Goal: Task Accomplishment & Management: Complete application form

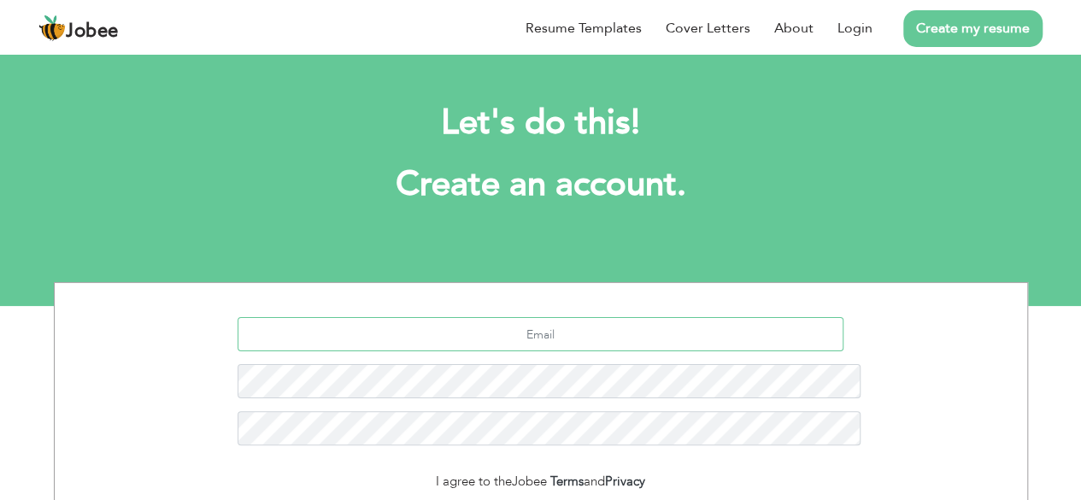
click at [569, 317] on input "text" at bounding box center [541, 334] width 606 height 34
type input "[EMAIL_ADDRESS][DOMAIN_NAME]"
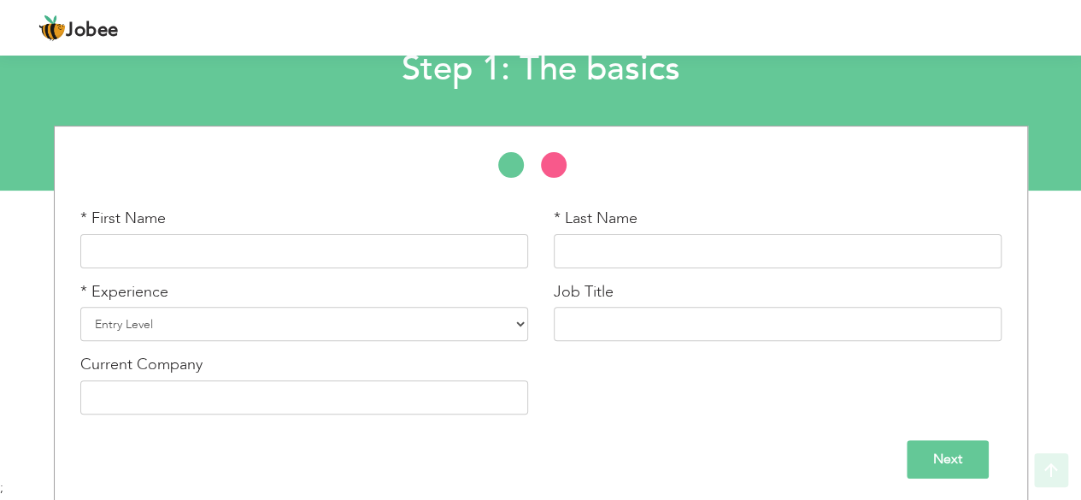
scroll to position [119, 0]
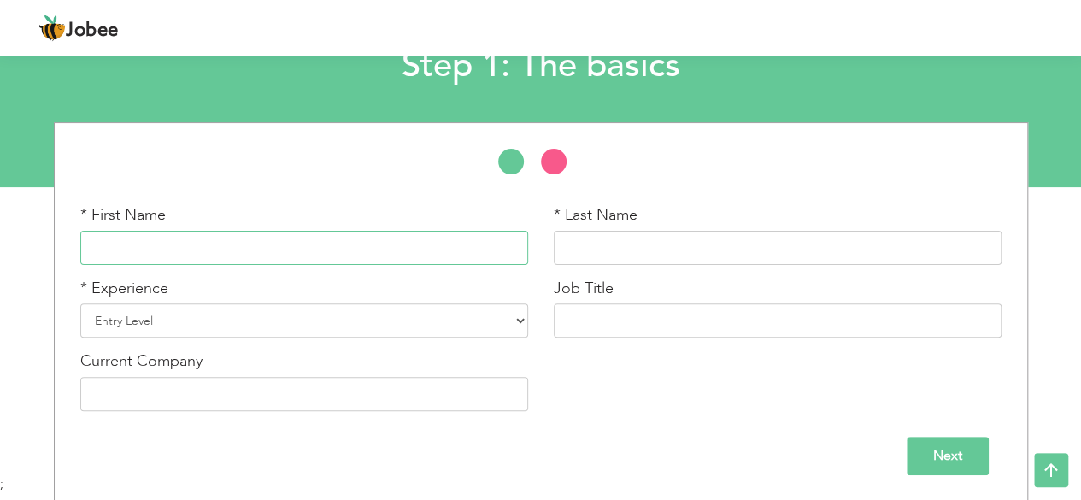
click at [328, 241] on input "text" at bounding box center [304, 248] width 448 height 34
type input "Saif"
type input "Munawar"
click at [350, 302] on div "* Experience Entry Level Less than 1 Year 1 Year 2 Years 3 Years 4 Years 5 Year…" at bounding box center [304, 308] width 448 height 61
click at [351, 317] on select "Entry Level Less than 1 Year 1 Year 2 Years 3 Years 4 Years 5 Years 6 Years 7 Y…" at bounding box center [304, 320] width 448 height 34
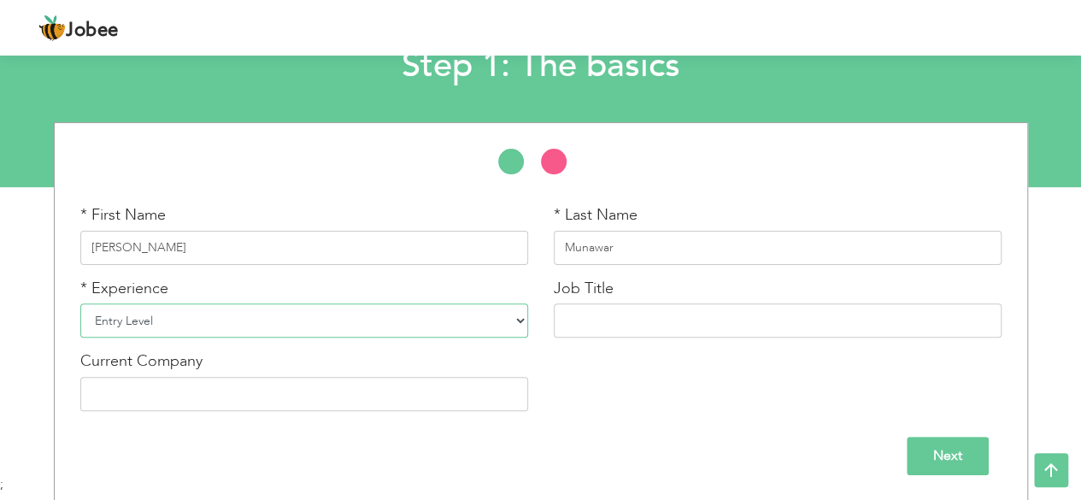
click at [80, 303] on select "Entry Level Less than 1 Year 1 Year 2 Years 3 Years 4 Years 5 Years 6 Years 7 Y…" at bounding box center [304, 320] width 448 height 34
click at [601, 327] on input "text" at bounding box center [778, 320] width 448 height 34
click at [627, 315] on input "text" at bounding box center [778, 320] width 448 height 34
type input ".NET"
click at [247, 410] on input "text" at bounding box center [304, 394] width 448 height 34
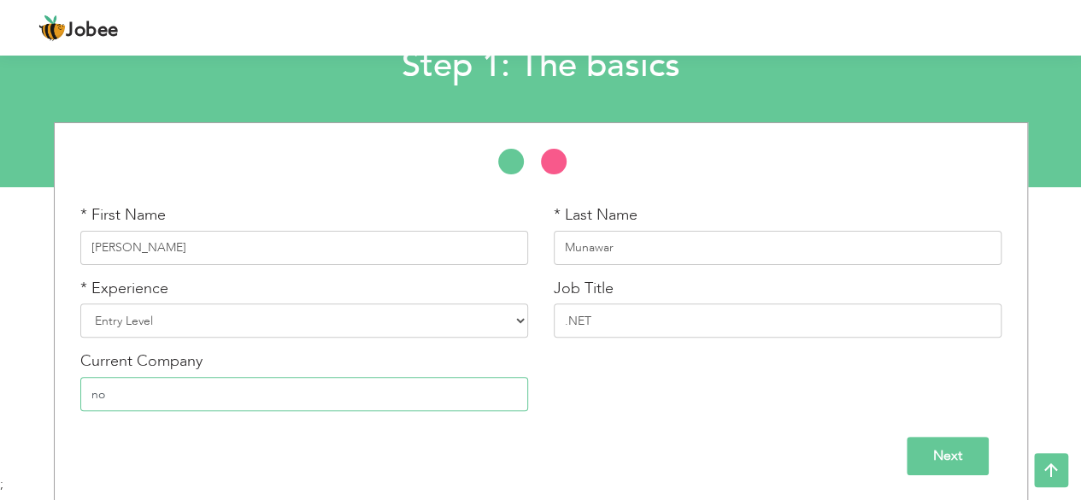
type input "no"
click at [937, 446] on input "Next" at bounding box center [948, 456] width 82 height 38
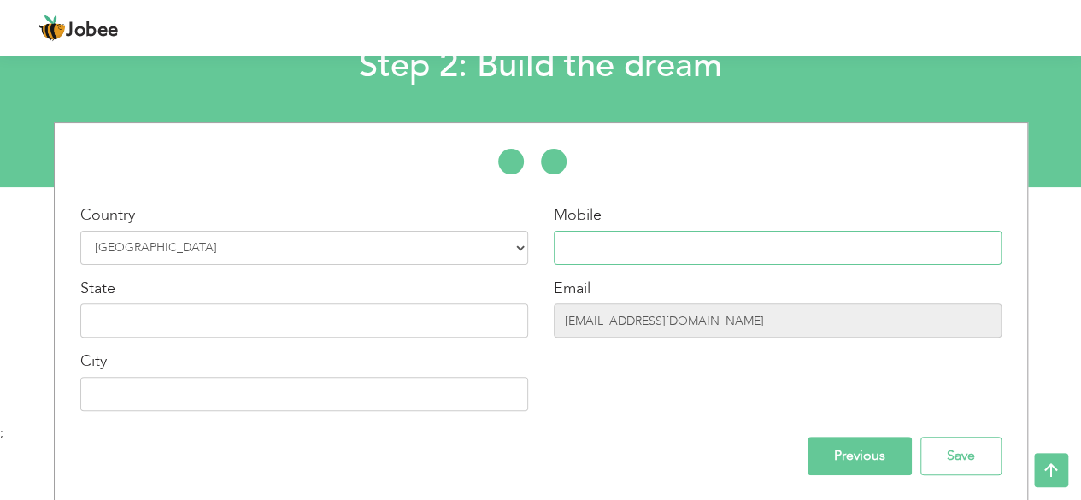
click at [643, 240] on input "text" at bounding box center [778, 248] width 448 height 34
type input "03481580379"
type input "Sargodha"
click at [315, 324] on input "text" at bounding box center [304, 320] width 448 height 34
click at [968, 457] on input "Save" at bounding box center [961, 456] width 81 height 38
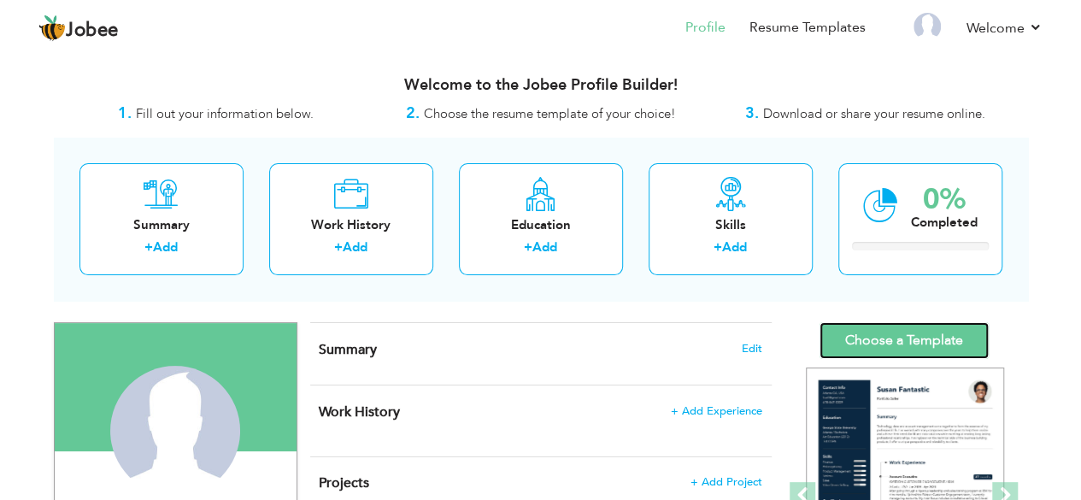
click at [910, 322] on link "Choose a Template" at bounding box center [904, 340] width 169 height 37
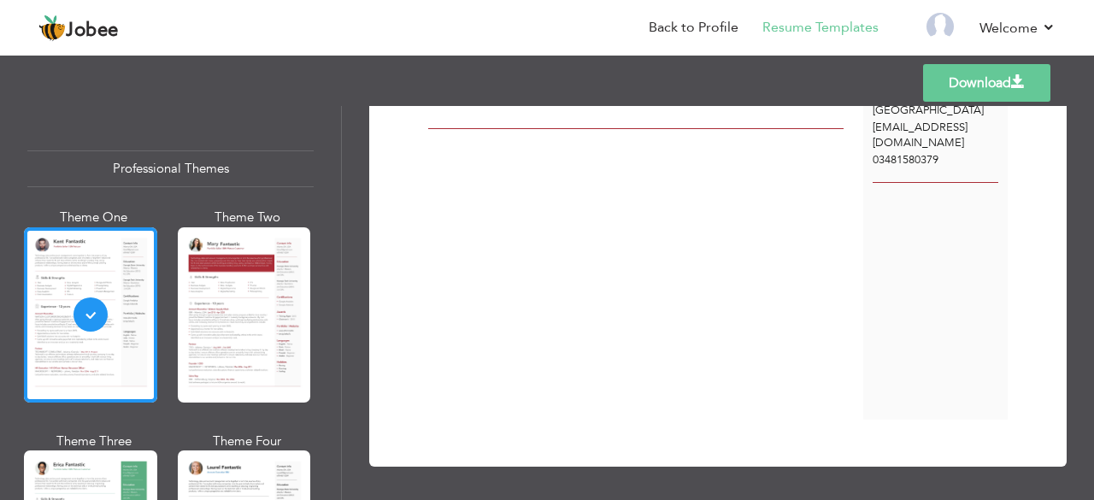
scroll to position [111, 0]
click at [261, 126] on div "Professional Themes Theme One Theme Two Theme Three Theme Six" at bounding box center [170, 303] width 341 height 394
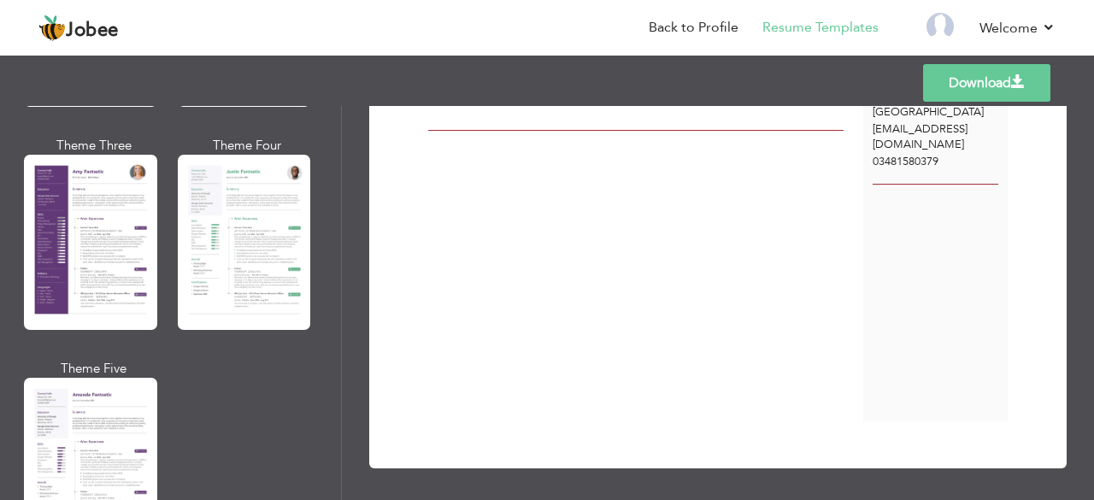
scroll to position [1551, 0]
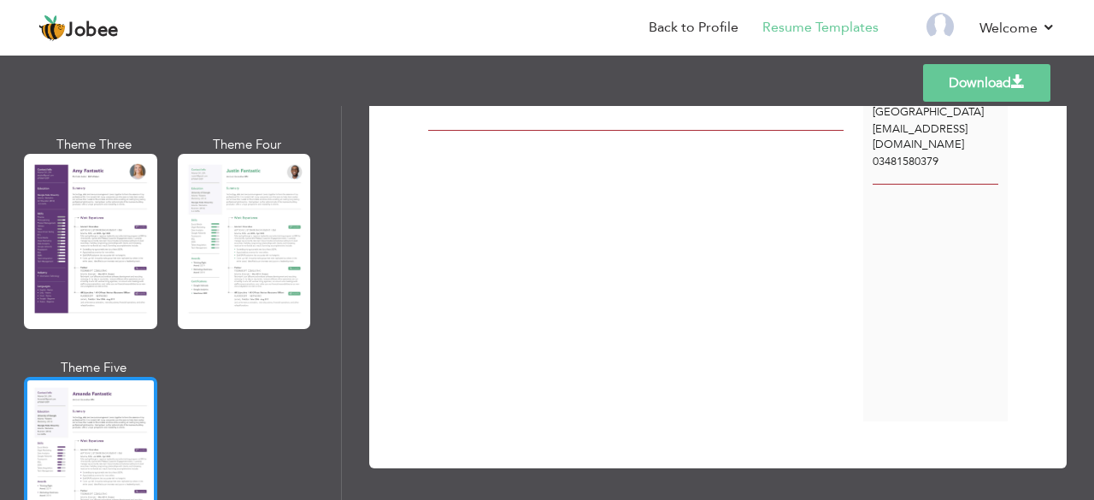
click at [84, 442] on div at bounding box center [90, 464] width 133 height 175
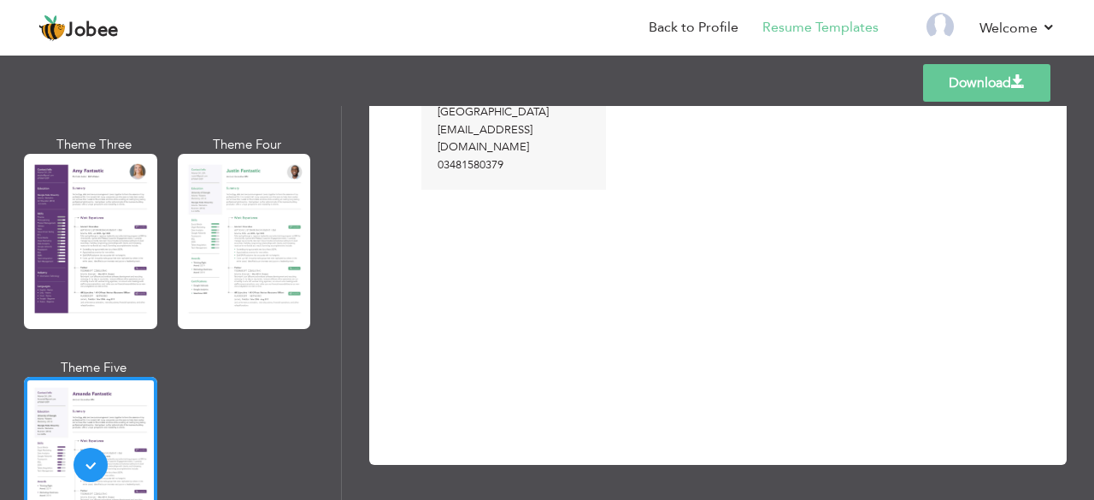
scroll to position [0, 0]
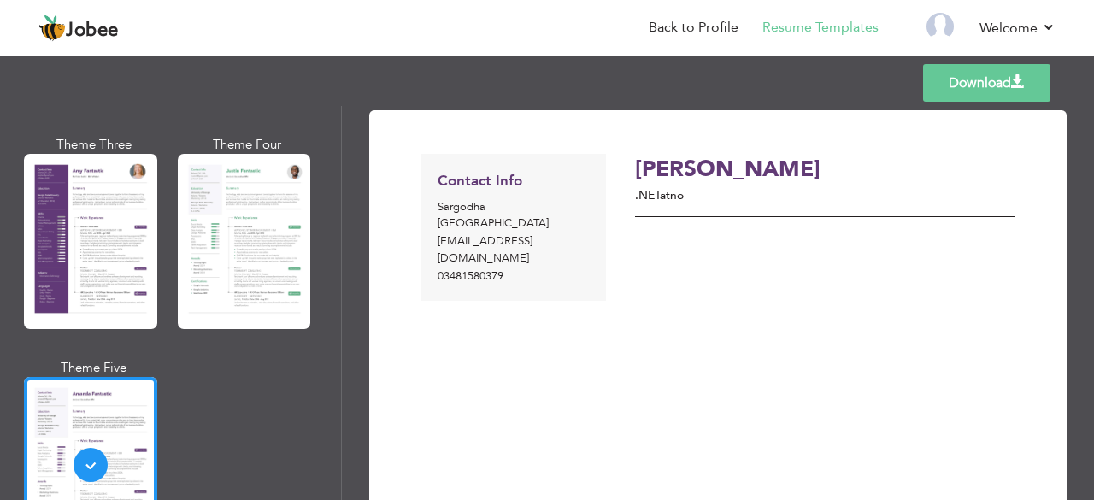
click at [616, 271] on div "Saif Munawar .NET at no" at bounding box center [820, 341] width 408 height 375
click at [720, 23] on link "Back to Profile" at bounding box center [694, 28] width 90 height 20
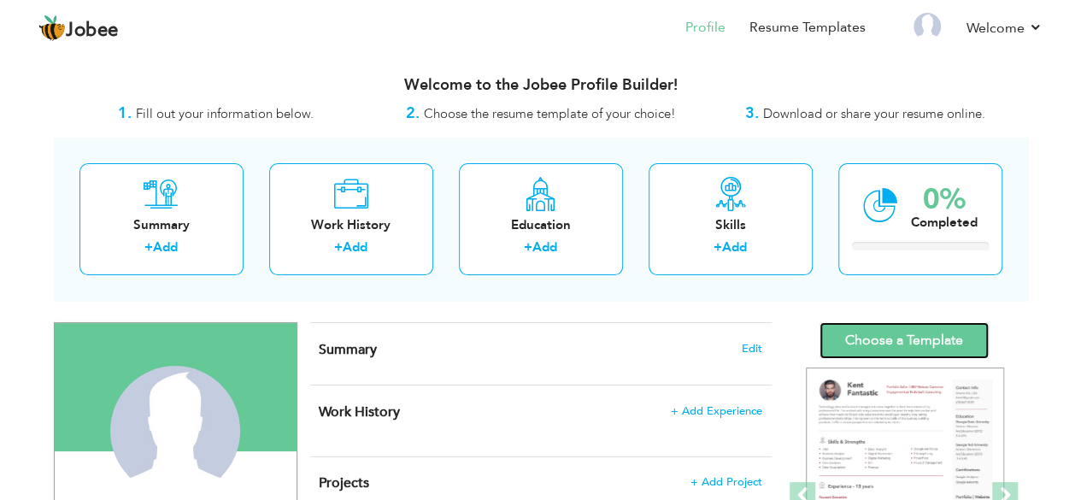
click at [903, 334] on link "Choose a Template" at bounding box center [904, 340] width 169 height 37
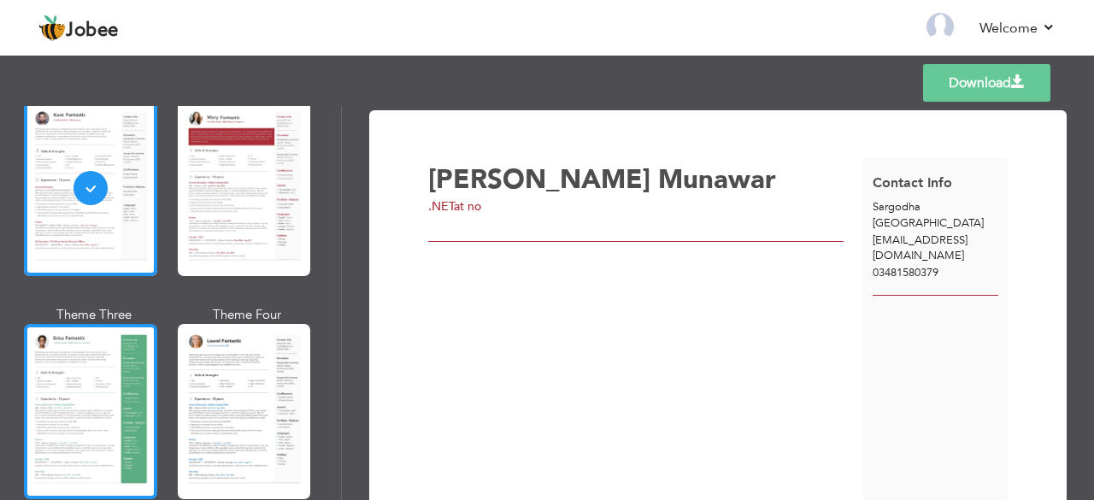
scroll to position [126, 0]
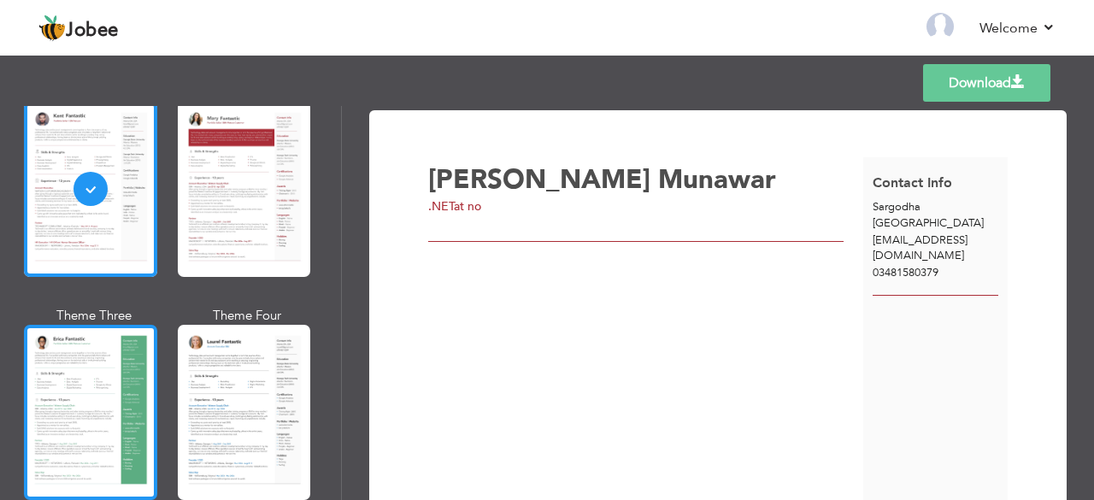
click at [92, 397] on div at bounding box center [90, 412] width 133 height 175
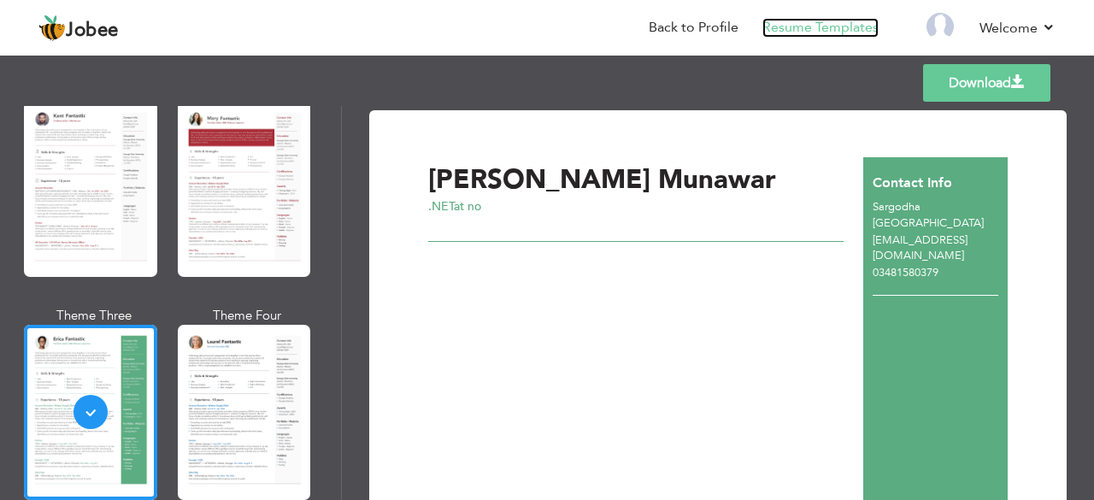
click at [821, 26] on link "Resume Templates" at bounding box center [820, 28] width 116 height 20
click at [668, 23] on link "Back to Profile" at bounding box center [694, 28] width 90 height 20
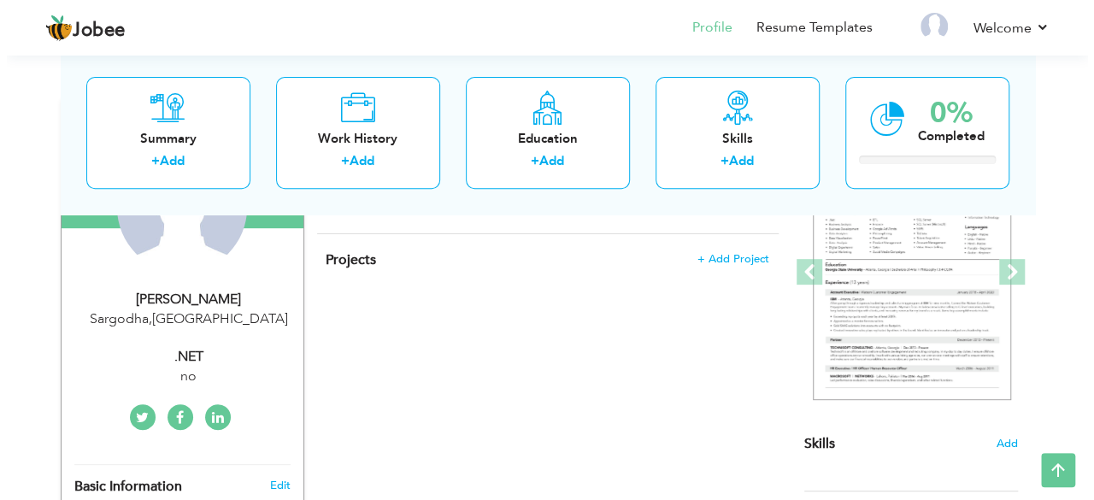
scroll to position [222, 0]
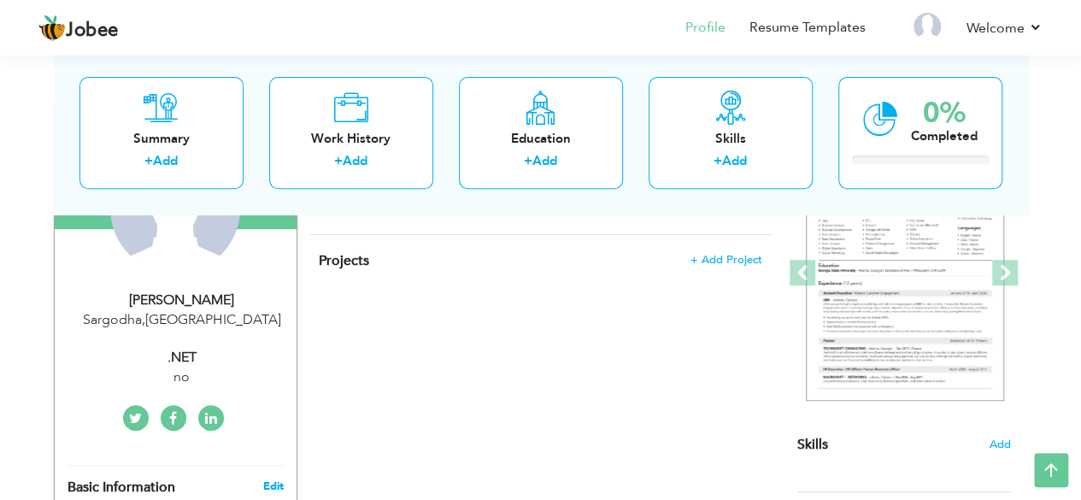
click at [275, 485] on link "Edit" at bounding box center [272, 486] width 21 height 15
type input "Saif"
type input "Munawar"
type input "03481580379"
select select "number:166"
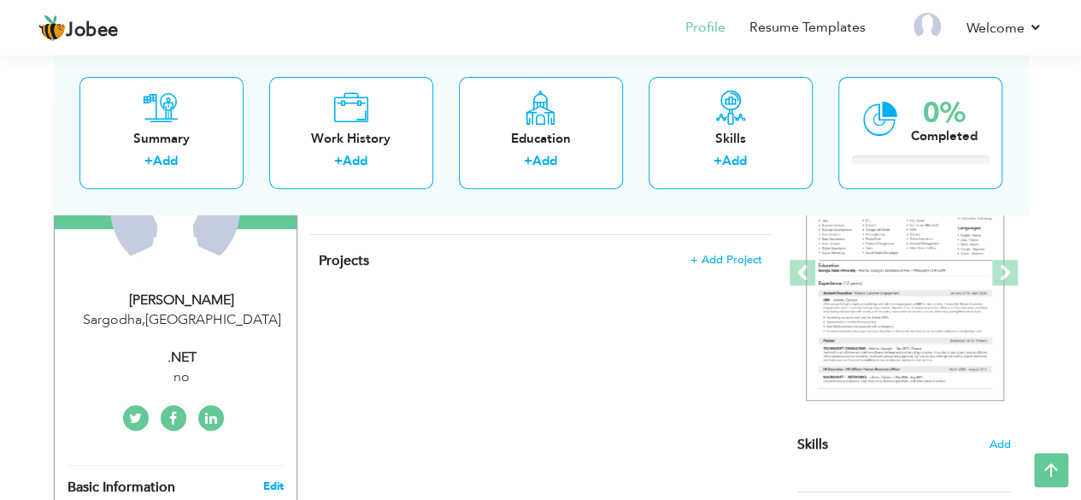
type input "Sargodha"
select select "number:1"
type input "no"
type input ".NET"
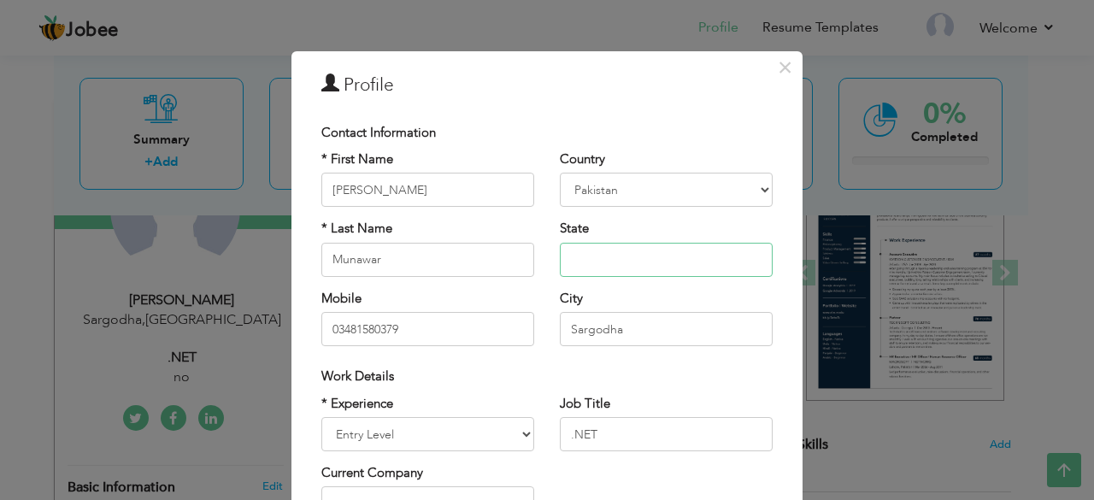
click at [594, 264] on input "text" at bounding box center [666, 260] width 213 height 34
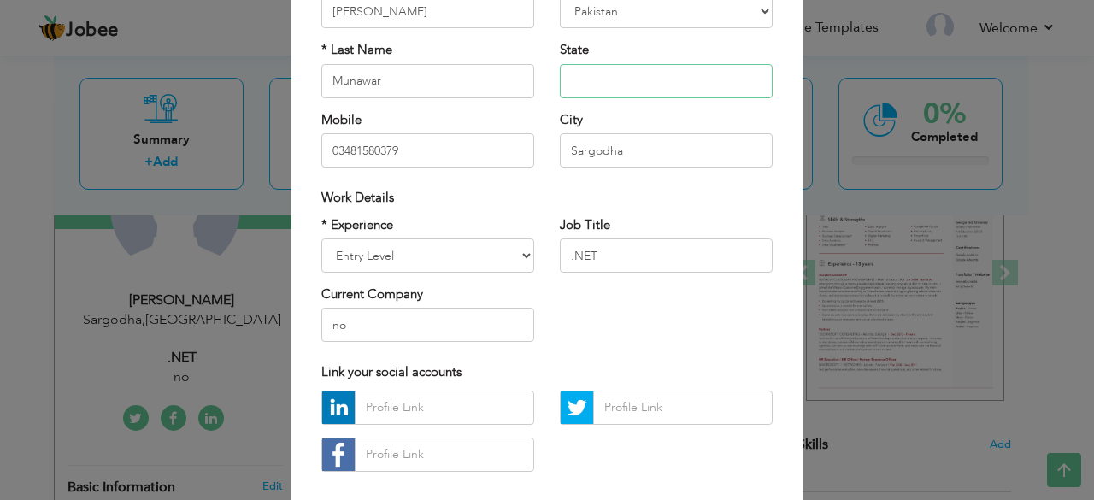
scroll to position [180, 0]
click at [507, 250] on select "Entry Level Less than 1 Year 1 Year 2 Years 3 Years 4 Years 5 Years 6 Years 7 Y…" at bounding box center [427, 255] width 213 height 34
click at [444, 329] on input "no" at bounding box center [427, 324] width 213 height 34
type input "n"
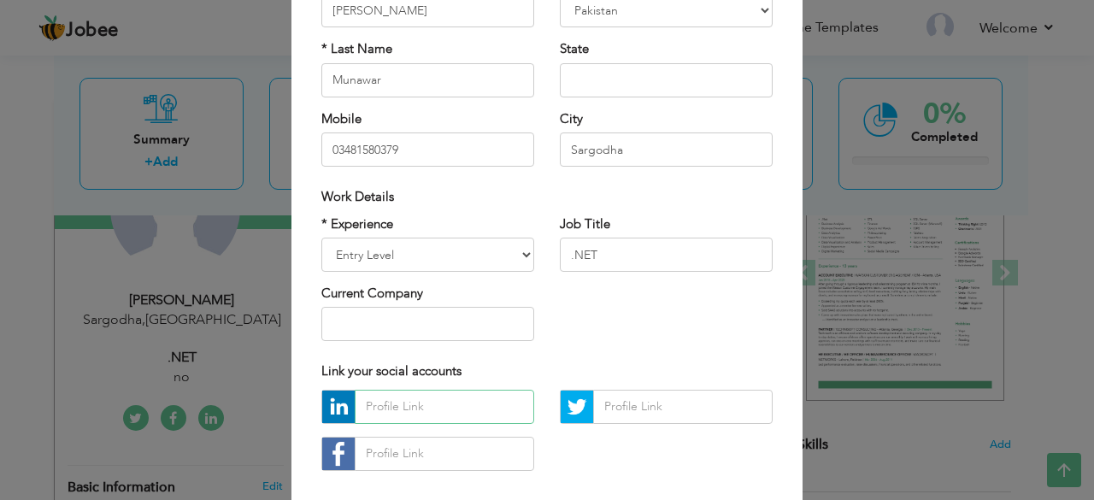
click at [418, 411] on input "text" at bounding box center [445, 407] width 180 height 34
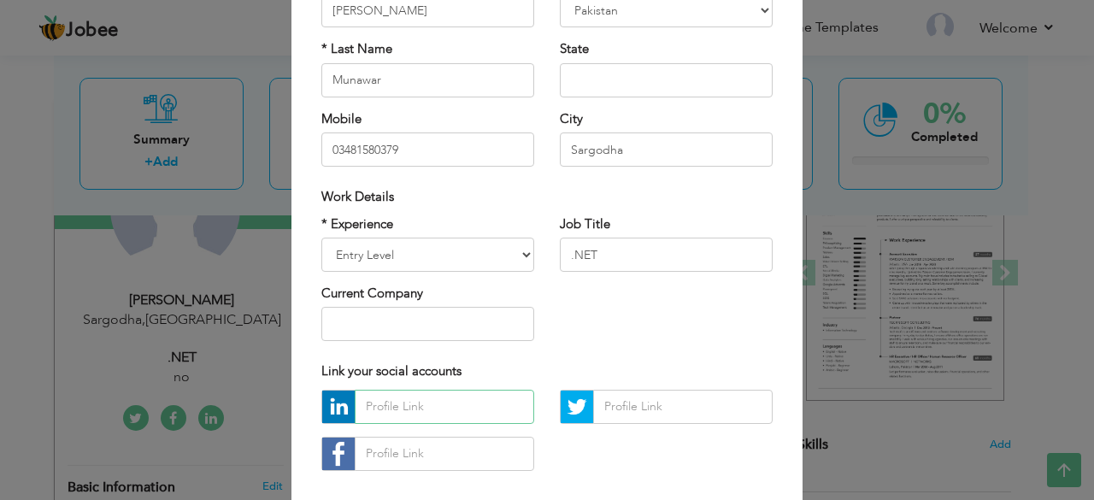
paste input "https://www.linkedin.com/in/saif-munawar-477a4b33a?utm_source=share&utm_campaig…"
type input "https://www.linkedin.com/in/saif-munawar-477a4b33a?utm_source=share&utm_campaig…"
click at [447, 461] on input "text" at bounding box center [445, 454] width 180 height 34
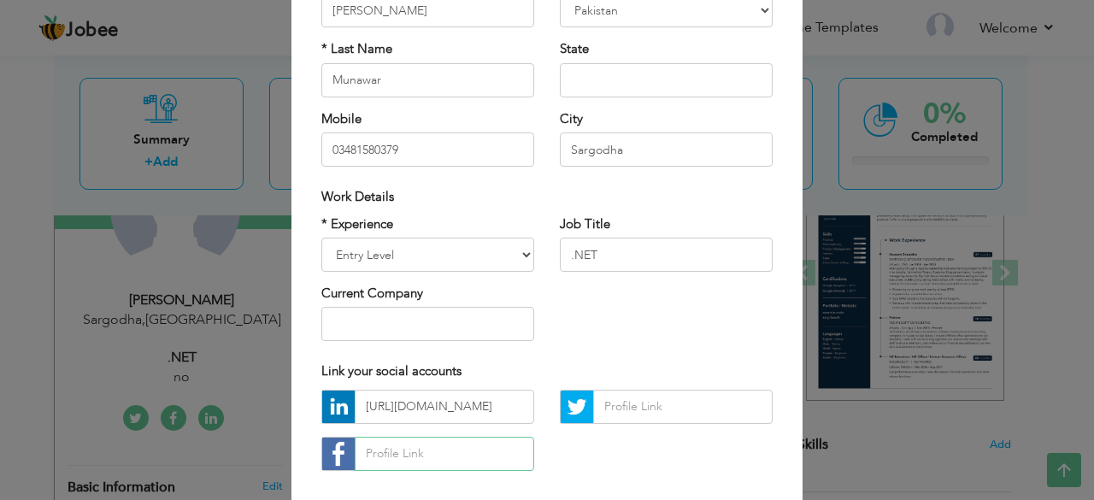
click at [421, 452] on input "text" at bounding box center [445, 454] width 180 height 34
paste input "https://www.facebook.com/saifmunawar.saifmunawar"
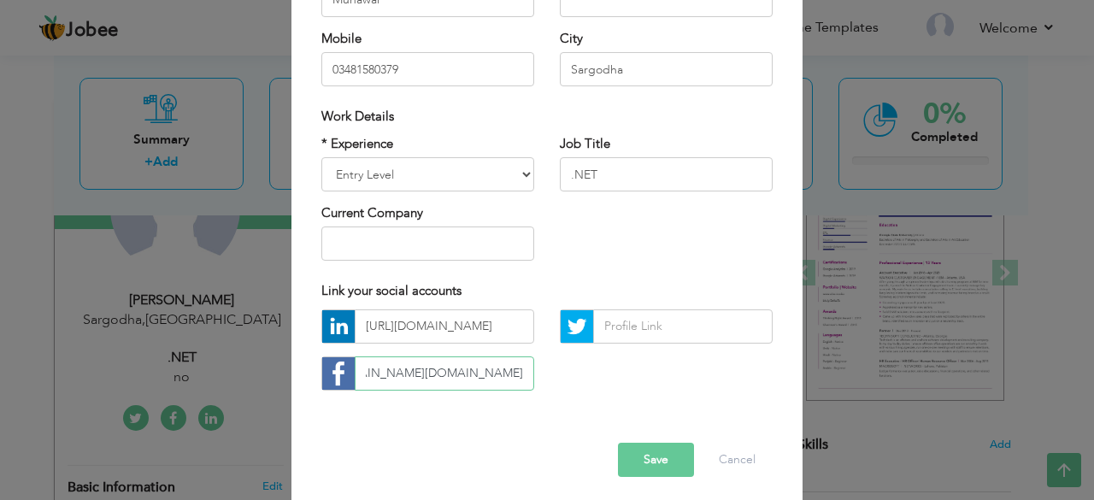
scroll to position [266, 0]
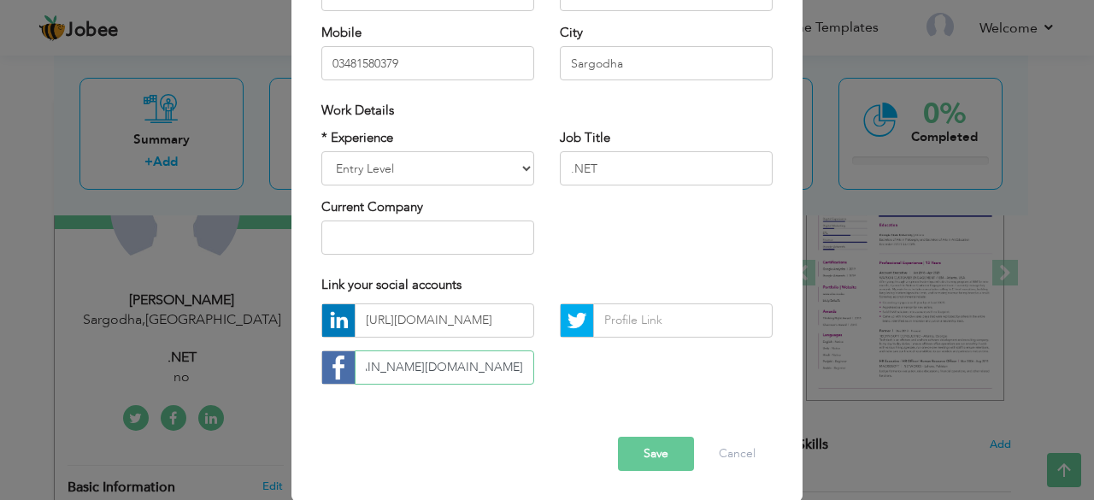
type input "https://www.facebook.com/saifmunawar.saifmunawar"
click at [641, 458] on button "Save" at bounding box center [656, 454] width 76 height 34
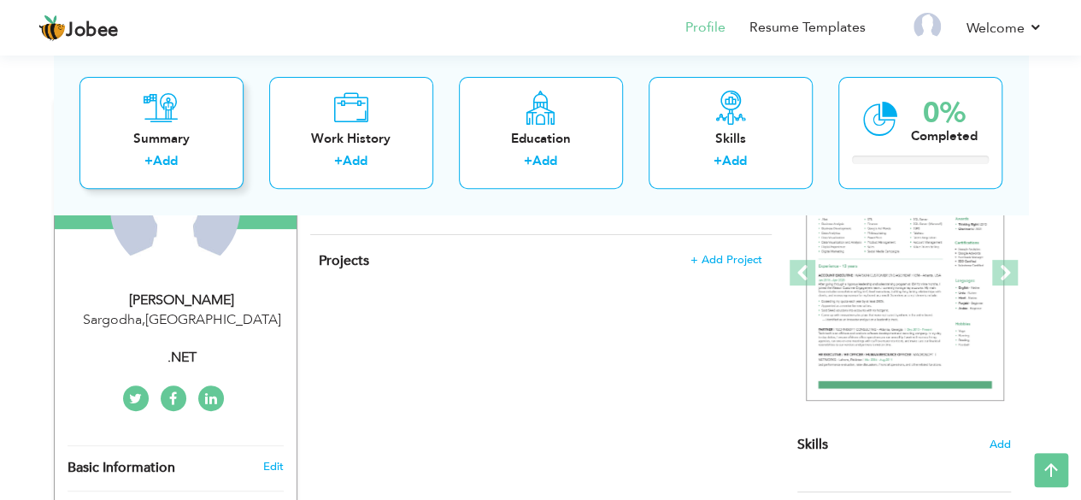
click at [163, 159] on link "Add" at bounding box center [165, 161] width 25 height 17
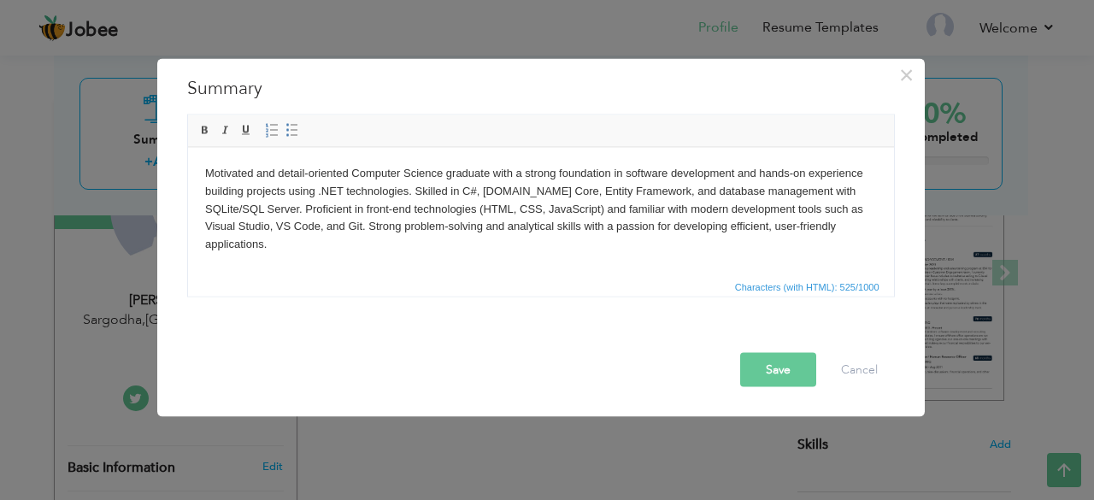
click at [443, 174] on body "Motivated and detail-oriented Computer Science graduate with a strong foundatio…" at bounding box center [540, 208] width 672 height 89
click at [242, 211] on body "Motivated and detail-oriented Information Technology graduate with a strong fou…" at bounding box center [540, 208] width 672 height 89
click at [797, 363] on button "Save" at bounding box center [778, 369] width 76 height 34
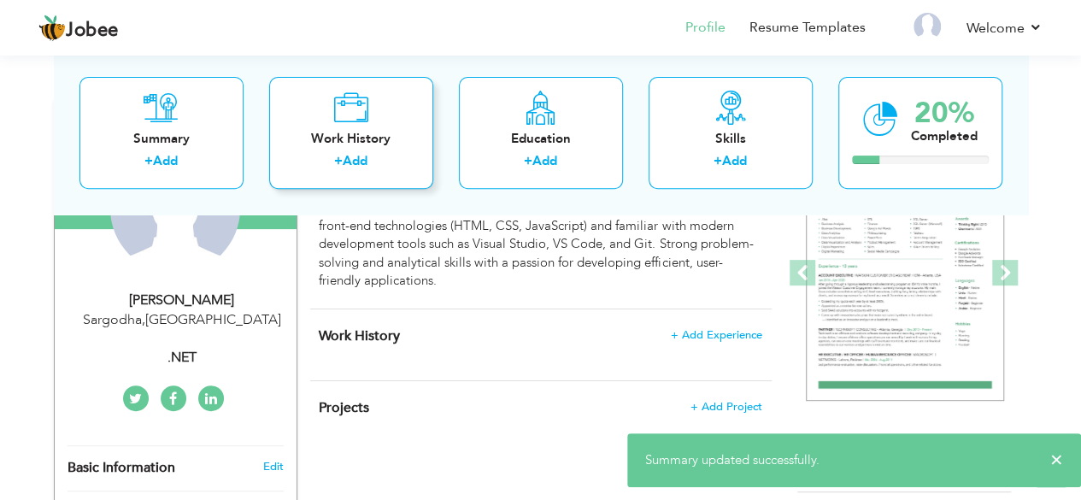
click at [364, 166] on link "Add" at bounding box center [355, 161] width 25 height 17
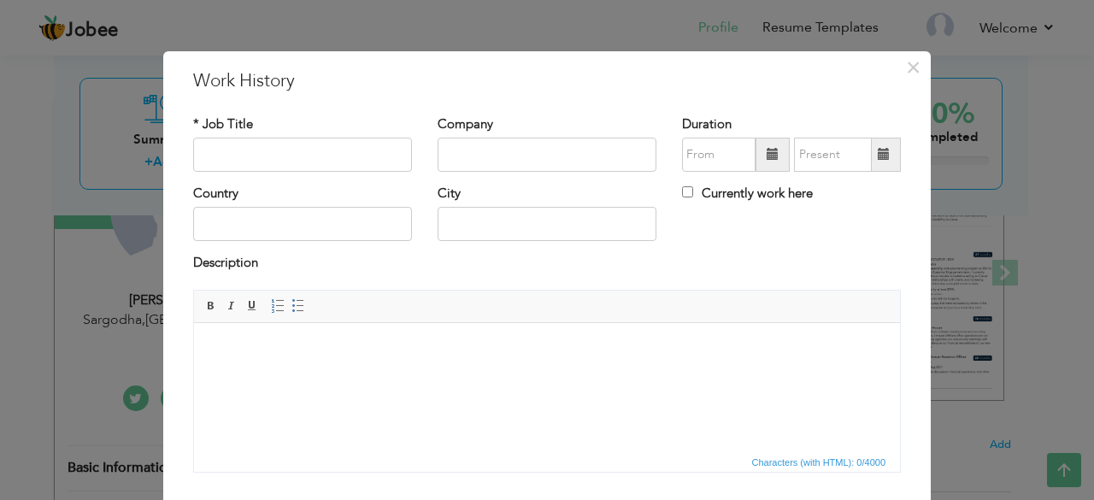
click at [319, 374] on html at bounding box center [547, 348] width 706 height 52
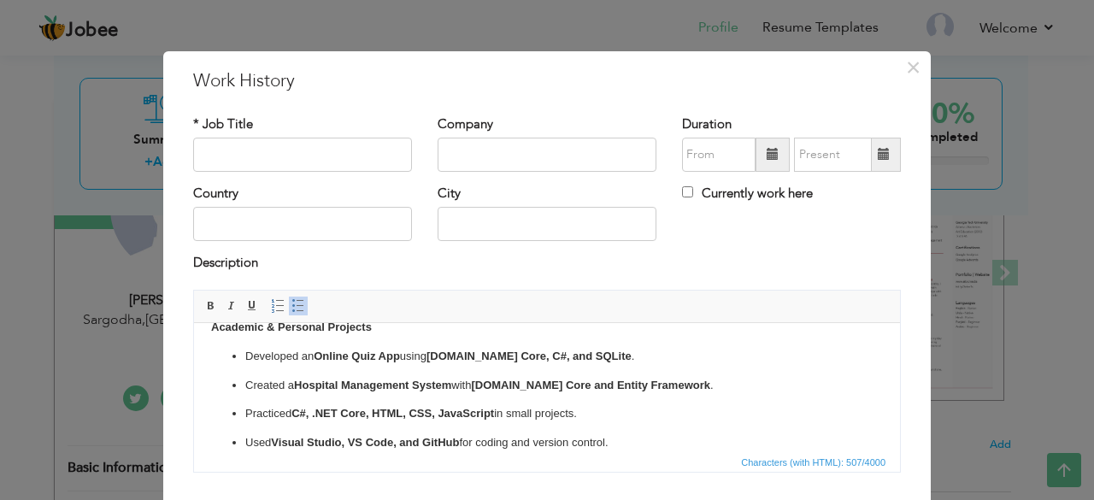
click at [466, 445] on p "Used Visual Studio, VS Code, and GitHub for coding and version control." at bounding box center [546, 442] width 603 height 18
click at [330, 165] on input "text" at bounding box center [302, 155] width 219 height 34
type input ".NET"
click at [521, 150] on input "text" at bounding box center [547, 155] width 219 height 34
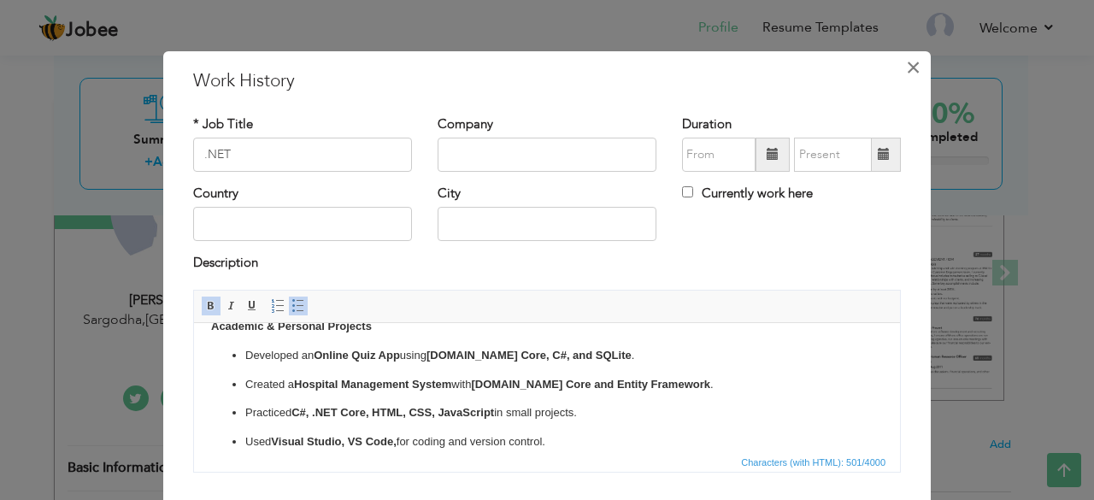
click at [907, 72] on span "×" at bounding box center [913, 67] width 15 height 31
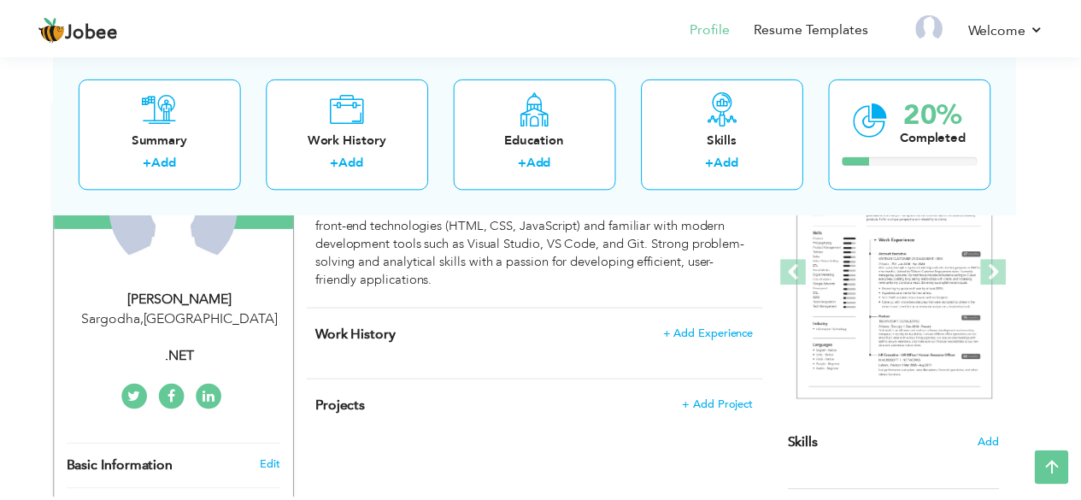
scroll to position [0, 0]
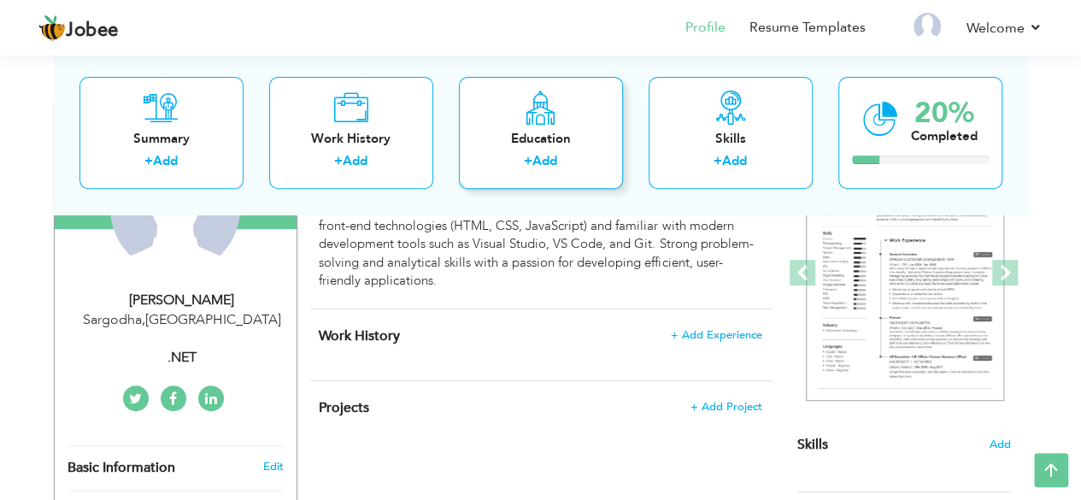
click at [549, 158] on link "Add" at bounding box center [545, 161] width 25 height 17
radio input "true"
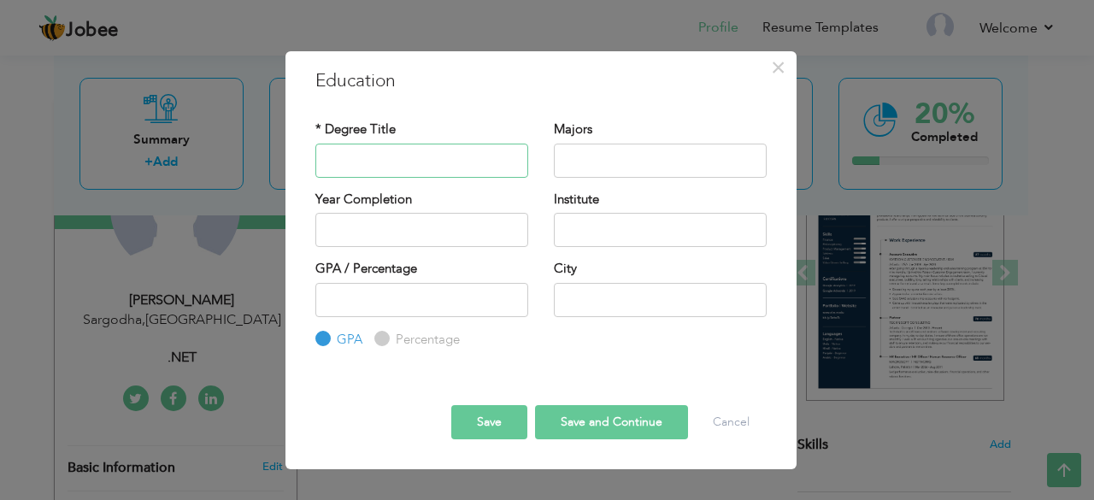
click at [359, 155] on input "text" at bounding box center [421, 161] width 213 height 34
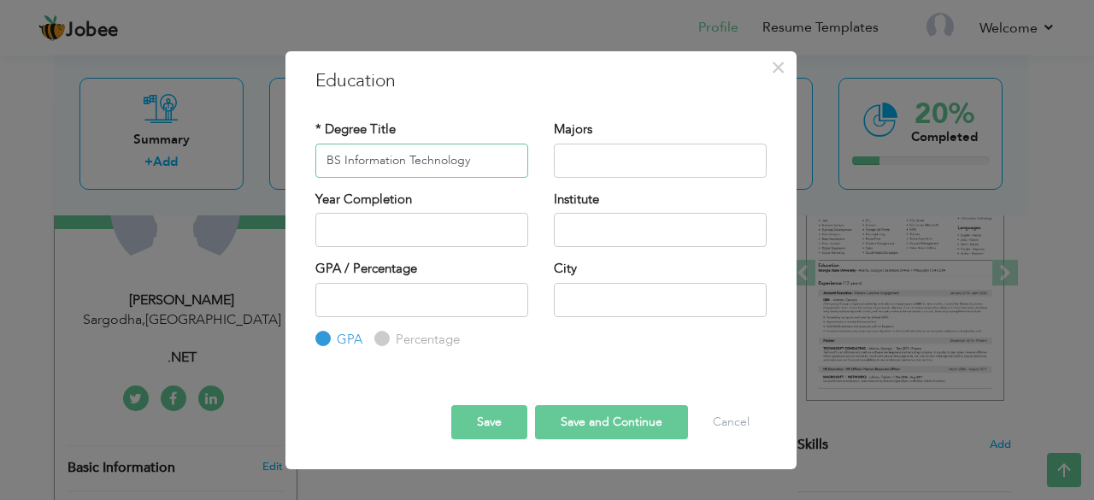
type input "BS Information Technology"
click at [588, 163] on input "text" at bounding box center [660, 161] width 213 height 34
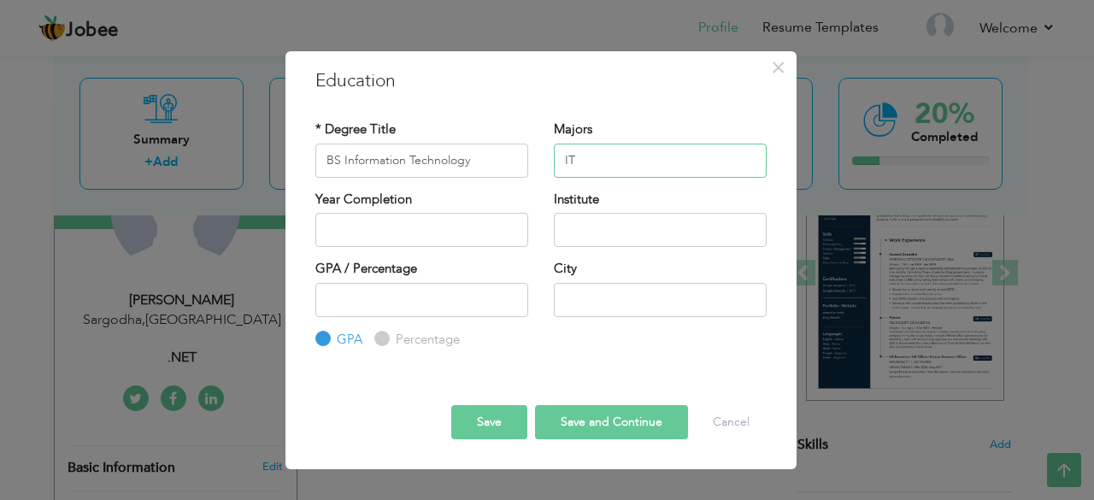
type input "IT"
click at [470, 158] on input "BS Information Technology" at bounding box center [421, 161] width 213 height 34
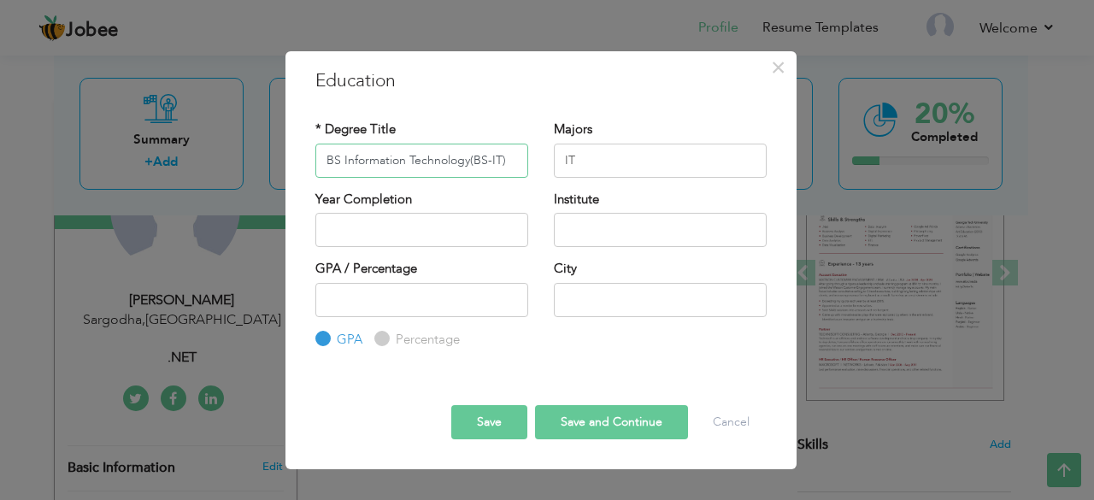
type input "BS Information Technology(BS-IT)"
type input "2025"
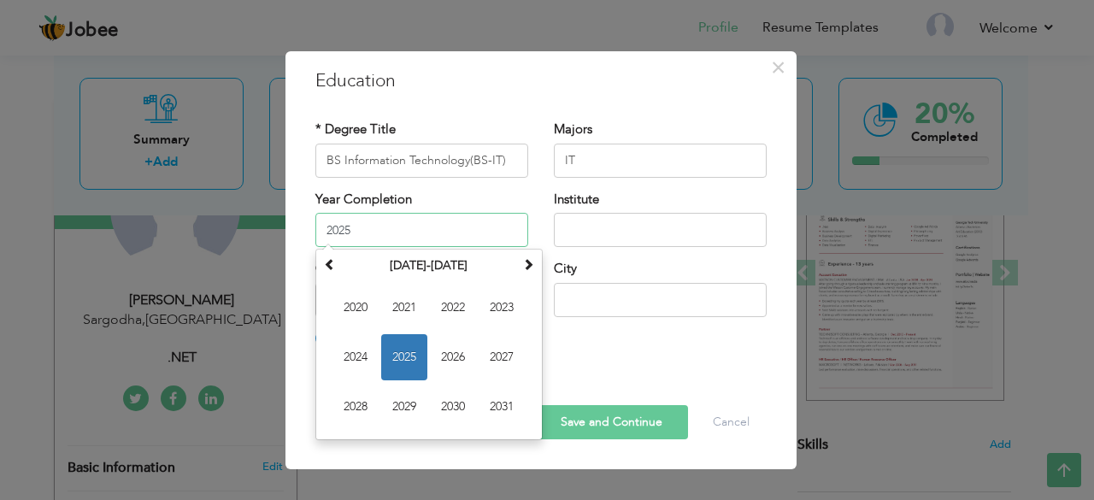
click at [417, 238] on input "2025" at bounding box center [421, 230] width 213 height 34
click at [402, 346] on span "2025" at bounding box center [404, 357] width 46 height 46
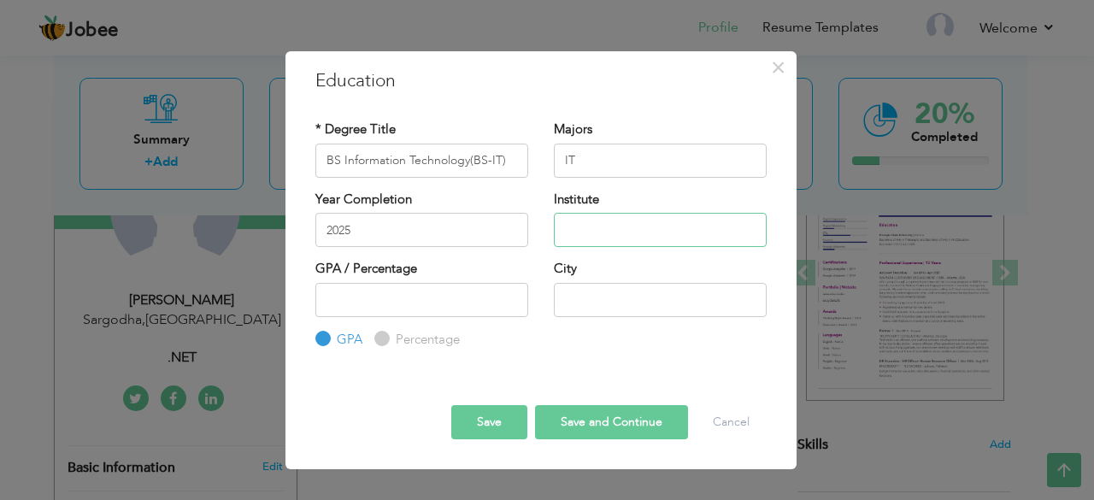
click at [629, 231] on input "text" at bounding box center [660, 230] width 213 height 34
click at [627, 233] on input "University Of Sargodha" at bounding box center [660, 230] width 213 height 34
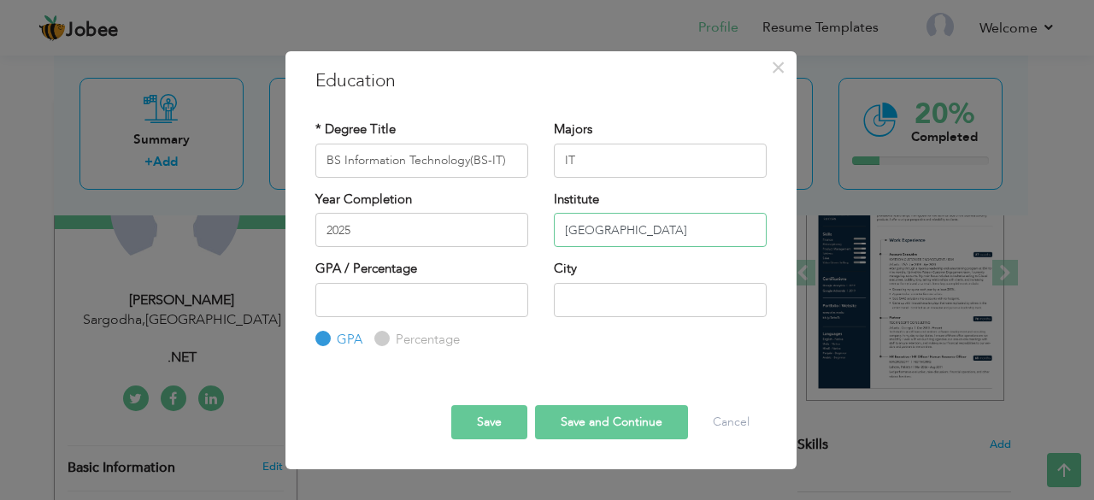
type input "University of Sargodha"
click at [339, 308] on input "number" at bounding box center [421, 300] width 213 height 34
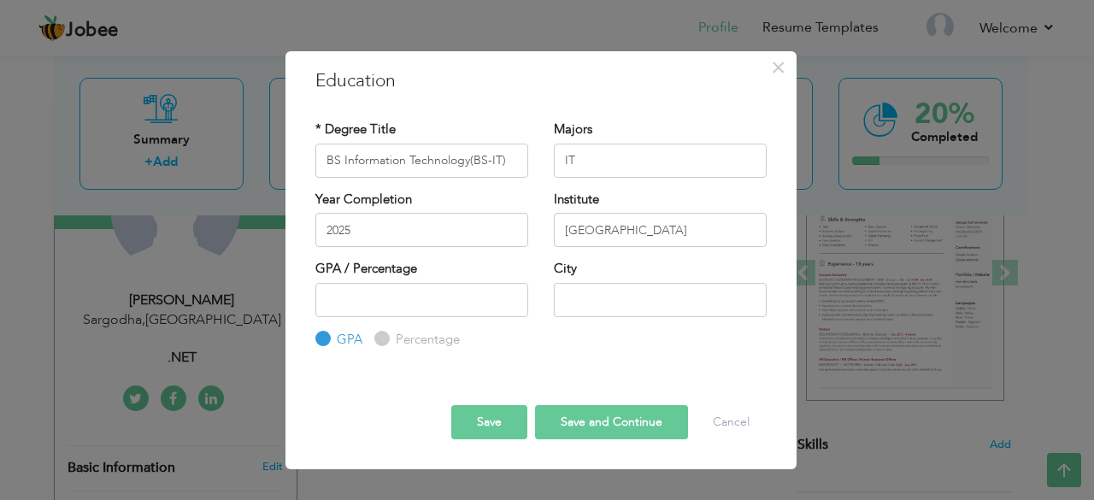
click at [381, 336] on input "Percentage" at bounding box center [379, 338] width 11 height 11
radio input "true"
click at [325, 335] on input "GPA" at bounding box center [320, 338] width 11 height 11
radio input "true"
click at [355, 298] on input "number" at bounding box center [421, 300] width 213 height 34
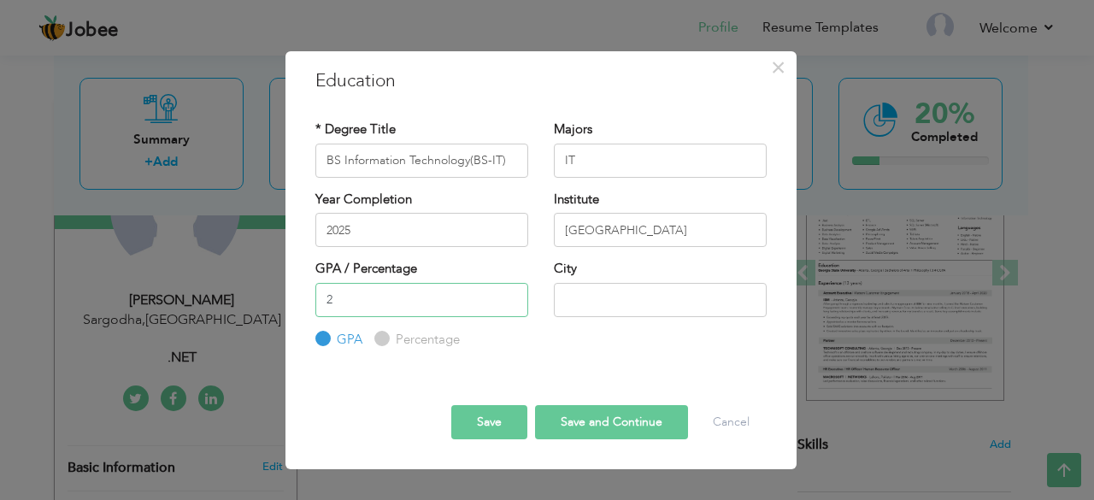
click at [511, 305] on input "2" at bounding box center [421, 300] width 213 height 34
type input "3"
click at [511, 297] on input "3" at bounding box center [421, 300] width 213 height 34
type input "2.98"
click at [705, 307] on input "text" at bounding box center [660, 300] width 213 height 34
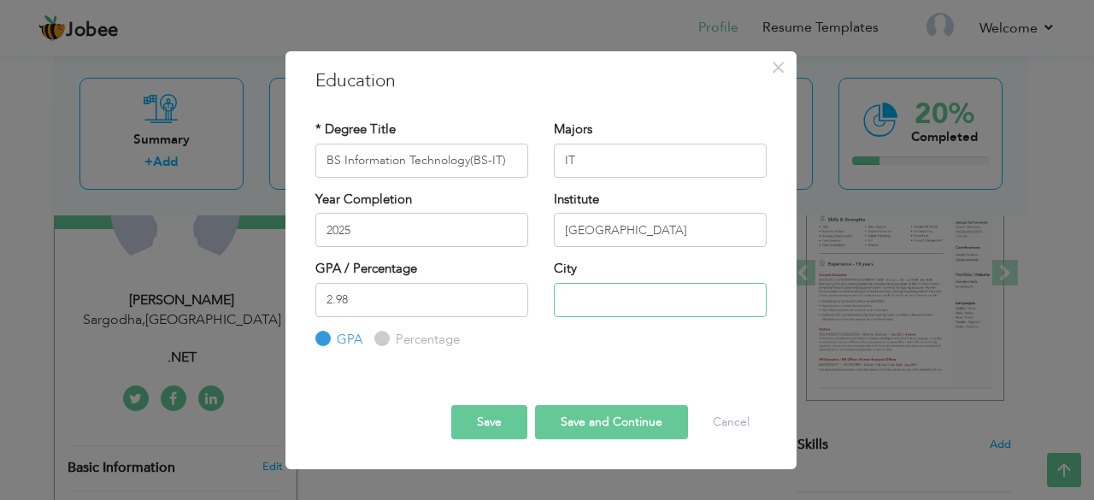
type input "Sargodha"
click at [588, 425] on button "Save and Continue" at bounding box center [611, 422] width 153 height 34
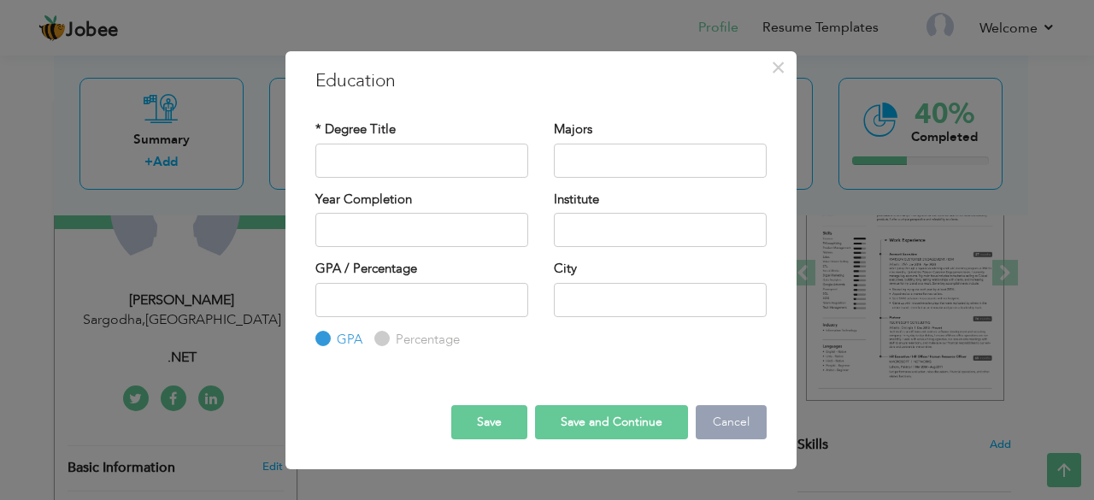
click at [724, 424] on button "Cancel" at bounding box center [731, 422] width 71 height 34
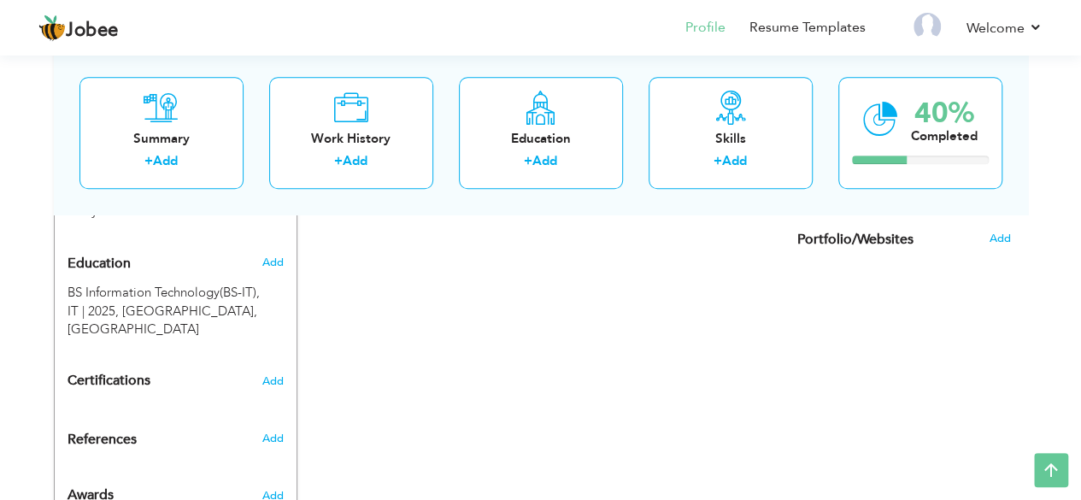
scroll to position [689, 0]
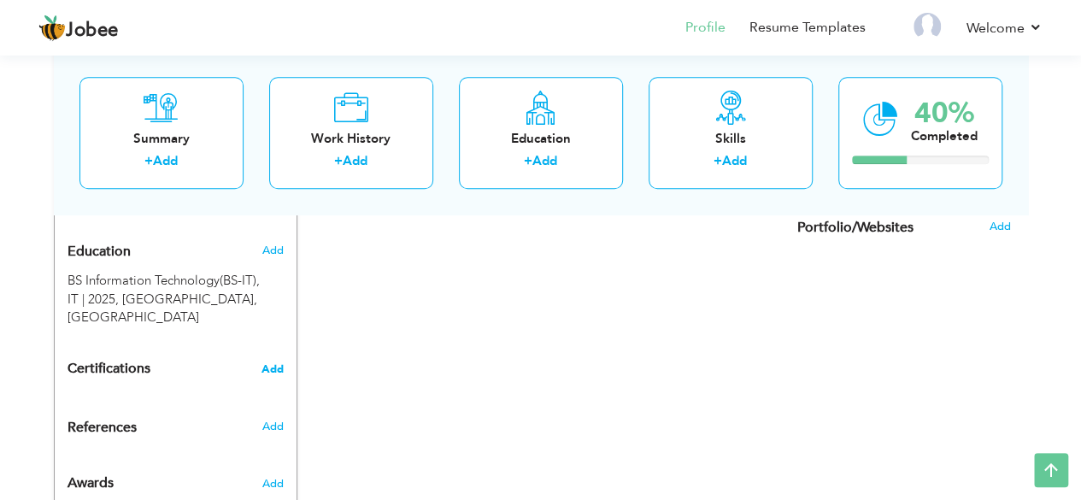
click at [268, 367] on span "Add" at bounding box center [273, 369] width 22 height 12
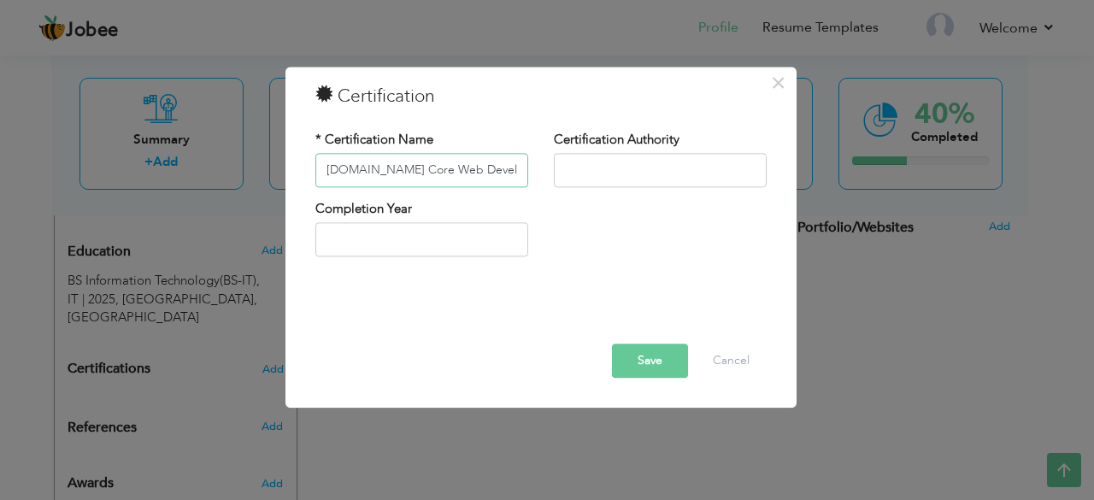
type input "ASP.NET Core Web Development"
click at [600, 184] on input "text" at bounding box center [660, 170] width 213 height 34
type input "Udemy"
type input "2025"
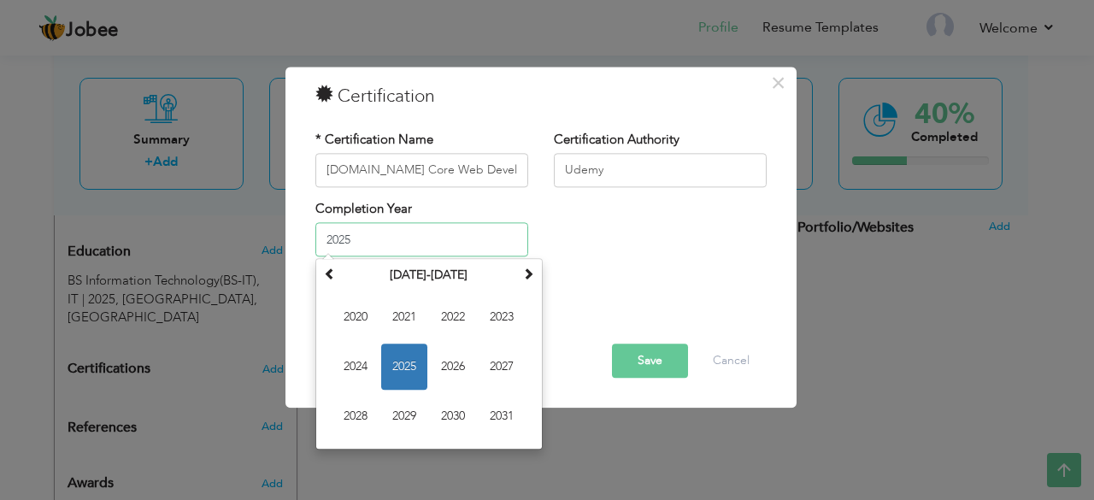
click at [425, 244] on input "2025" at bounding box center [421, 240] width 213 height 34
click at [403, 363] on span "2025" at bounding box center [404, 367] width 46 height 46
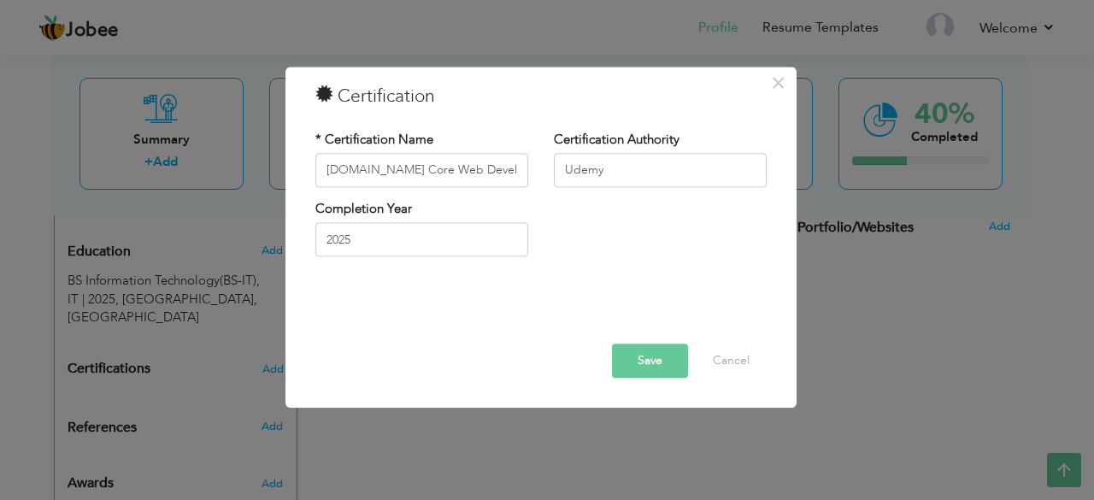
click at [658, 360] on button "Save" at bounding box center [650, 361] width 76 height 34
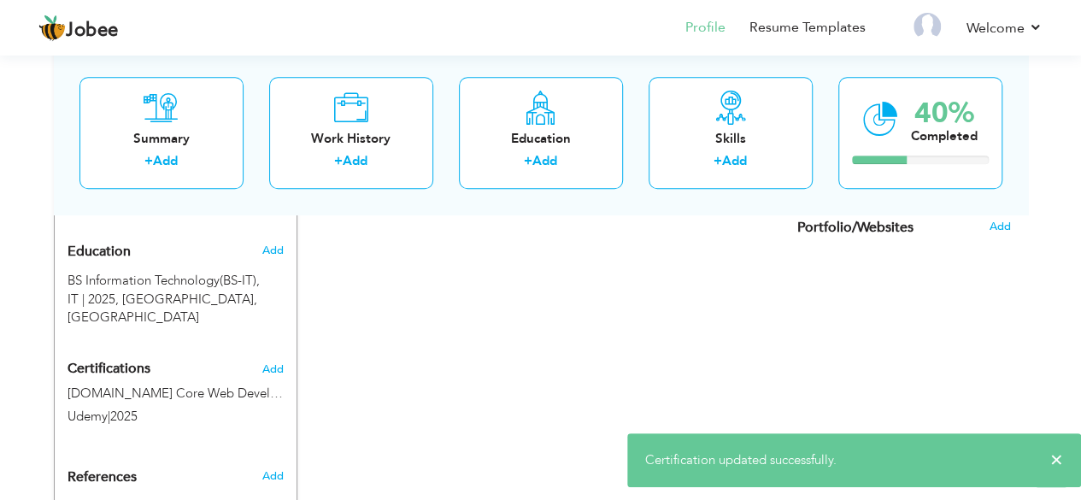
scroll to position [795, 0]
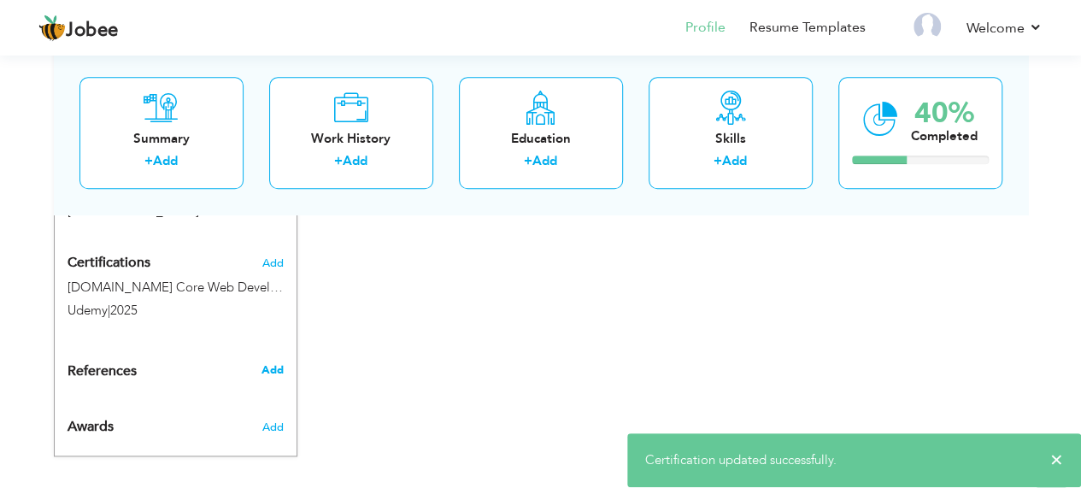
click at [270, 363] on span "Add" at bounding box center [272, 369] width 22 height 15
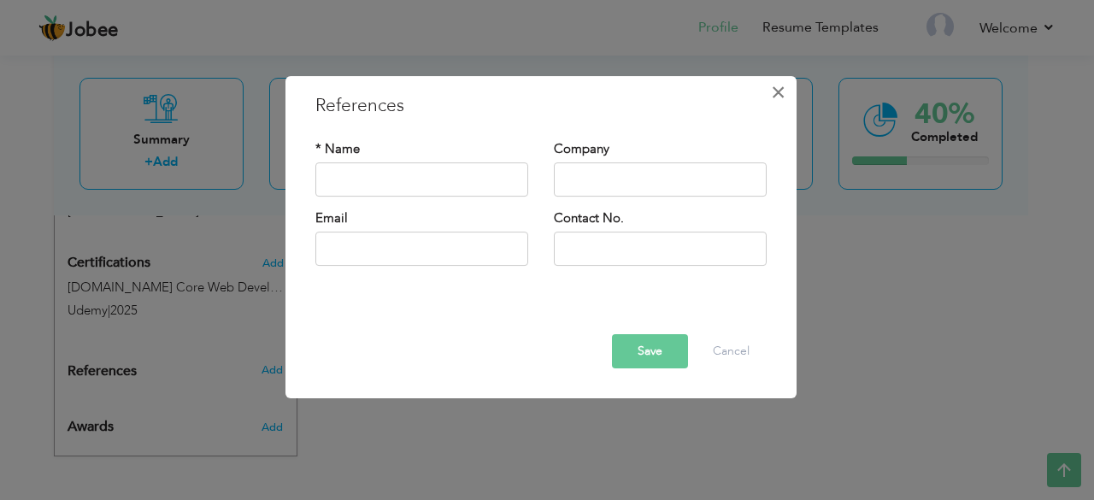
click at [780, 85] on span "×" at bounding box center [778, 92] width 15 height 31
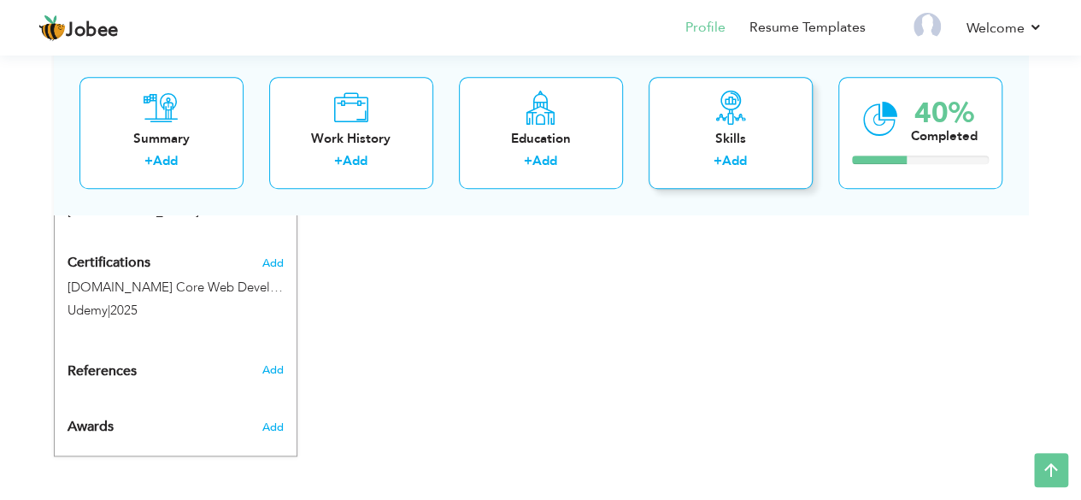
click at [732, 162] on link "Add" at bounding box center [734, 161] width 25 height 17
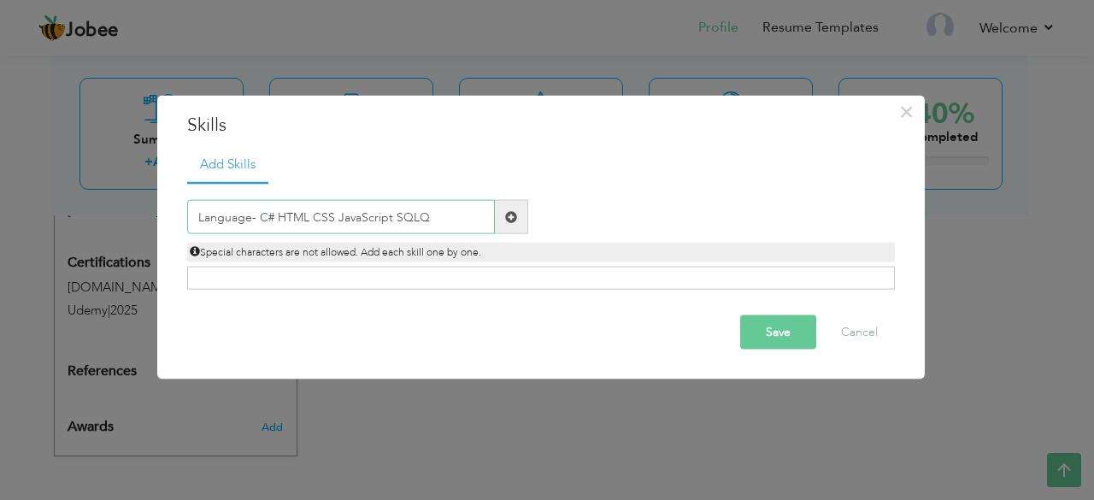
type input "Language- C# HTML CSS JavaScript SQLQ"
click at [510, 217] on span at bounding box center [511, 216] width 12 height 12
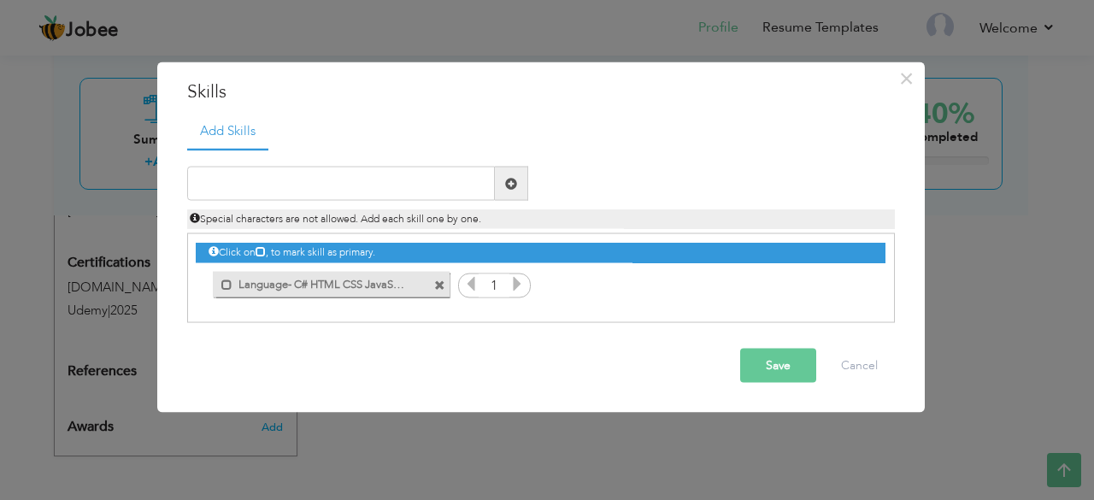
click at [520, 283] on icon at bounding box center [516, 283] width 15 height 15
click at [474, 285] on icon at bounding box center [470, 283] width 15 height 15
click at [352, 282] on label "Language- C# HTML CSS JavaScript SQLQ" at bounding box center [319, 281] width 173 height 21
click at [252, 283] on label "Language- C# HTML CSS JavaScript SQLQ" at bounding box center [321, 281] width 170 height 21
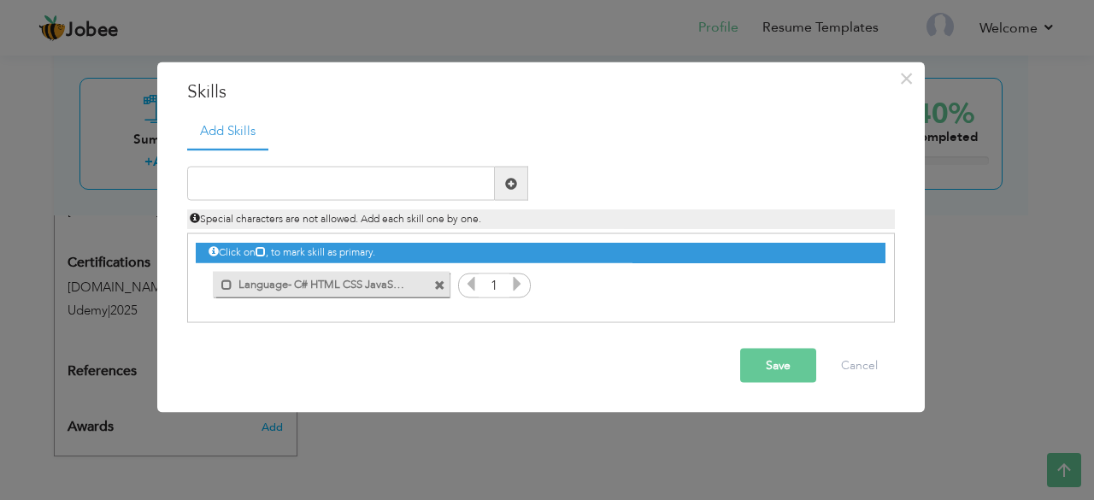
click at [252, 283] on label "Language- C# HTML CSS JavaScript SQLQ" at bounding box center [319, 281] width 173 height 21
click at [439, 286] on span at bounding box center [439, 285] width 11 height 11
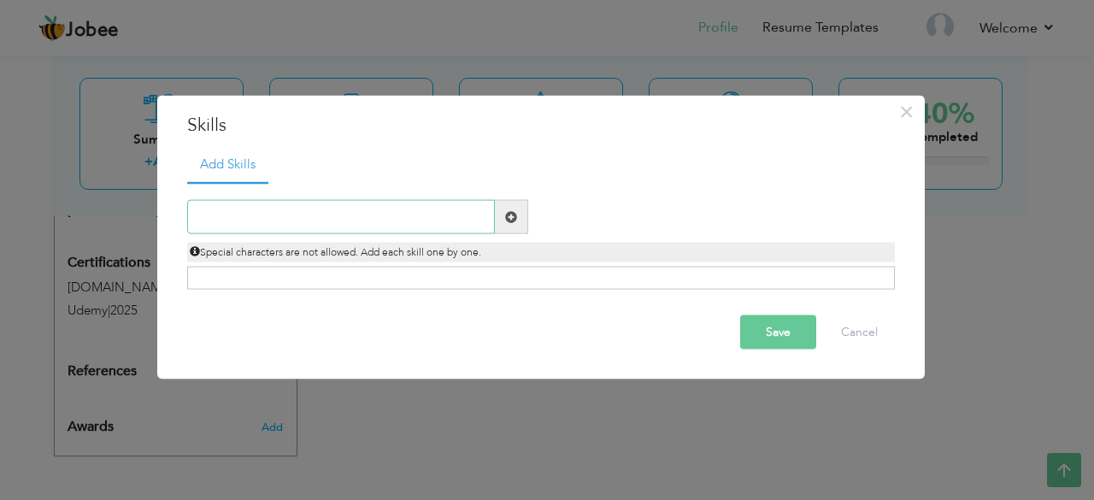
click at [342, 210] on input "text" at bounding box center [341, 217] width 308 height 34
type input "C"
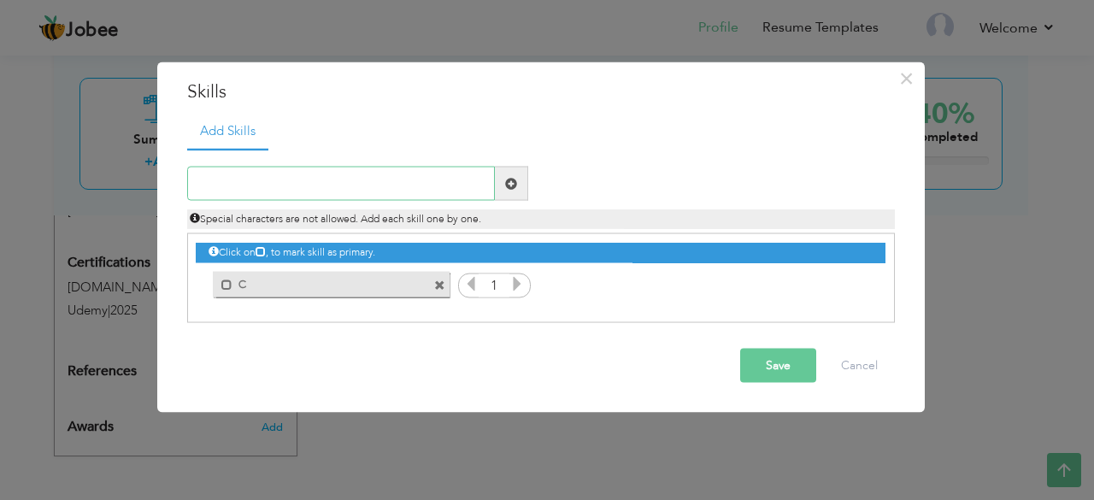
type input "3"
type input "C"
type input "4"
click at [441, 286] on span at bounding box center [439, 285] width 11 height 11
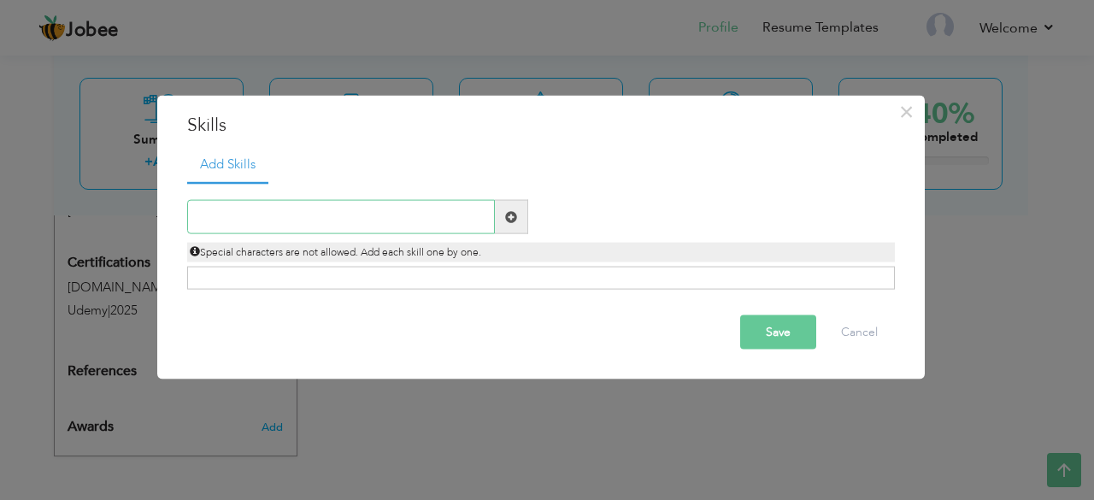
click at [250, 216] on input "text" at bounding box center [341, 217] width 308 height 34
type input "C"
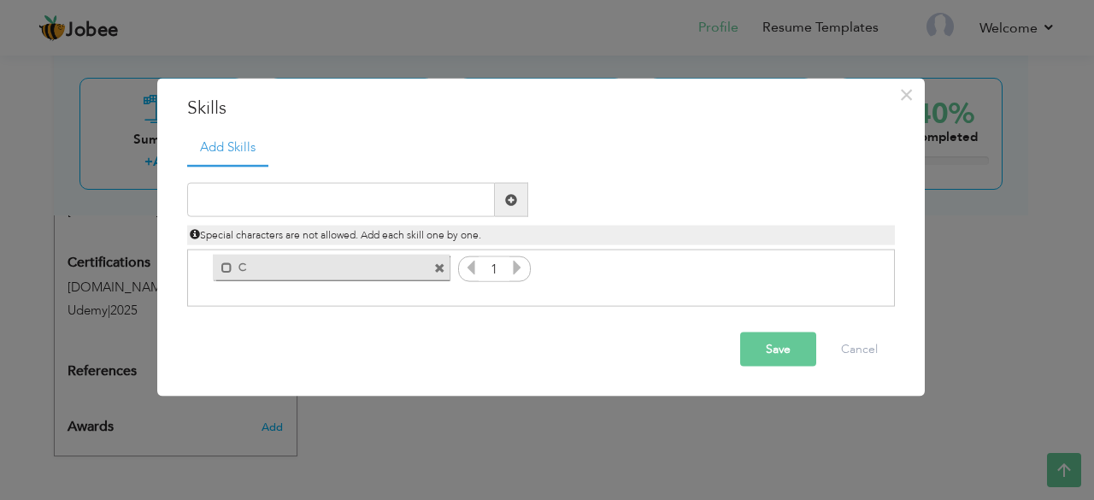
click at [440, 270] on span at bounding box center [439, 268] width 11 height 11
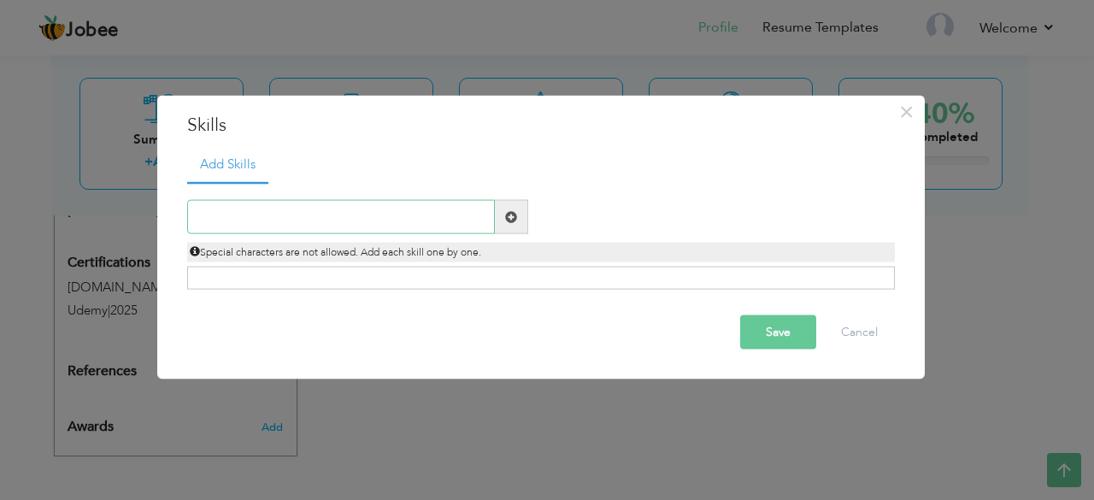
click at [248, 208] on input "text" at bounding box center [341, 217] width 308 height 34
type input "C# HTML CSS JavaScript SQL"
click at [374, 283] on div "Click on , to mark skill as primary." at bounding box center [541, 278] width 708 height 23
click at [413, 219] on input "C# HTML CSS JavaScript SQL" at bounding box center [341, 217] width 308 height 34
click at [768, 336] on button "Save" at bounding box center [778, 332] width 76 height 34
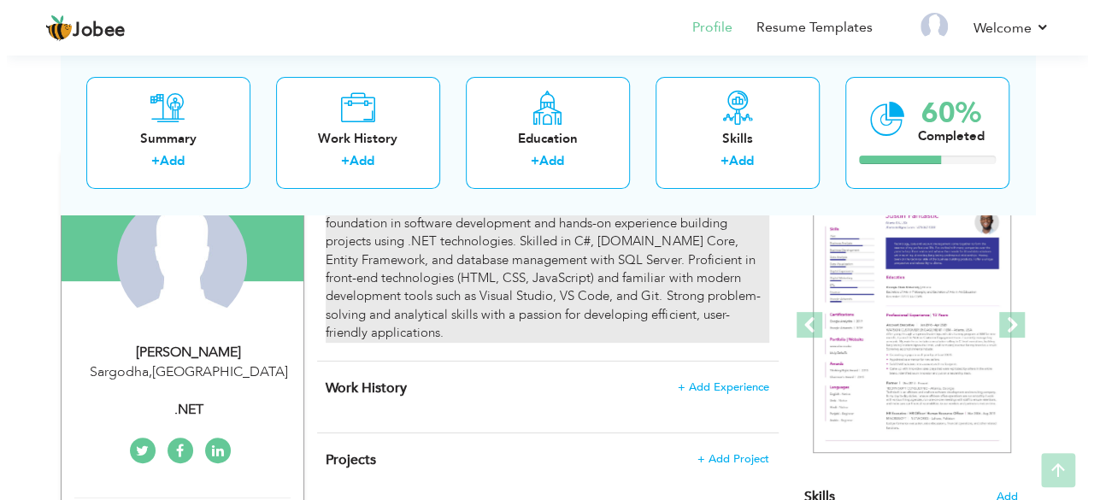
scroll to position [174, 0]
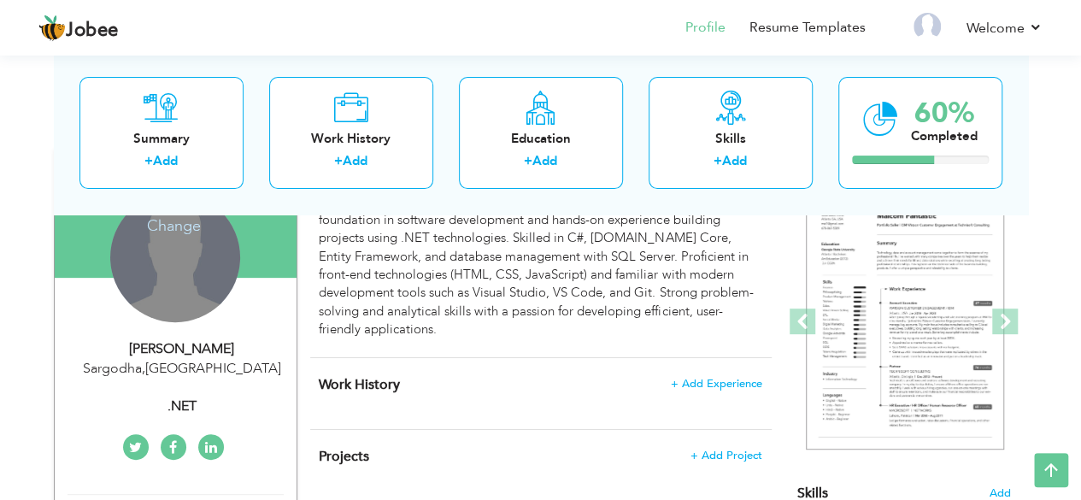
click at [169, 271] on div "Change Remove" at bounding box center [175, 257] width 130 height 130
click at [176, 223] on h4 "Change" at bounding box center [174, 214] width 122 height 41
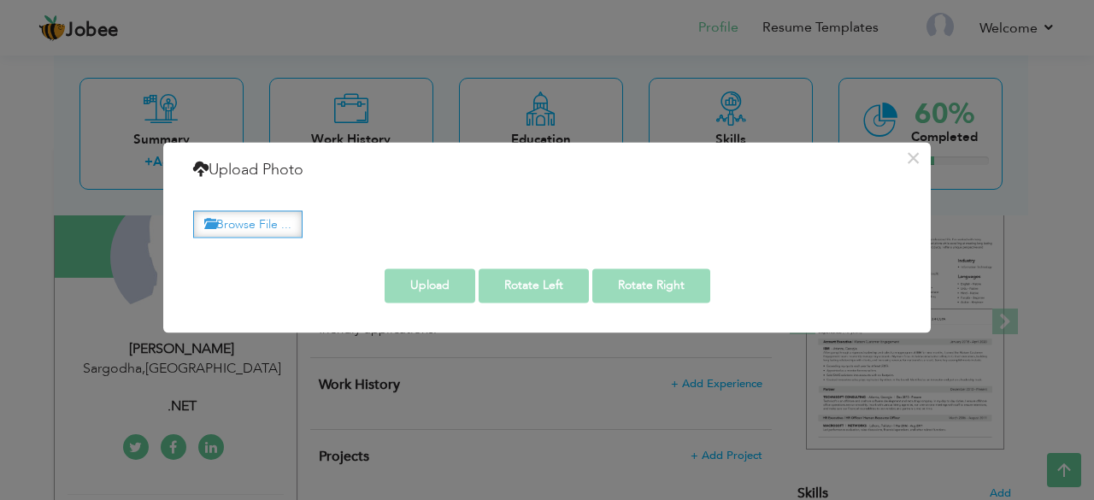
click at [269, 228] on label "Browse File ..." at bounding box center [247, 224] width 109 height 26
click at [0, 0] on input "Browse File ..." at bounding box center [0, 0] width 0 height 0
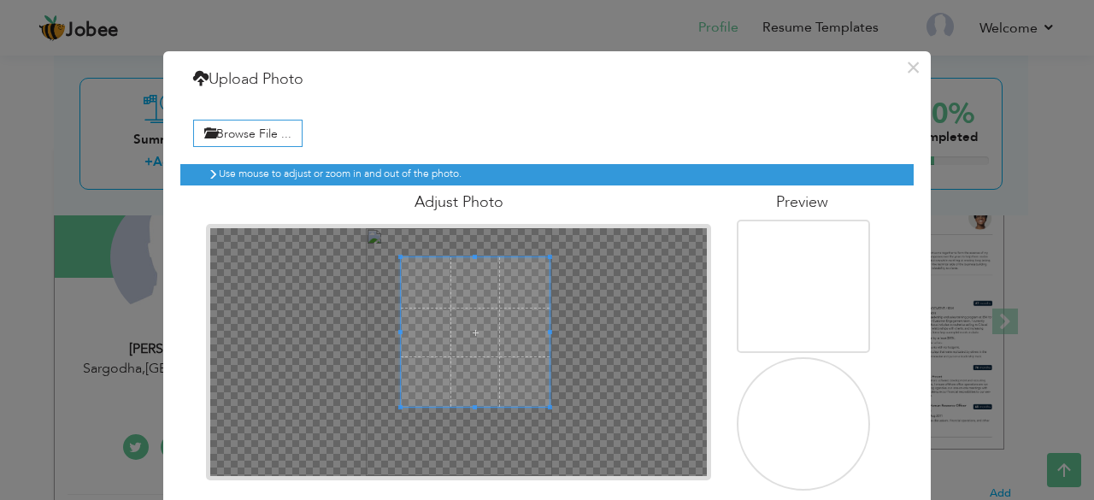
click at [477, 327] on span at bounding box center [475, 331] width 149 height 149
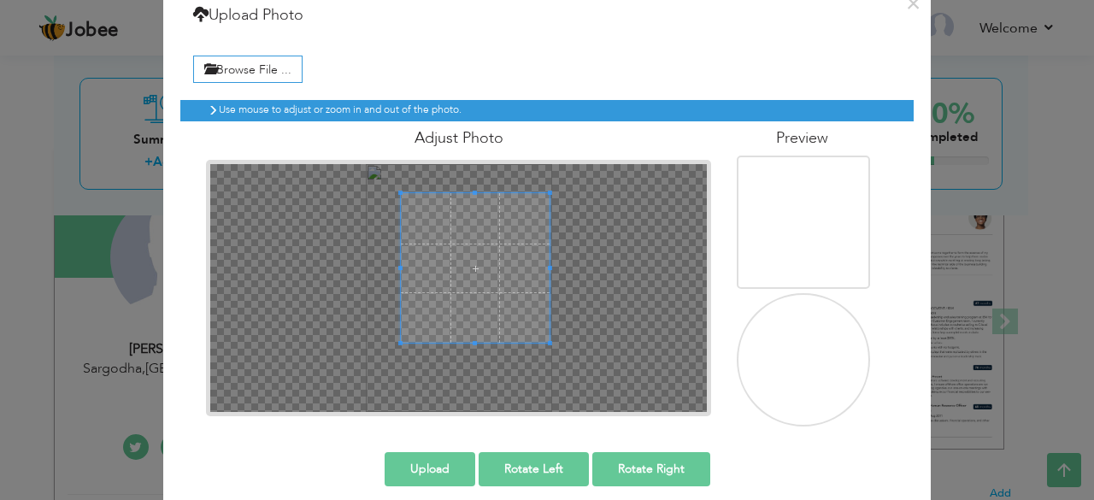
scroll to position [79, 0]
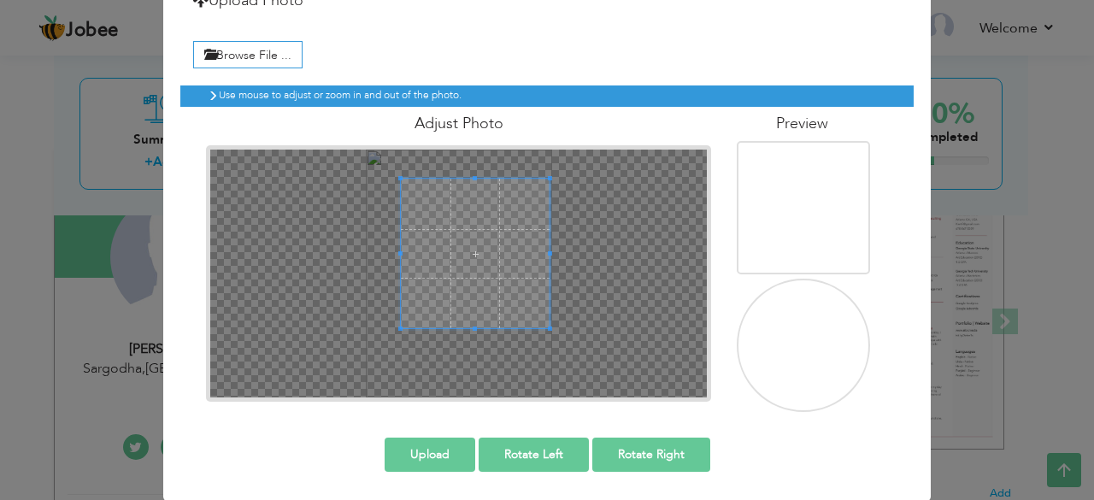
click at [433, 452] on button "Upload" at bounding box center [430, 455] width 91 height 34
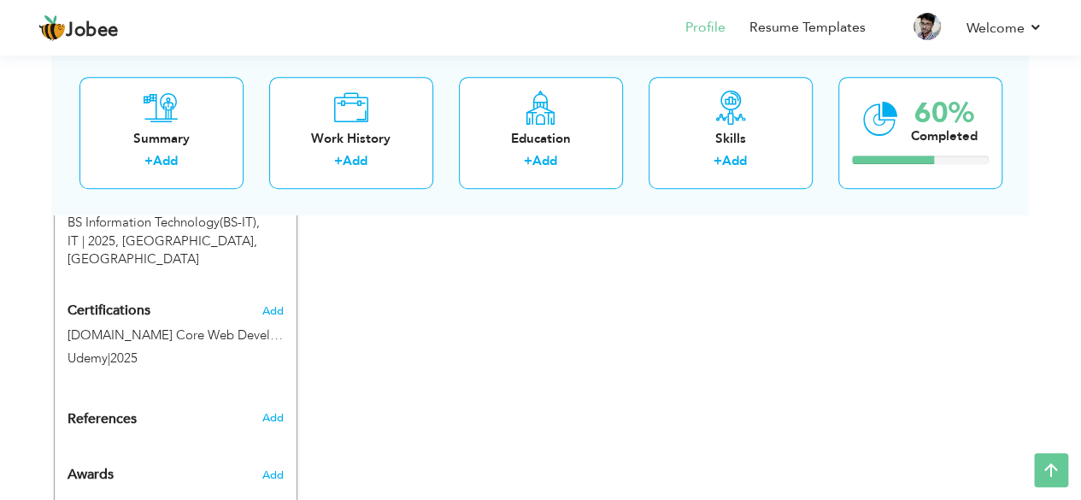
scroll to position [795, 0]
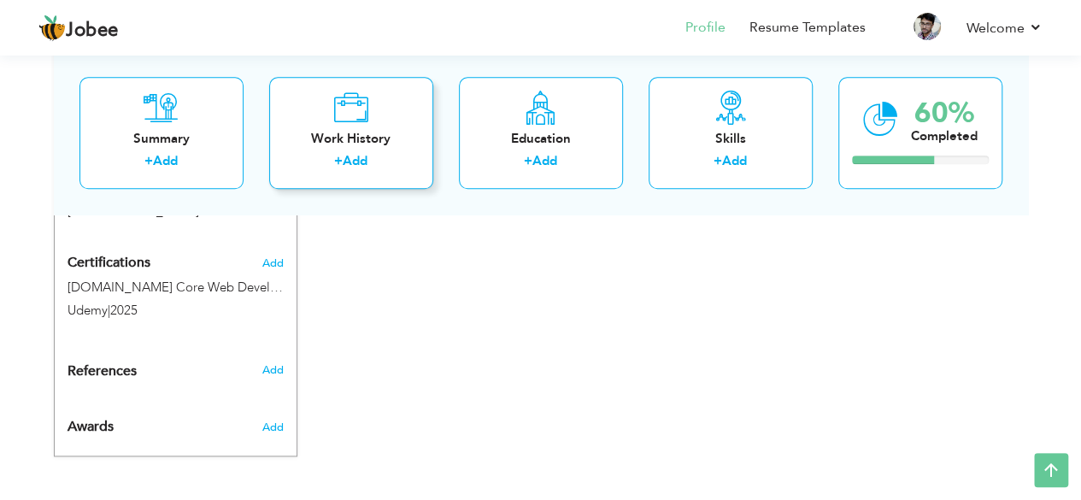
click at [359, 153] on link "Add" at bounding box center [355, 161] width 25 height 17
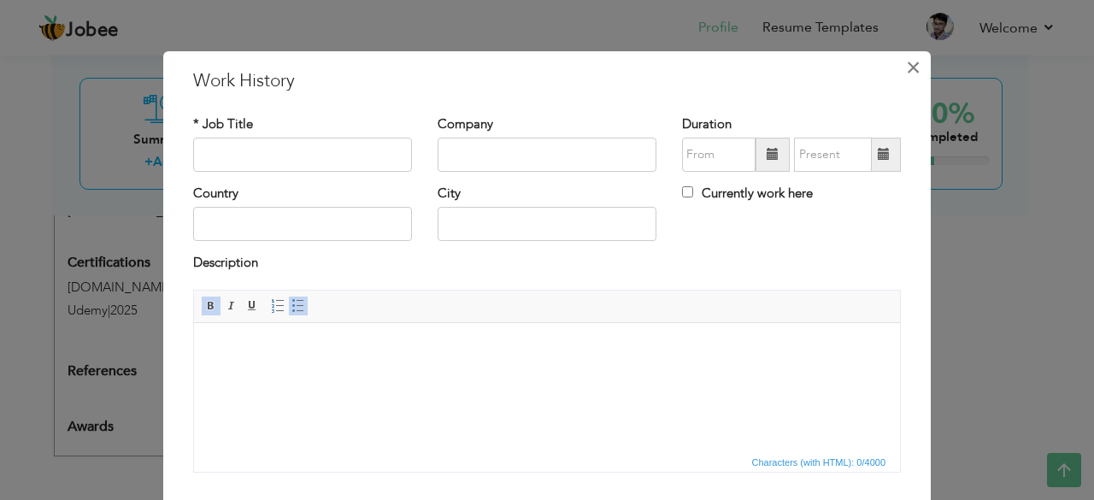
click at [906, 71] on span "×" at bounding box center [913, 67] width 15 height 31
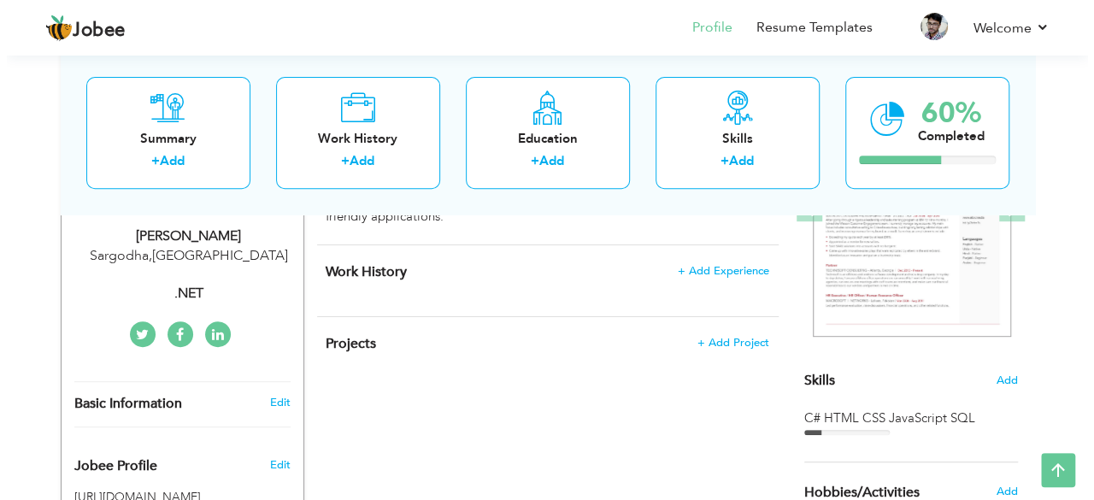
scroll to position [288, 0]
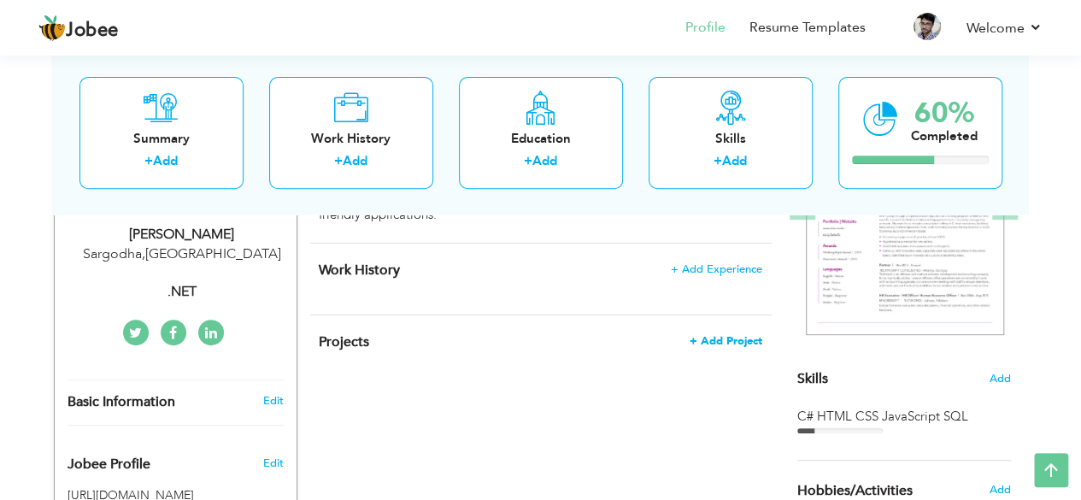
click at [734, 335] on span "+ Add Project" at bounding box center [726, 341] width 73 height 12
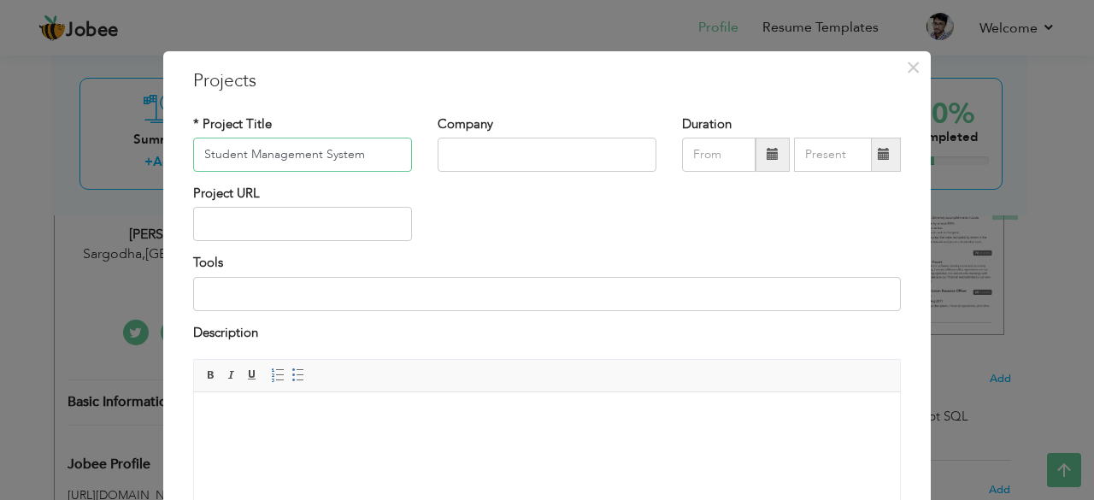
type input "Student Management System"
click at [624, 155] on input "text" at bounding box center [547, 155] width 219 height 34
type input "myself"
type input "08/2025"
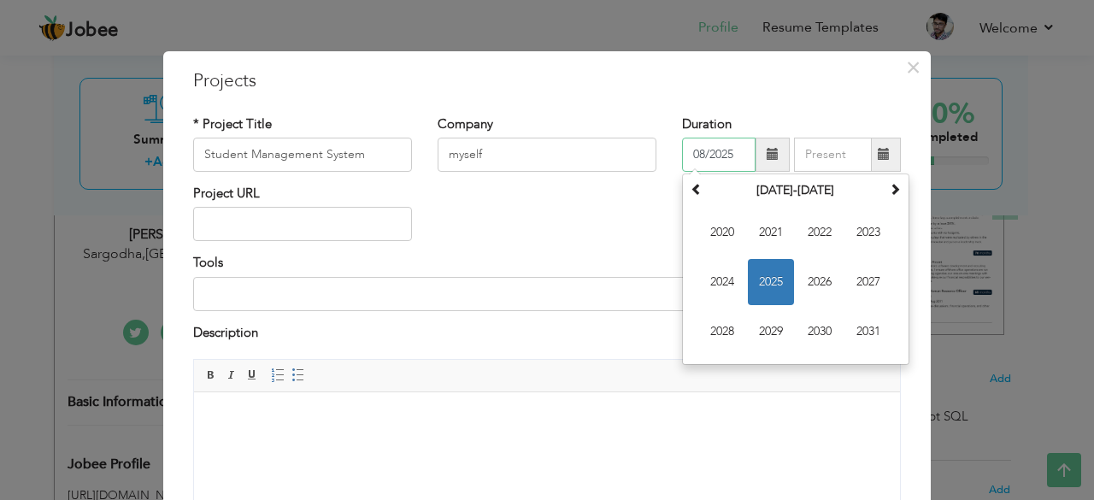
click at [718, 157] on input "08/2025" at bounding box center [719, 155] width 74 height 34
click at [762, 287] on span "2025" at bounding box center [771, 282] width 46 height 46
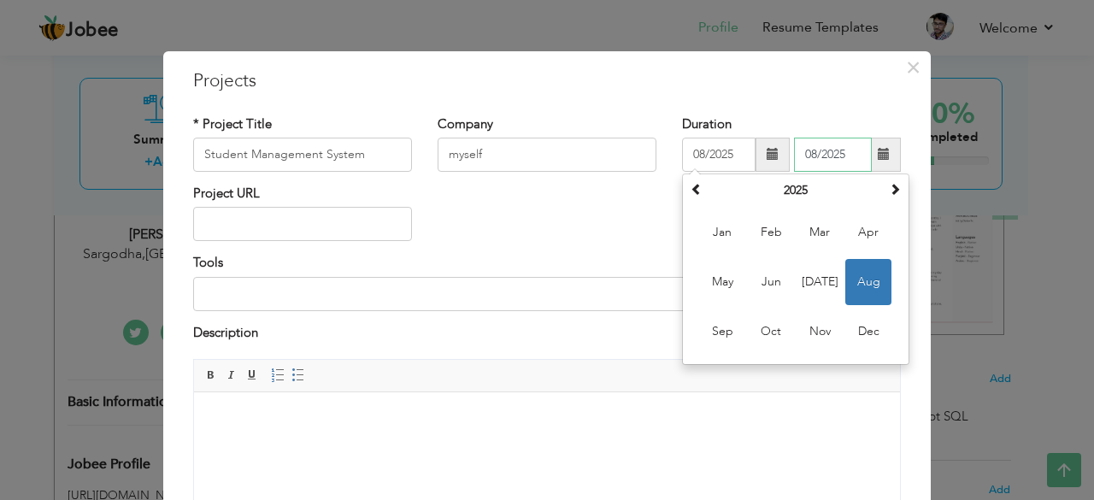
click at [839, 155] on input "08/2025" at bounding box center [833, 155] width 78 height 34
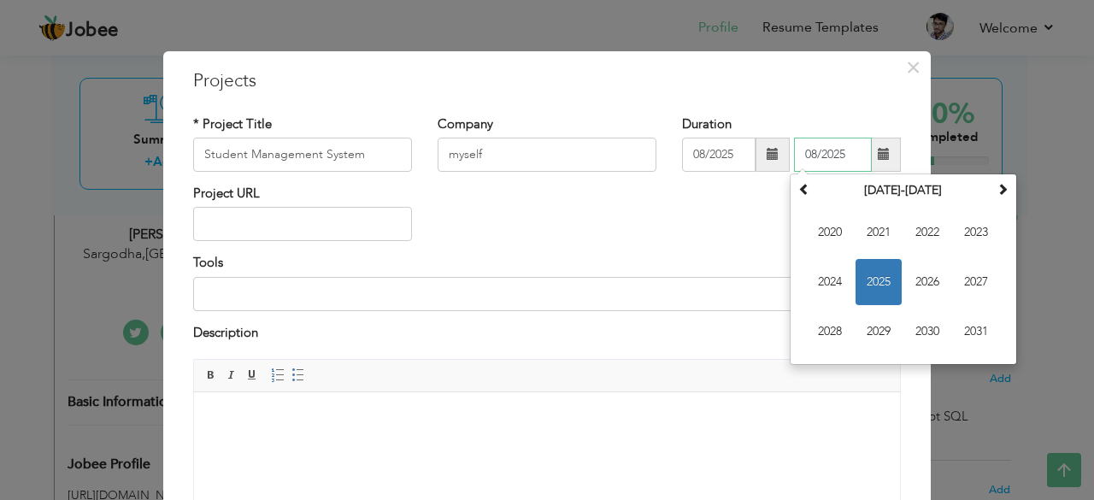
click at [868, 274] on span "2025" at bounding box center [879, 282] width 46 height 46
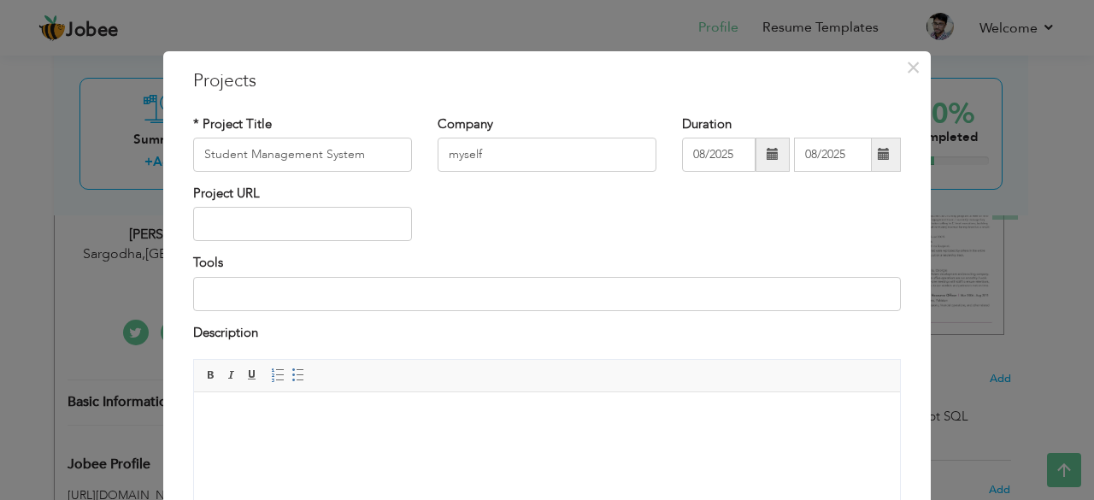
click at [878, 153] on span at bounding box center [884, 154] width 12 height 12
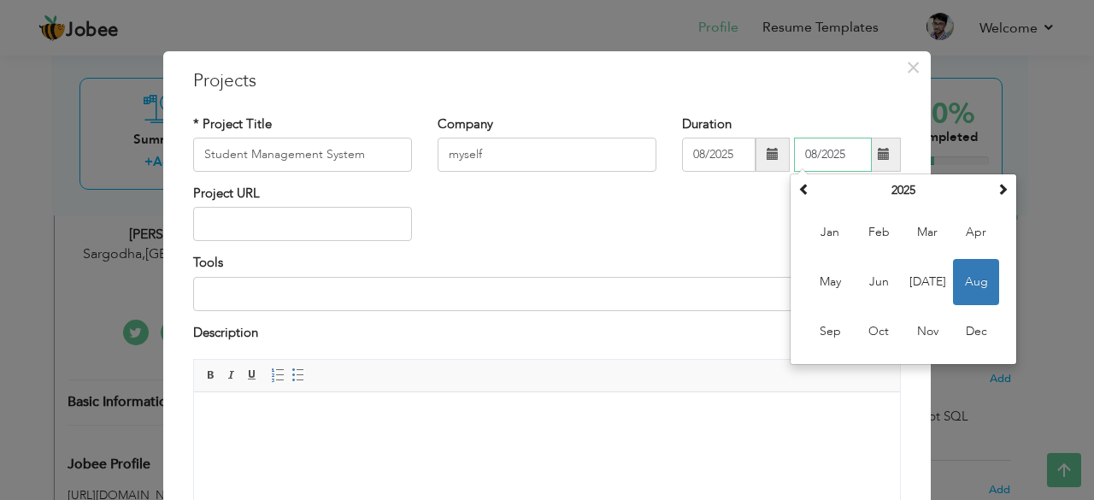
click at [810, 156] on input "08/2025" at bounding box center [833, 155] width 78 height 34
type input "07/2025"
click at [698, 151] on input "08/2025" at bounding box center [719, 155] width 74 height 34
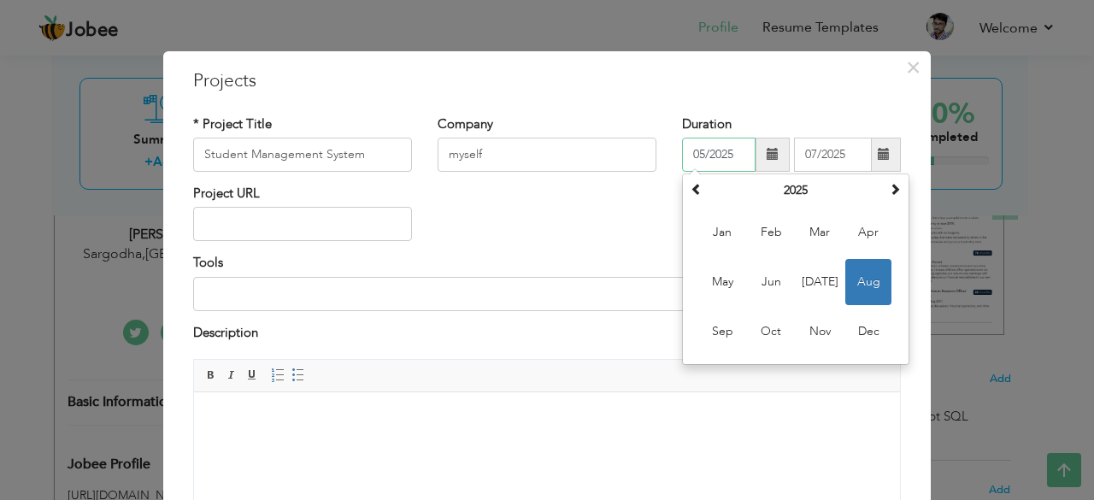
type input "05/2025"
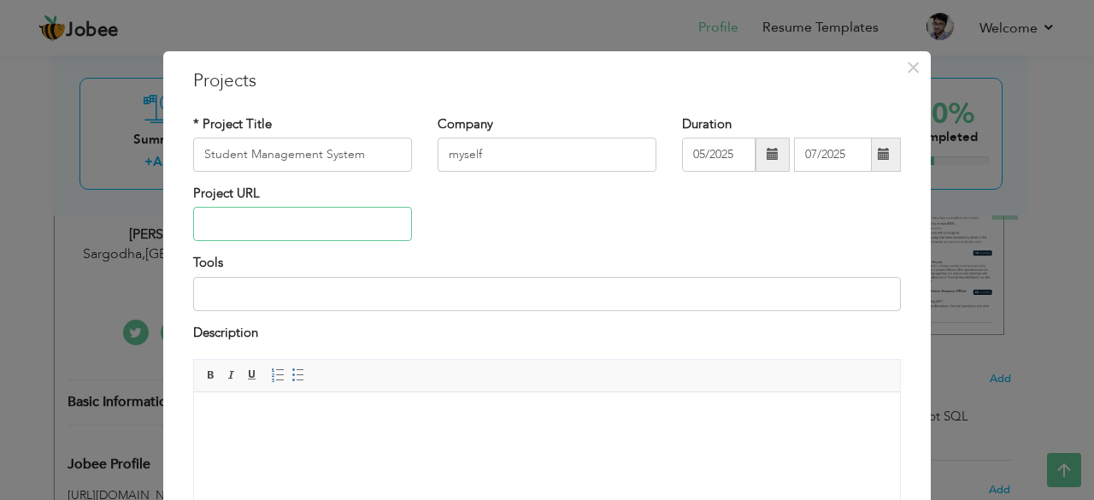
click at [307, 228] on input "text" at bounding box center [302, 224] width 219 height 34
click at [304, 299] on input at bounding box center [547, 294] width 708 height 34
type input "Visual Studio"
click at [255, 218] on input "text" at bounding box center [302, 224] width 219 height 34
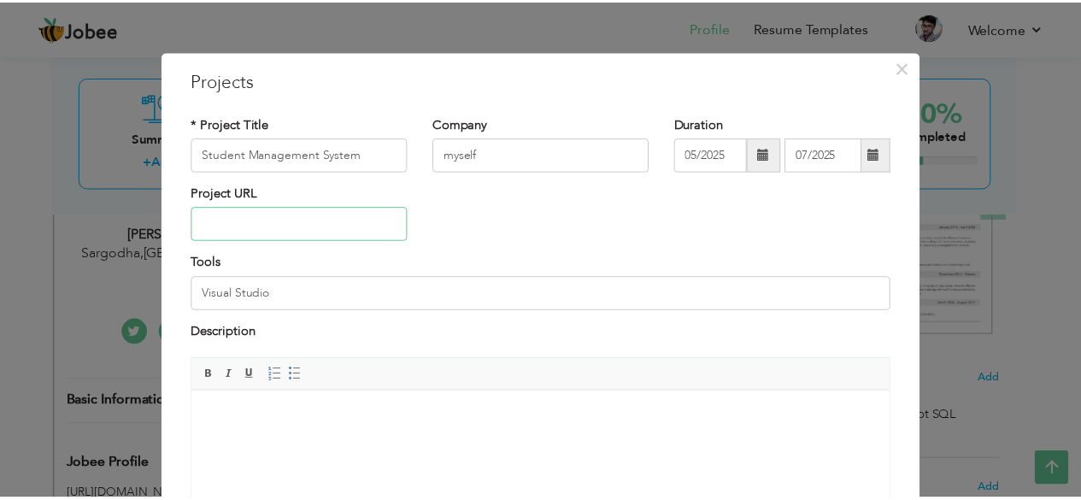
scroll to position [180, 0]
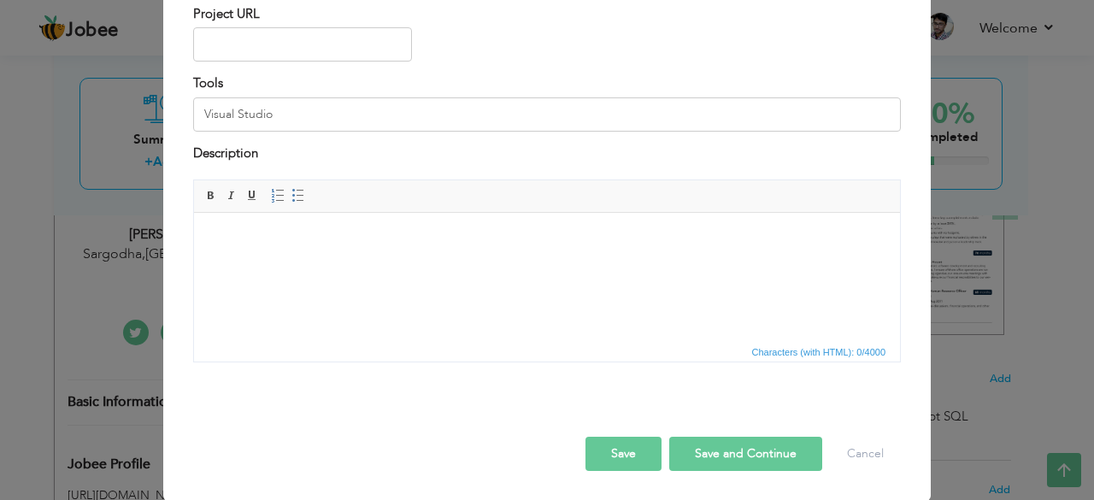
click at [609, 457] on button "Save" at bounding box center [624, 454] width 76 height 34
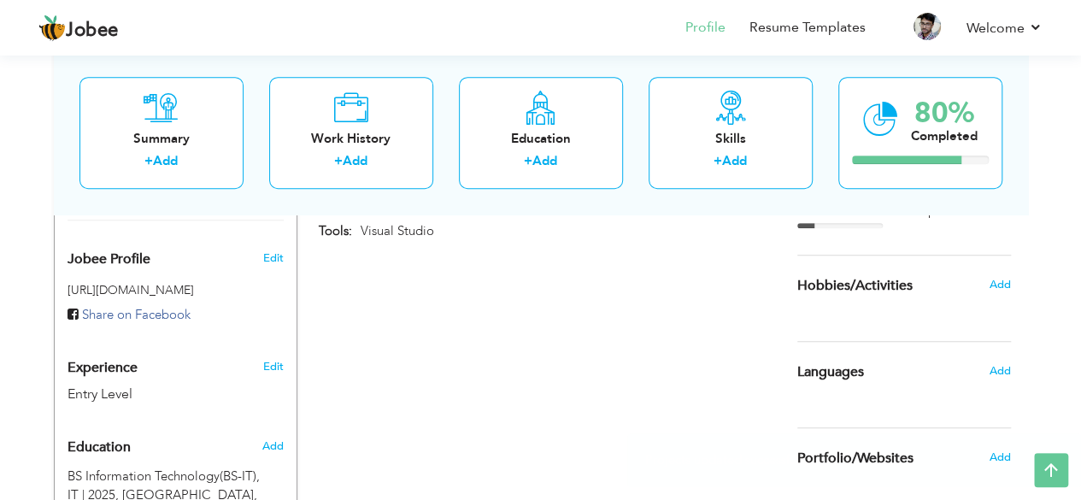
scroll to position [495, 0]
click at [998, 280] on span "Add" at bounding box center [999, 282] width 22 height 15
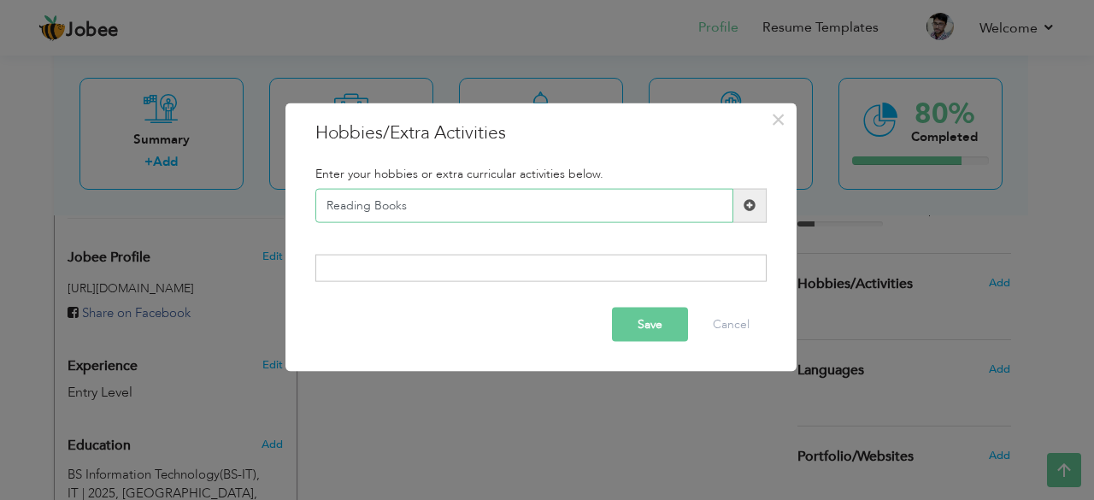
type input "Reading Books"
click at [752, 199] on span at bounding box center [750, 205] width 12 height 12
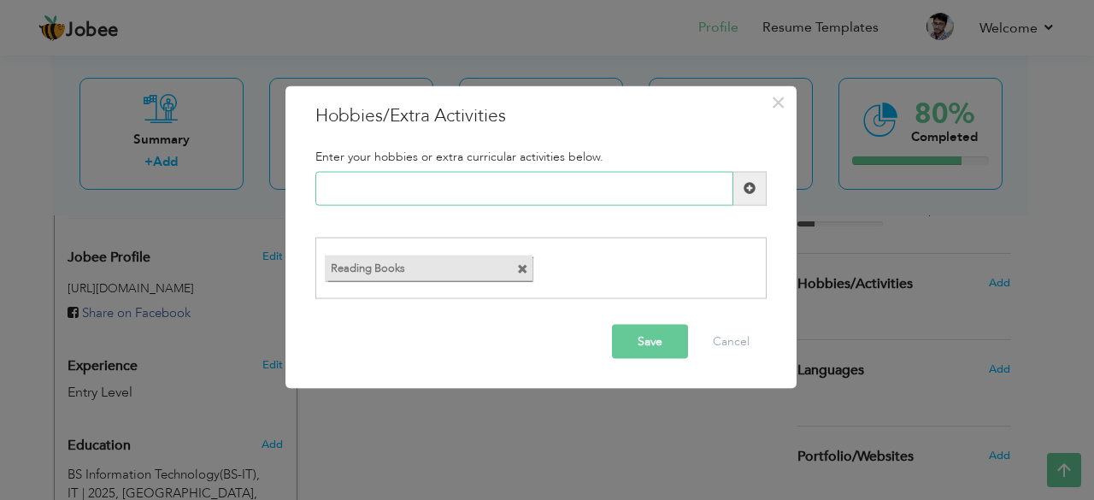
click at [374, 194] on input "text" at bounding box center [524, 188] width 418 height 34
type input "P"
paste input "Web & App Development"
type input "Web & App Development"
click at [749, 191] on span at bounding box center [750, 188] width 12 height 12
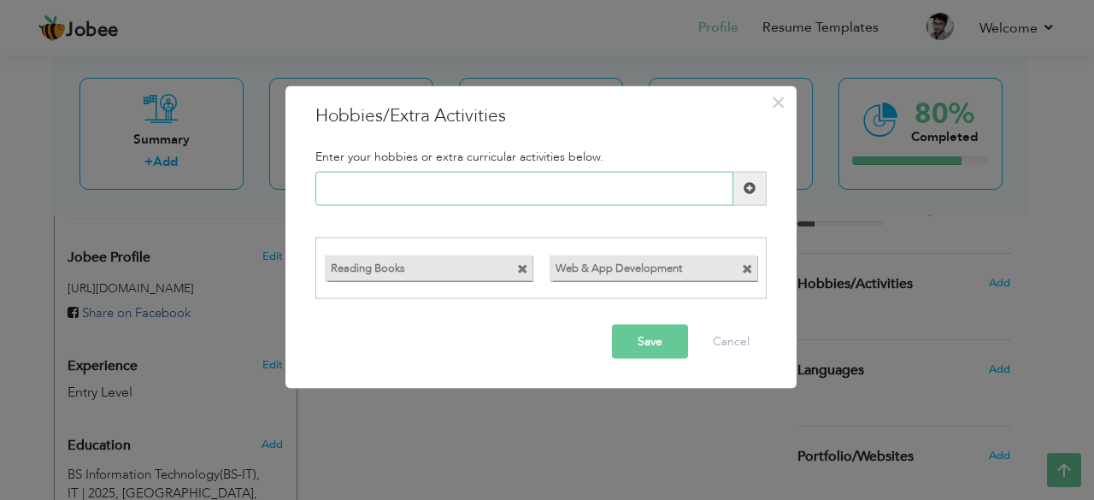
click at [390, 196] on input "text" at bounding box center [524, 188] width 418 height 34
paste input "Watching Tech Tutorials /"
type input "Watching Tech Tutorials /"
click at [636, 329] on button "Save" at bounding box center [650, 342] width 76 height 34
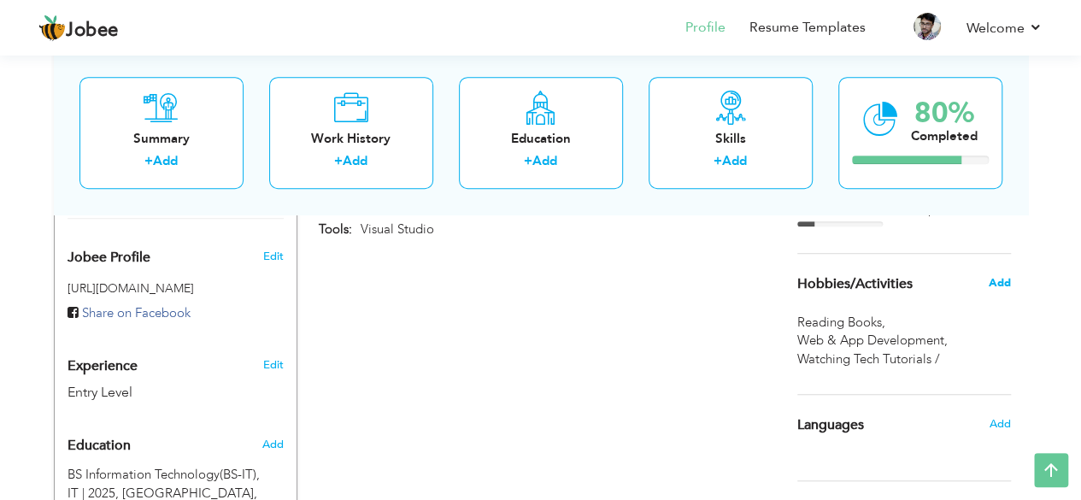
click at [1004, 280] on span "Add" at bounding box center [999, 282] width 22 height 15
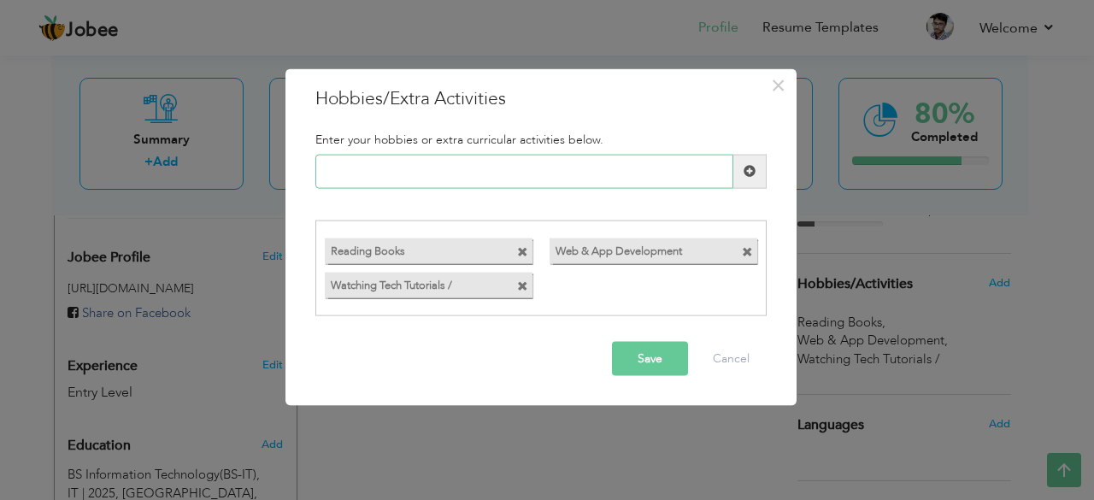
click at [481, 174] on input "text" at bounding box center [524, 171] width 418 height 34
paste input "Coding & Problem Solving"
type input "Coding & Problem Solving"
click at [749, 175] on span at bounding box center [750, 171] width 12 height 12
click at [642, 354] on button "Save" at bounding box center [650, 359] width 76 height 34
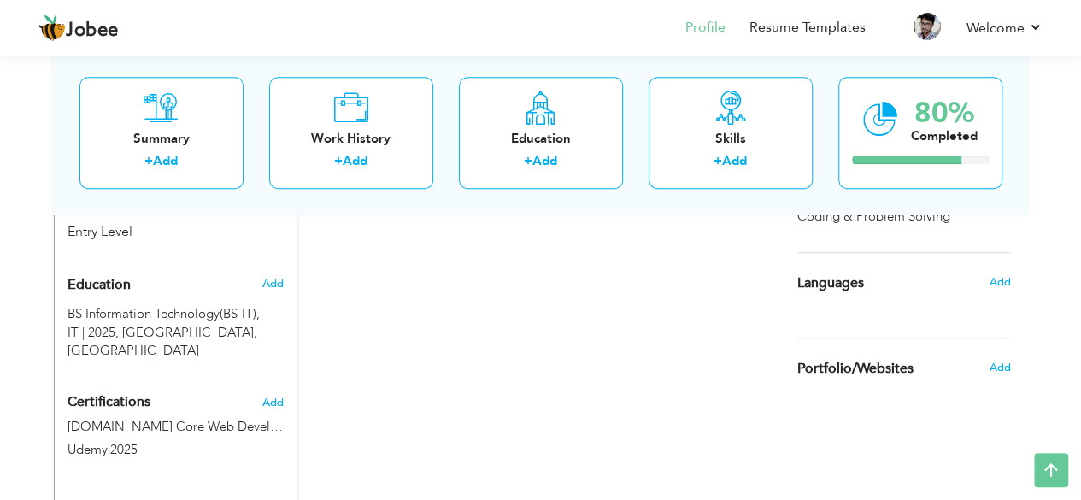
scroll to position [657, 0]
click at [993, 278] on span "Add" at bounding box center [999, 280] width 22 height 15
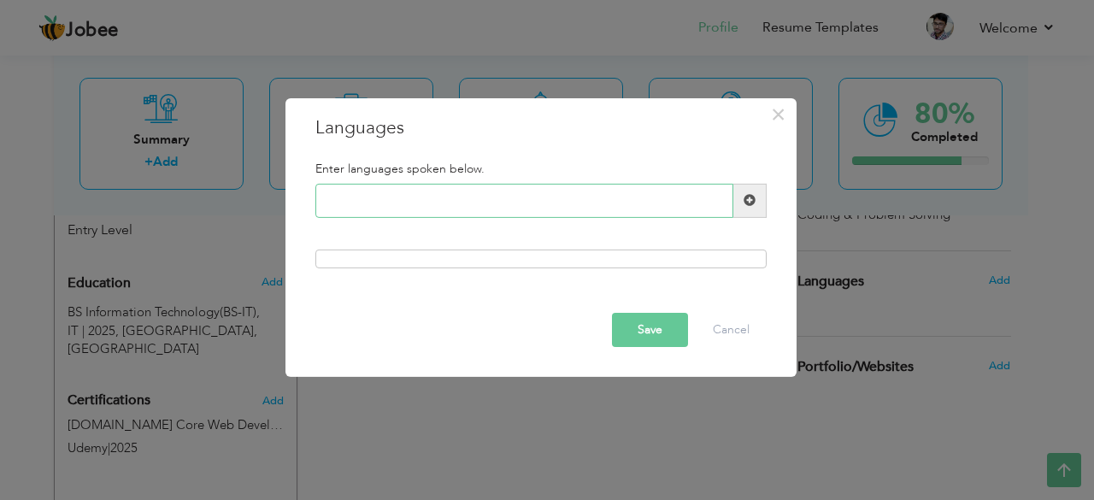
click at [482, 199] on input "text" at bounding box center [524, 201] width 418 height 34
paste input "English – Fluent Urdu –"
type input "English – Fluent"
click at [759, 206] on span at bounding box center [749, 201] width 33 height 34
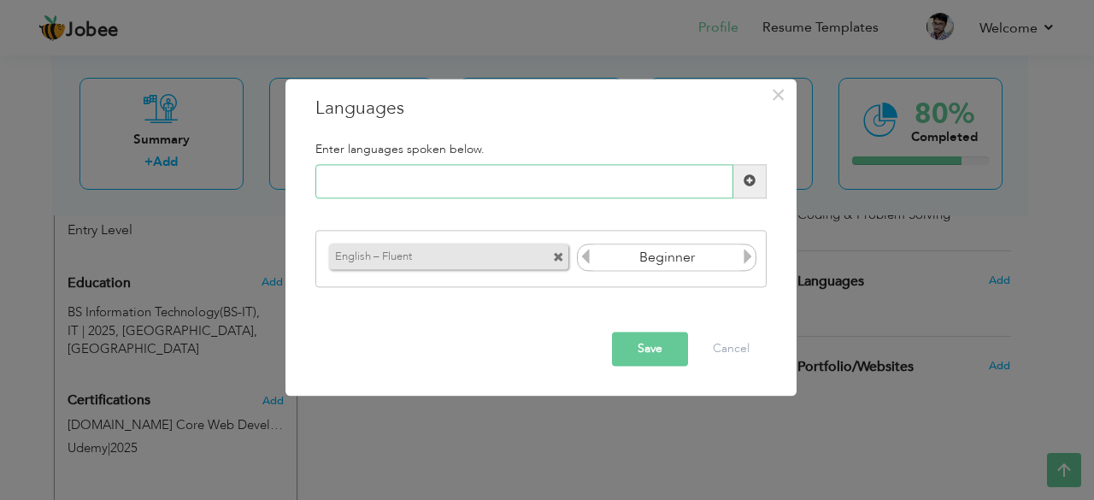
click at [422, 179] on input "text" at bounding box center [524, 181] width 418 height 34
click at [433, 179] on input "text" at bounding box center [524, 181] width 418 height 34
paste input "Urdu – Native"
type input "Urdu – Native"
click at [745, 254] on icon at bounding box center [747, 257] width 15 height 15
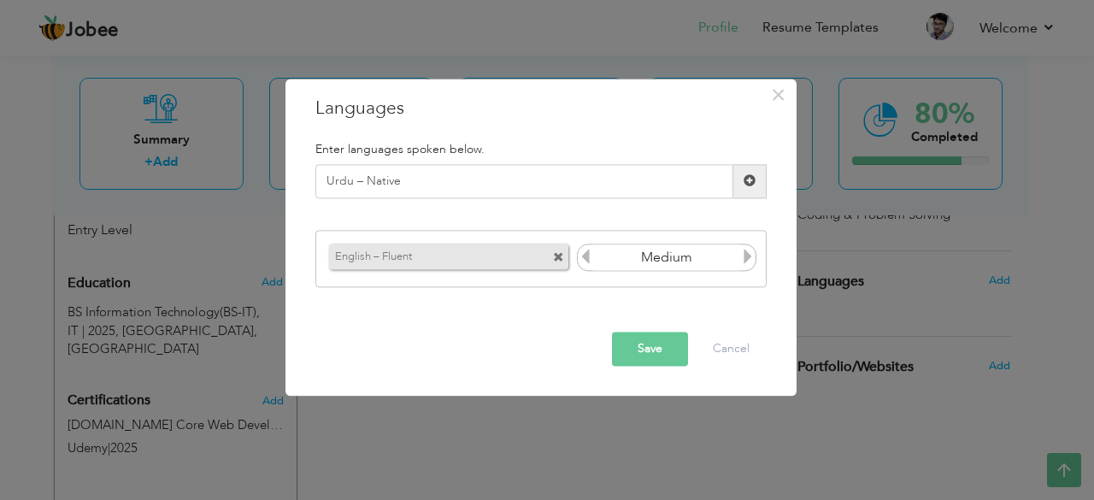
click at [749, 184] on span at bounding box center [750, 181] width 12 height 12
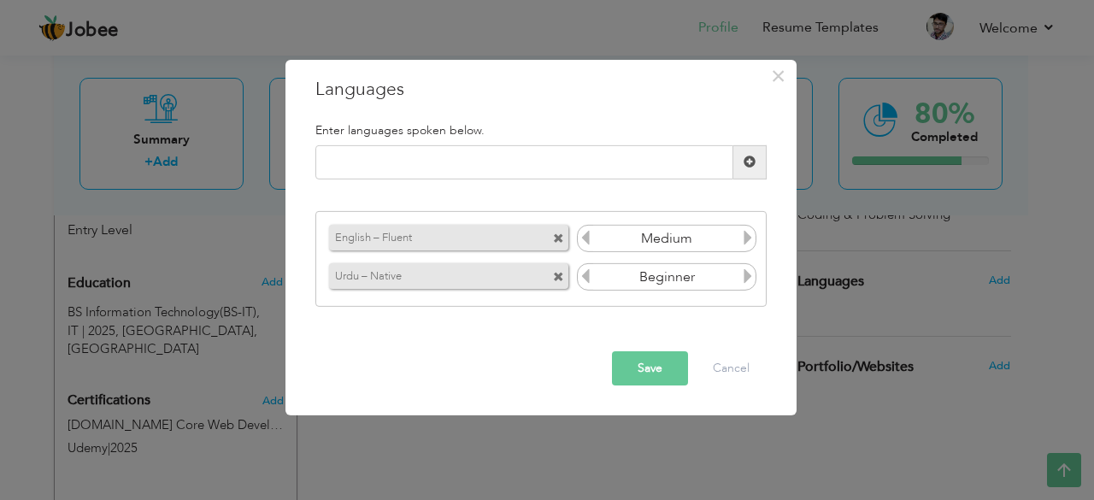
click at [749, 277] on icon at bounding box center [747, 275] width 15 height 15
click at [560, 159] on input "text" at bounding box center [524, 162] width 418 height 34
click at [639, 363] on button "Save" at bounding box center [650, 368] width 76 height 34
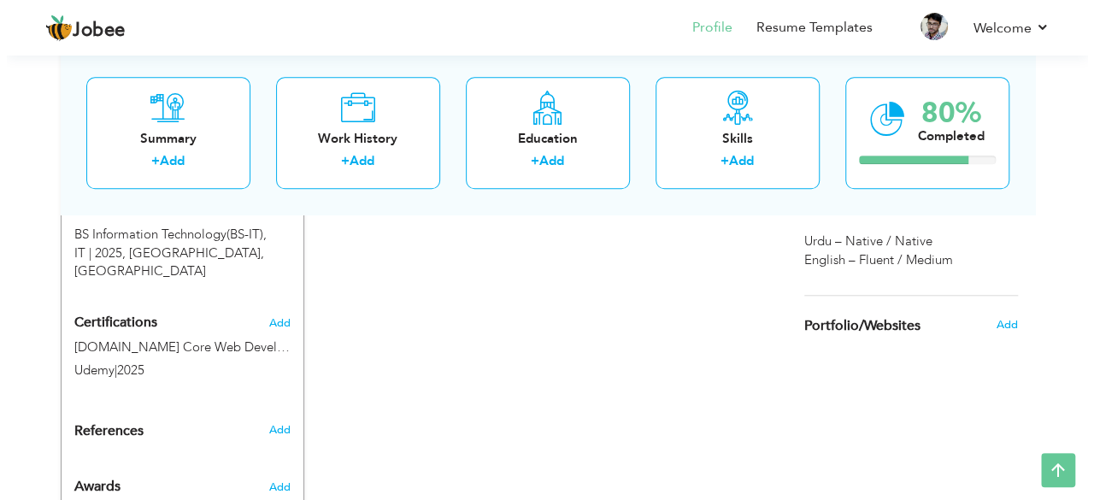
scroll to position [786, 0]
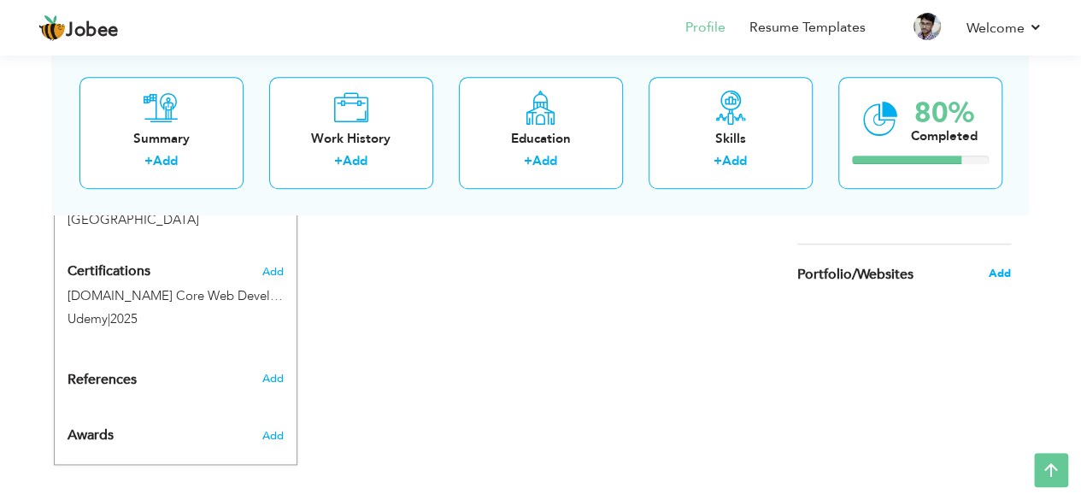
click at [997, 273] on span "Add" at bounding box center [999, 273] width 22 height 15
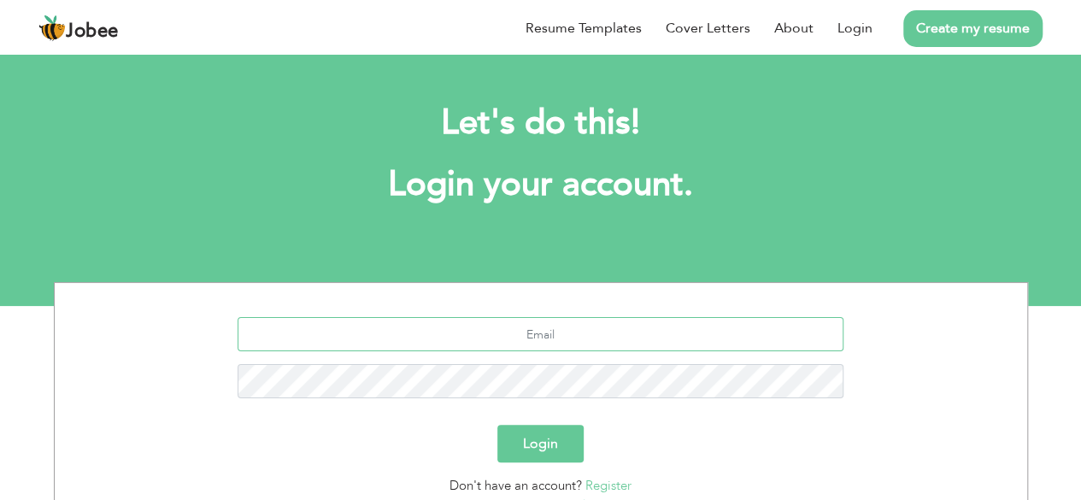
click at [564, 332] on input "text" at bounding box center [541, 334] width 606 height 34
type input "saifmunawar3456@gmail.com"
click at [544, 447] on button "Login" at bounding box center [540, 444] width 86 height 38
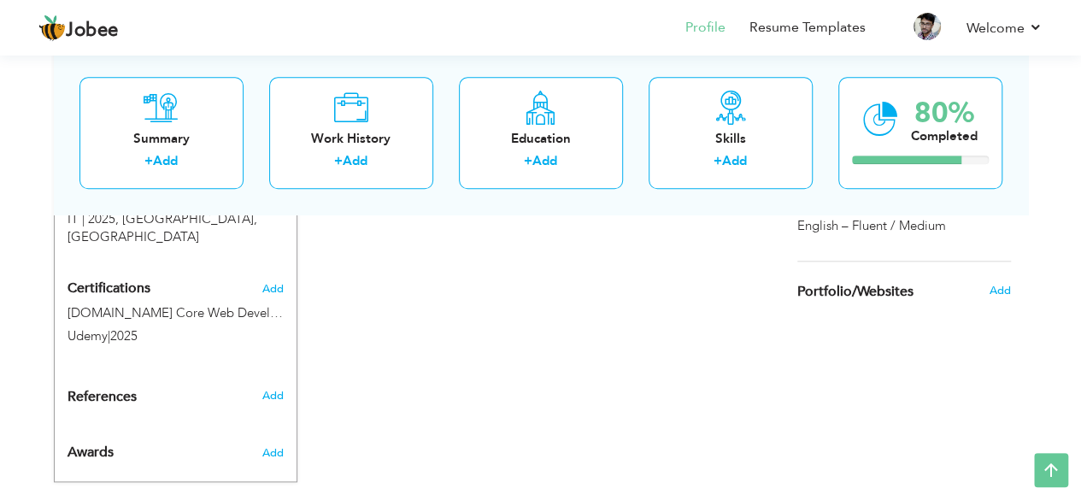
scroll to position [795, 0]
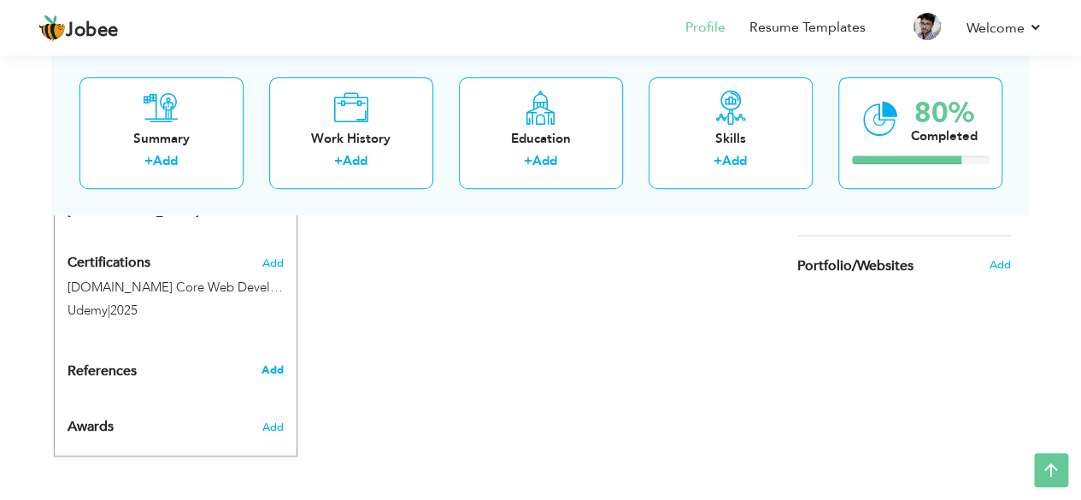
click at [263, 365] on span "Add" at bounding box center [272, 369] width 22 height 15
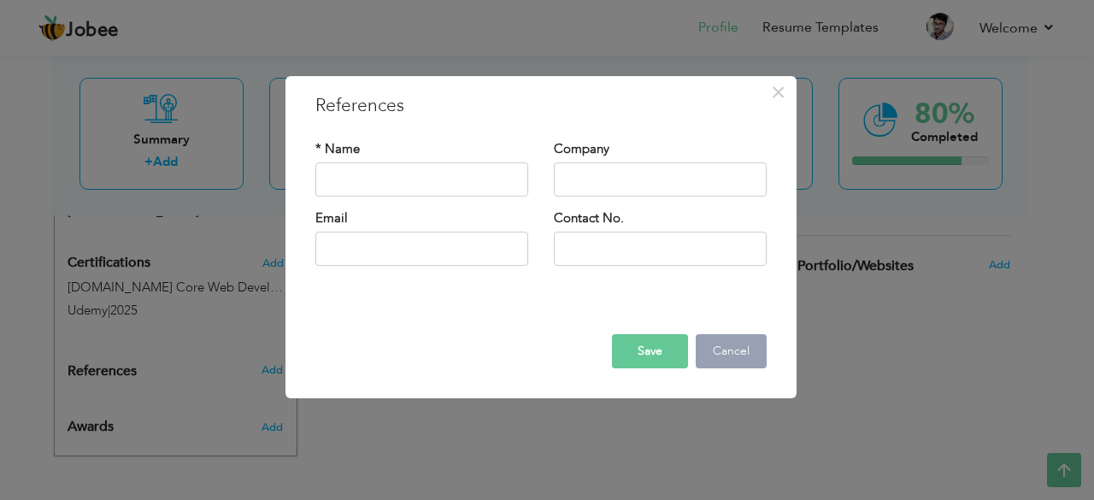
click at [721, 353] on button "Cancel" at bounding box center [731, 351] width 71 height 34
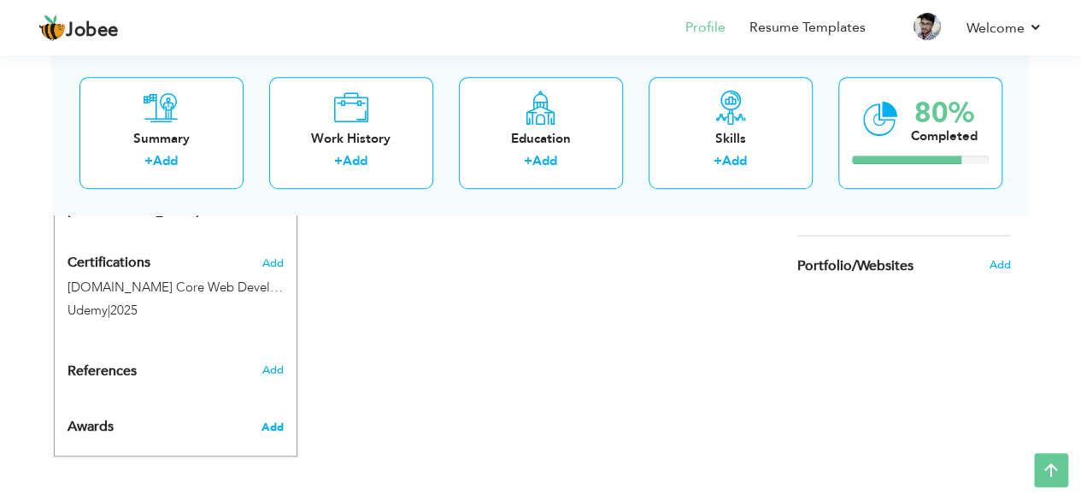
click at [261, 428] on span "Add" at bounding box center [272, 427] width 22 height 15
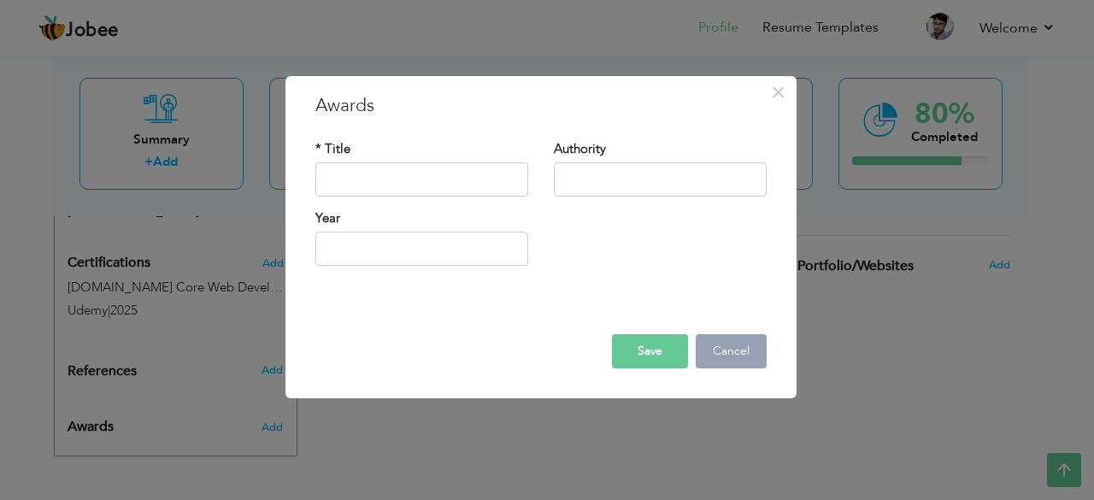
click at [759, 346] on button "Cancel" at bounding box center [731, 351] width 71 height 34
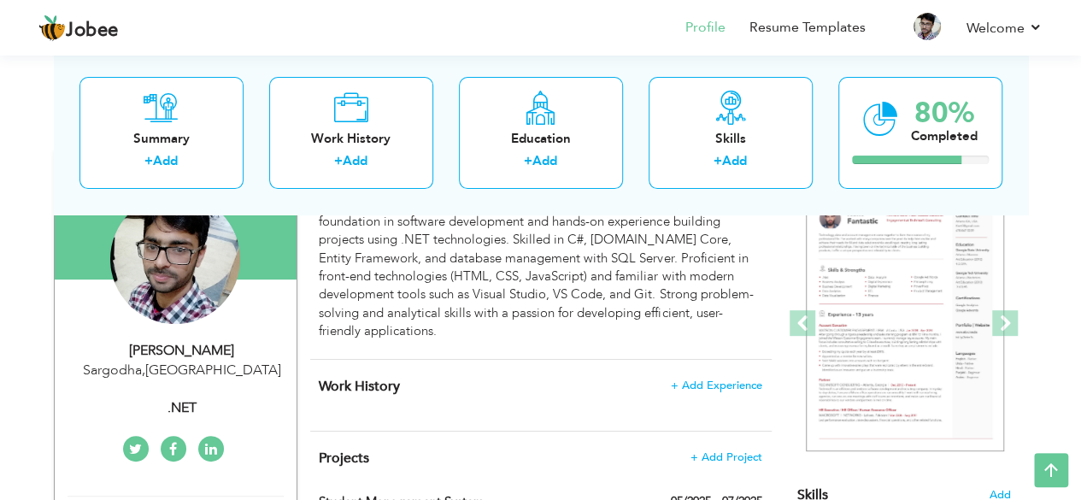
scroll to position [0, 0]
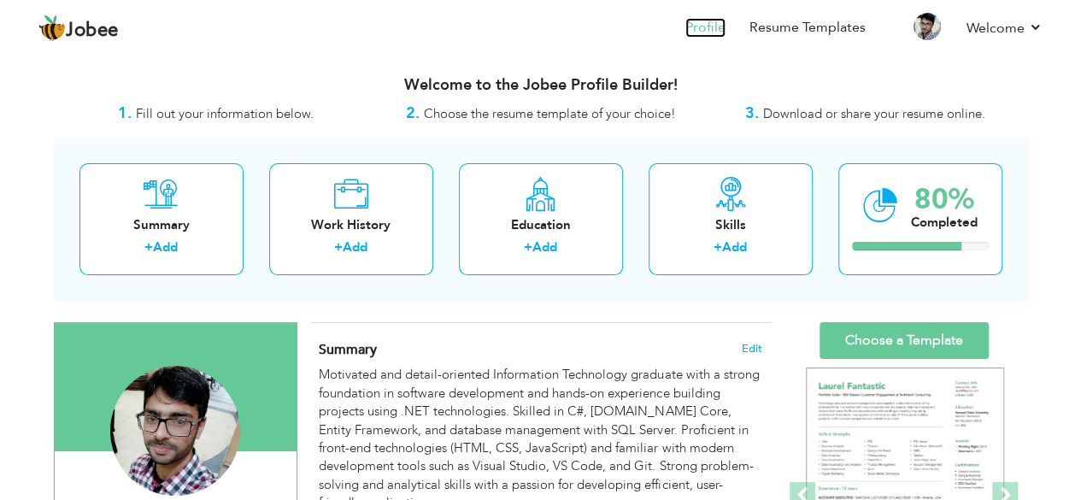
click at [709, 28] on link "Profile" at bounding box center [706, 28] width 40 height 20
click at [915, 334] on link "Choose a Template" at bounding box center [904, 340] width 169 height 37
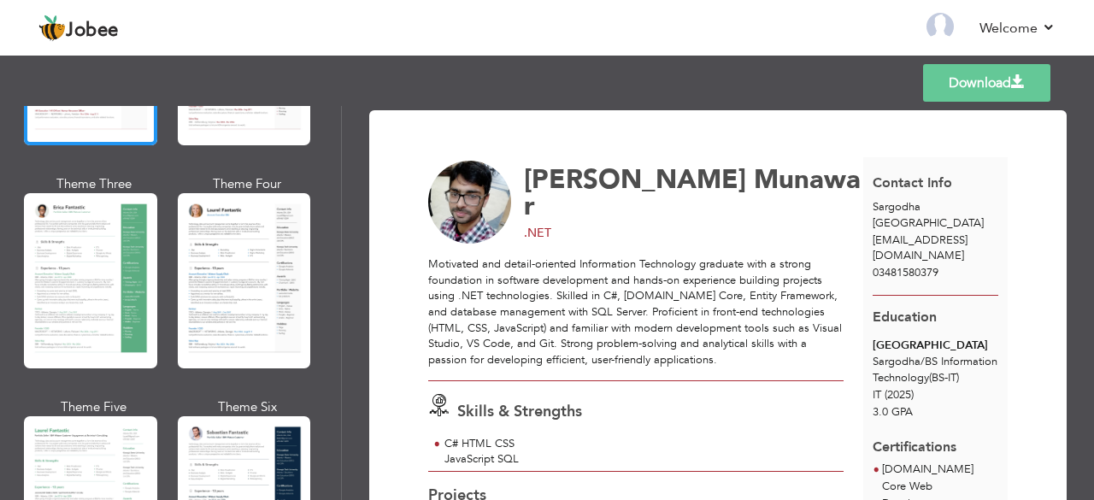
scroll to position [256, 0]
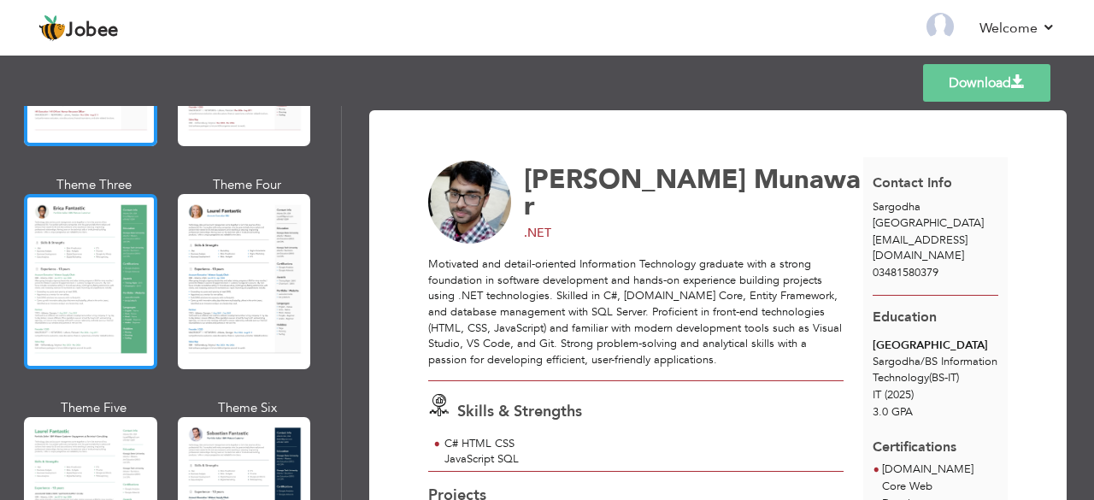
click at [87, 294] on div at bounding box center [90, 281] width 133 height 175
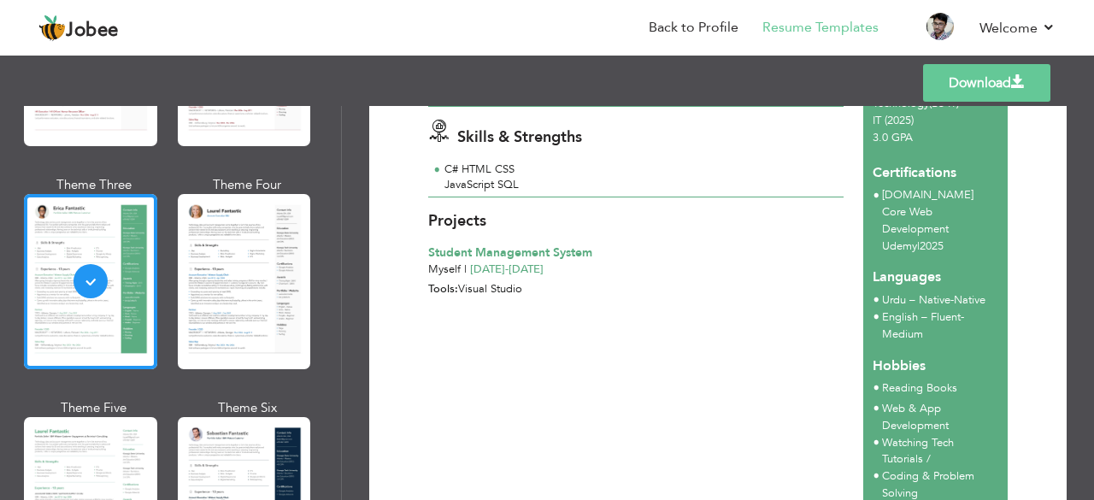
scroll to position [275, 0]
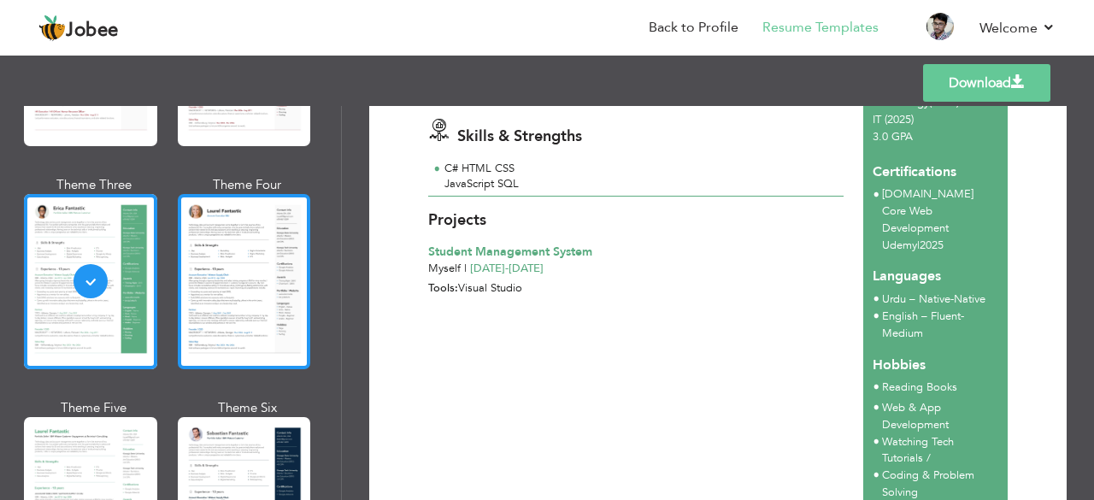
click at [236, 277] on div at bounding box center [244, 281] width 133 height 175
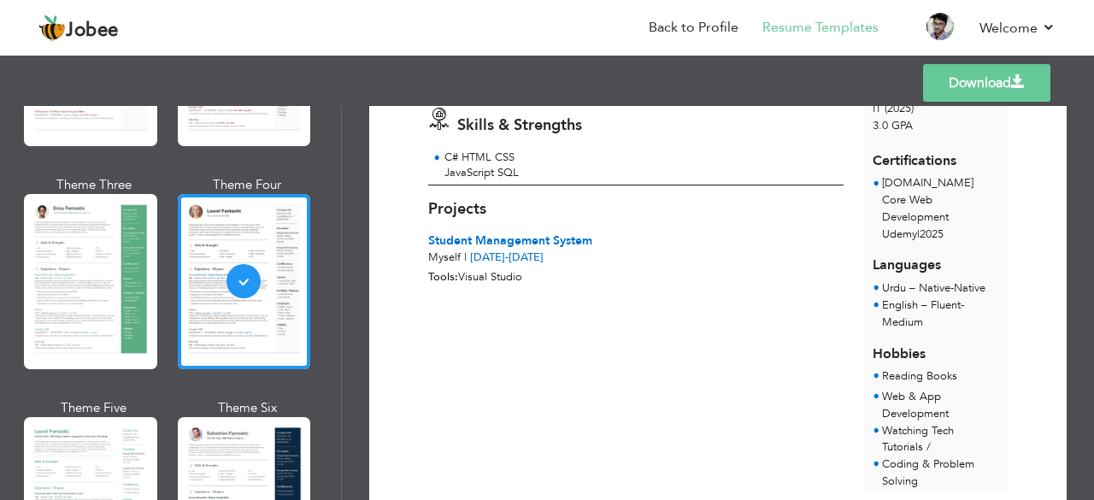
scroll to position [292, 0]
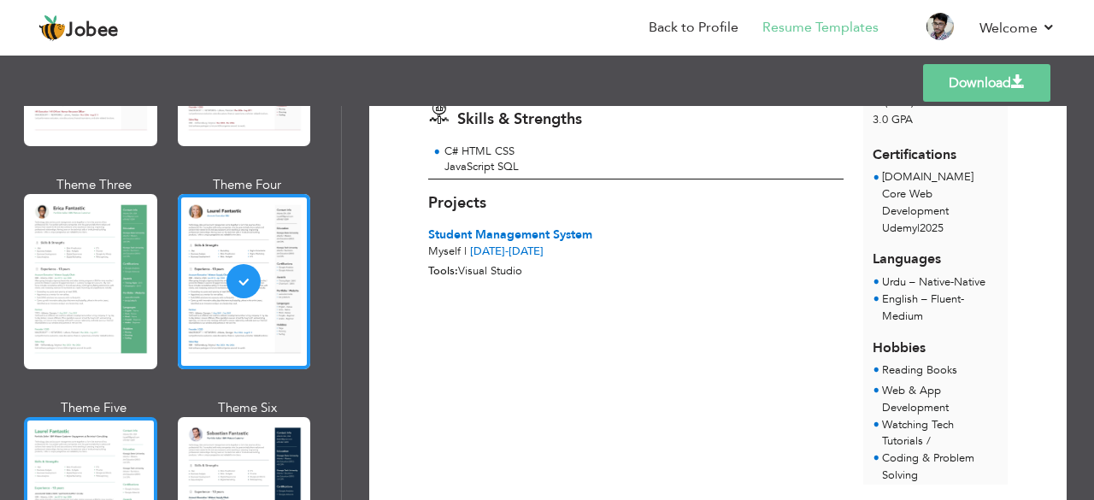
click at [43, 468] on div at bounding box center [90, 504] width 133 height 175
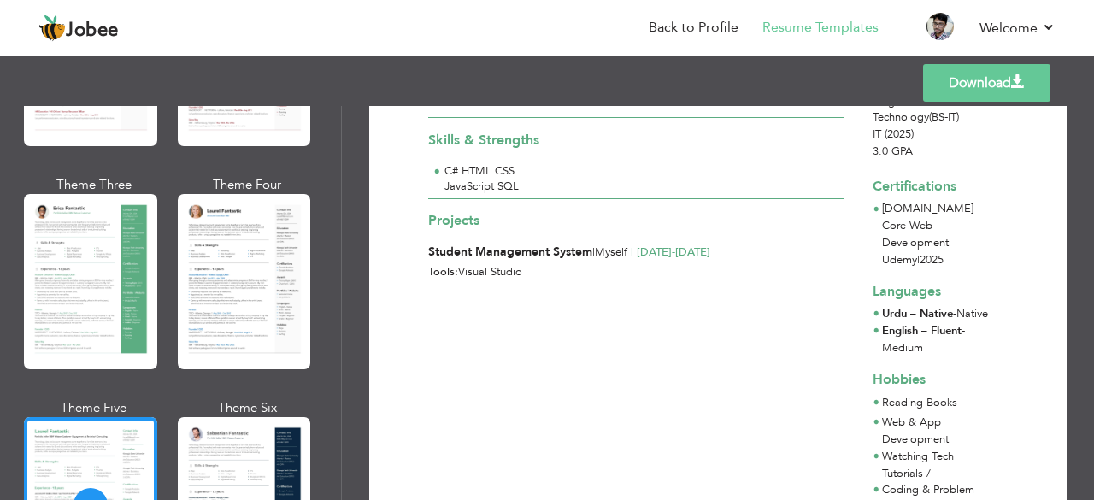
scroll to position [236, 0]
click at [240, 459] on div at bounding box center [244, 504] width 133 height 175
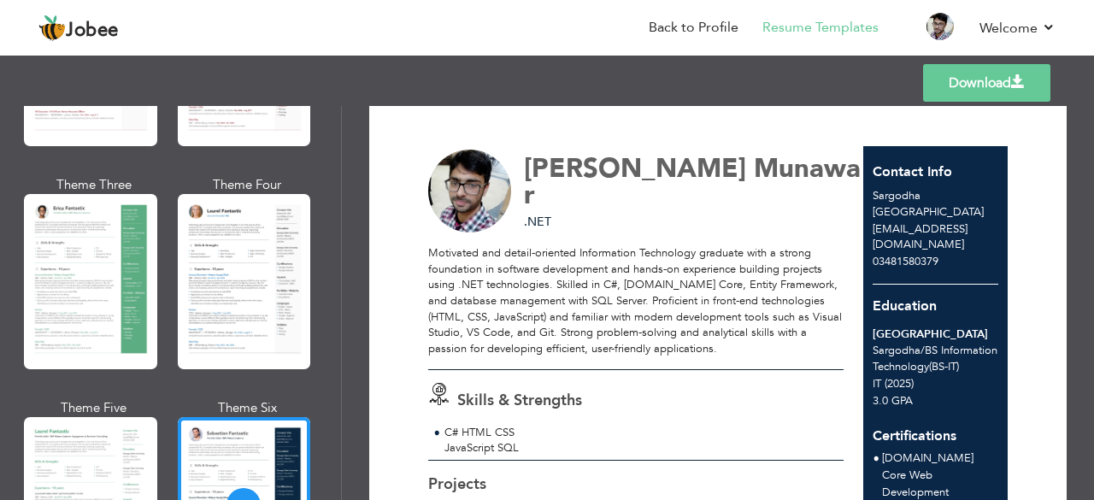
scroll to position [14, 0]
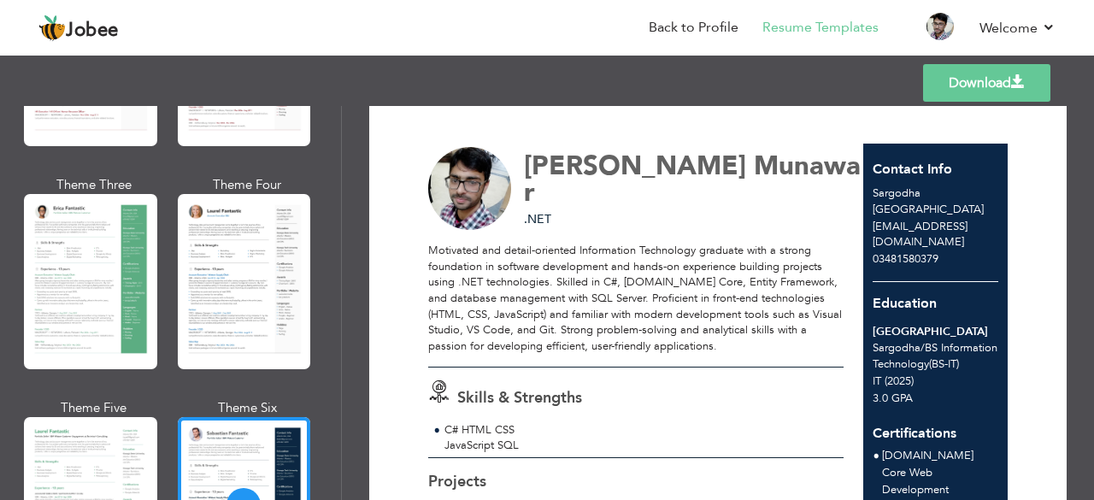
click at [980, 78] on link "Download" at bounding box center [986, 83] width 127 height 38
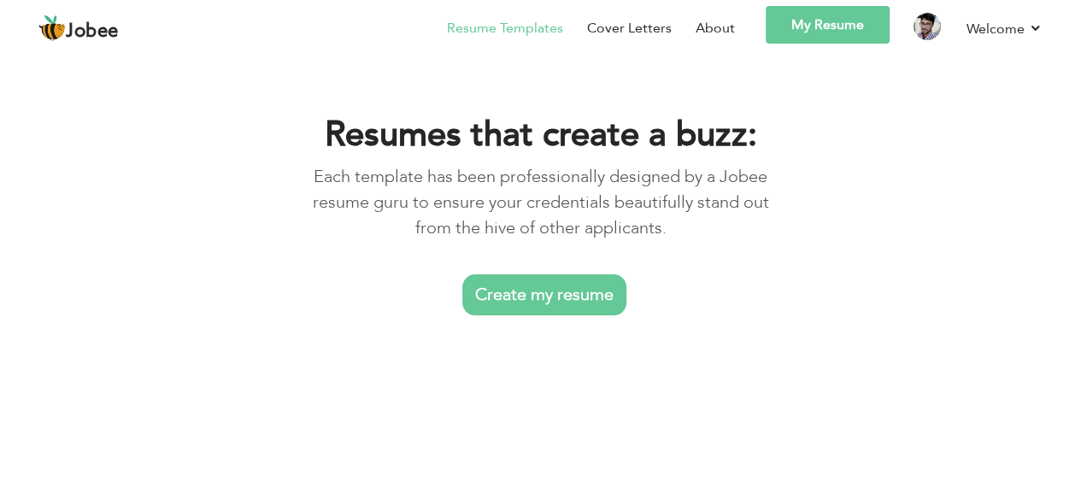
click at [568, 283] on link "Create my resume" at bounding box center [544, 294] width 164 height 41
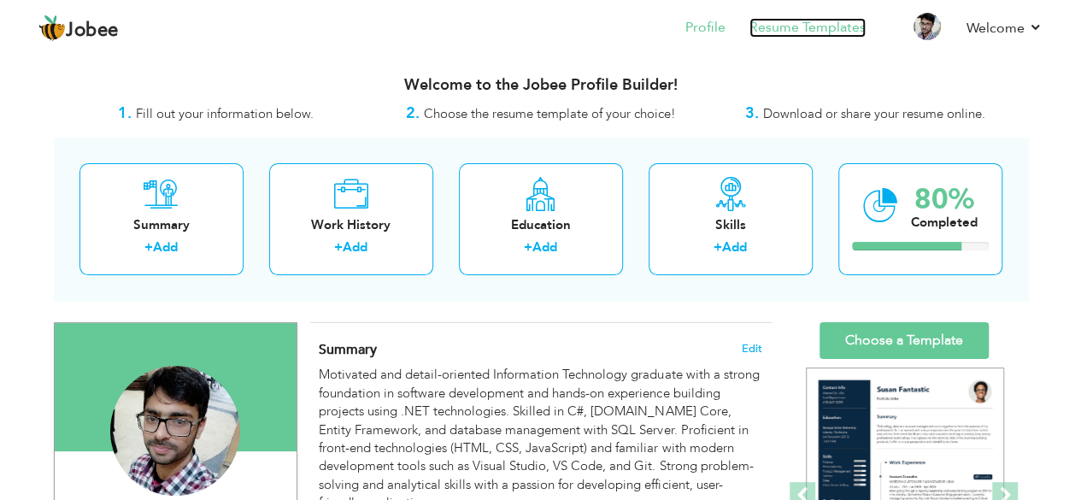
click at [790, 18] on link "Resume Templates" at bounding box center [808, 28] width 116 height 20
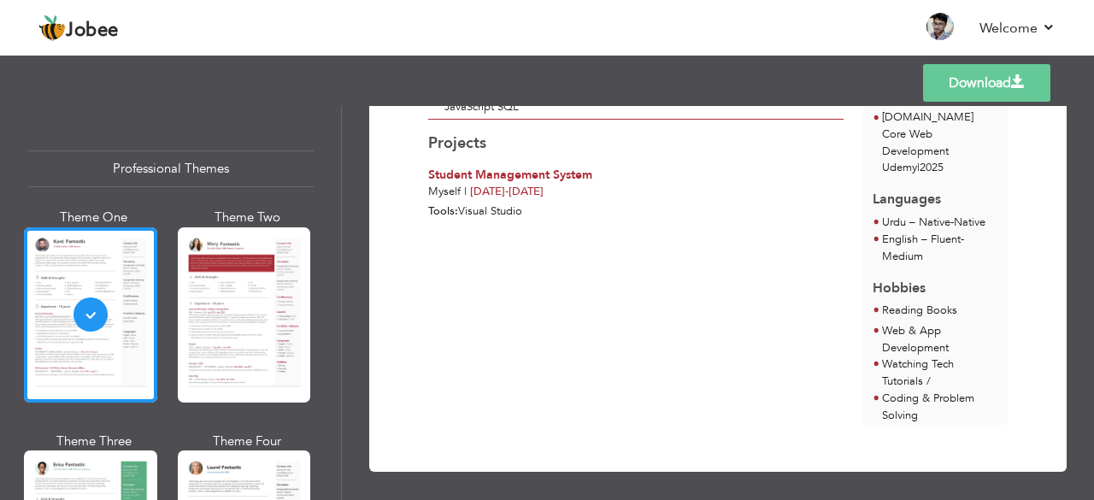
scroll to position [358, 0]
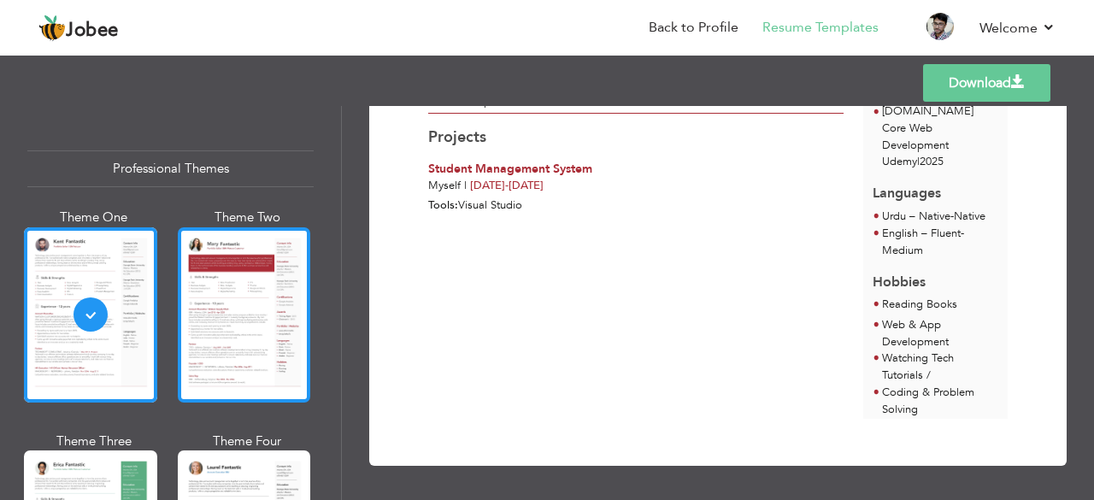
click at [234, 351] on div at bounding box center [244, 314] width 133 height 175
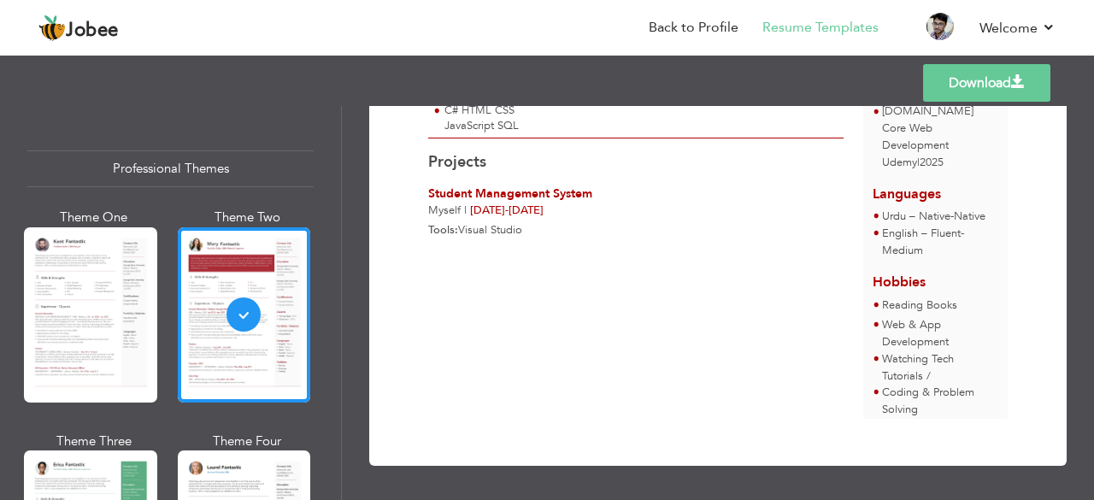
scroll to position [345, 0]
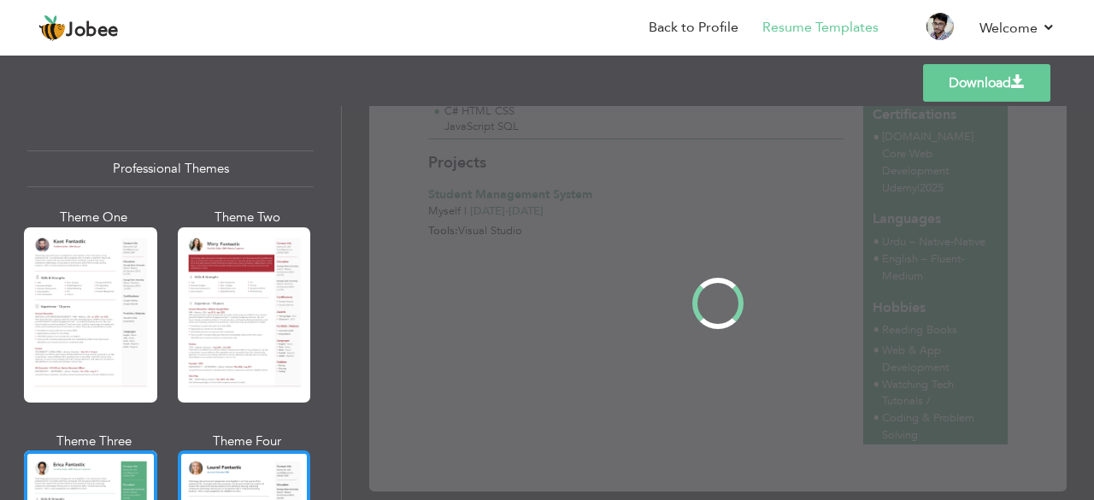
scroll to position [0, 0]
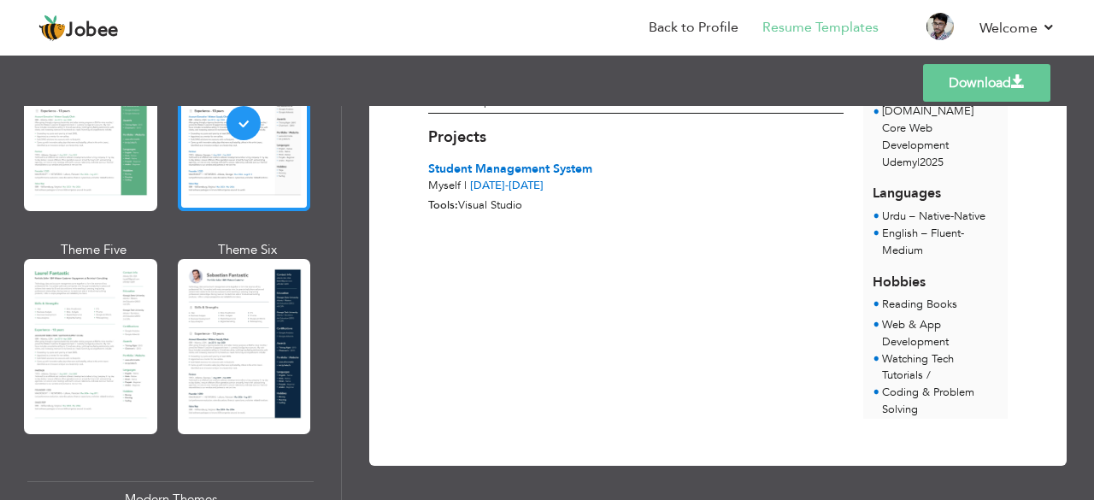
scroll to position [417, 0]
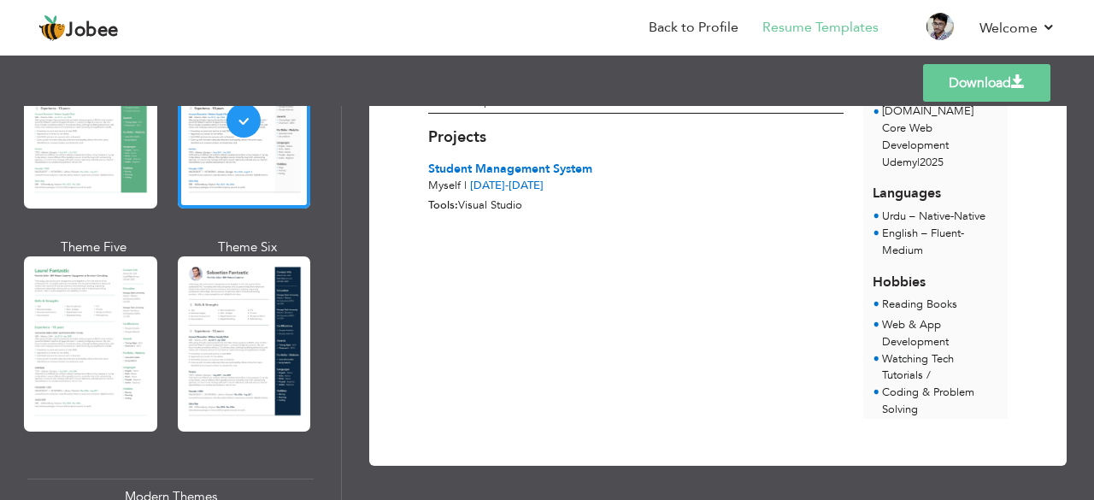
click at [198, 486] on div "Modern Themes" at bounding box center [170, 497] width 286 height 37
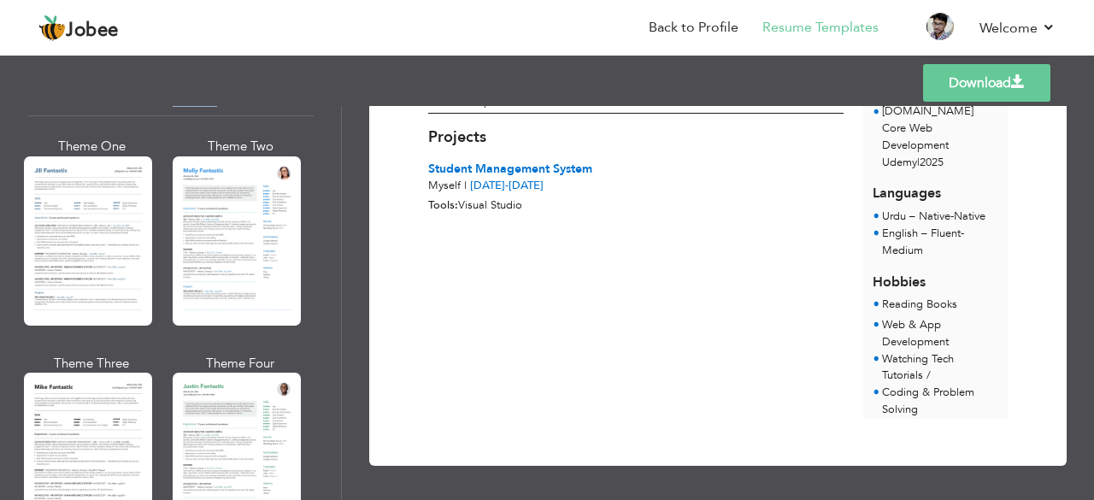
scroll to position [819, 0]
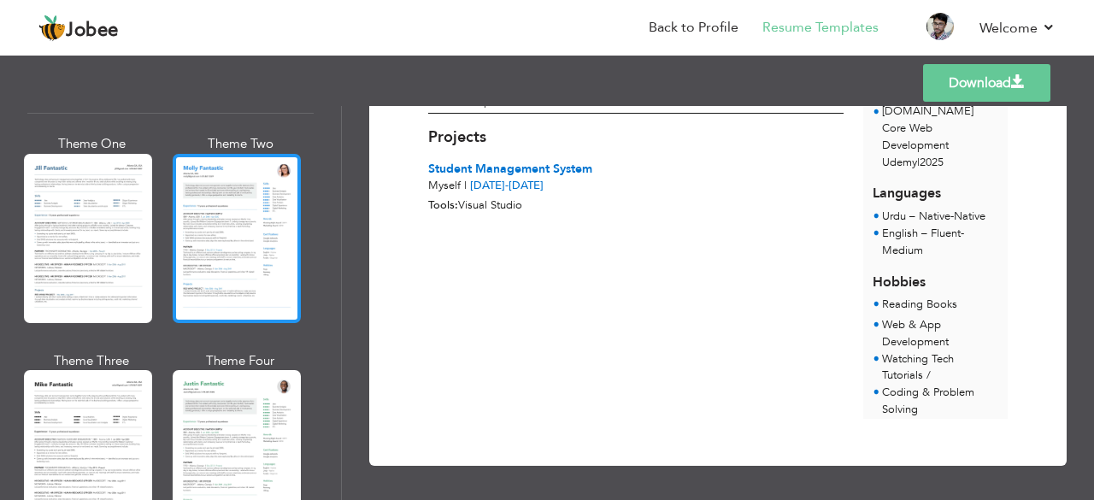
click at [245, 246] on div at bounding box center [237, 238] width 128 height 169
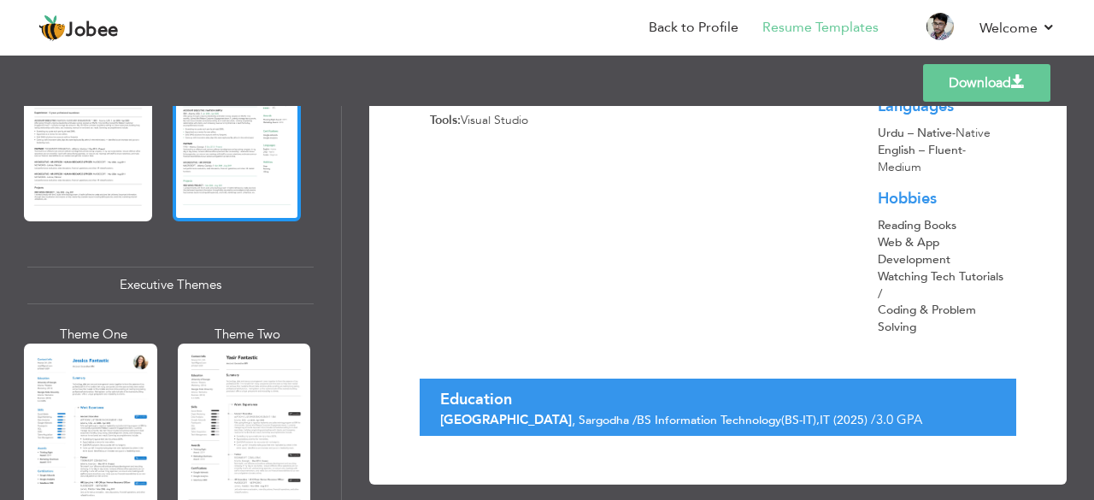
scroll to position [1139, 0]
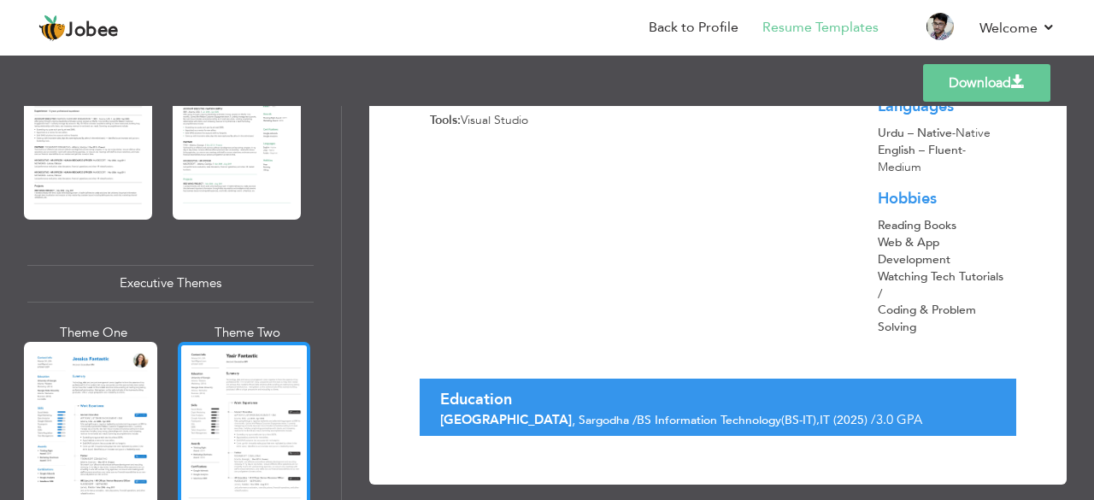
click at [239, 408] on div at bounding box center [244, 429] width 133 height 175
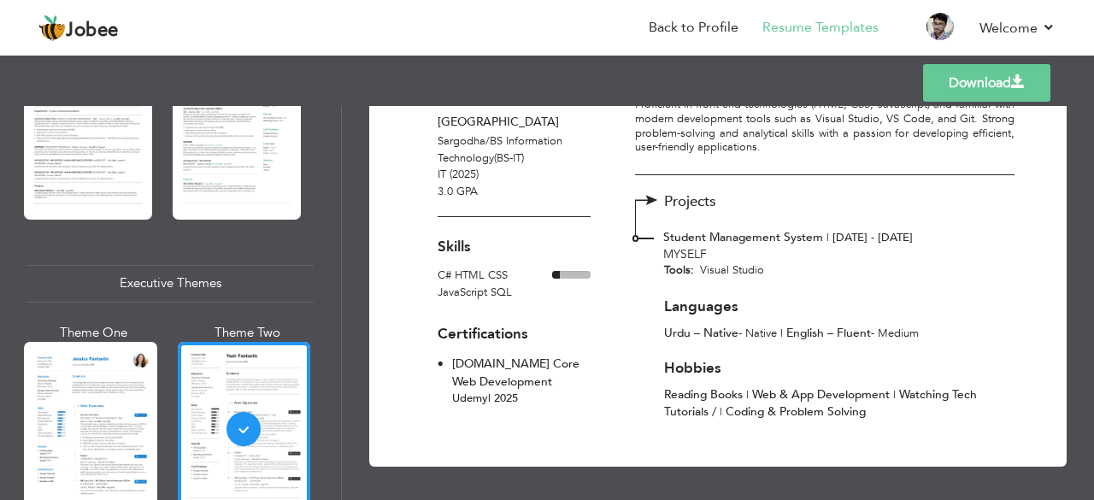
scroll to position [227, 0]
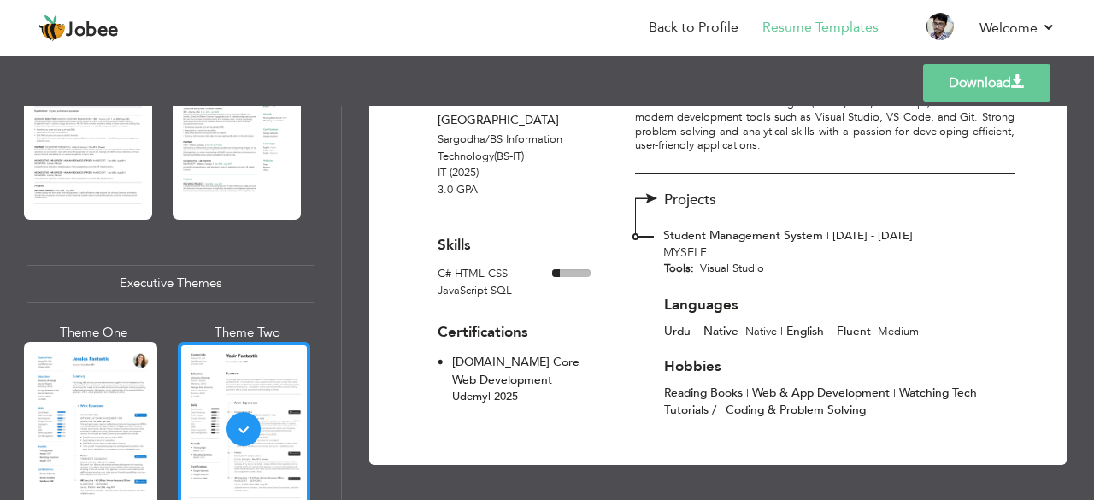
click at [198, 421] on div at bounding box center [244, 429] width 133 height 175
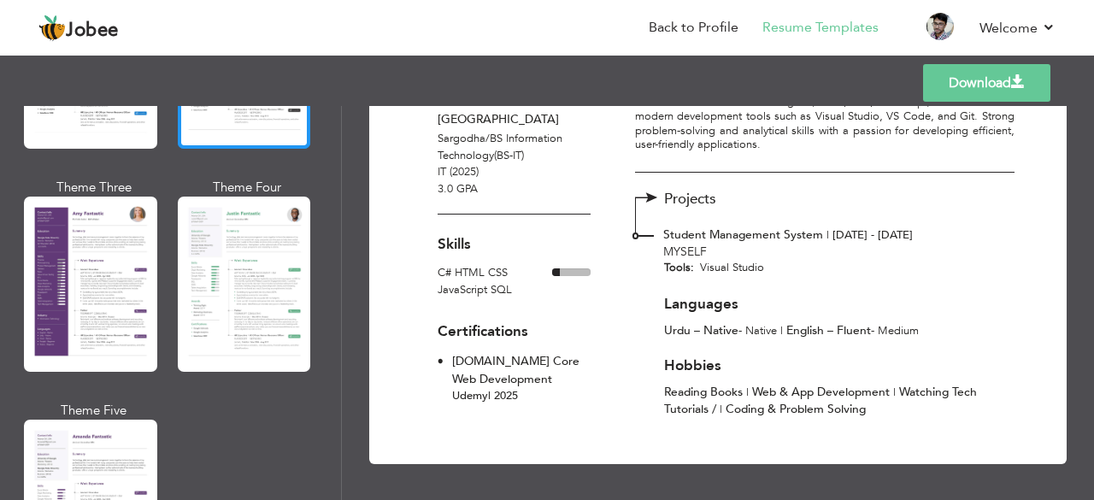
scroll to position [1507, 0]
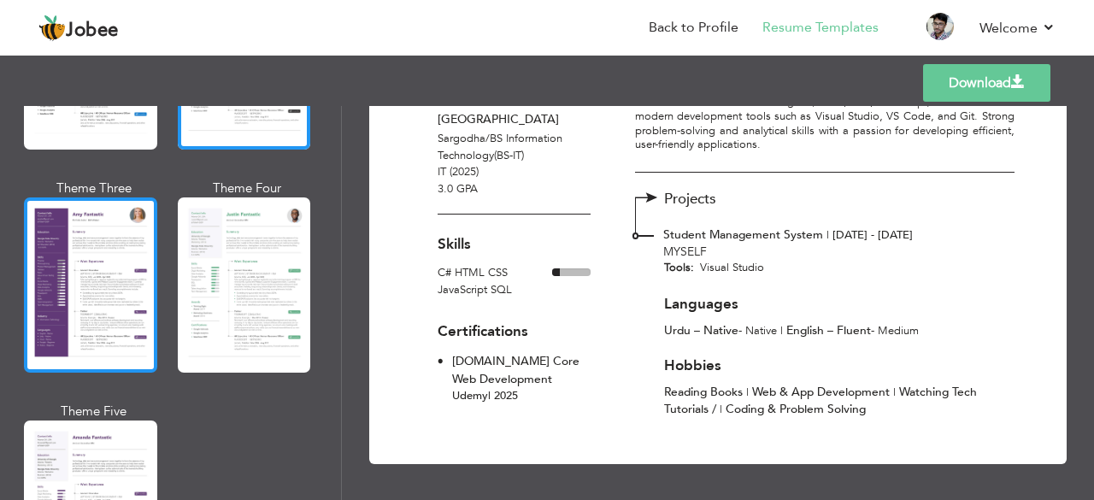
click at [74, 338] on div at bounding box center [90, 284] width 133 height 175
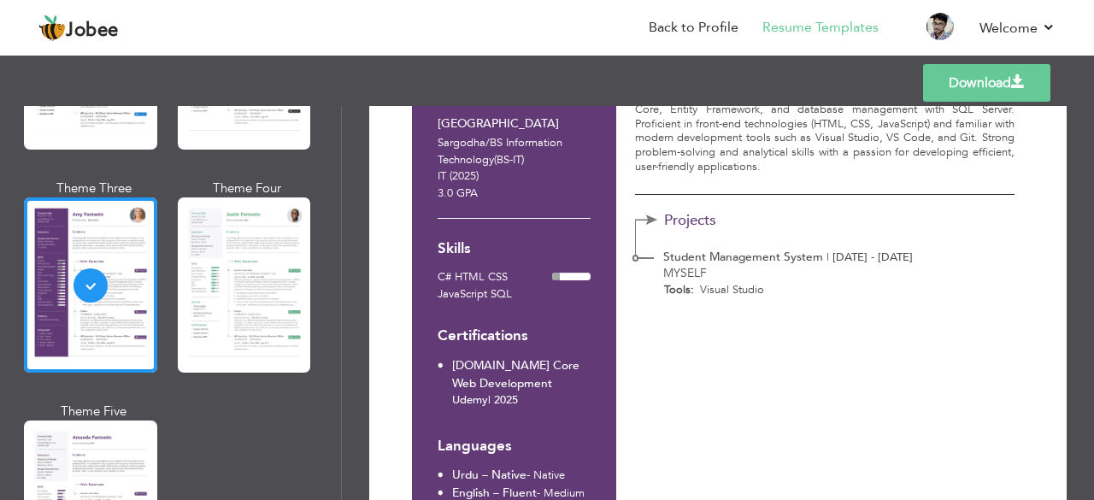
scroll to position [238, 0]
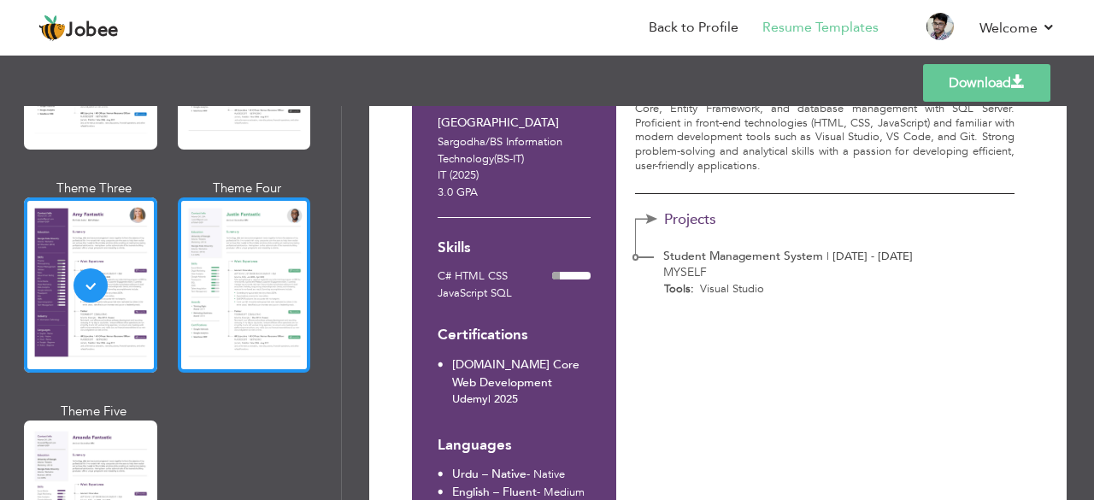
click at [244, 328] on div at bounding box center [244, 284] width 133 height 175
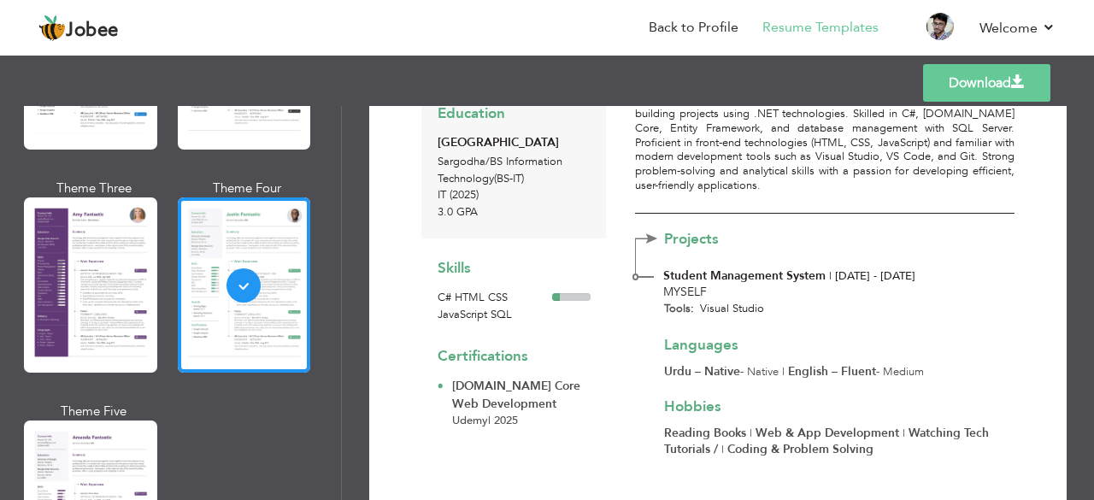
scroll to position [258, 0]
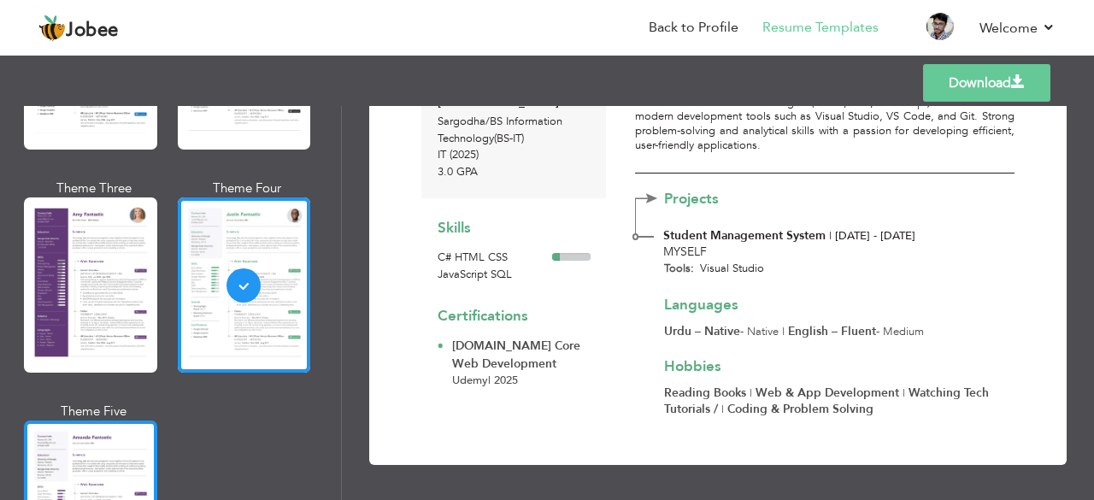
click at [100, 457] on div at bounding box center [90, 508] width 133 height 175
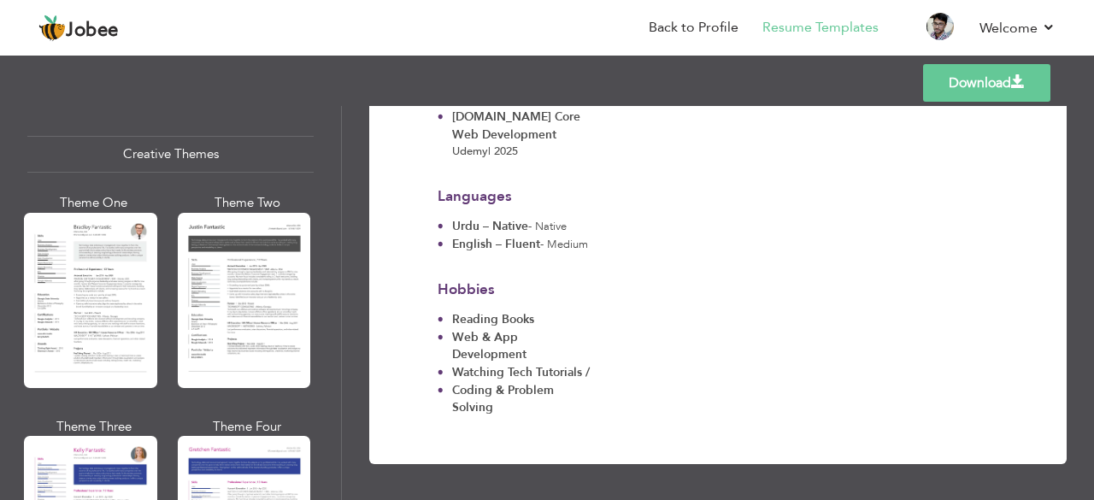
scroll to position [2015, 0]
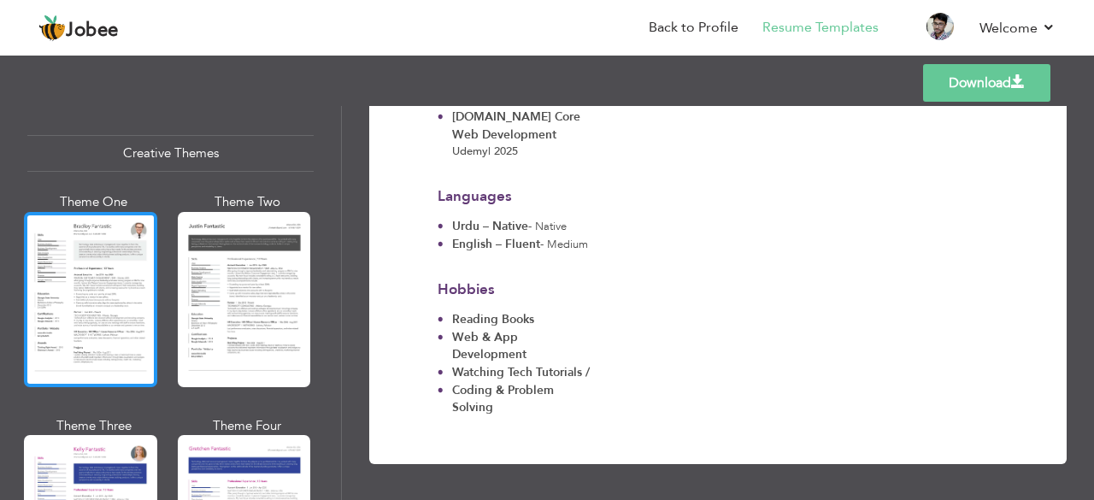
click at [70, 303] on div at bounding box center [90, 299] width 133 height 175
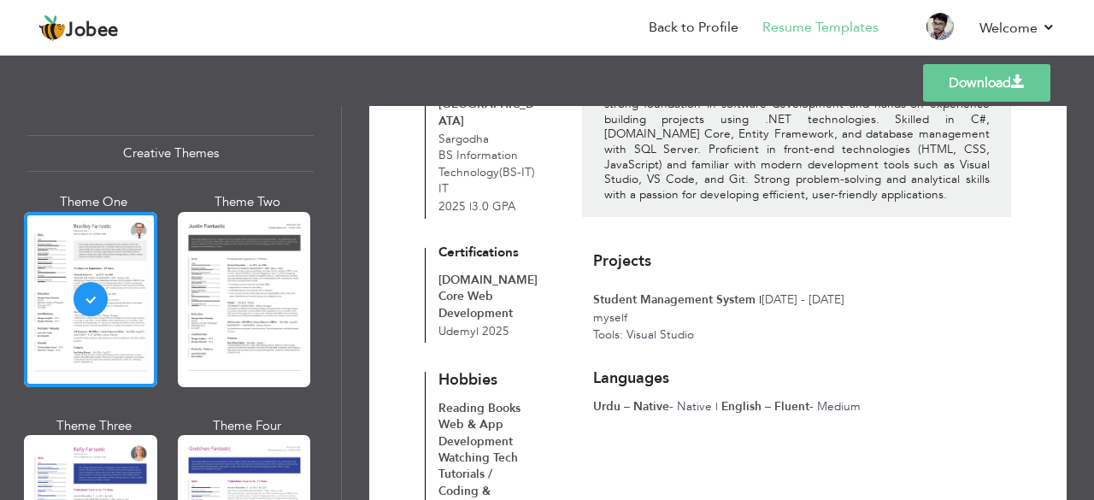
scroll to position [285, 0]
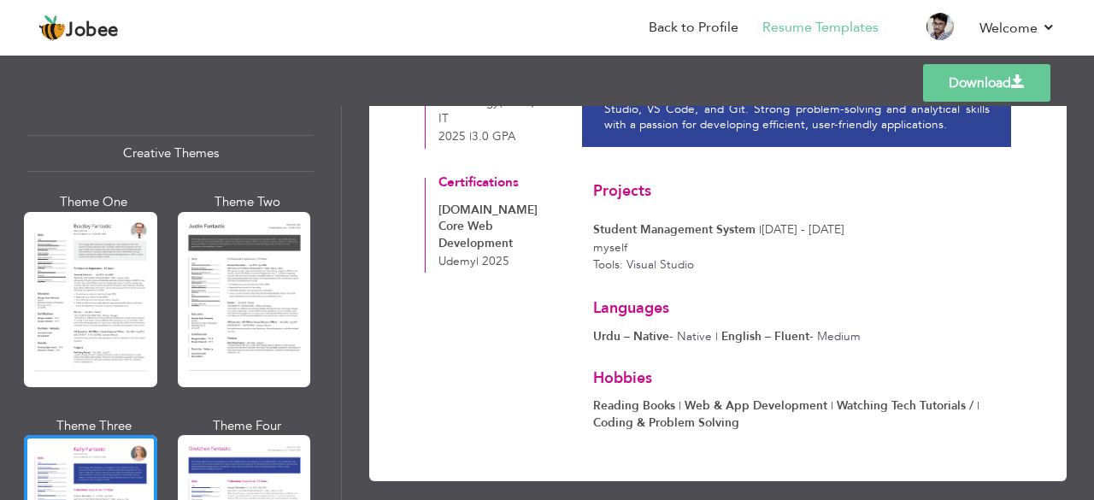
scroll to position [286, 0]
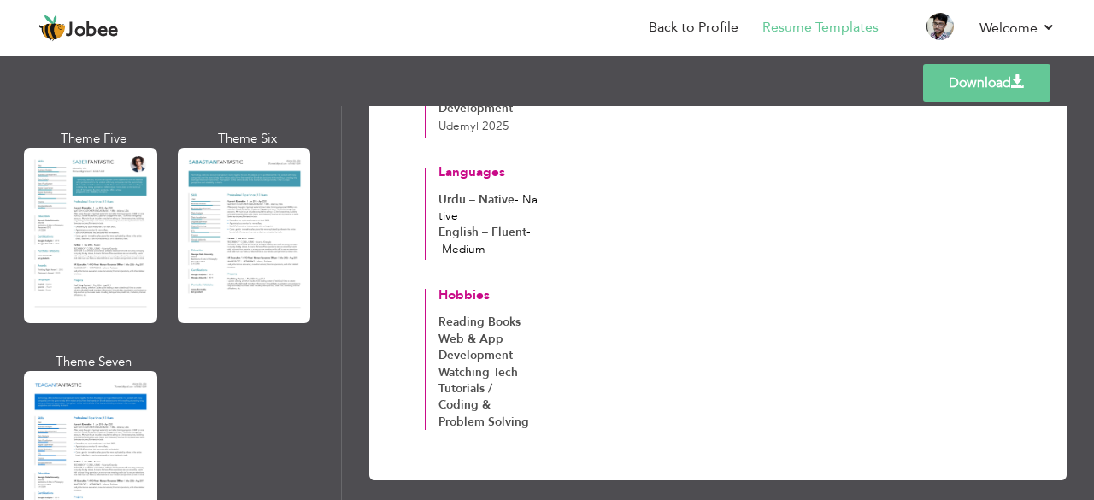
scroll to position [2535, 0]
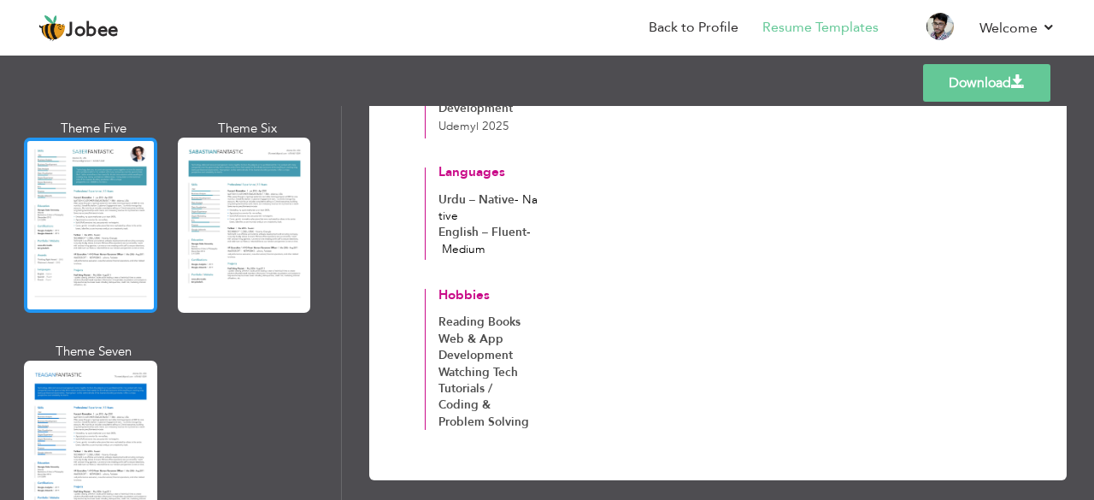
click at [109, 225] on div at bounding box center [90, 225] width 133 height 175
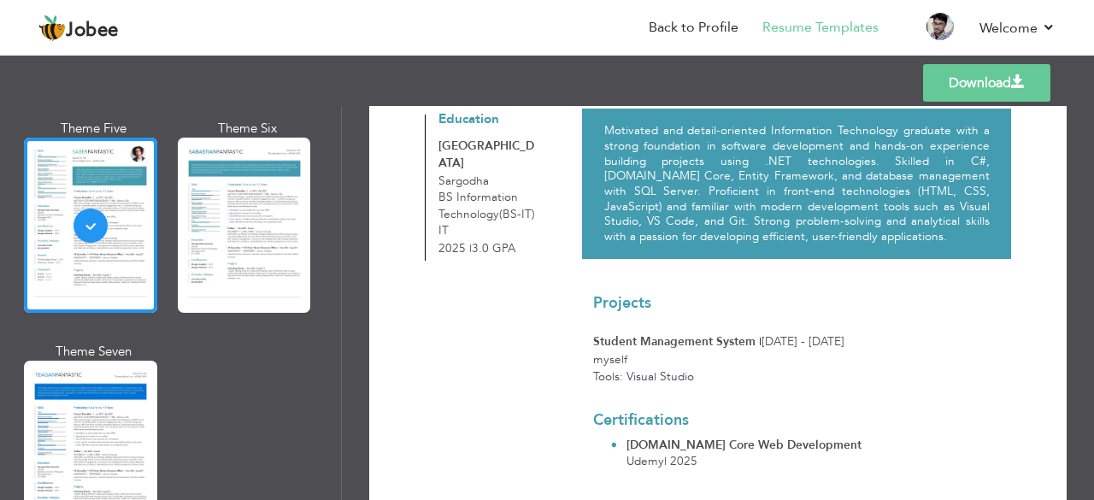
scroll to position [376, 0]
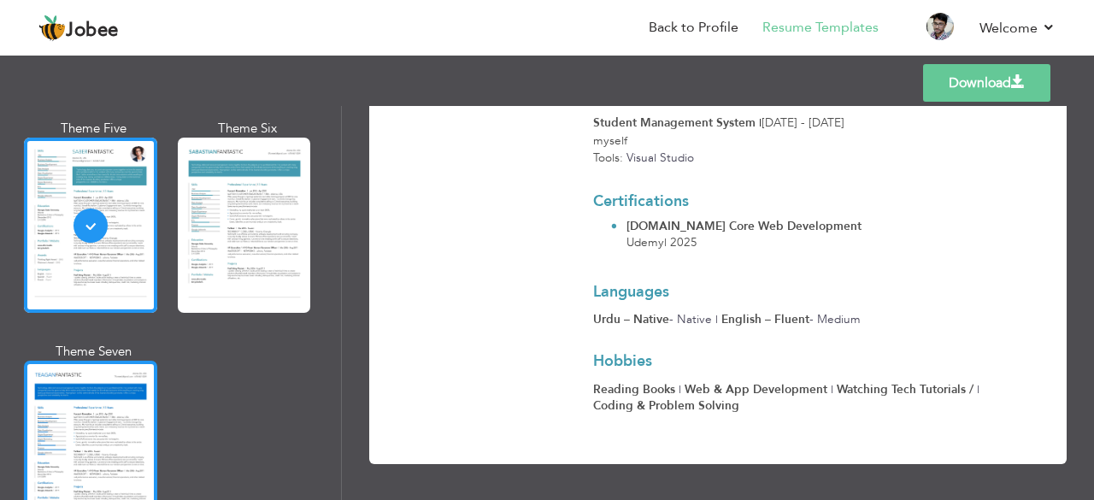
click at [53, 391] on div at bounding box center [90, 448] width 133 height 175
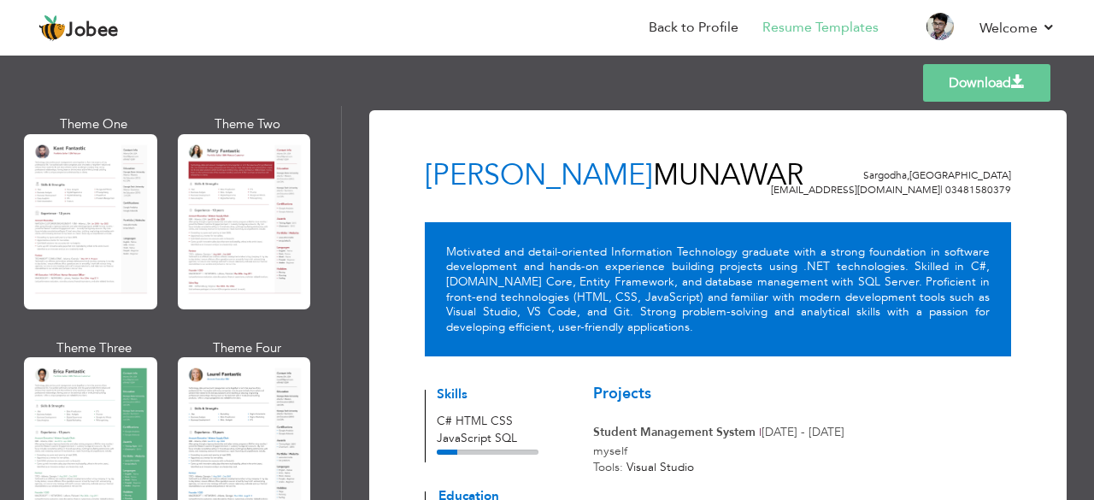
scroll to position [0, 0]
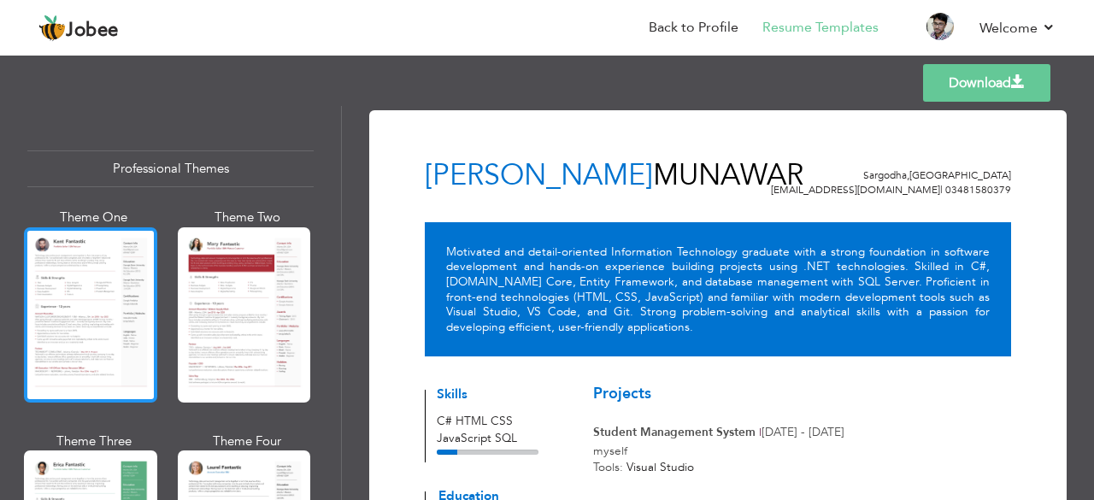
click at [74, 313] on div at bounding box center [90, 314] width 133 height 175
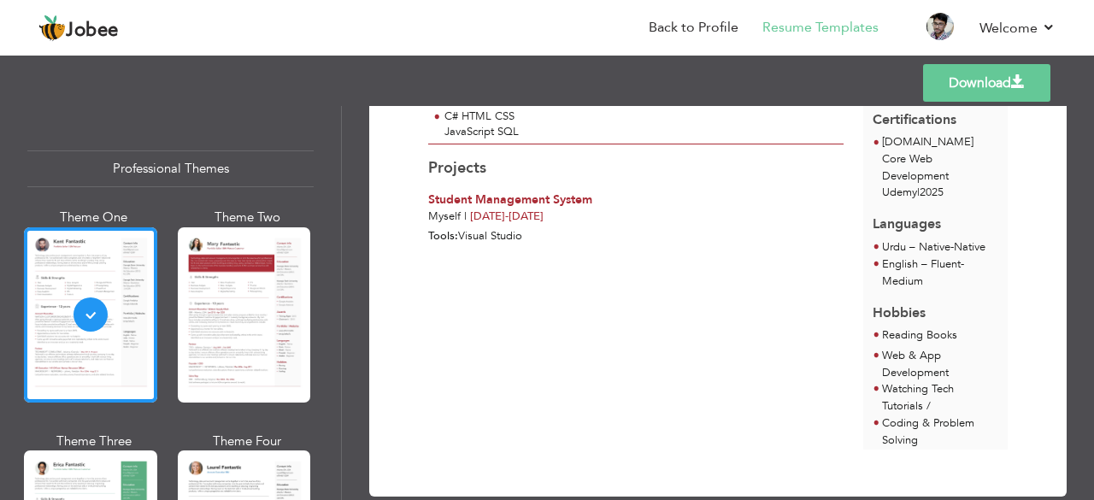
scroll to position [358, 0]
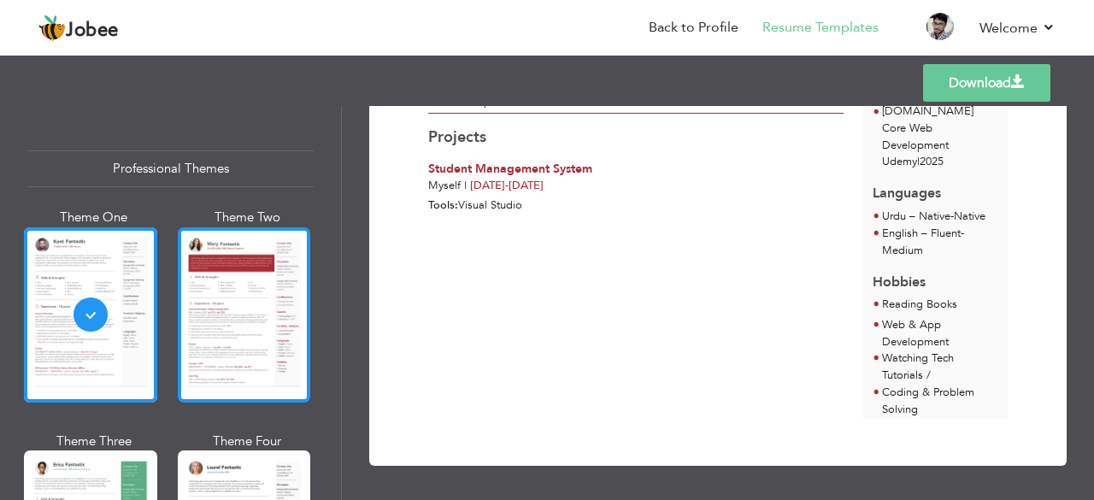
click at [238, 324] on div at bounding box center [244, 314] width 133 height 175
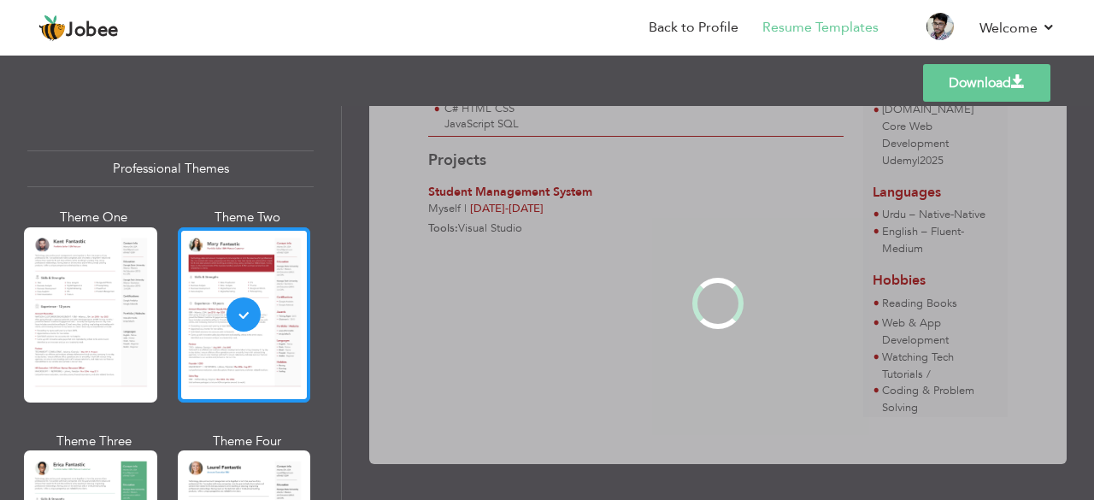
scroll to position [0, 0]
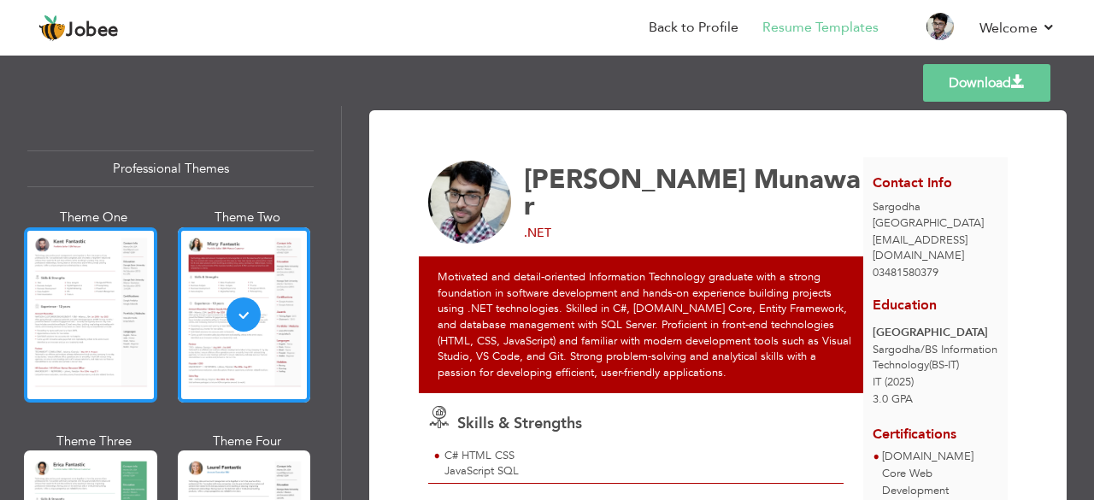
click at [65, 322] on div at bounding box center [90, 314] width 133 height 175
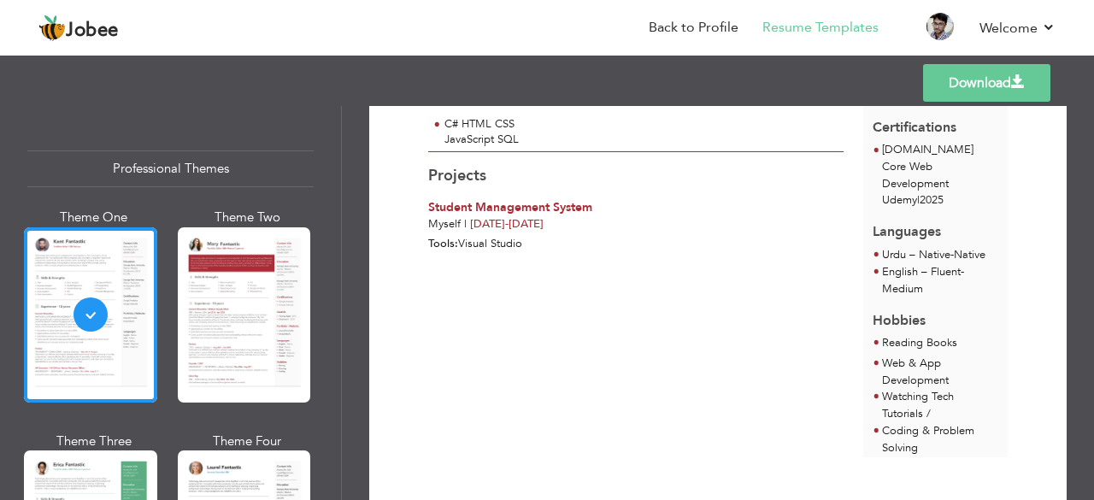
scroll to position [358, 0]
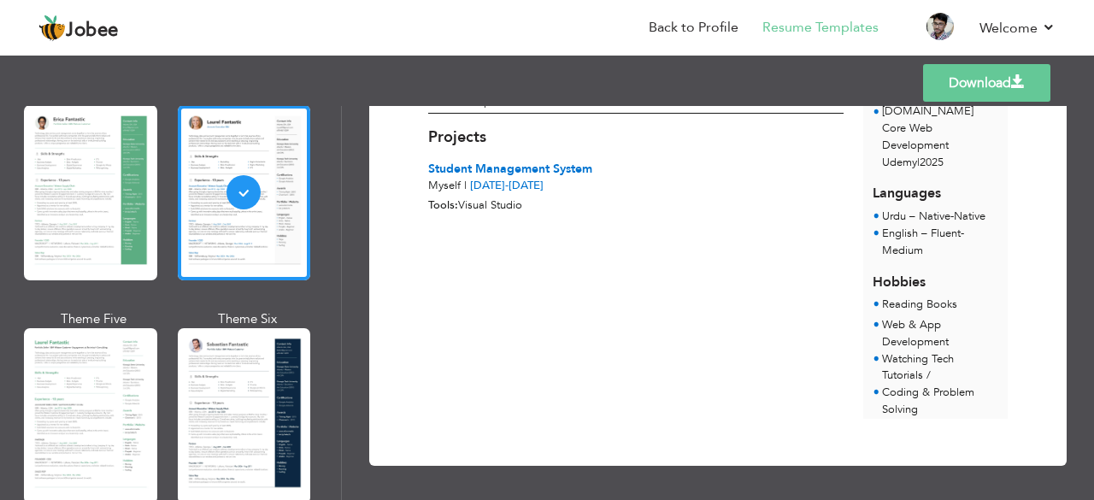
scroll to position [350, 0]
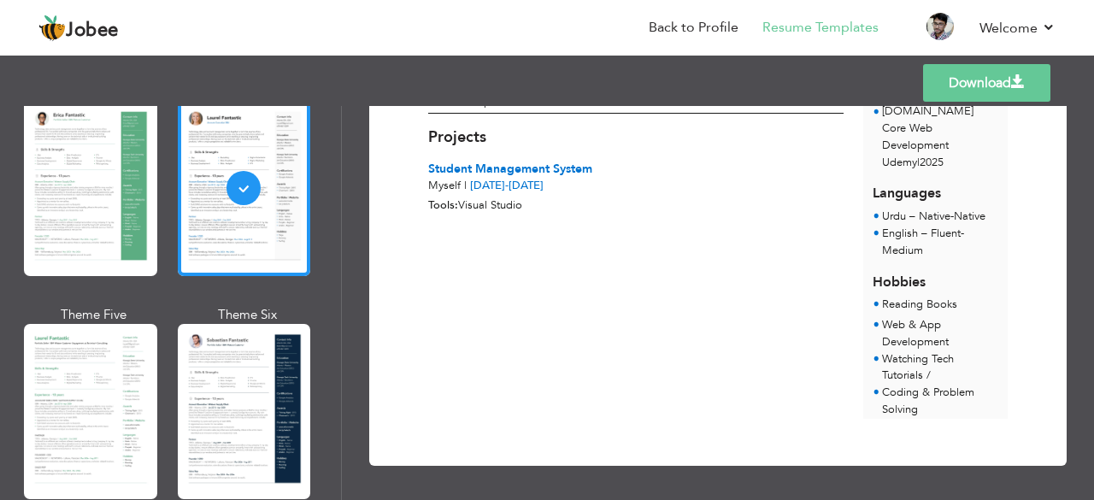
click at [226, 413] on div at bounding box center [244, 411] width 133 height 175
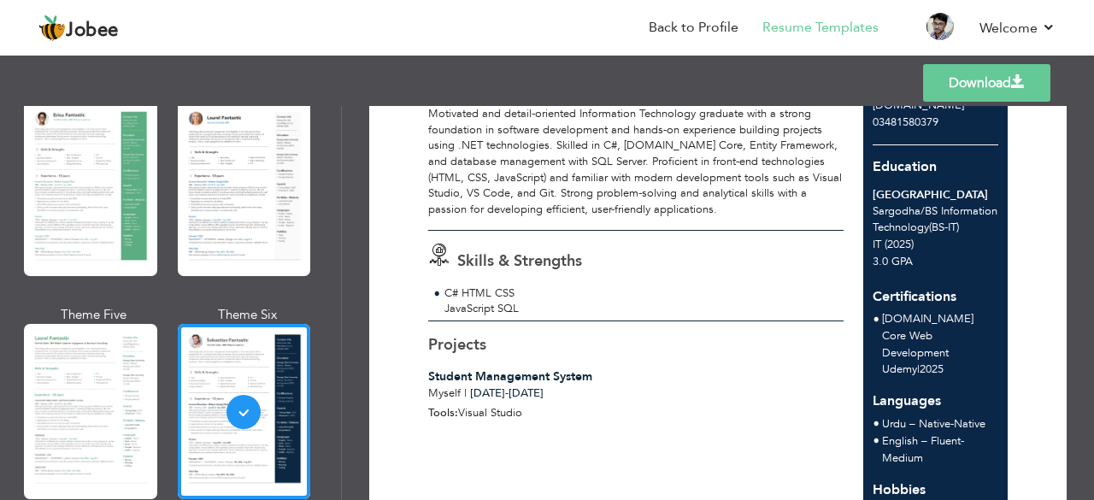
scroll to position [165, 0]
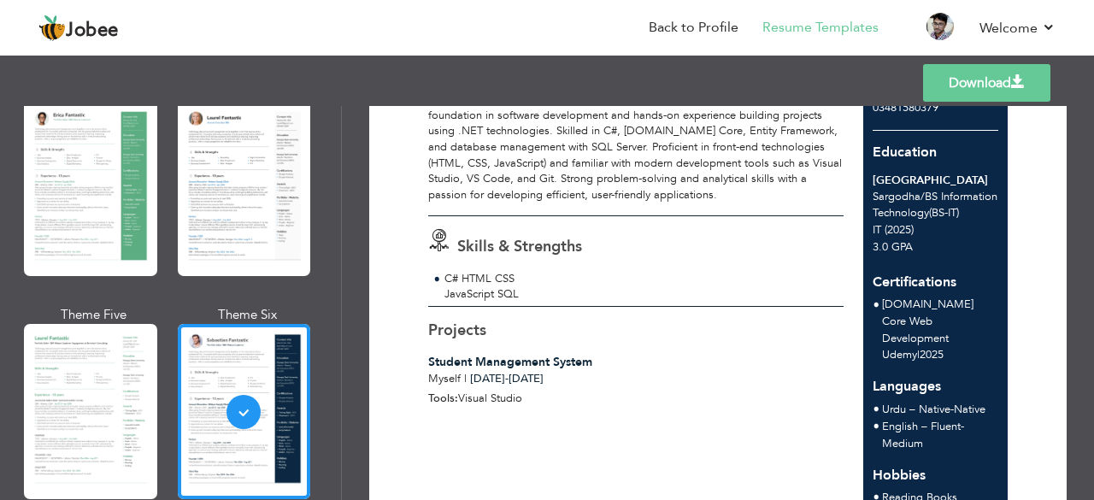
click at [522, 406] on span "Visual Studio" at bounding box center [490, 398] width 64 height 15
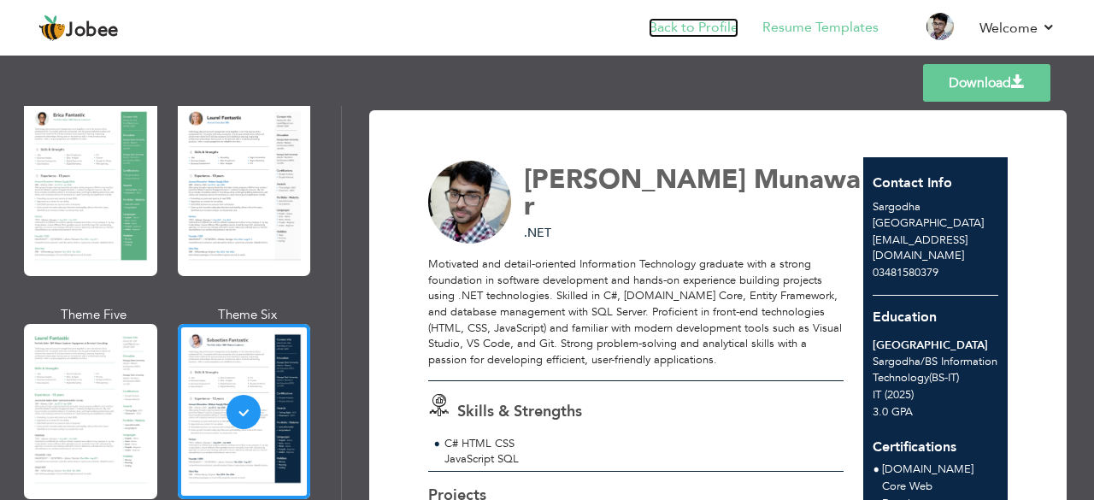
click at [687, 29] on link "Back to Profile" at bounding box center [694, 28] width 90 height 20
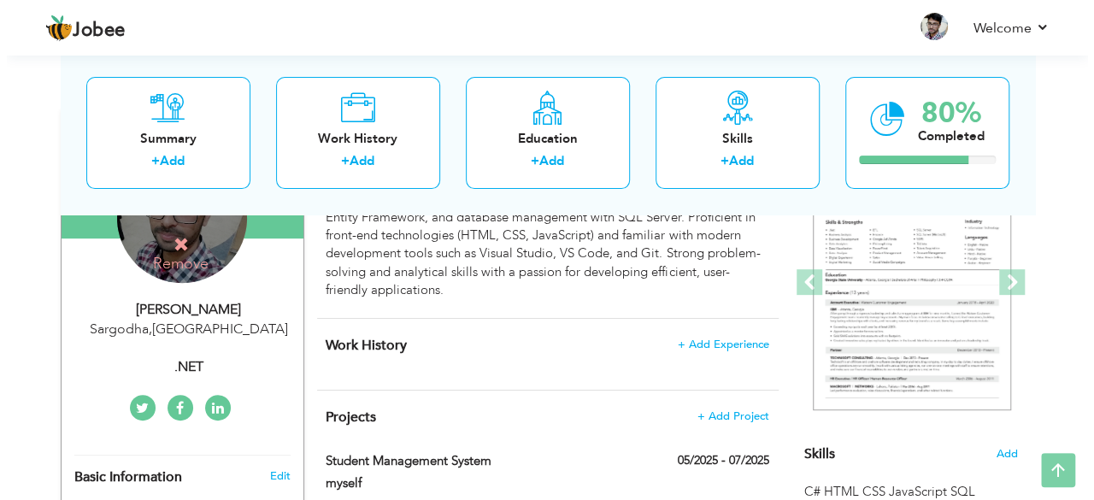
scroll to position [214, 0]
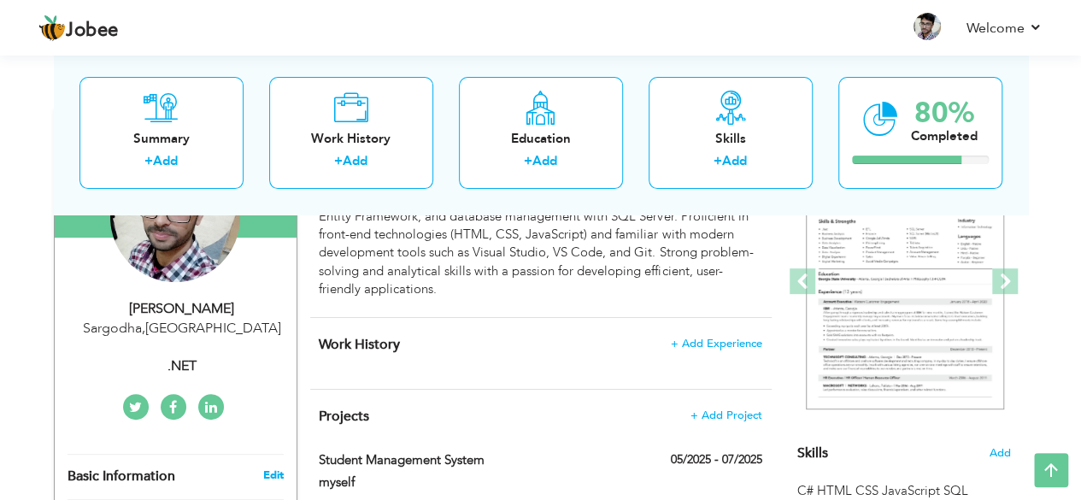
click at [271, 468] on link "Edit" at bounding box center [272, 475] width 21 height 15
type input "Saif"
type input "Munawar"
type input "03481580379"
select select "number:166"
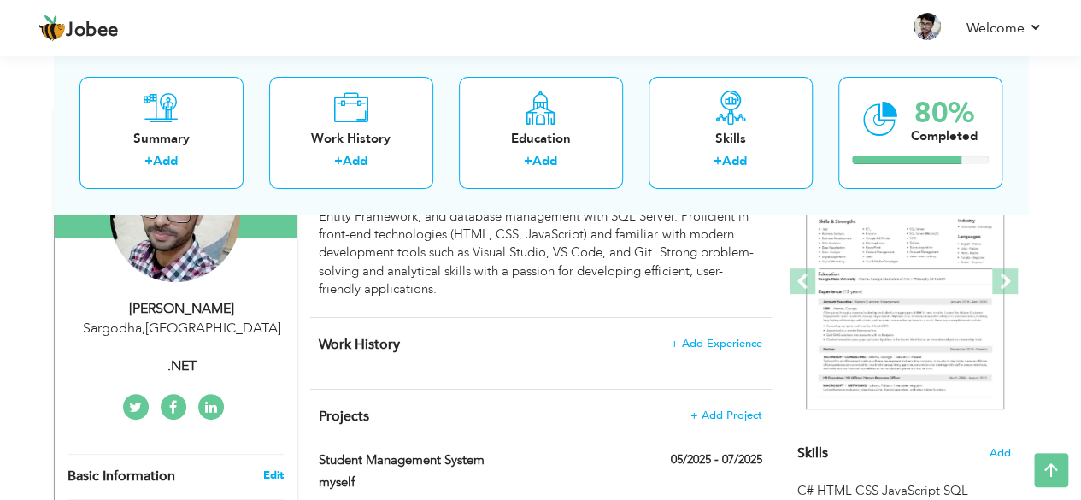
type input "Sargodha"
select select "number:1"
type input ".NET"
type input "https://www.linkedin.com/in/saif-munawar-477a4b33a?utm_source=share&utm_campaig…"
type input "https://www.facebook.com/saifmunawar.saifmunawar"
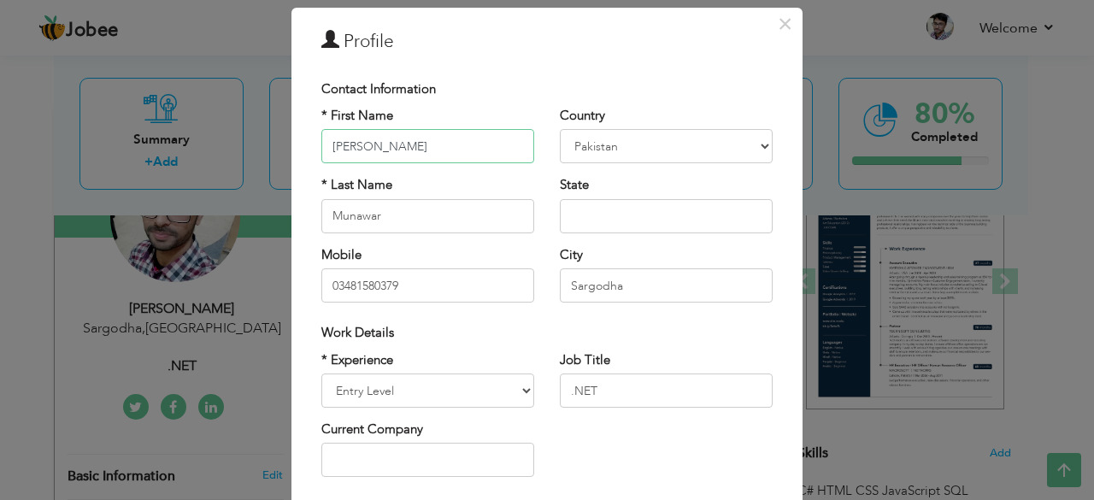
scroll to position [45, 0]
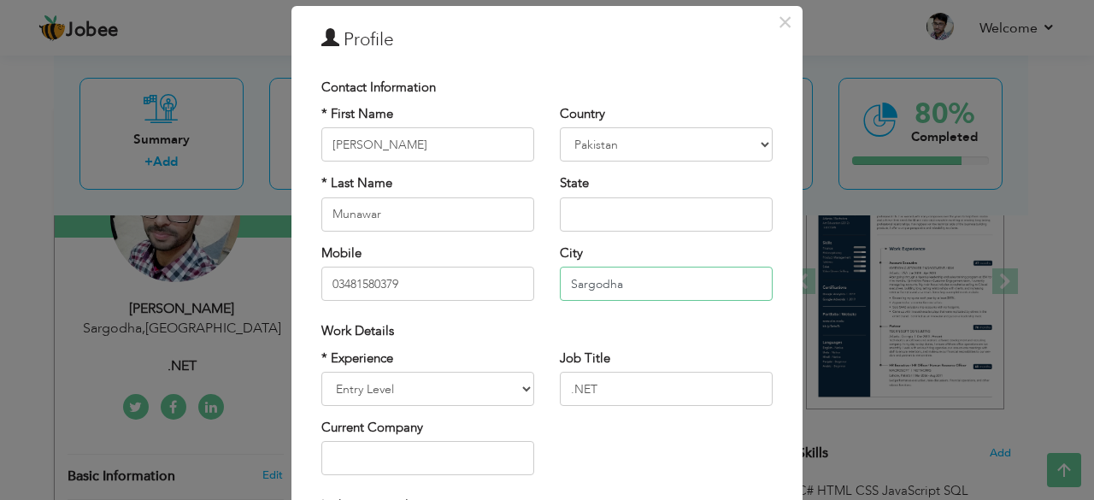
click at [627, 285] on input "Sargodha" at bounding box center [666, 284] width 213 height 34
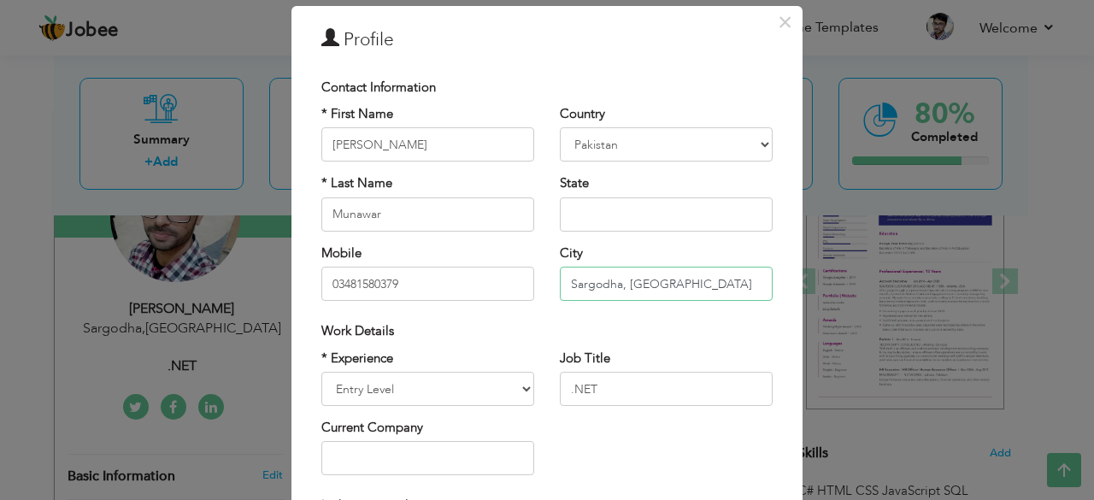
type input "Sargodha, Lahore"
click at [680, 391] on input ".NET" at bounding box center [666, 389] width 213 height 34
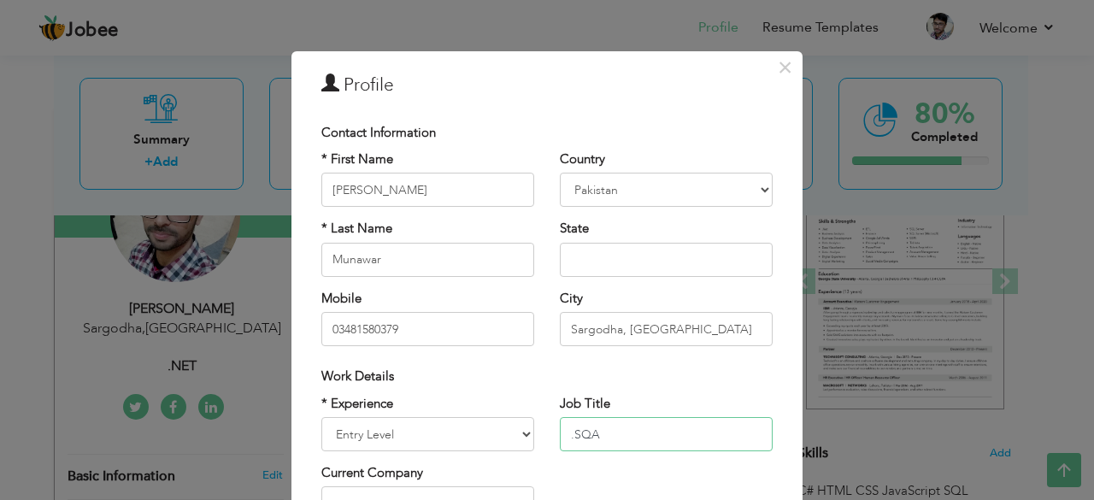
scroll to position [266, 0]
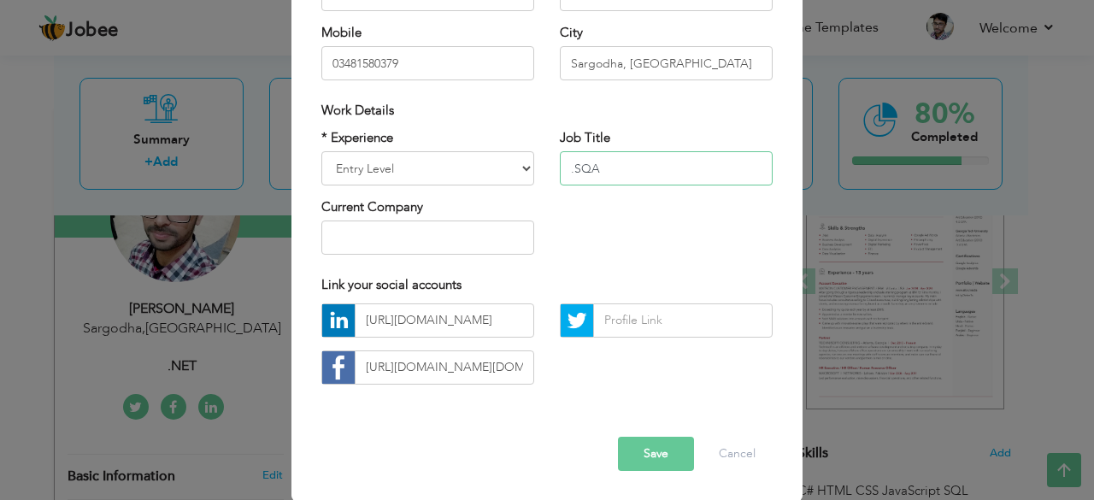
type input ".SQA"
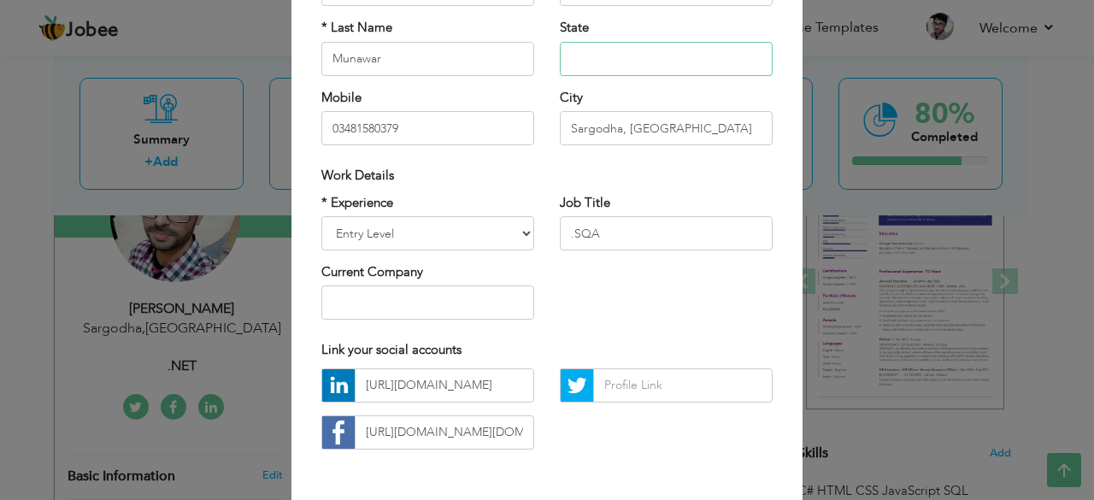
click at [590, 59] on input "text" at bounding box center [666, 59] width 213 height 34
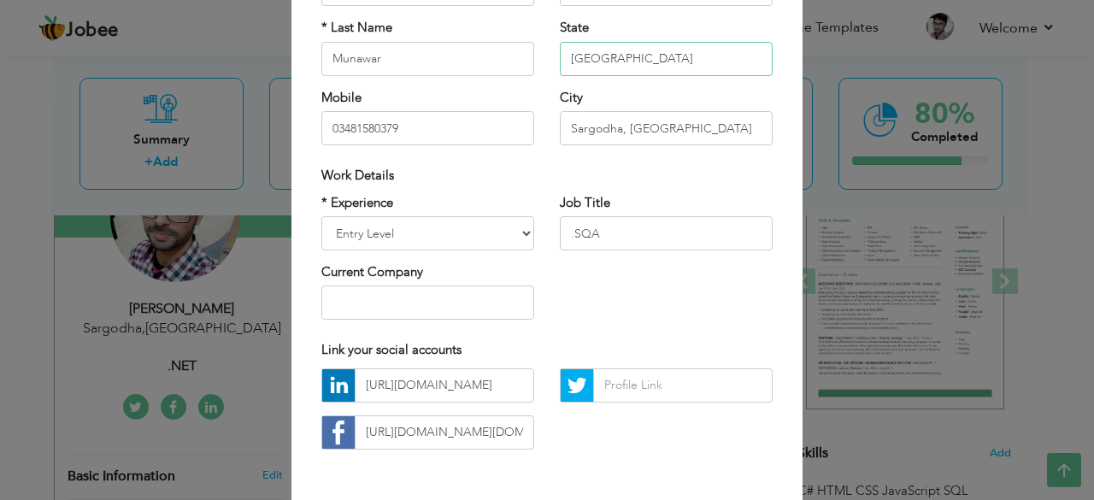
scroll to position [266, 0]
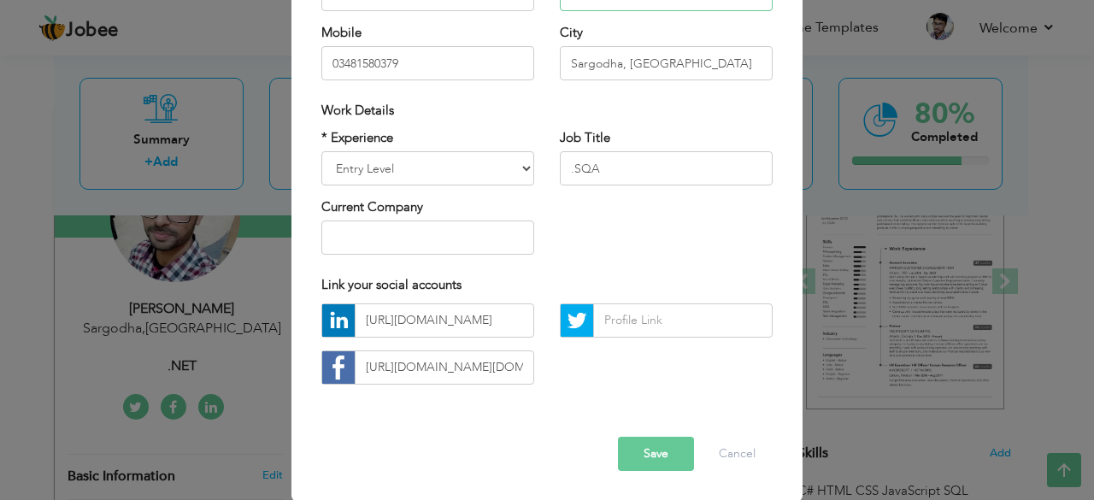
type input "[GEOGRAPHIC_DATA]"
click at [656, 456] on button "Save" at bounding box center [656, 454] width 76 height 34
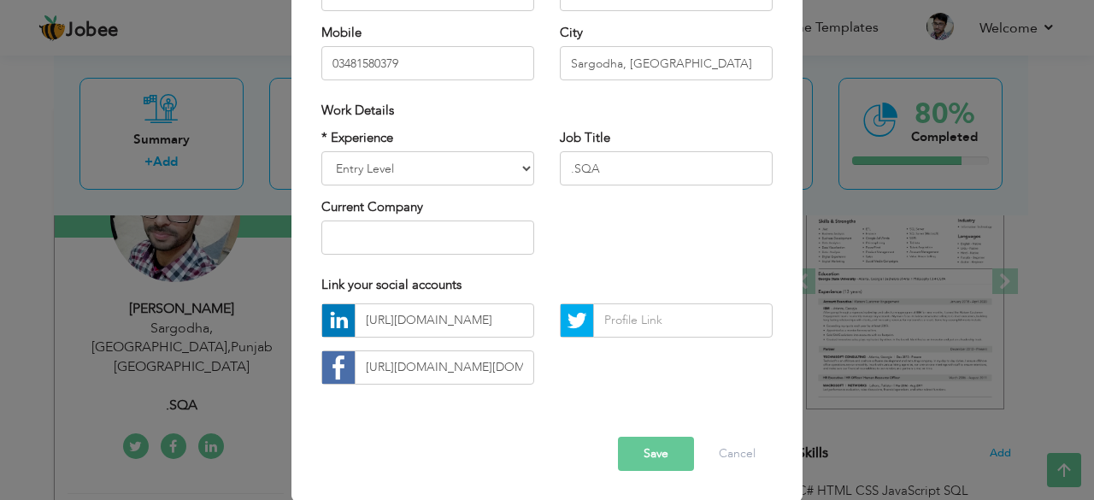
scroll to position [0, 0]
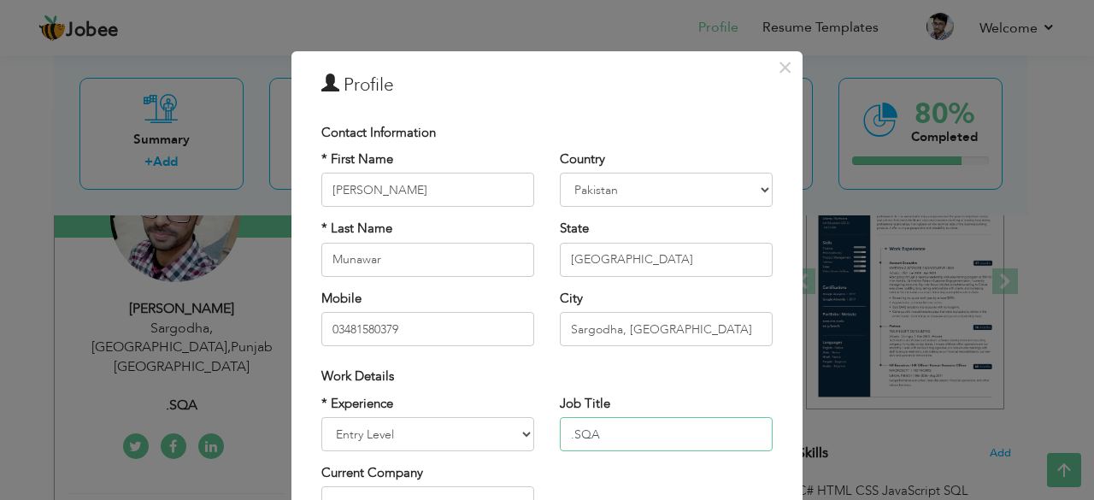
click at [571, 439] on input ".SQA" at bounding box center [666, 434] width 213 height 34
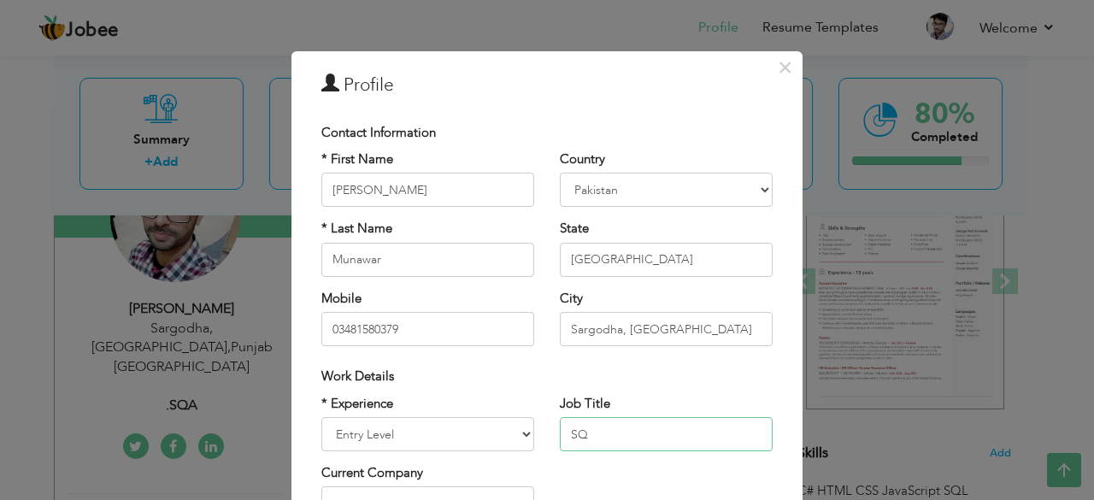
type input "S"
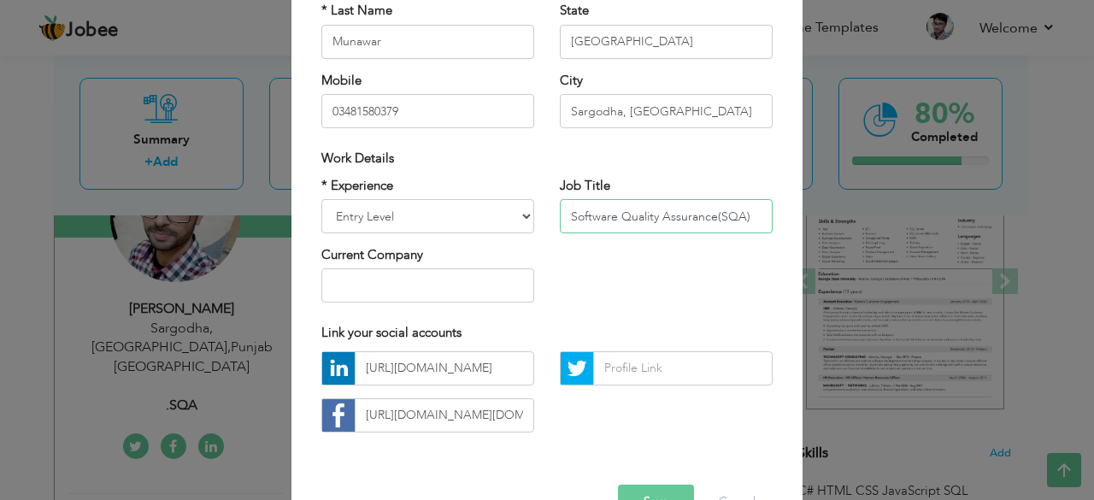
scroll to position [266, 0]
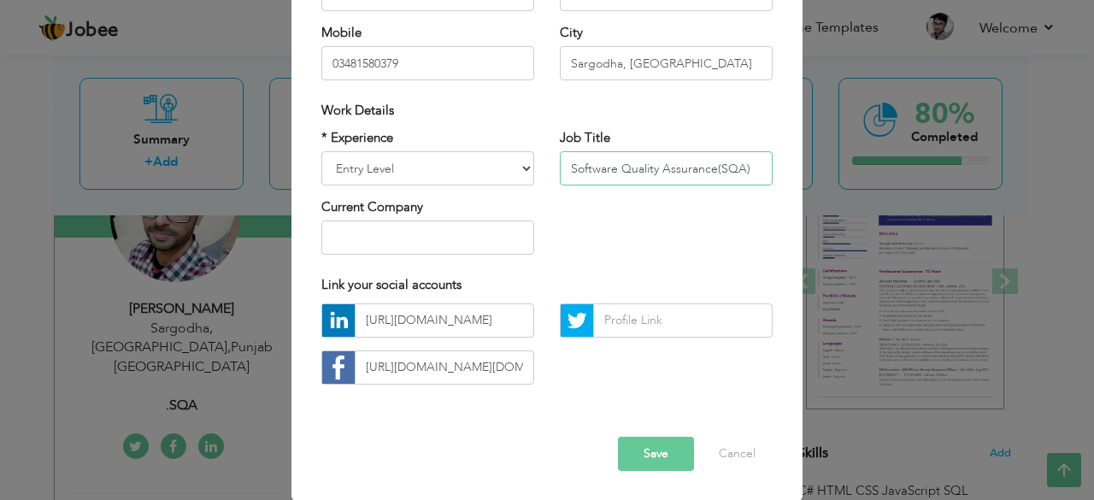
click at [568, 170] on input "Software Quality Assurance(SQA)" at bounding box center [666, 168] width 213 height 34
type input "Software Quality Assurance(SQA)"
click at [669, 464] on button "Save" at bounding box center [656, 454] width 76 height 34
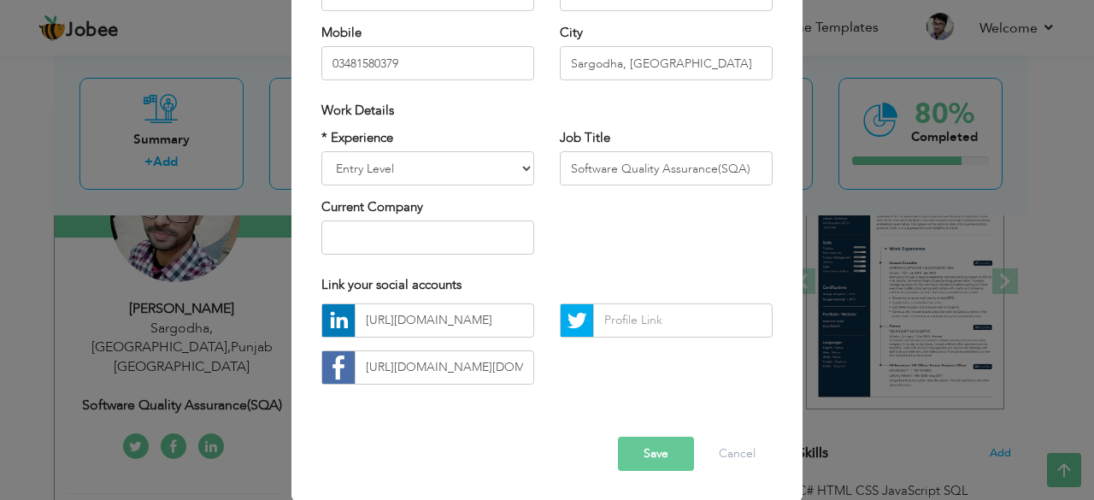
scroll to position [0, 0]
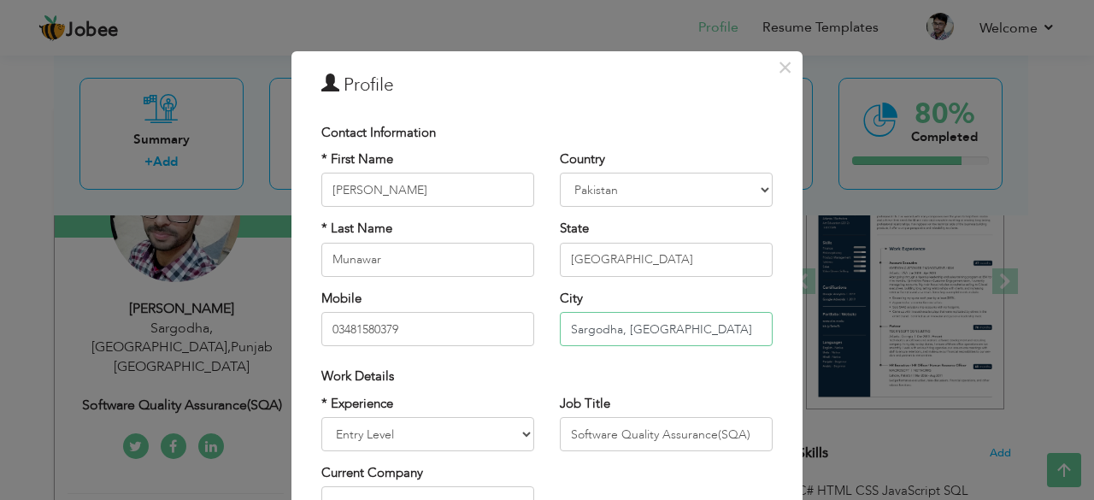
click at [618, 329] on input "Sargodha, Lahore" at bounding box center [666, 329] width 213 height 34
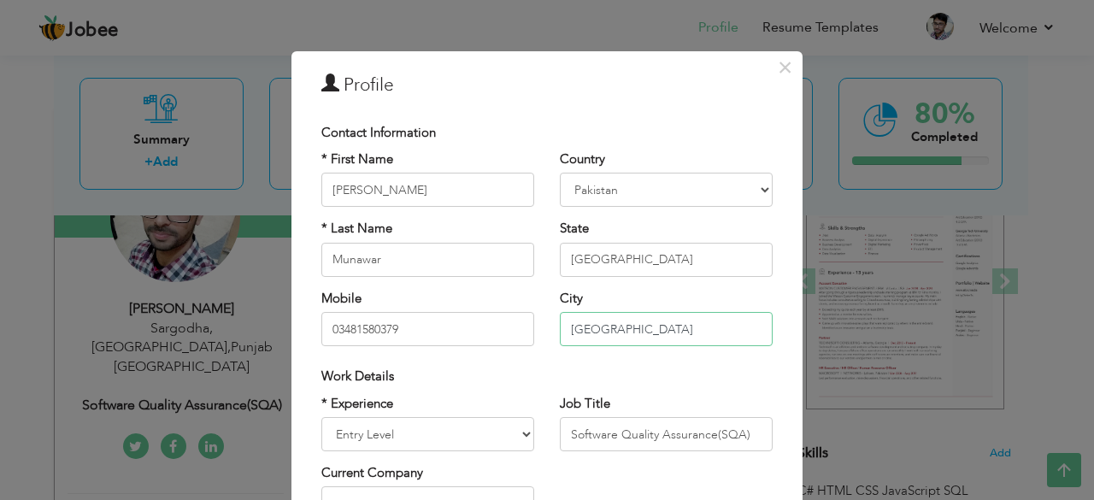
scroll to position [266, 0]
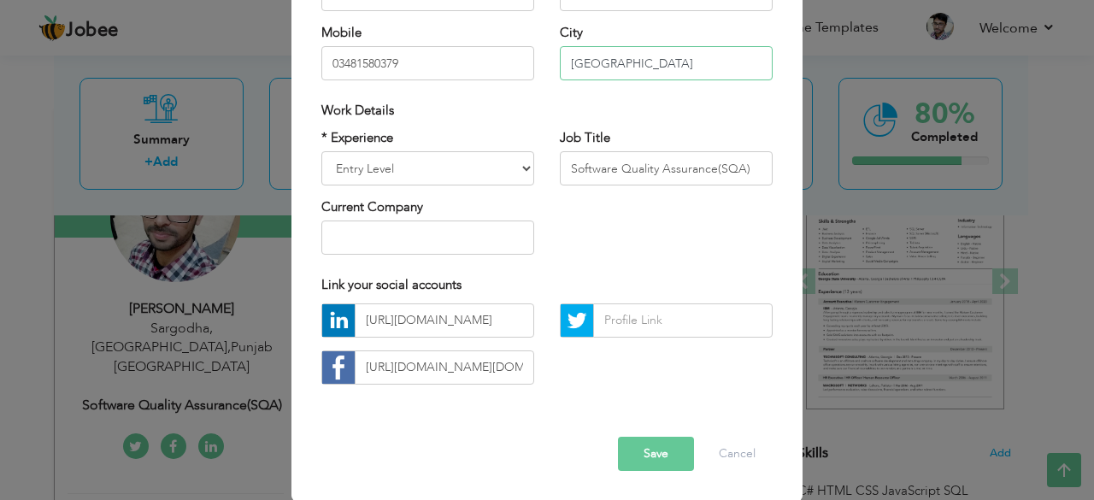
type input "[GEOGRAPHIC_DATA]"
click at [650, 327] on input "text" at bounding box center [683, 320] width 180 height 34
drag, startPoint x: 362, startPoint y: 321, endPoint x: 478, endPoint y: 322, distance: 115.4
click at [478, 322] on input "[URL][DOMAIN_NAME]" at bounding box center [445, 320] width 180 height 34
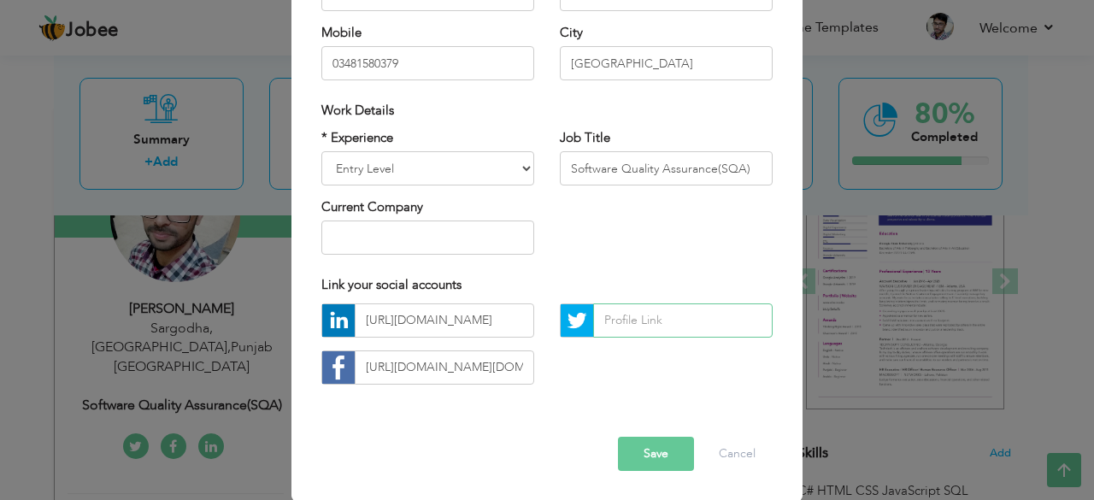
scroll to position [0, 0]
click at [655, 312] on input "text" at bounding box center [683, 320] width 180 height 34
paste input "https://www.linkedin.com/"
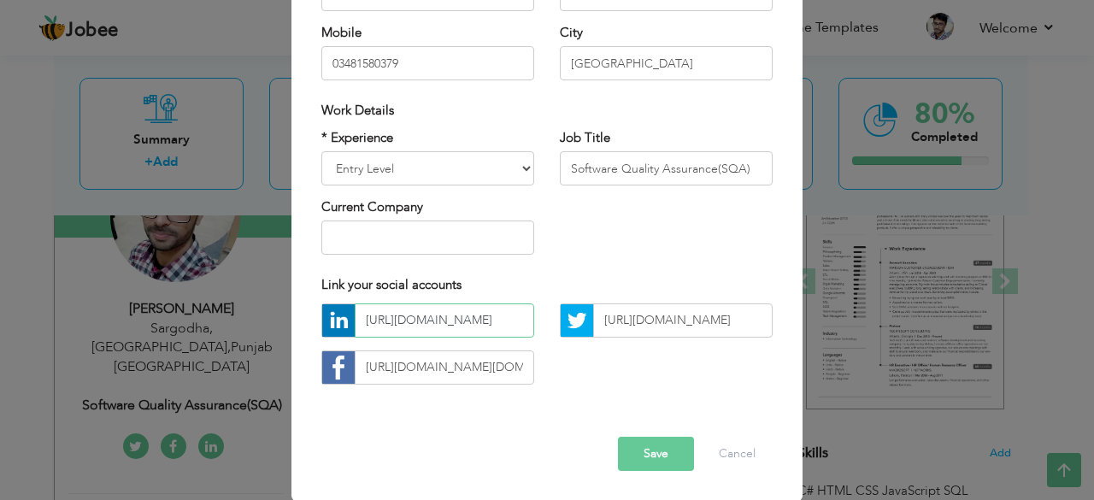
click at [460, 323] on input "[URL][DOMAIN_NAME]" at bounding box center [445, 320] width 180 height 34
click at [475, 365] on input "[URL][DOMAIN_NAME][DOMAIN_NAME]" at bounding box center [445, 367] width 180 height 34
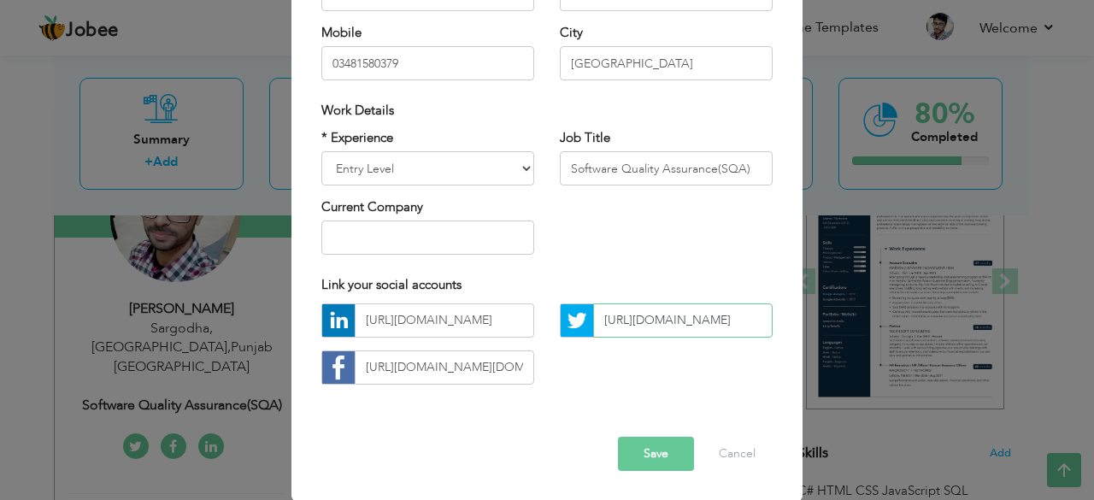
click at [756, 319] on input "https://www.linkedin.com/saif" at bounding box center [683, 320] width 180 height 34
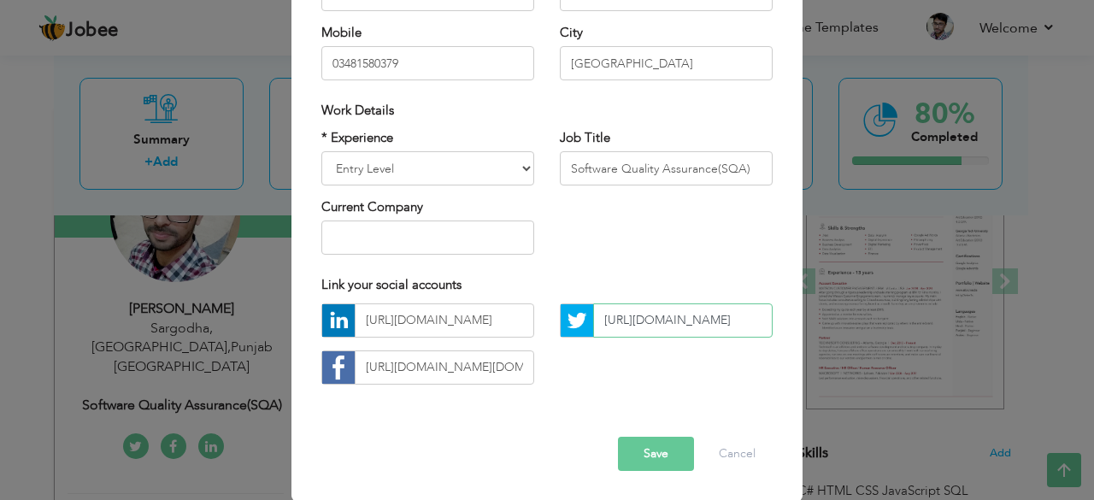
type input "[URL][DOMAIN_NAME]"
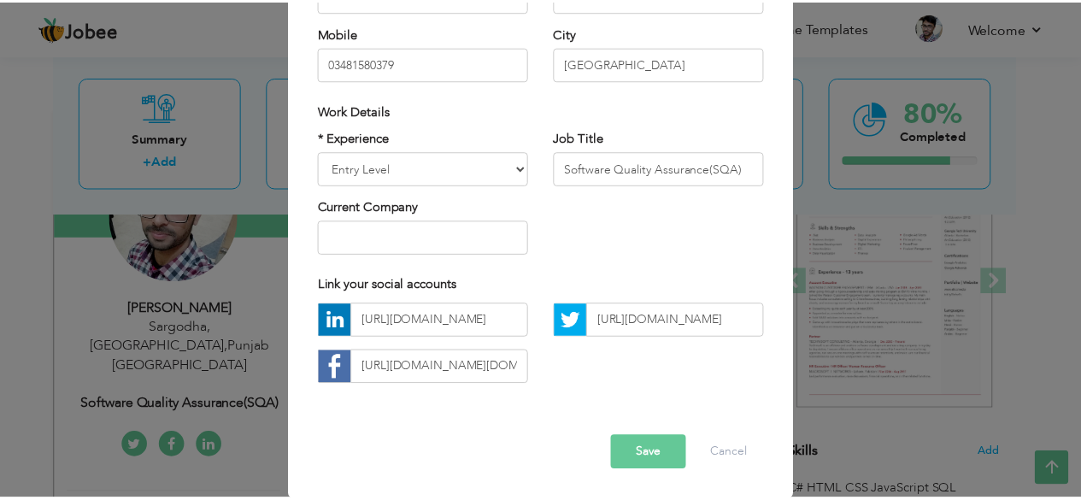
scroll to position [0, 0]
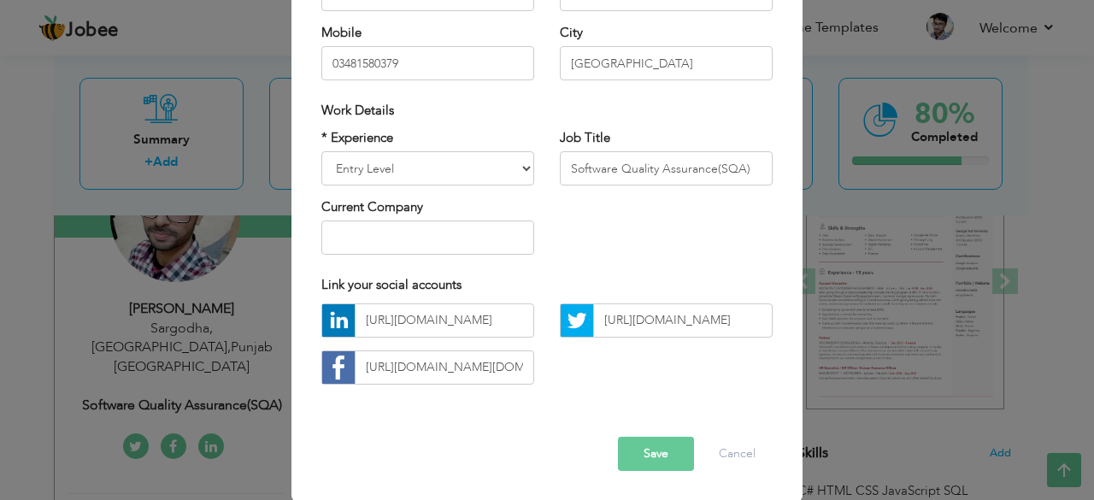
click at [662, 443] on button "Save" at bounding box center [656, 454] width 76 height 34
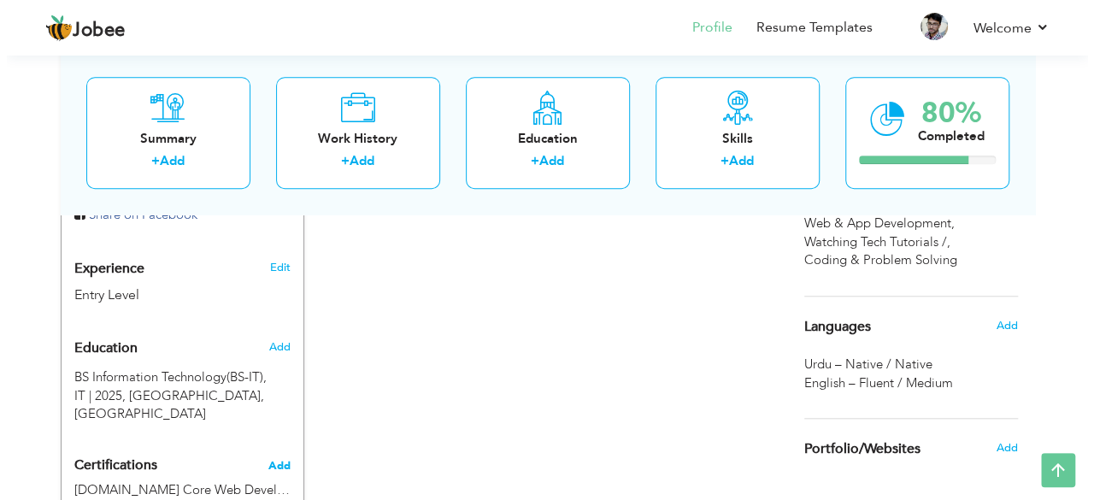
scroll to position [678, 0]
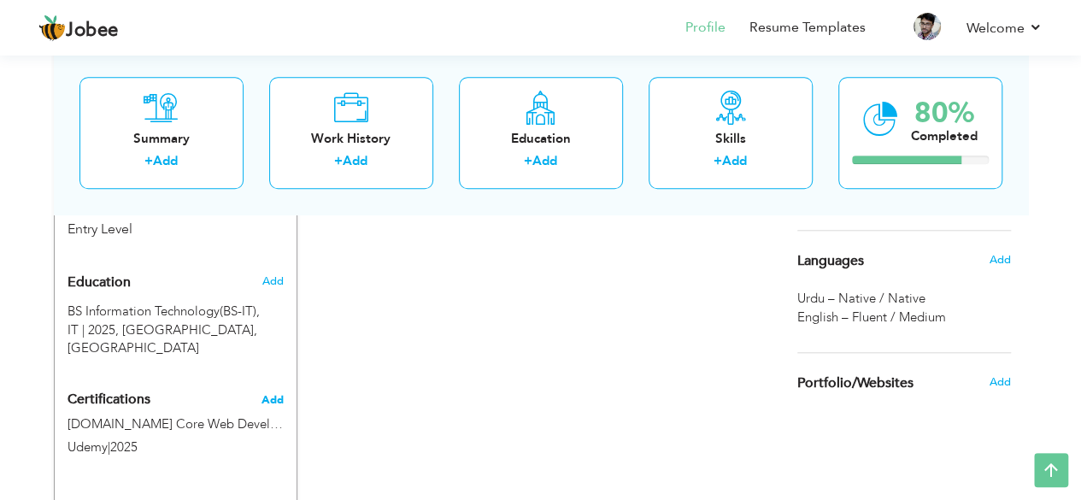
click at [274, 394] on span "Add" at bounding box center [273, 400] width 22 height 12
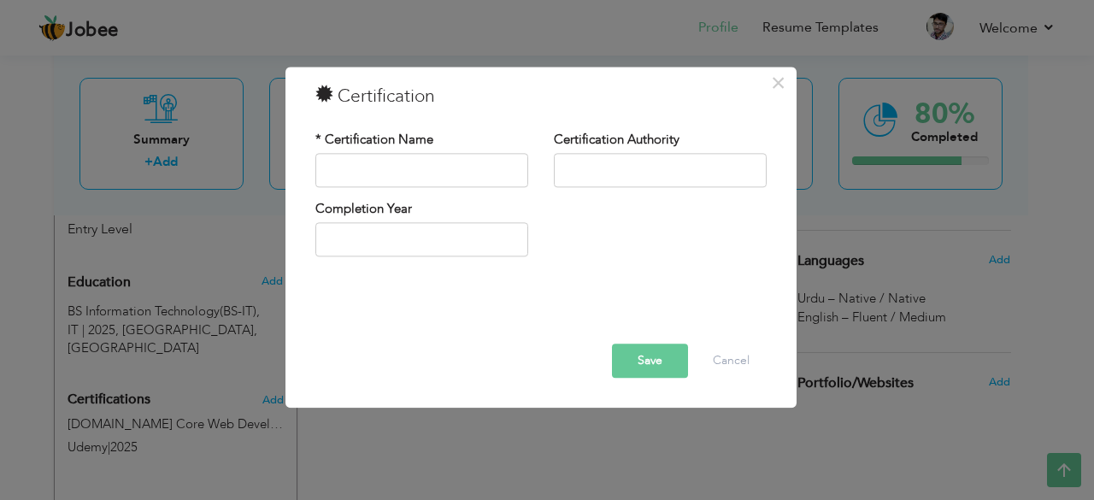
click at [246, 444] on div "× Certification * Certification Name Certification Authority Save" at bounding box center [547, 250] width 1094 height 500
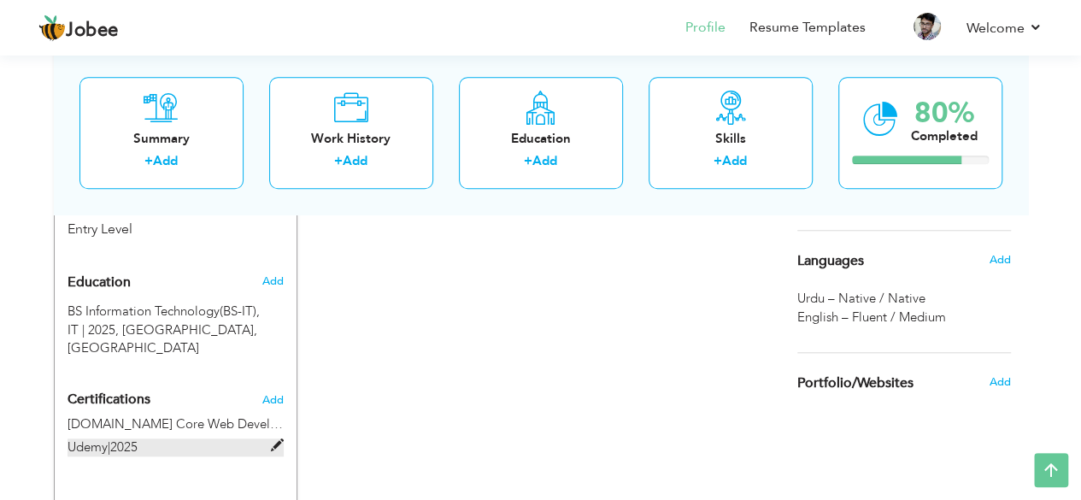
click at [271, 439] on span at bounding box center [277, 445] width 13 height 13
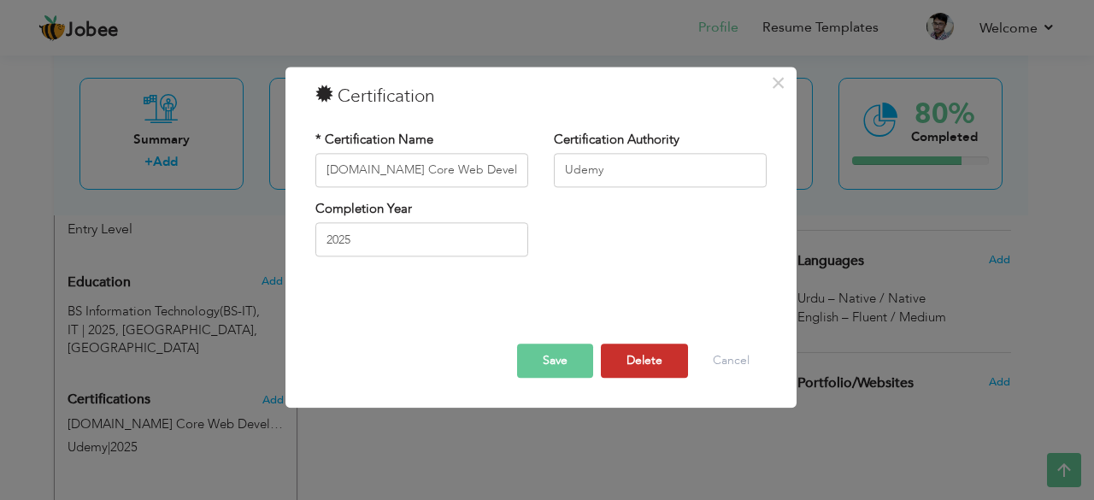
click at [661, 354] on button "Delete" at bounding box center [644, 361] width 87 height 34
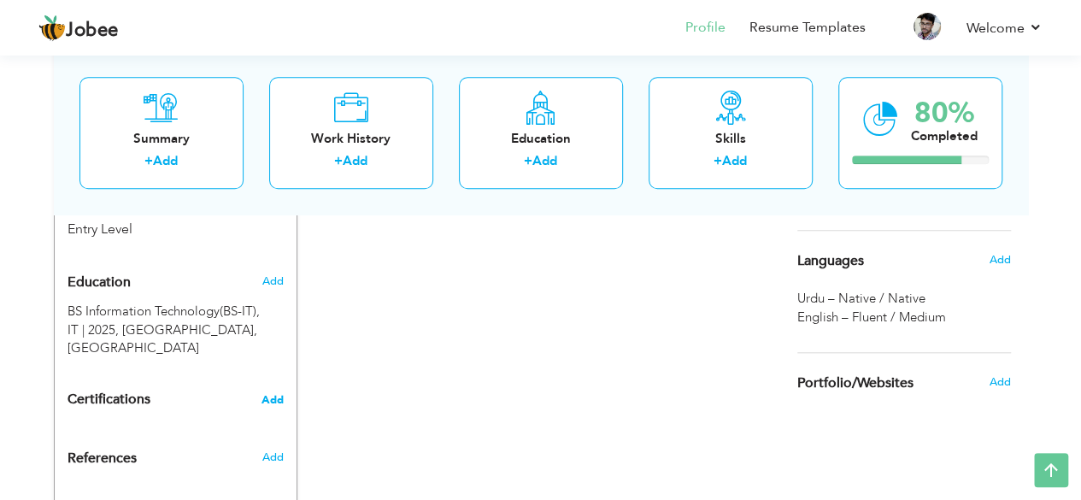
click at [273, 394] on span "Add" at bounding box center [273, 400] width 22 height 12
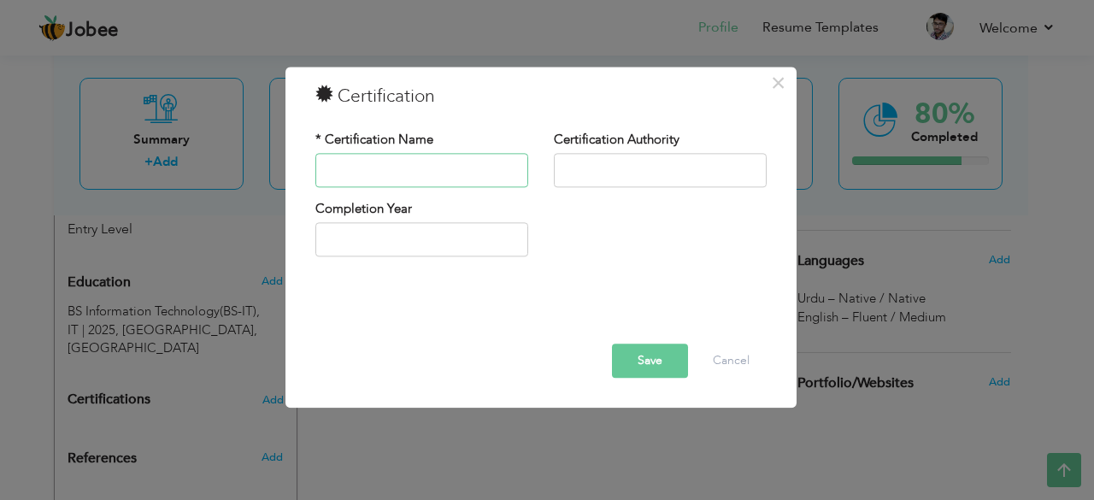
paste input "Software Quality Assurance (SQA) Training Certificate"
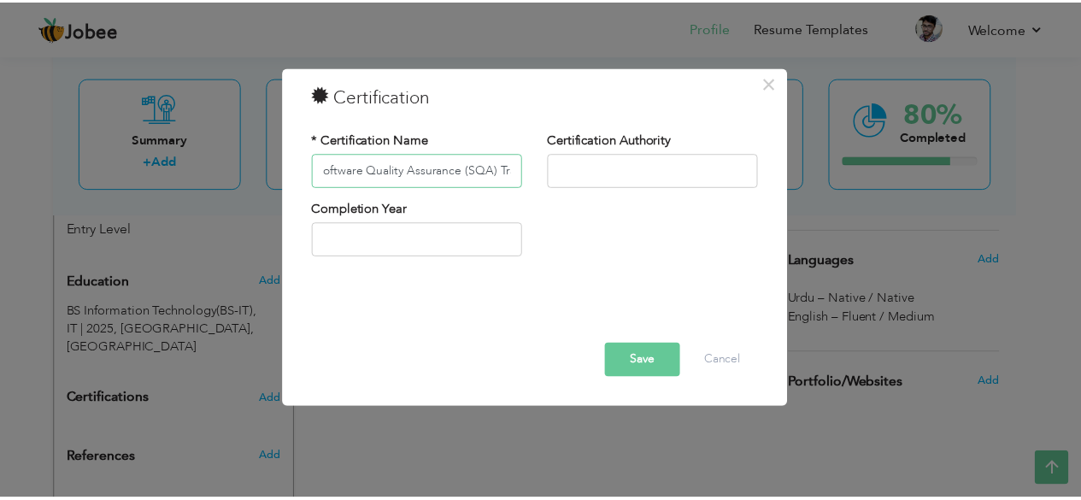
scroll to position [0, 0]
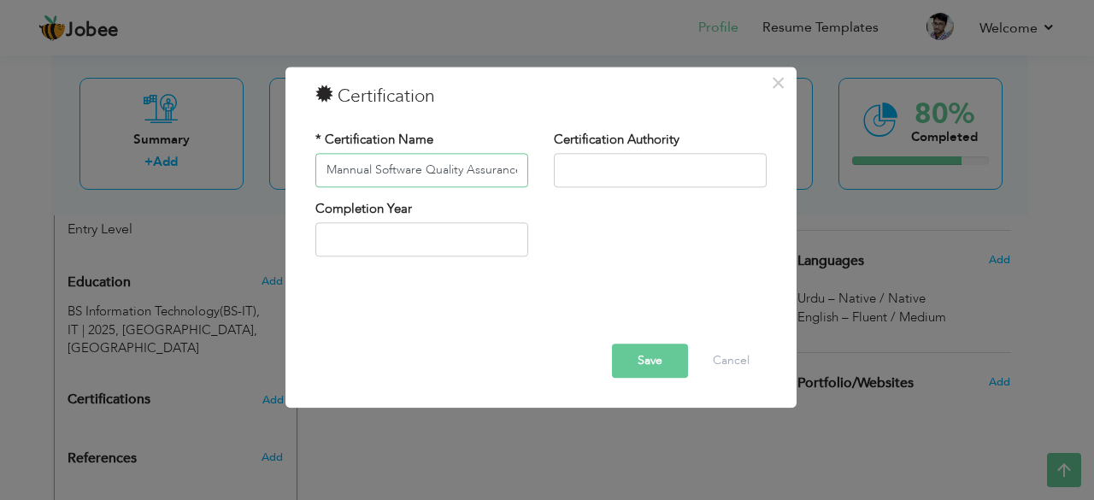
type input "Mannual Software Quality Assurance (SQA) Training Certificate"
click at [656, 165] on input "text" at bounding box center [660, 170] width 213 height 34
type input "Udemy"
type input "2025"
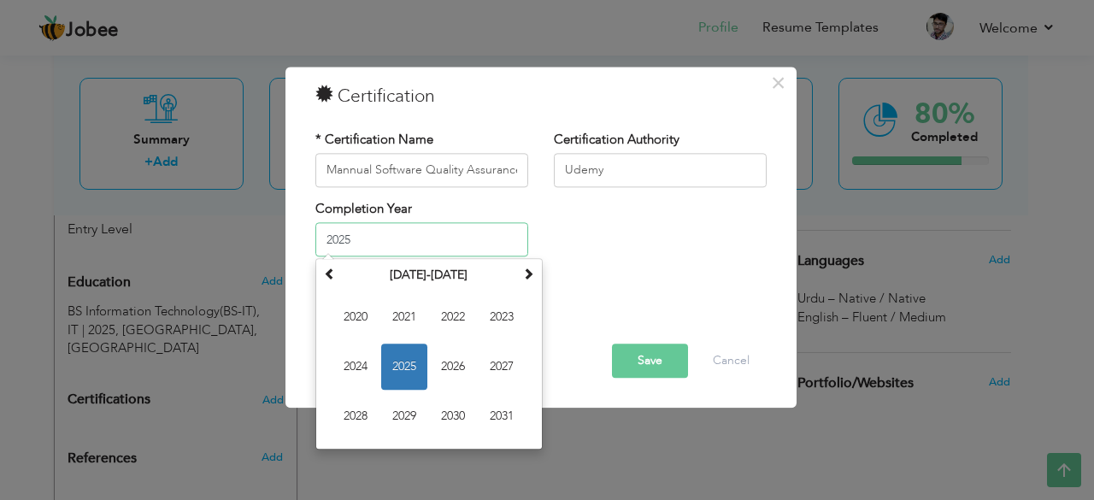
click at [453, 244] on input "2025" at bounding box center [421, 240] width 213 height 34
click at [415, 356] on span "2025" at bounding box center [404, 367] width 46 height 46
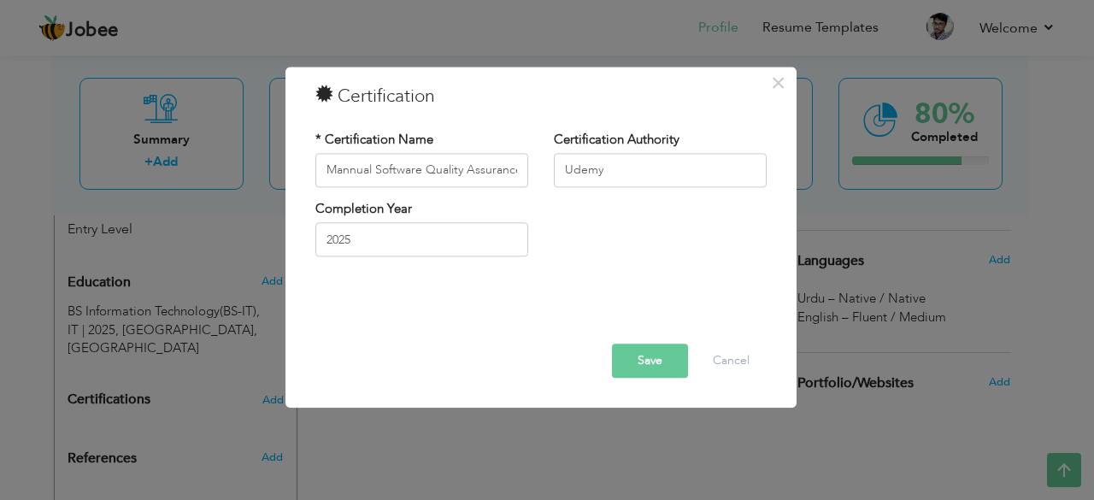
click at [657, 362] on button "Save" at bounding box center [650, 361] width 76 height 34
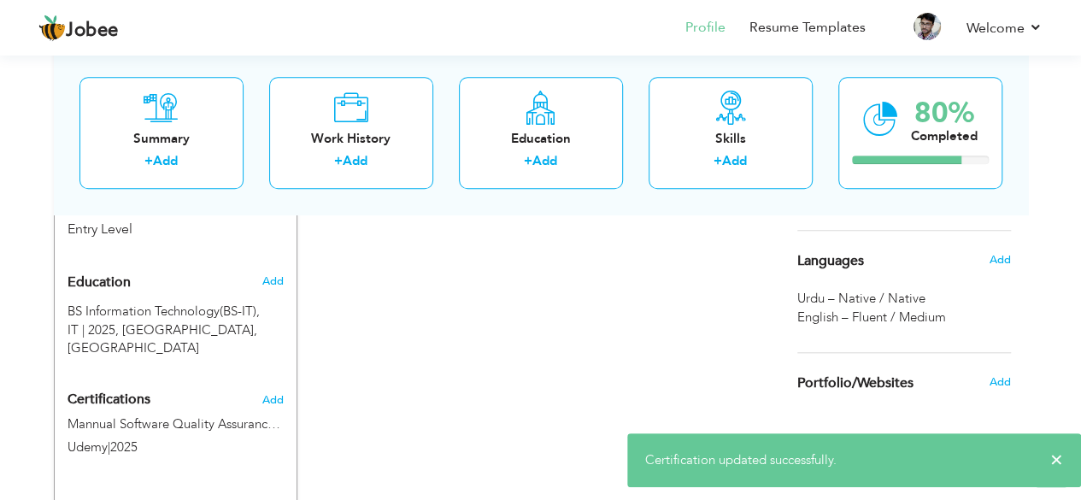
scroll to position [795, 0]
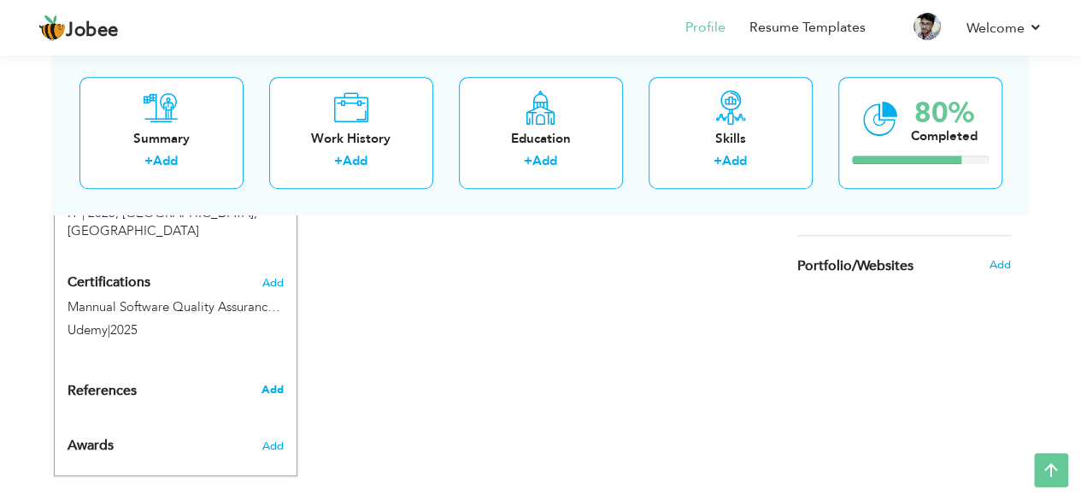
click at [274, 382] on span "Add" at bounding box center [272, 389] width 22 height 15
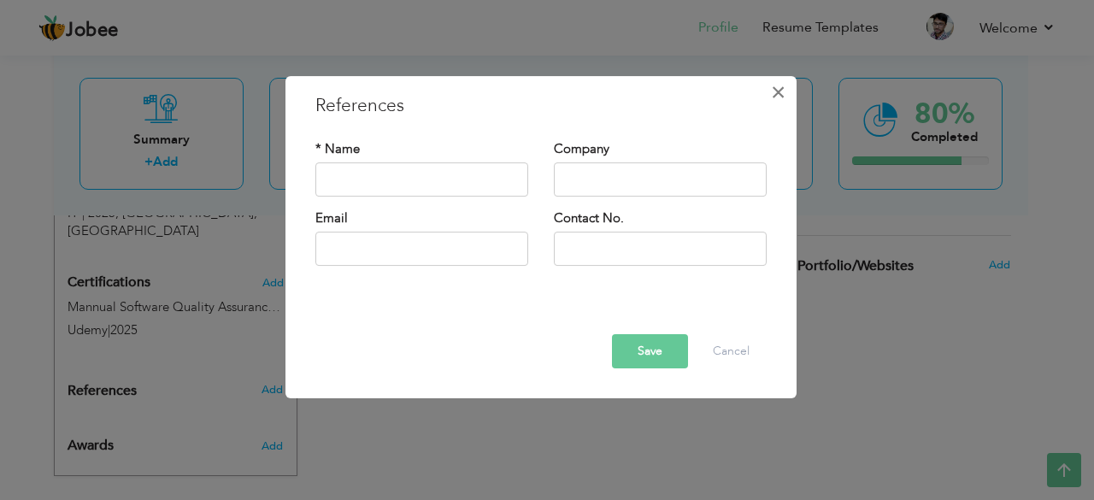
click at [779, 89] on span "×" at bounding box center [778, 92] width 15 height 31
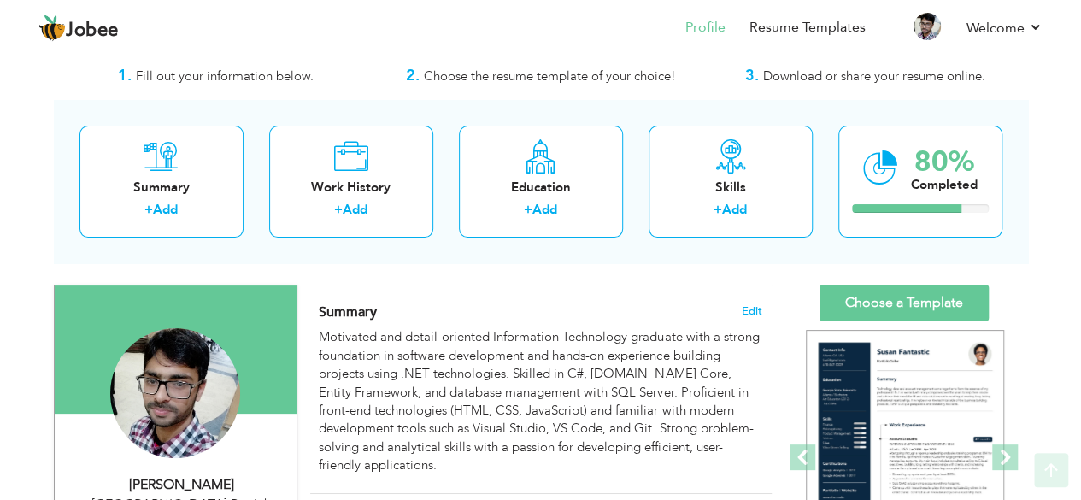
scroll to position [40, 0]
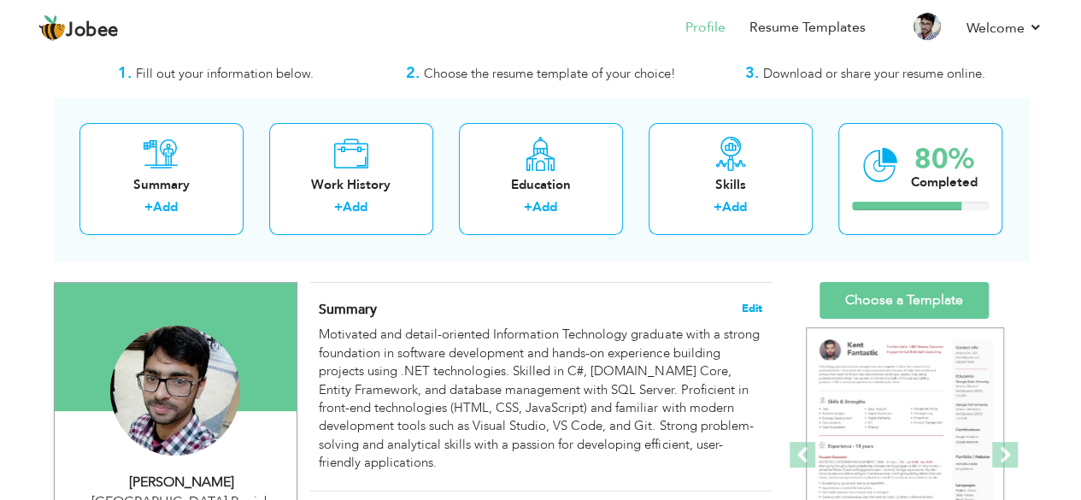
click at [753, 305] on span "Edit" at bounding box center [752, 309] width 21 height 12
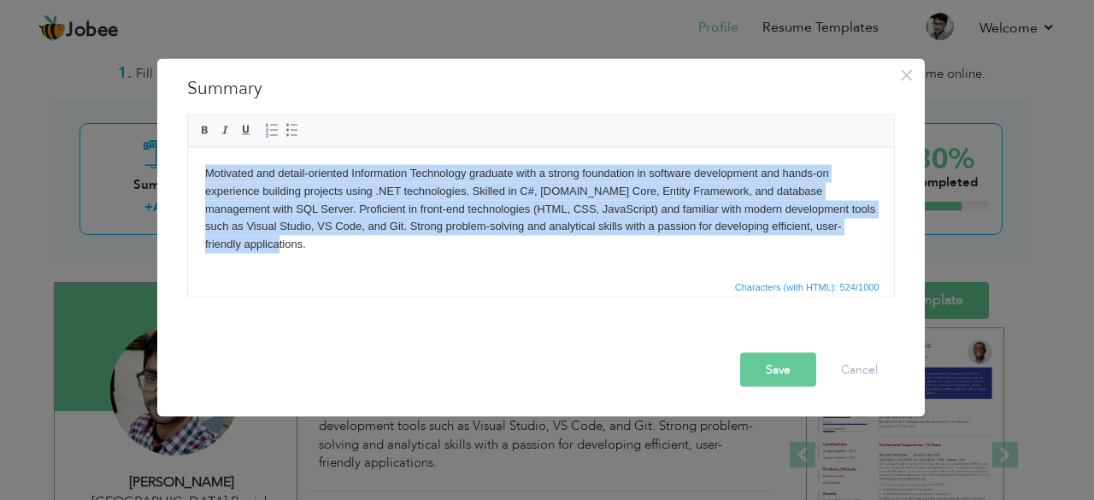
drag, startPoint x: 191, startPoint y: 162, endPoint x: 890, endPoint y: 259, distance: 705.0
click at [890, 259] on html "Motivated and detail-oriented Information Technology graduate with a strong fou…" at bounding box center [540, 208] width 706 height 123
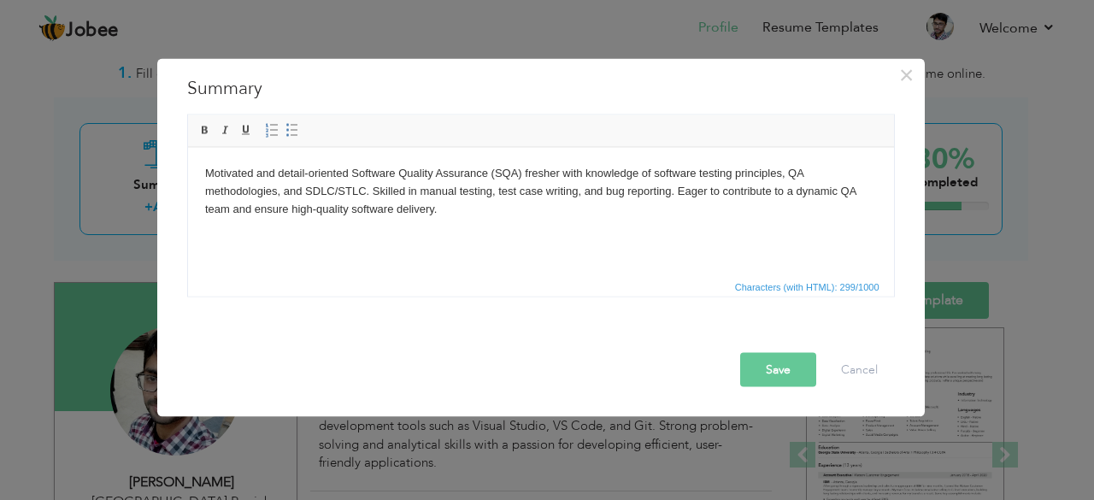
click at [783, 375] on button "Save" at bounding box center [778, 369] width 76 height 34
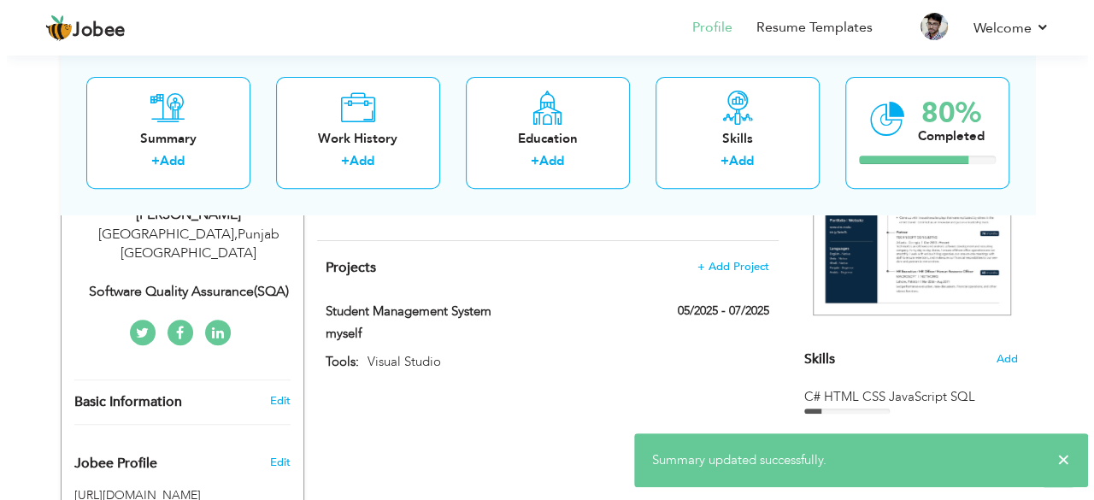
scroll to position [309, 0]
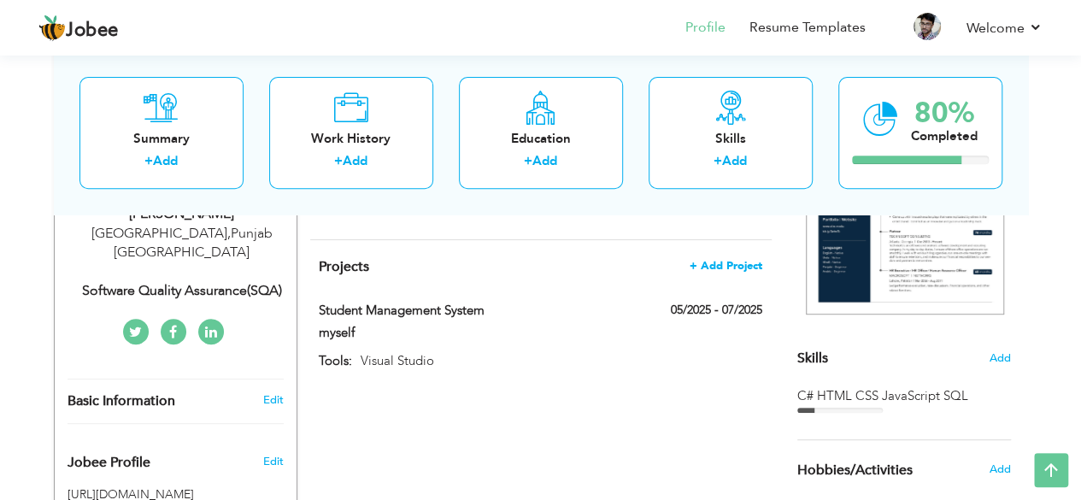
click at [740, 260] on span "+ Add Project" at bounding box center [726, 266] width 73 height 12
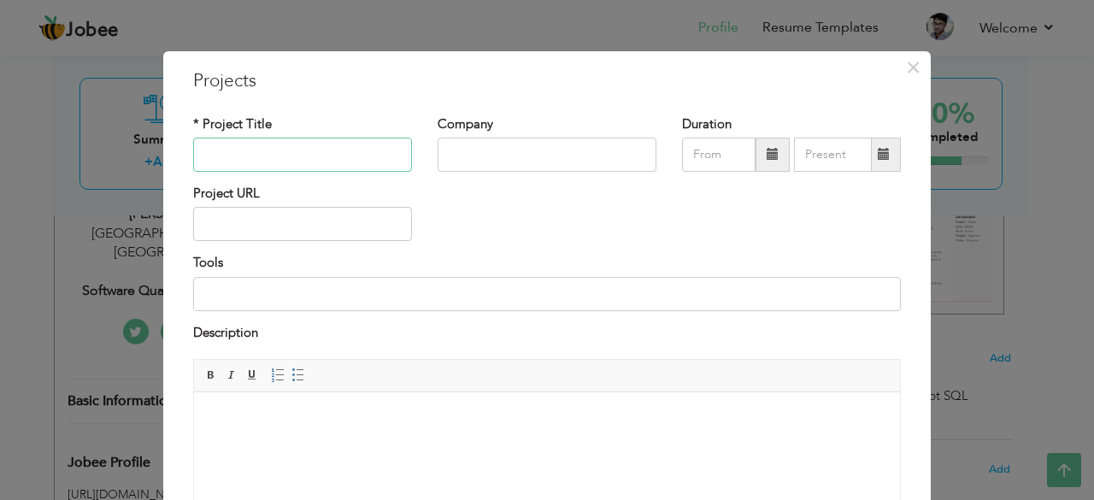
click at [303, 160] on input "text" at bounding box center [302, 155] width 219 height 34
type input "S"
paste input "E-commerce Website Testing (Demo Project) Performed functional and usability te…"
click at [208, 152] on input "E E-commerce Website Testing (Demo Project)" at bounding box center [302, 155] width 219 height 34
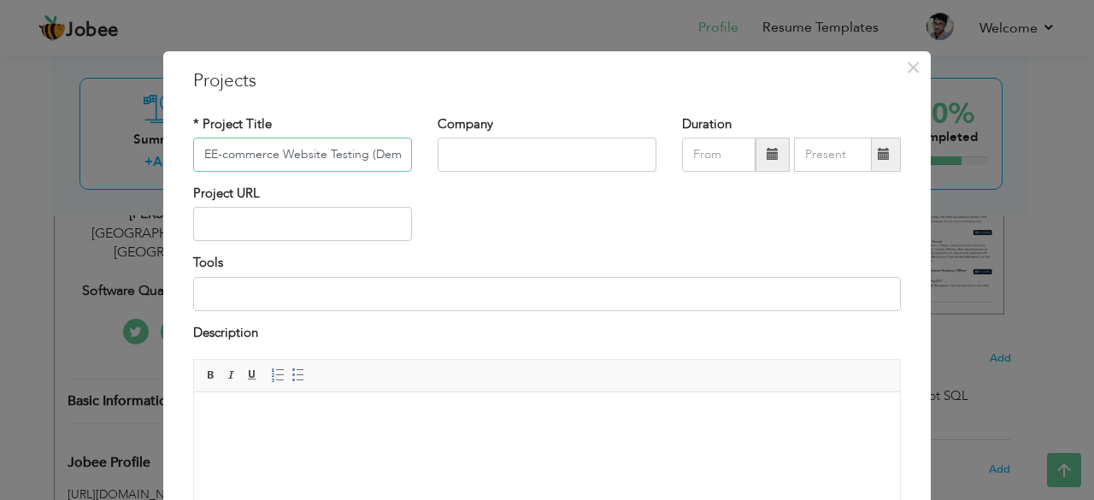
type input "EE-commerce Website Testing (Demo Project)"
click at [496, 150] on input "text" at bounding box center [547, 155] width 219 height 34
type input "myself"
click at [767, 156] on span at bounding box center [773, 154] width 12 height 12
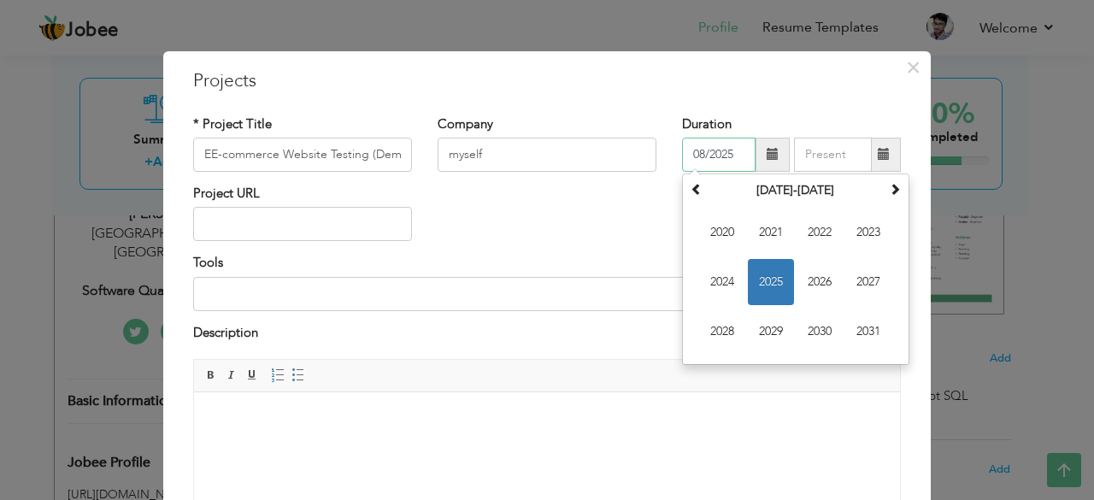
click at [761, 283] on span "2025" at bounding box center [771, 282] width 46 height 46
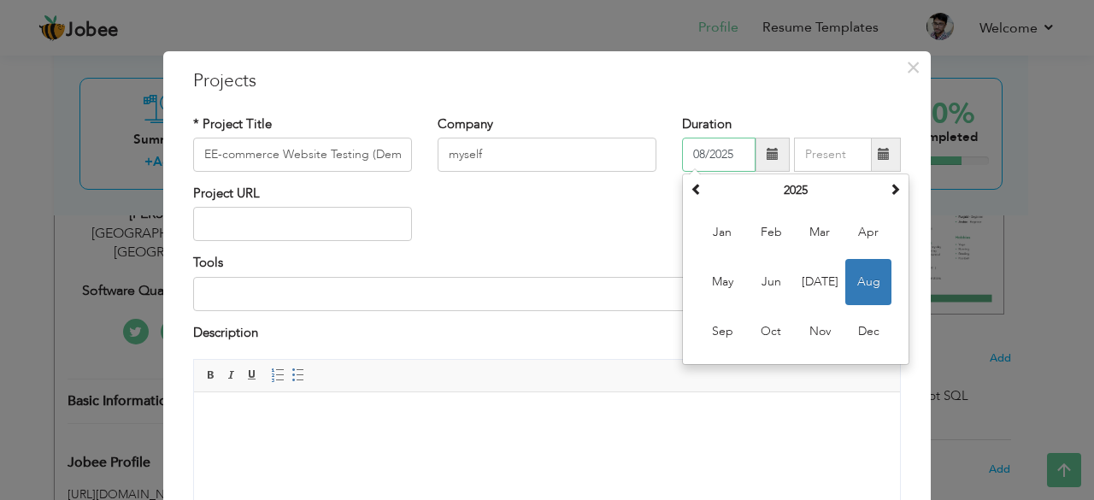
click at [703, 153] on input "08/2025" at bounding box center [719, 155] width 74 height 34
type input "05/2025"
type input "08/2025"
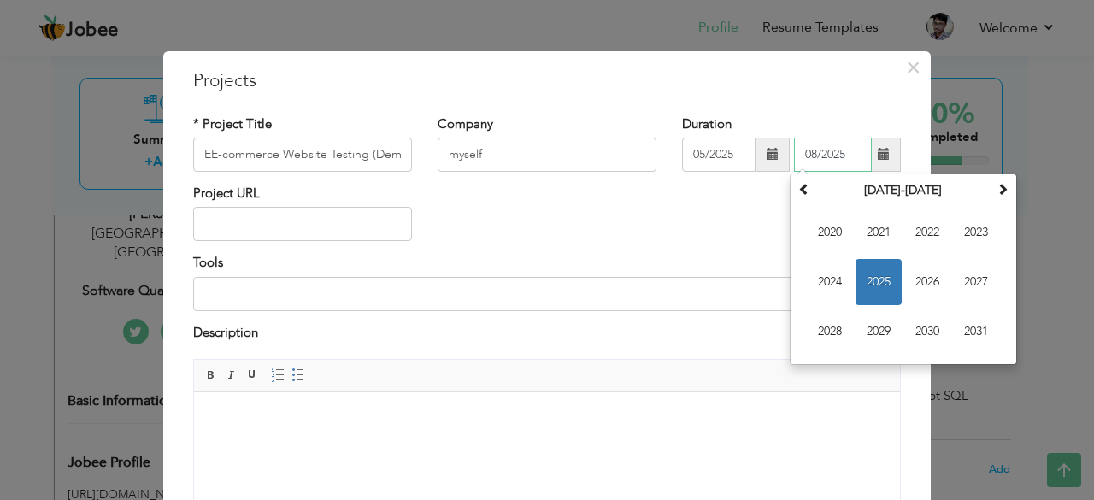
click at [828, 150] on input "08/2025" at bounding box center [833, 155] width 78 height 34
click at [877, 281] on span "2025" at bounding box center [879, 282] width 46 height 46
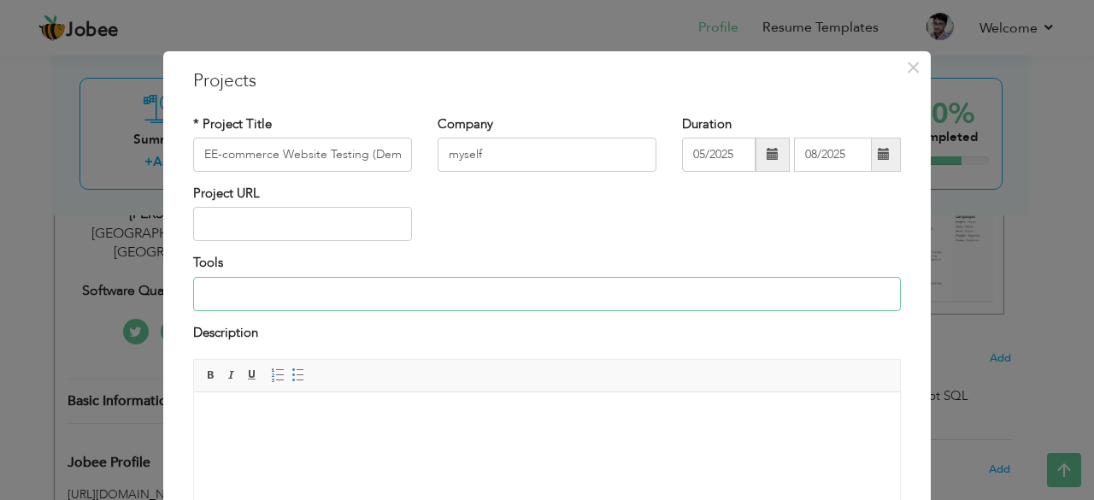
click at [352, 291] on input at bounding box center [547, 294] width 708 height 34
paste input "Excel (test case management)"
type input "Excel (test case management)"
click at [202, 150] on input "EE-commerce Website Testing (Demo Project)" at bounding box center [302, 155] width 219 height 34
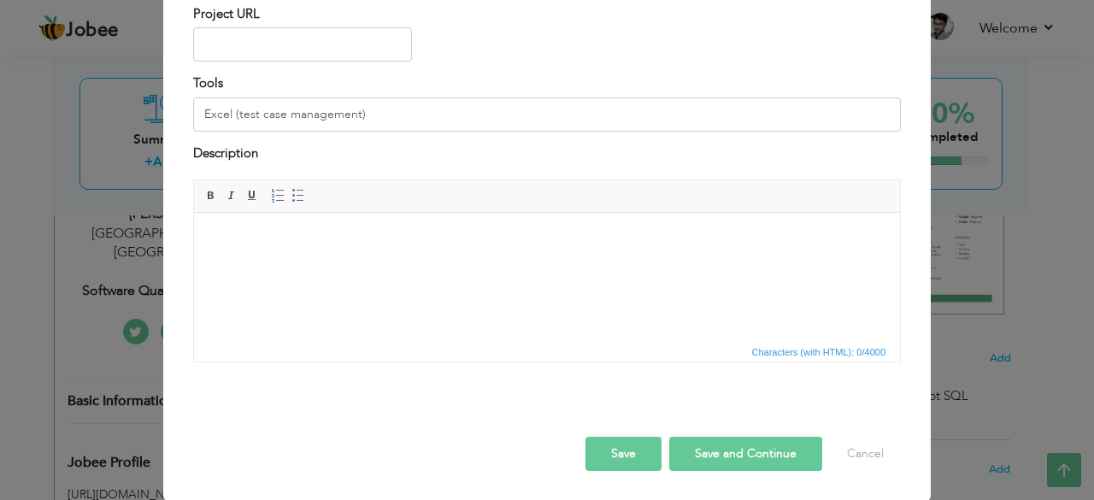
click at [622, 446] on button "Save" at bounding box center [624, 454] width 76 height 34
click at [711, 455] on body "Jobee Profile Resume Templates Resume Templates Cover Letters About My Resume W…" at bounding box center [547, 339] width 1094 height 1297
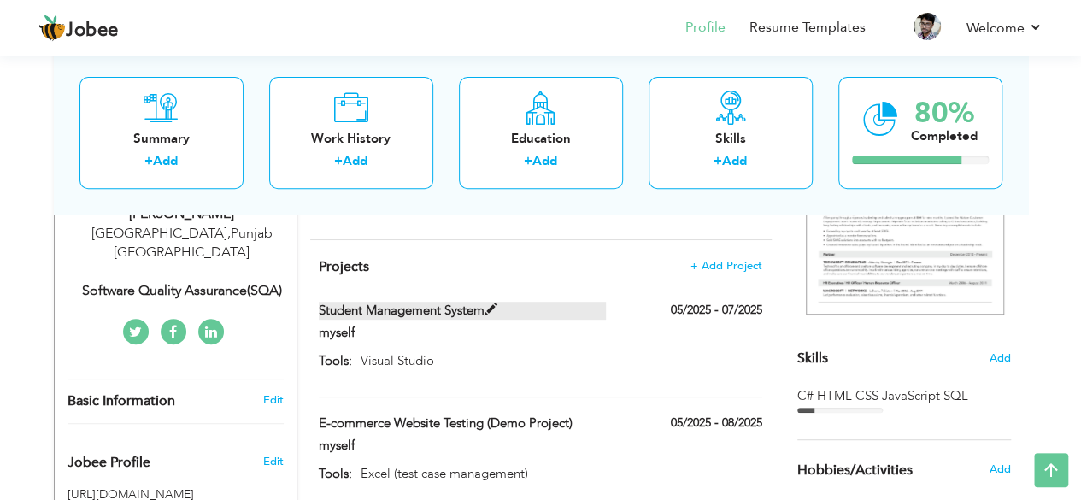
click at [496, 307] on span at bounding box center [491, 309] width 13 height 13
type input "Student Management System"
type input "07/2025"
type input "Visual Studio"
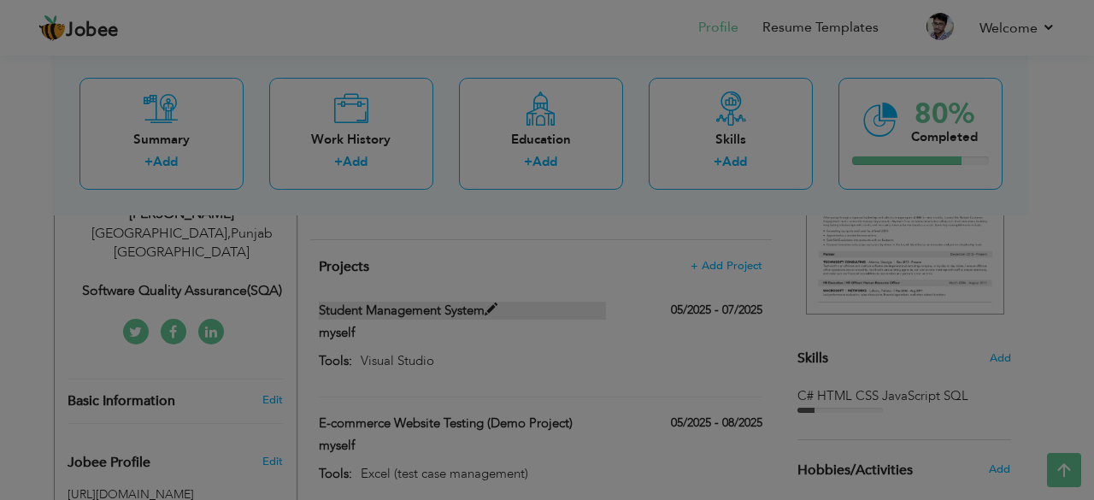
scroll to position [0, 0]
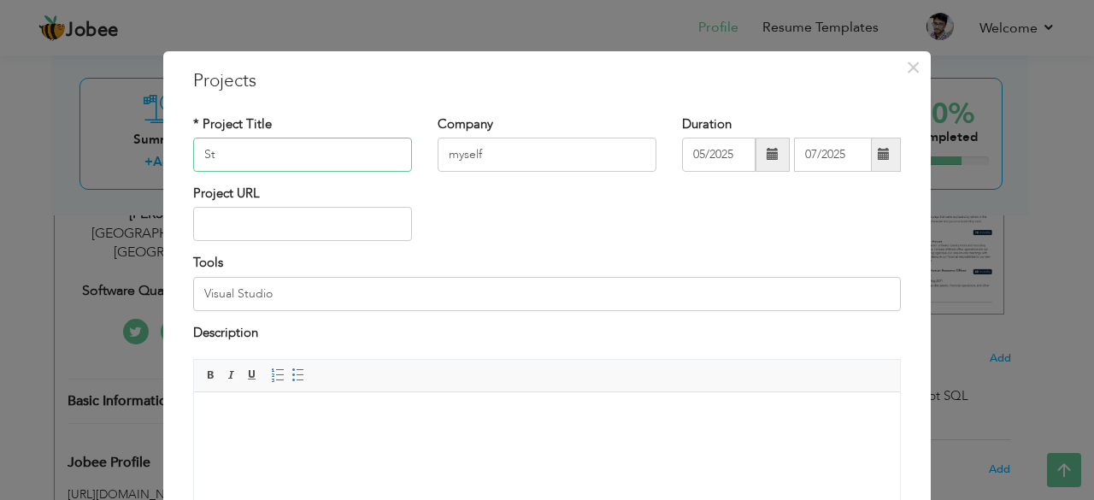
type input "S"
click at [280, 157] on input "text" at bounding box center [302, 155] width 219 height 34
paste input "Todo Web App (Playwright Practice)"
type input "Todo Web App (Playwright Practice)"
click at [270, 301] on input "Visual Studio" at bounding box center [547, 294] width 708 height 34
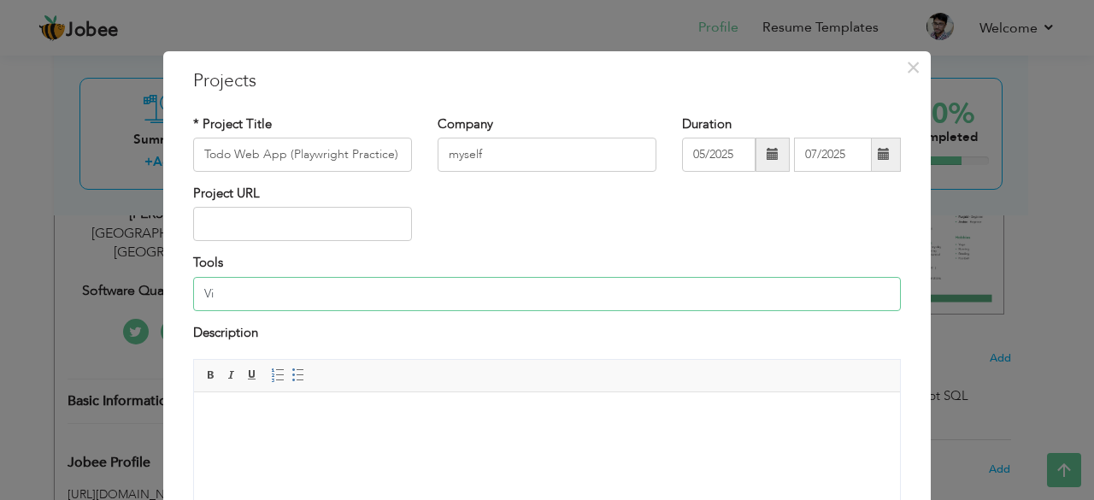
type input "V"
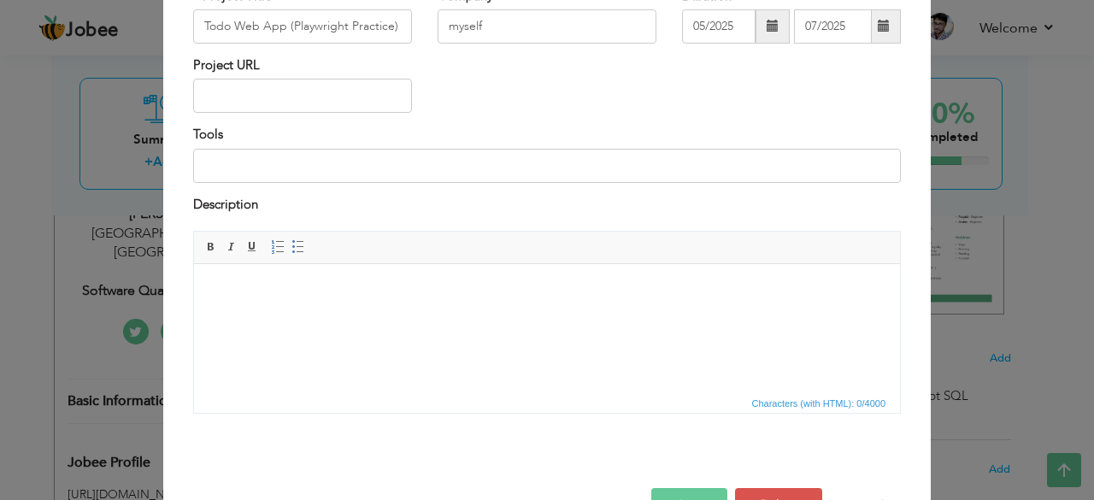
click at [315, 316] on html at bounding box center [547, 290] width 706 height 52
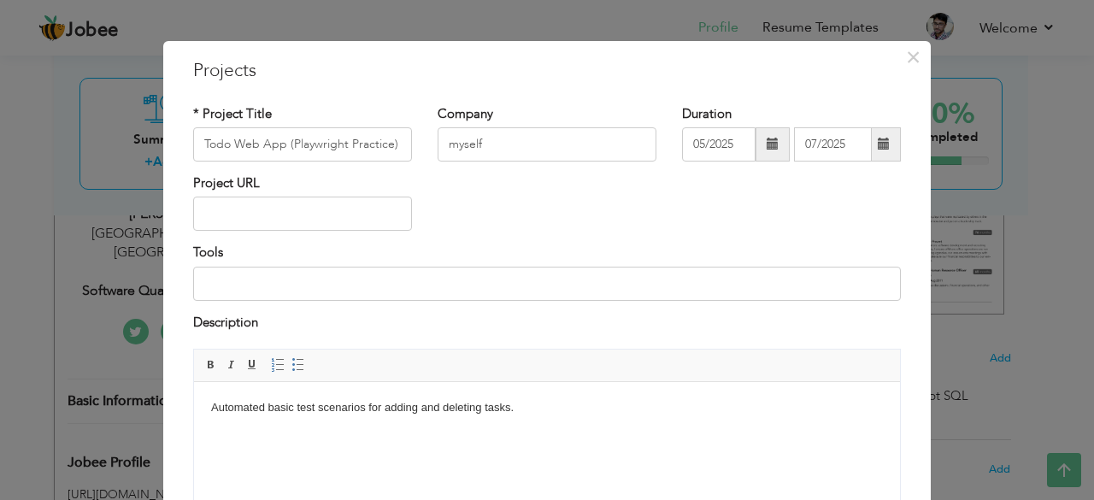
scroll to position [10, 0]
click at [303, 280] on input at bounding box center [547, 284] width 708 height 34
type input "Playwright"
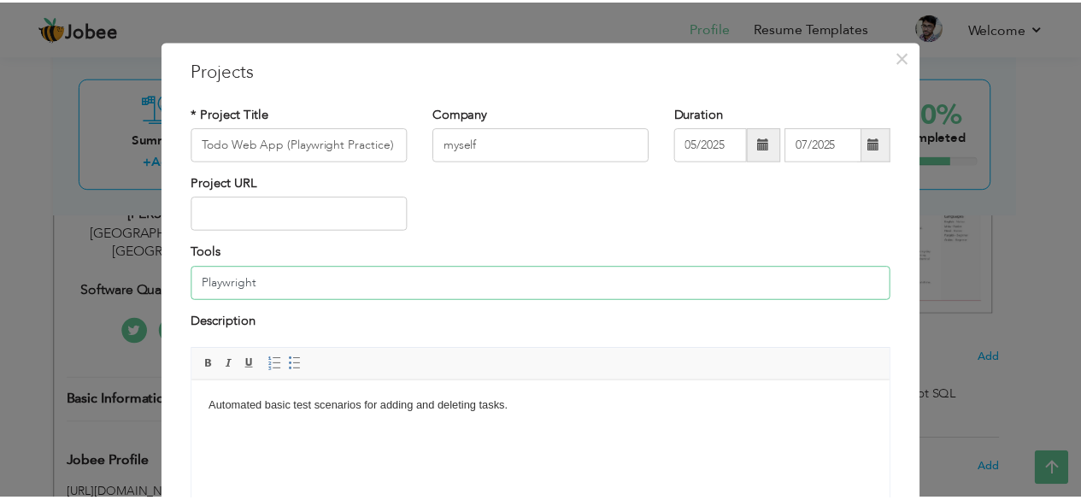
scroll to position [180, 0]
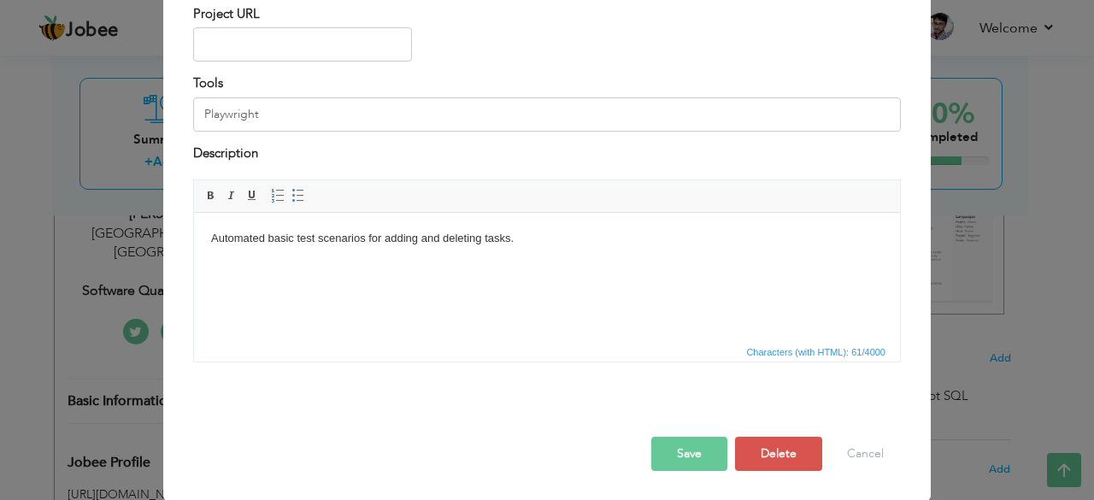
click at [677, 452] on button "Save" at bounding box center [689, 454] width 76 height 34
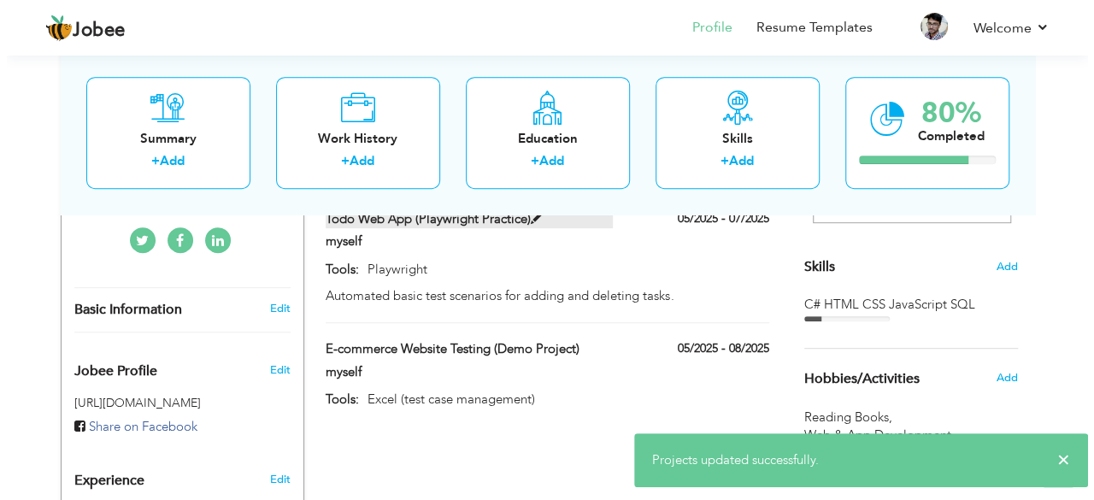
scroll to position [404, 0]
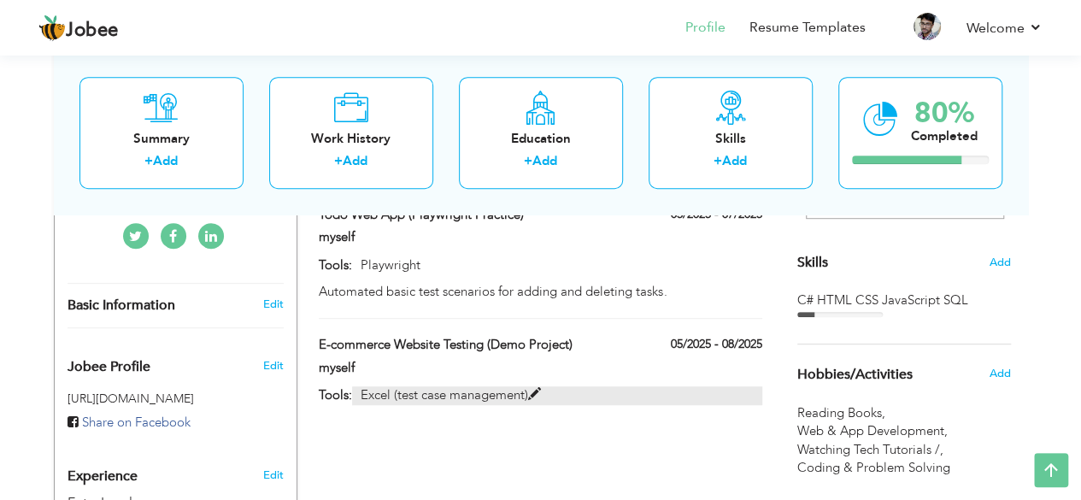
click at [541, 397] on span at bounding box center [534, 394] width 13 height 13
type input "E-commerce Website Testing (Demo Project)"
type input "08/2025"
type input "Excel (test case management)"
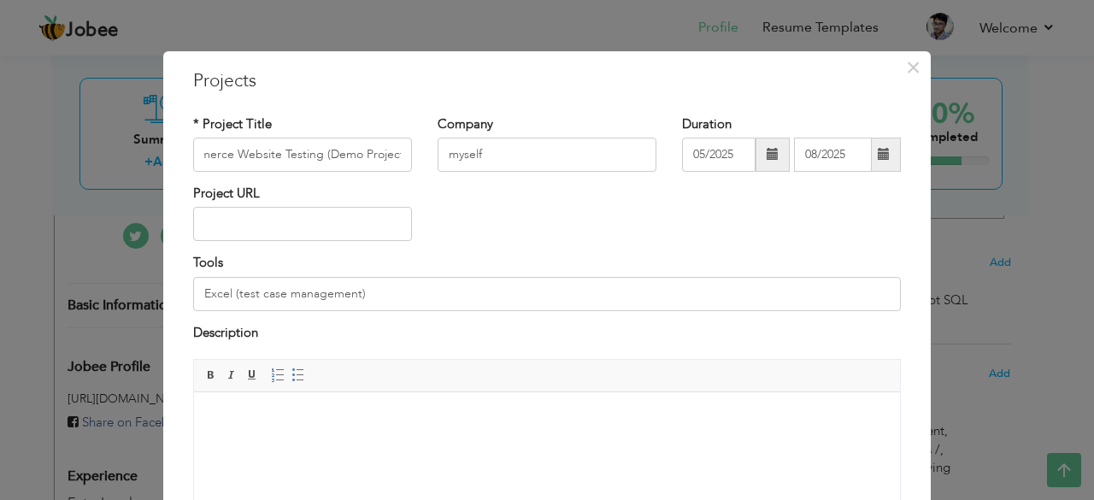
scroll to position [0, 0]
click at [346, 428] on html at bounding box center [547, 418] width 706 height 52
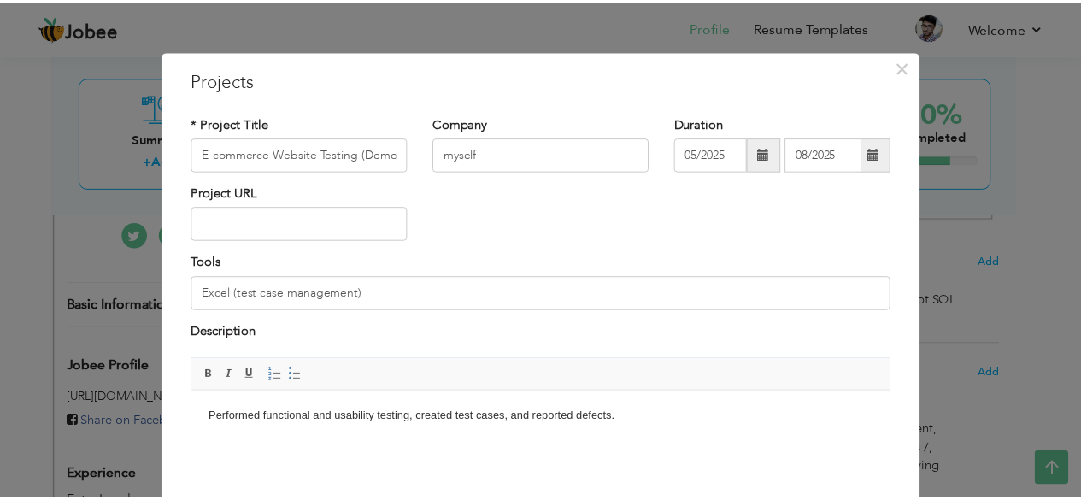
scroll to position [180, 0]
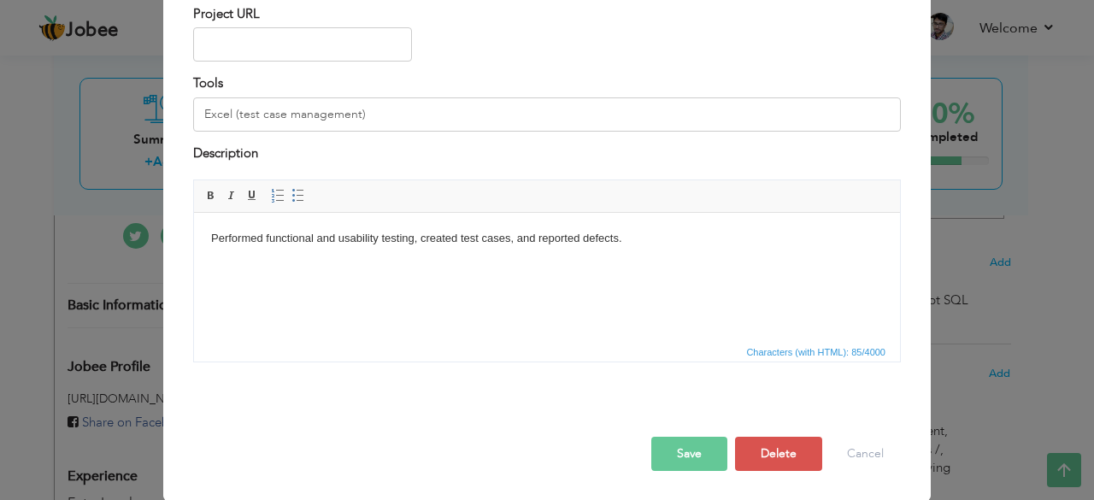
click at [675, 464] on button "Save" at bounding box center [689, 454] width 76 height 34
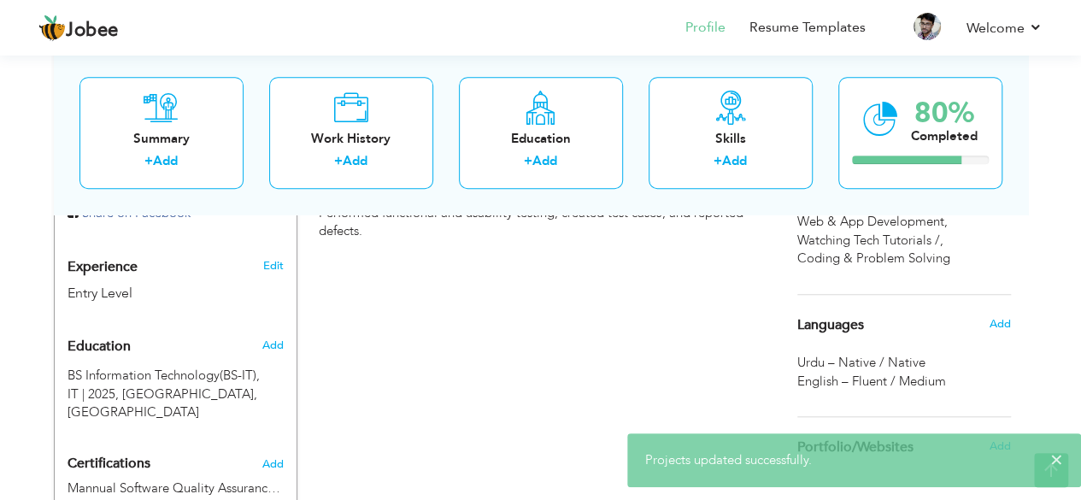
scroll to position [615, 0]
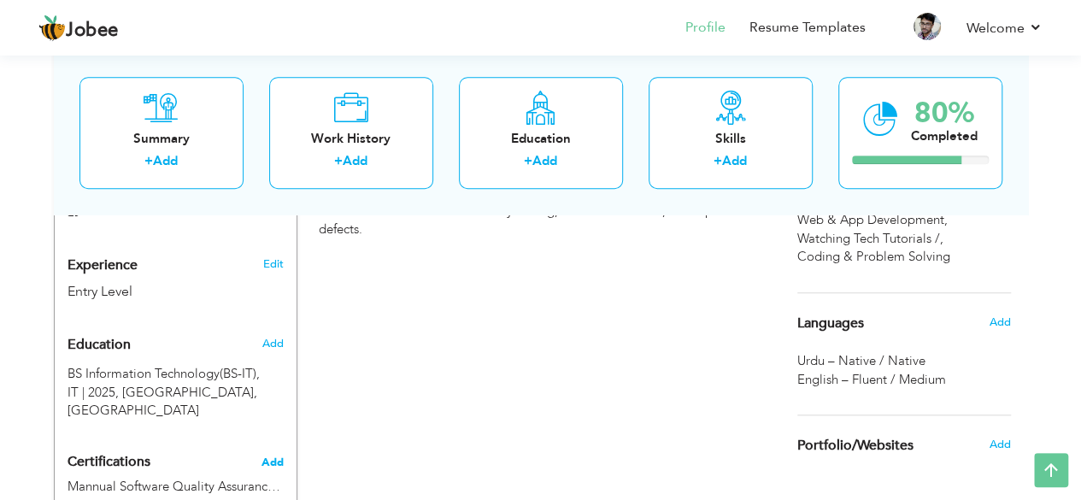
click at [274, 456] on span "Add" at bounding box center [273, 462] width 22 height 12
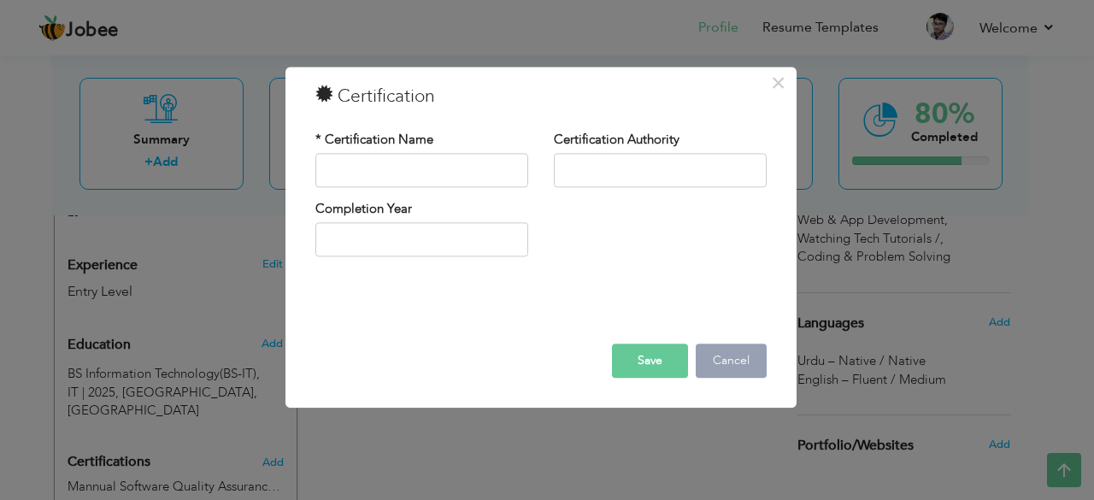
click at [739, 354] on button "Cancel" at bounding box center [731, 361] width 71 height 34
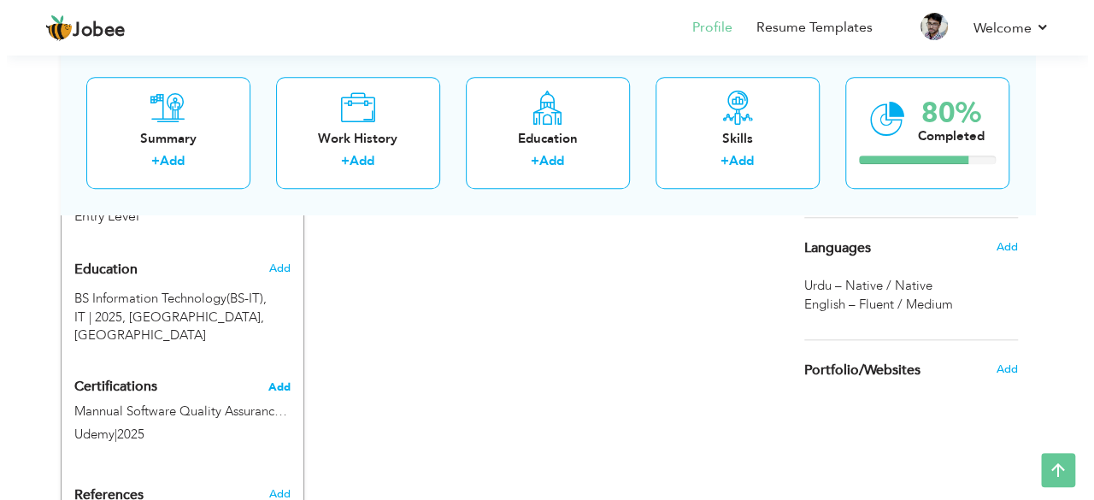
scroll to position [692, 0]
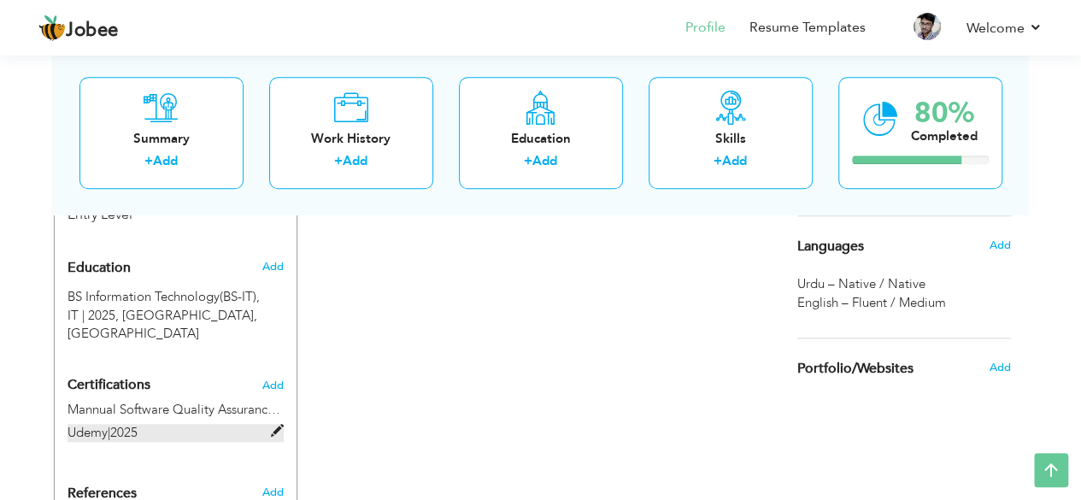
click at [271, 425] on span at bounding box center [277, 431] width 13 height 13
type input "Mannual Software Quality Assurance (SQA) Training Certificate"
type input "Udemy"
type input "2025"
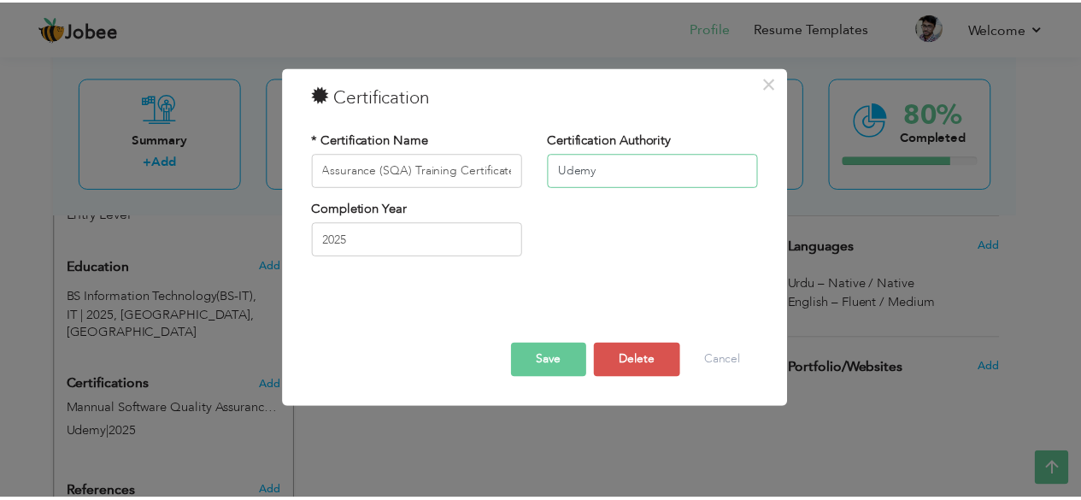
scroll to position [0, 0]
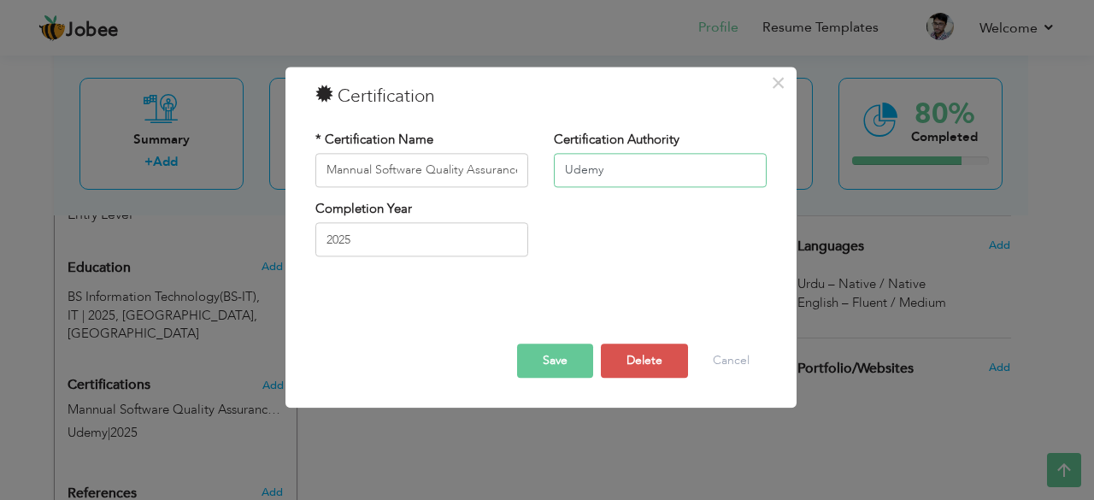
click at [567, 175] on input "Udemy" at bounding box center [660, 170] width 213 height 34
type input "Self-learning/Udemy"
click at [540, 362] on button "Save" at bounding box center [555, 361] width 76 height 34
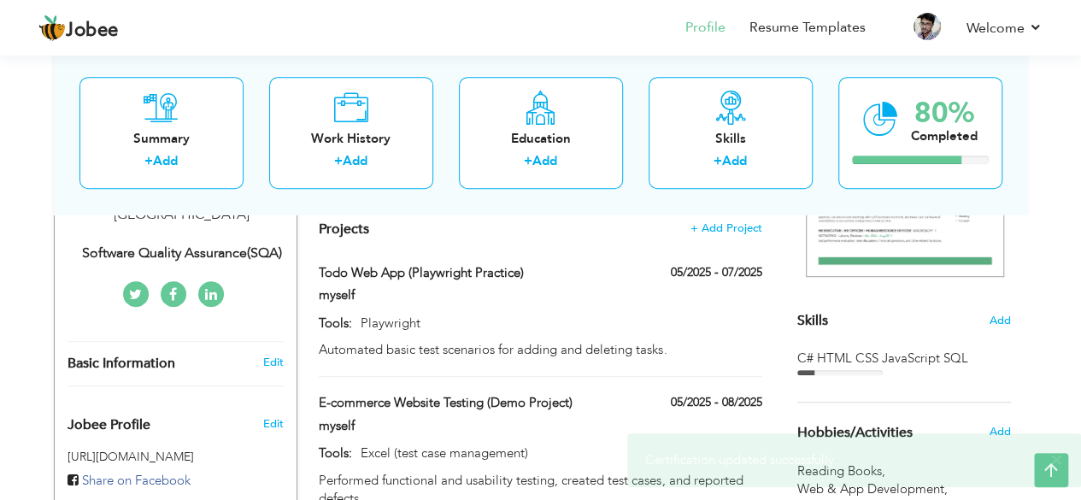
scroll to position [347, 0]
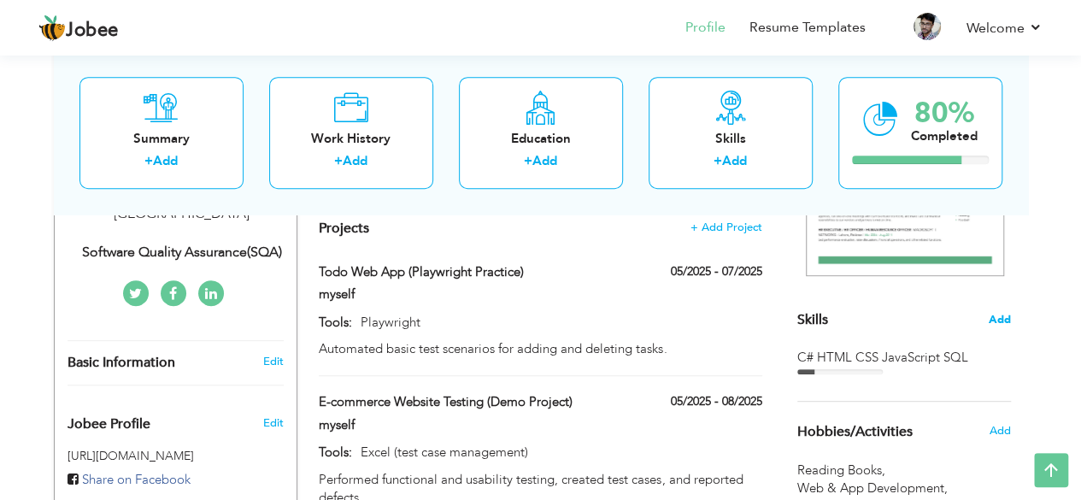
click at [1005, 317] on span "Add" at bounding box center [1000, 320] width 22 height 16
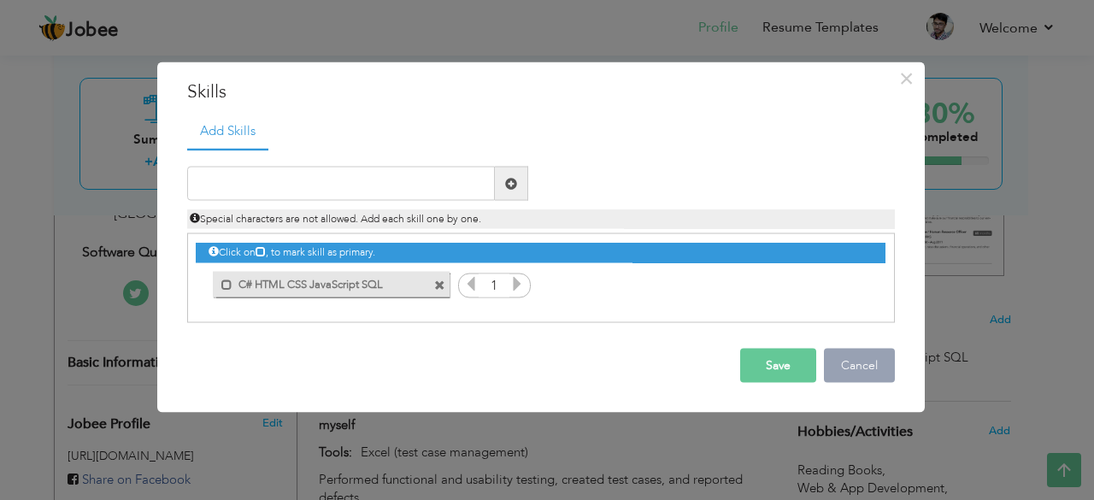
click at [844, 373] on button "Cancel" at bounding box center [859, 366] width 71 height 34
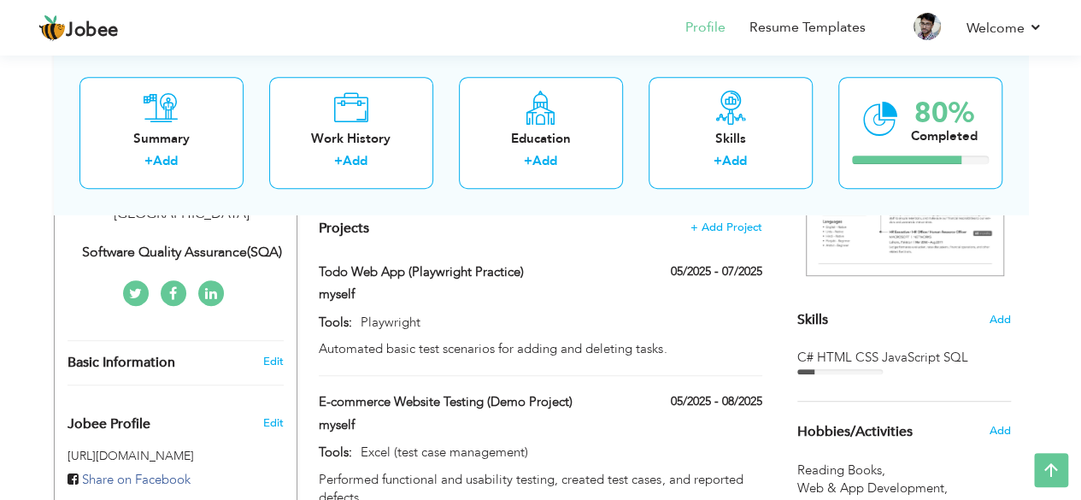
click at [959, 358] on div "C# HTML CSS JavaScript SQL" at bounding box center [905, 358] width 214 height 18
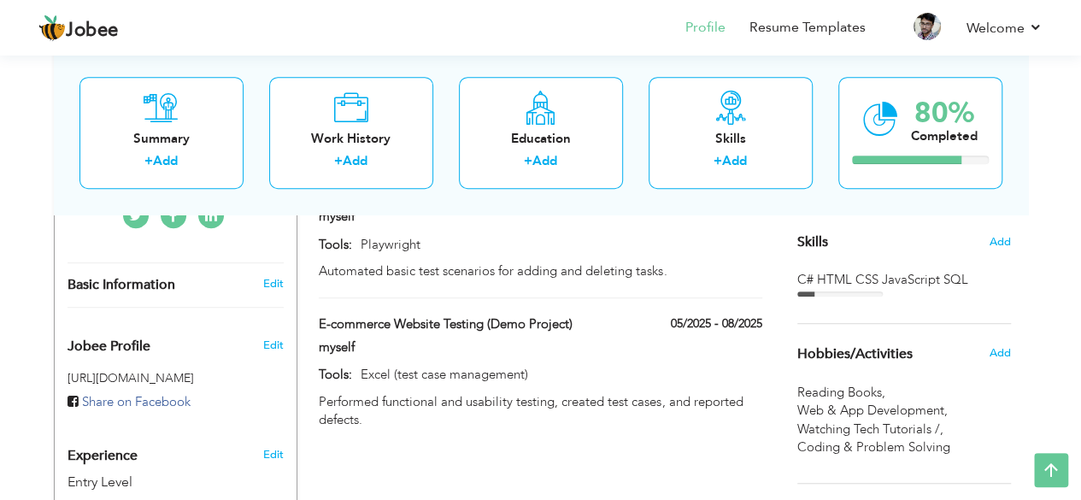
scroll to position [427, 0]
click at [940, 279] on div "C# HTML CSS JavaScript SQL" at bounding box center [905, 278] width 214 height 18
click at [1005, 240] on span "Add" at bounding box center [1000, 241] width 22 height 16
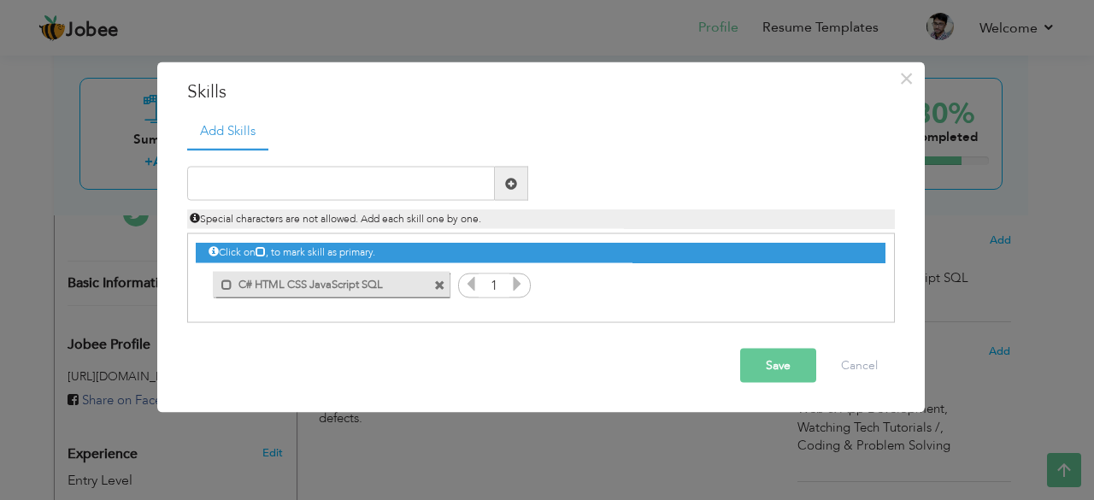
click at [434, 283] on span at bounding box center [439, 285] width 11 height 11
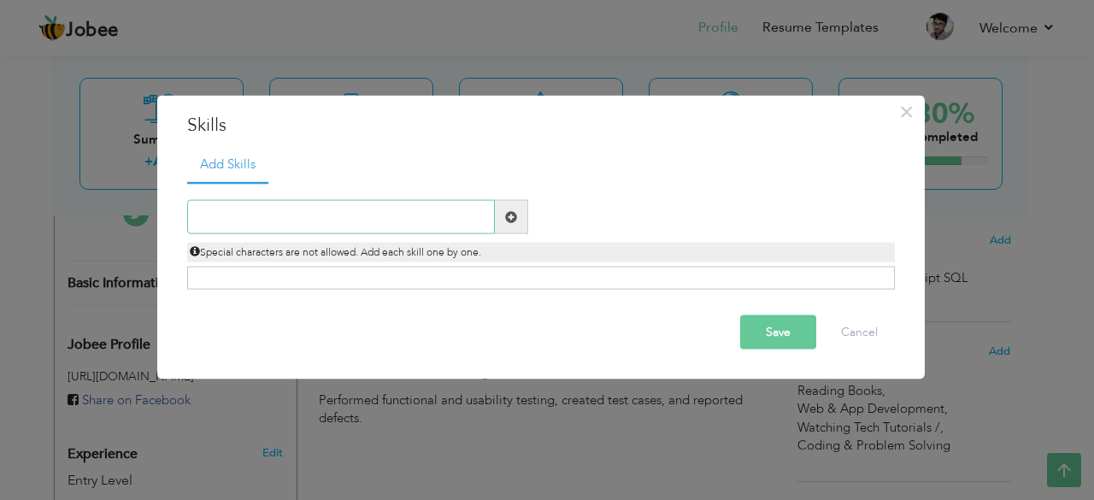
click at [357, 222] on input "text" at bounding box center [341, 217] width 308 height 34
paste input "Manual Testing (Functional & Non-Functional)"
type input "Manual Testing (Functional & Non-Functional)"
click at [505, 220] on span at bounding box center [511, 216] width 12 height 12
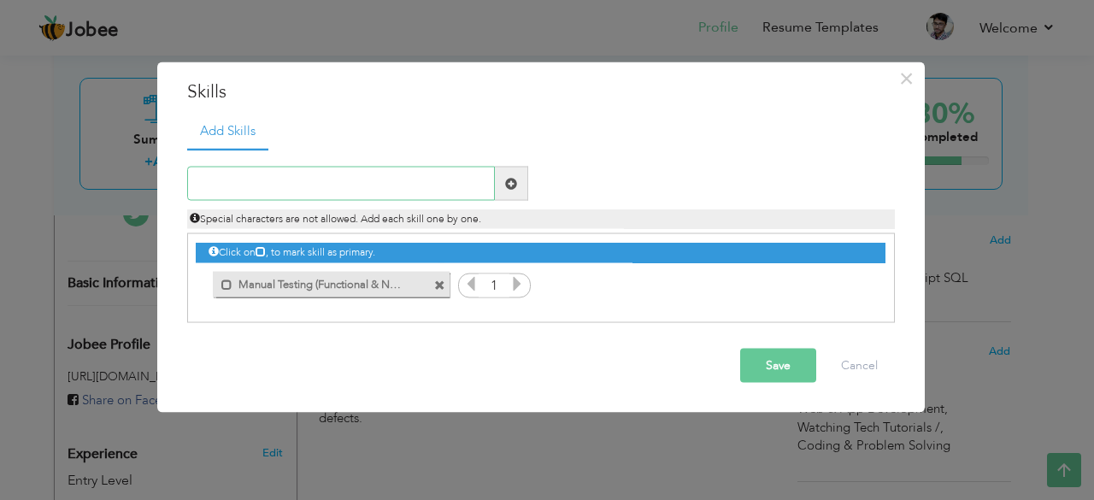
click at [335, 179] on input "text" at bounding box center [341, 184] width 308 height 34
paste input "SDLC & STLC"
type input "SDLC & STLC"
click at [510, 182] on span at bounding box center [511, 183] width 12 height 12
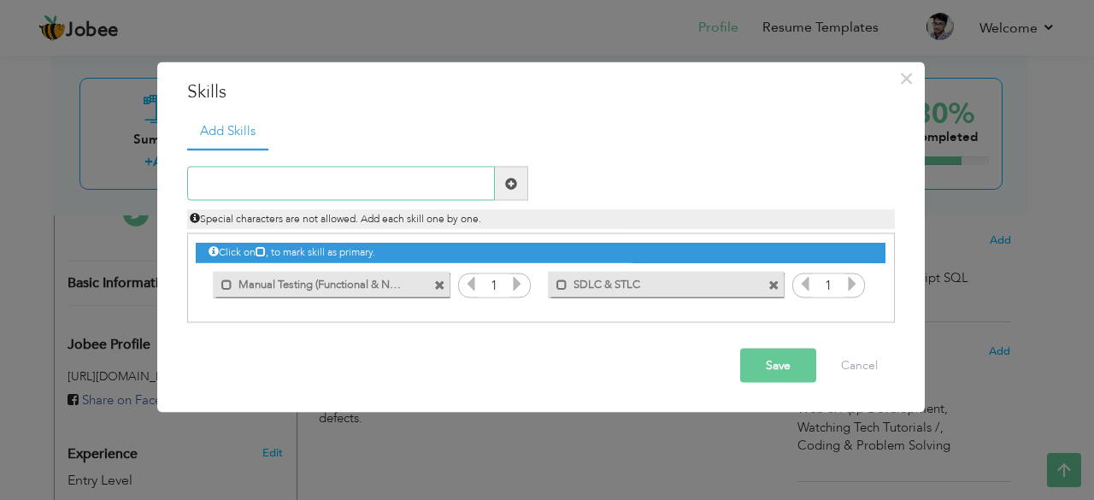
click at [333, 194] on input "text" at bounding box center [341, 184] width 308 height 34
paste input "Basic Knowledge of Automation Tools (Selenium, Pla"
type input "Basic Knowledge of Automation Tools (Selenium, Pla"
click at [518, 184] on span at bounding box center [511, 184] width 33 height 34
click at [311, 182] on input "text" at bounding box center [341, 184] width 308 height 34
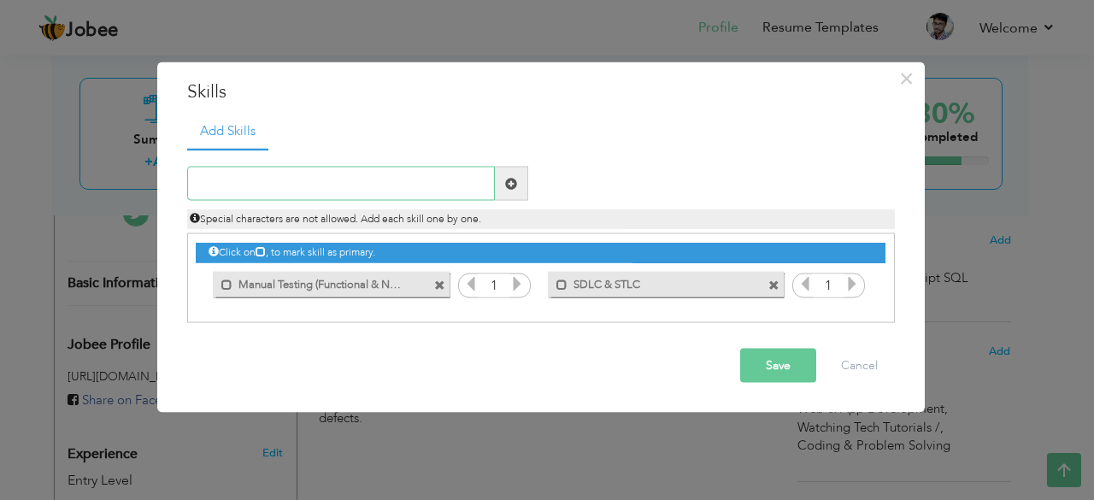
paste input "Basic Knowledge of Automation Tools"
type input "Basic Knowledge of Automation Tools like jira"
click at [512, 189] on span at bounding box center [511, 183] width 12 height 12
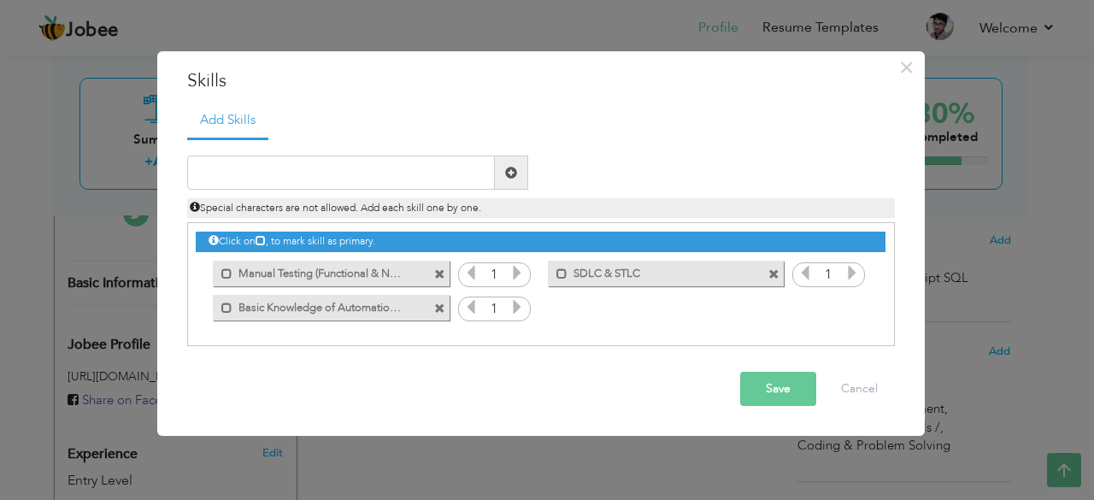
click at [515, 171] on span at bounding box center [511, 173] width 12 height 12
click at [369, 169] on input "text" at bounding box center [341, 173] width 308 height 34
paste input "SQL & Database Testing"
type input "SQL & Database Testing"
click at [758, 394] on button "Save" at bounding box center [778, 389] width 76 height 34
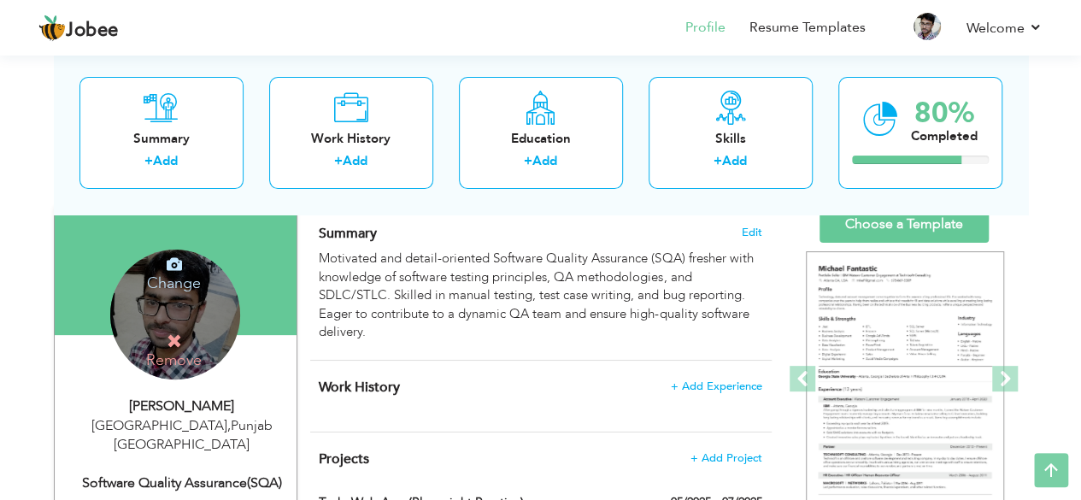
scroll to position [117, 0]
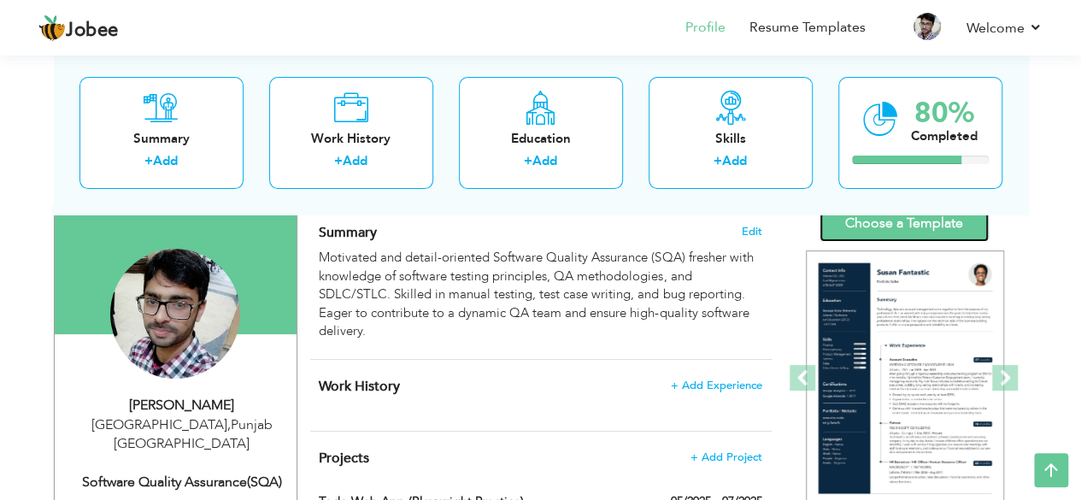
click at [848, 225] on link "Choose a Template" at bounding box center [904, 223] width 169 height 37
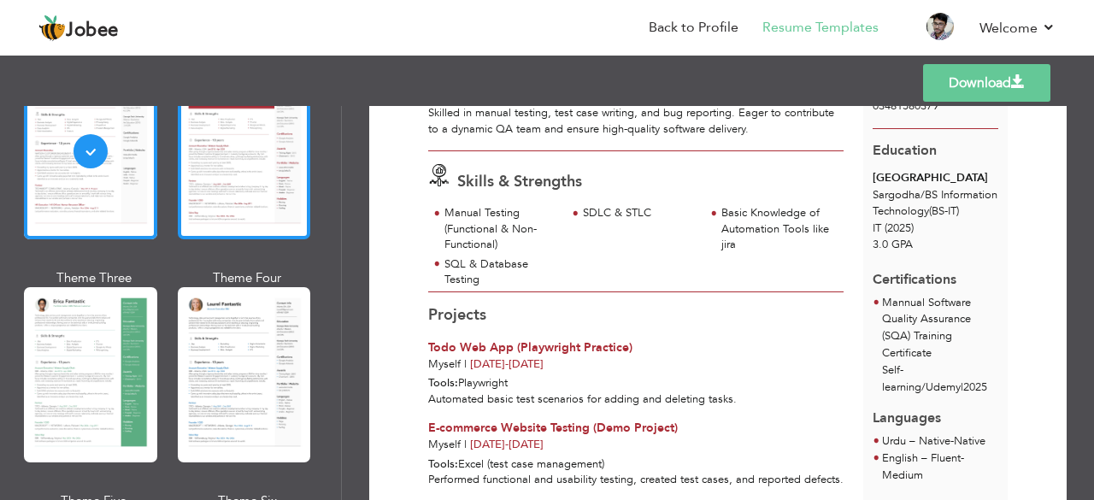
scroll to position [164, 0]
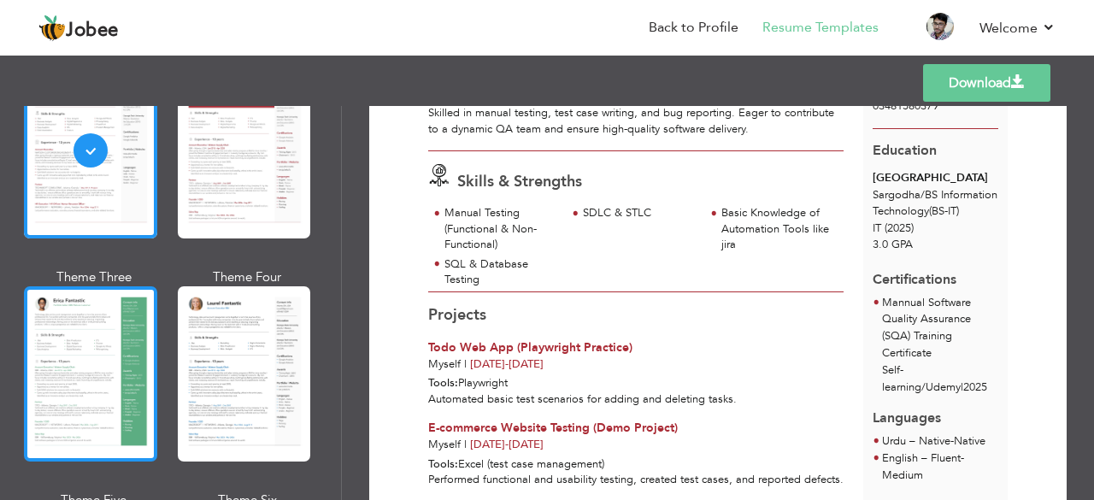
click at [109, 375] on div at bounding box center [90, 373] width 133 height 175
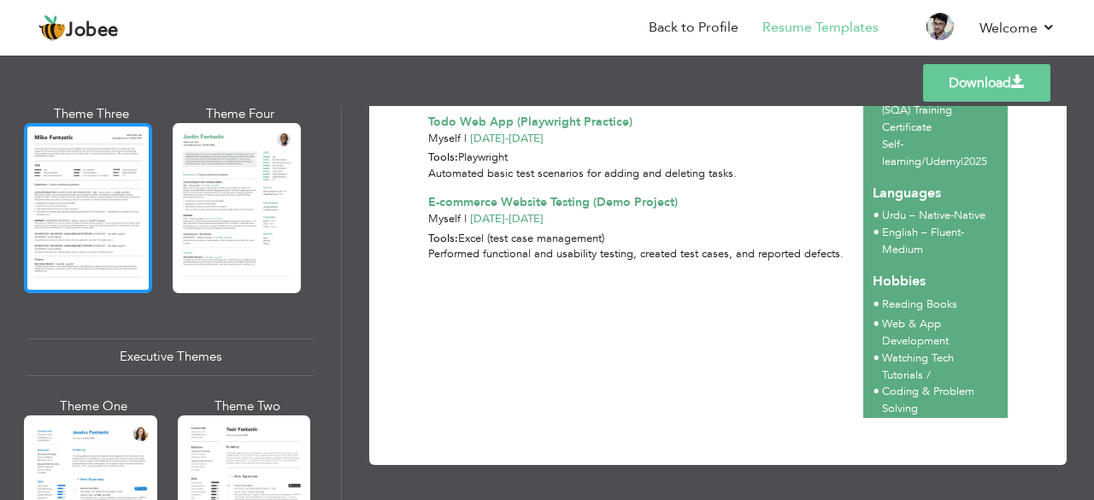
scroll to position [1067, 0]
click at [97, 200] on div at bounding box center [88, 206] width 128 height 169
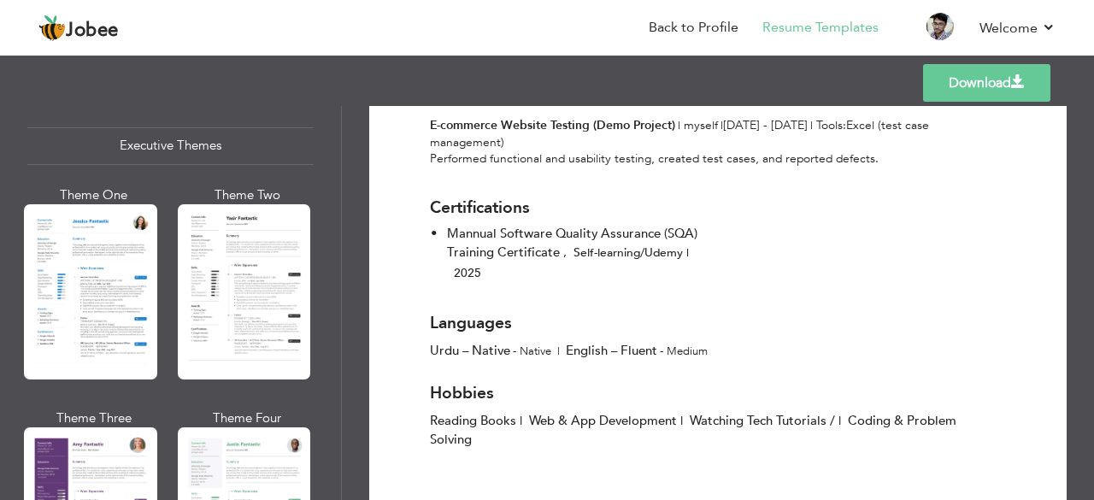
scroll to position [1279, 0]
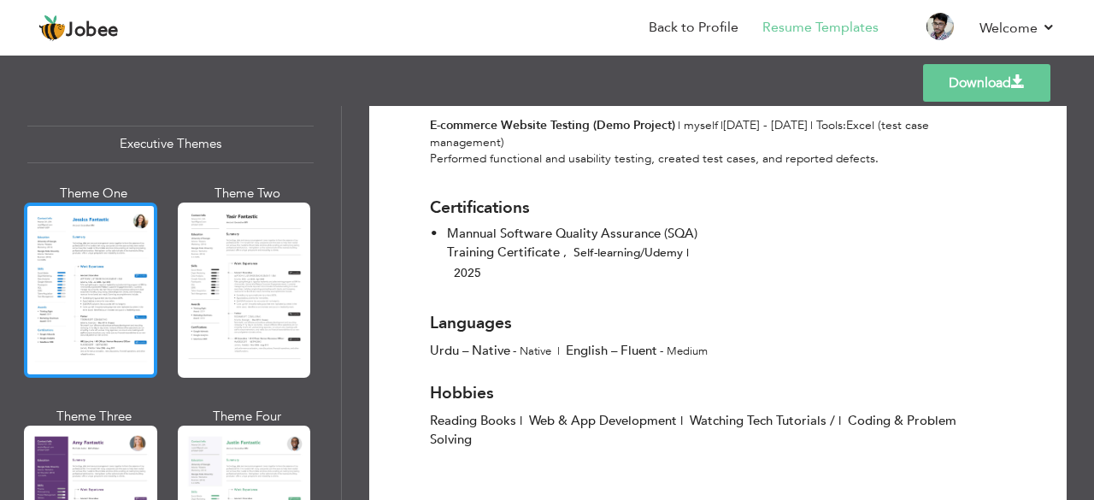
click at [138, 329] on div at bounding box center [90, 290] width 133 height 175
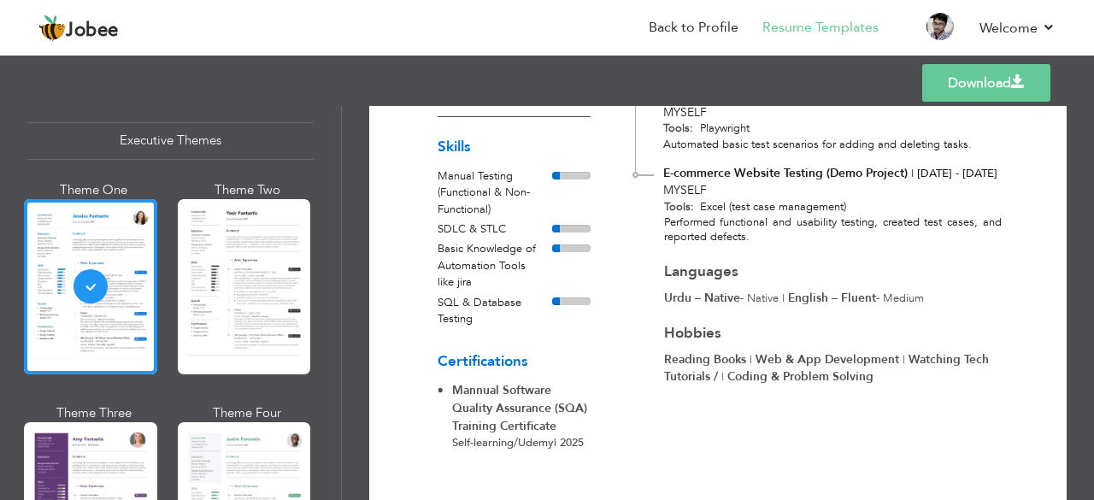
scroll to position [379, 0]
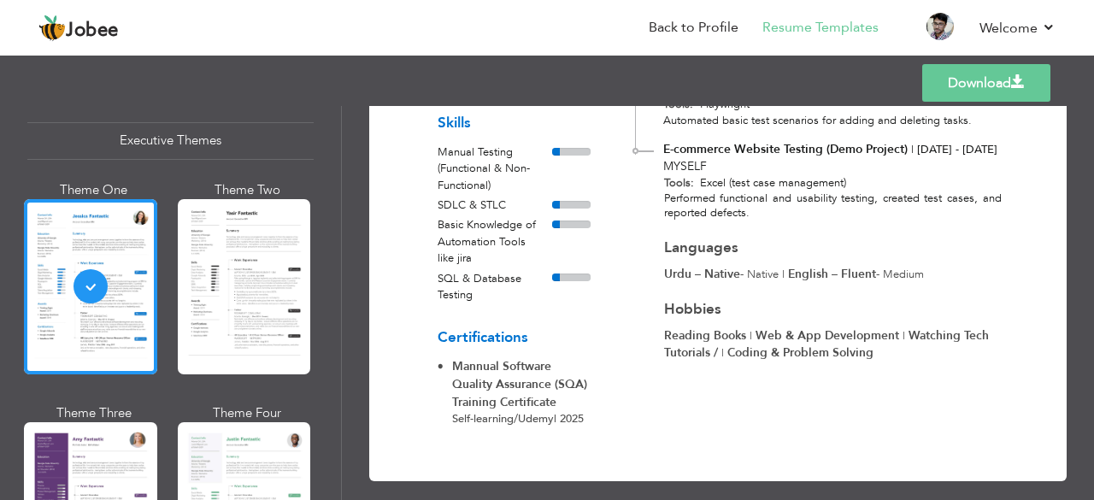
click at [998, 84] on link "Download" at bounding box center [986, 83] width 128 height 38
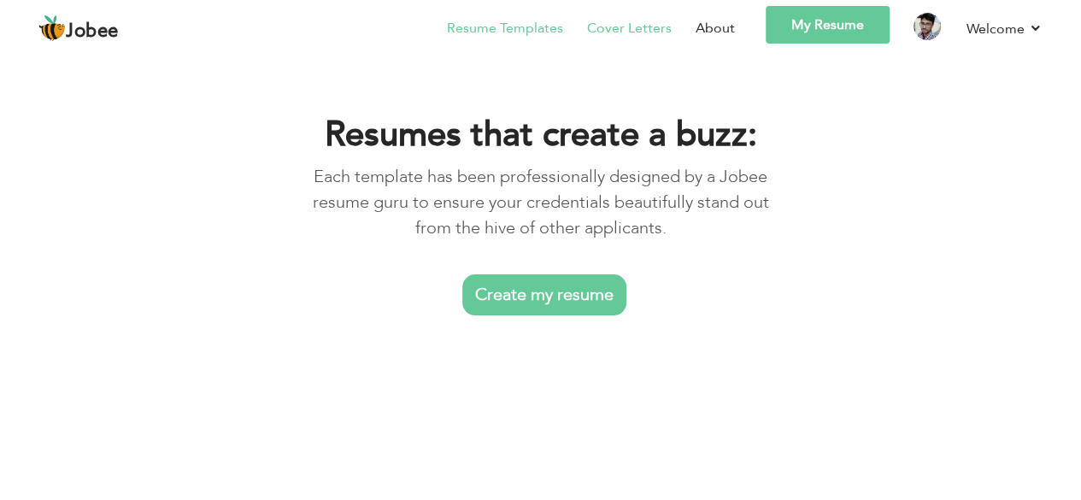
click at [636, 24] on link "Cover Letters" at bounding box center [629, 28] width 85 height 21
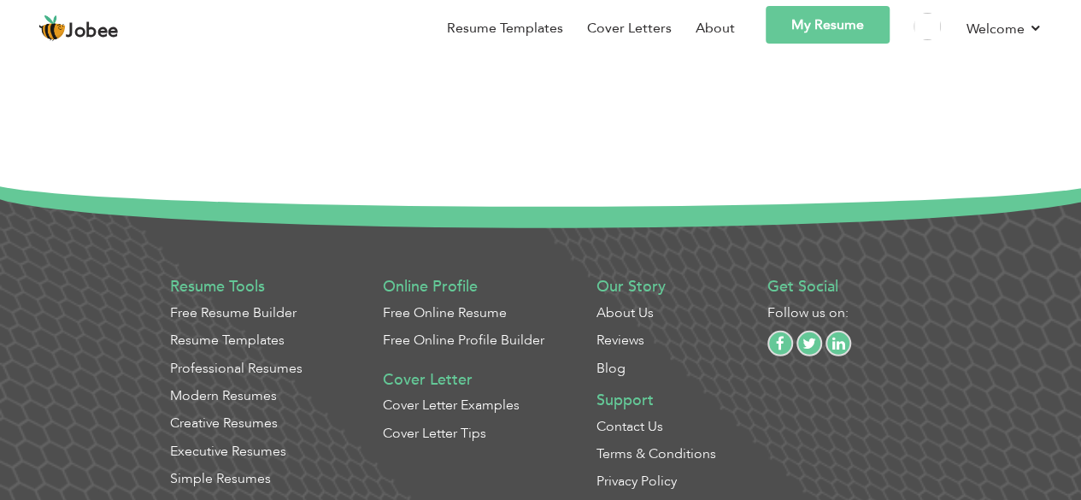
scroll to position [2387, 0]
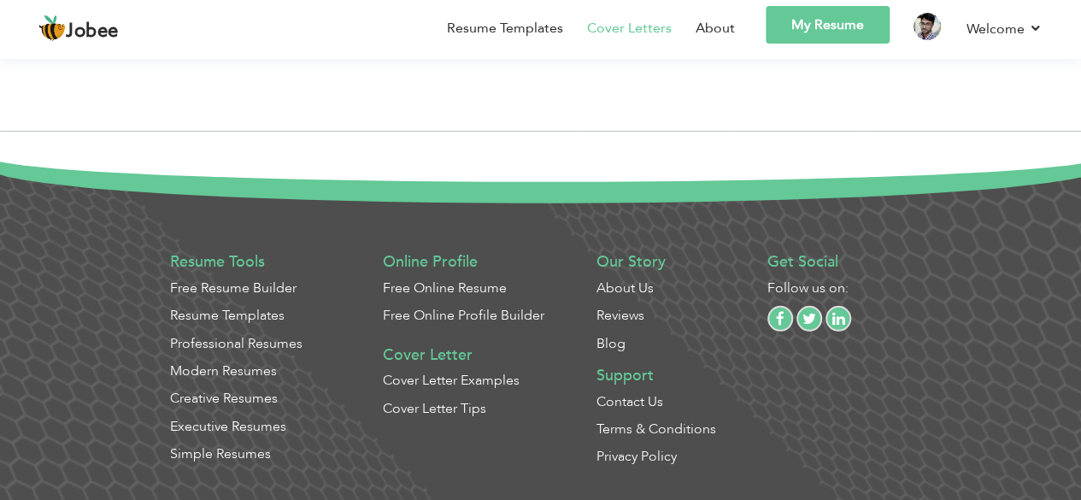
click at [272, 291] on link "Free Resume Builder" at bounding box center [233, 288] width 127 height 19
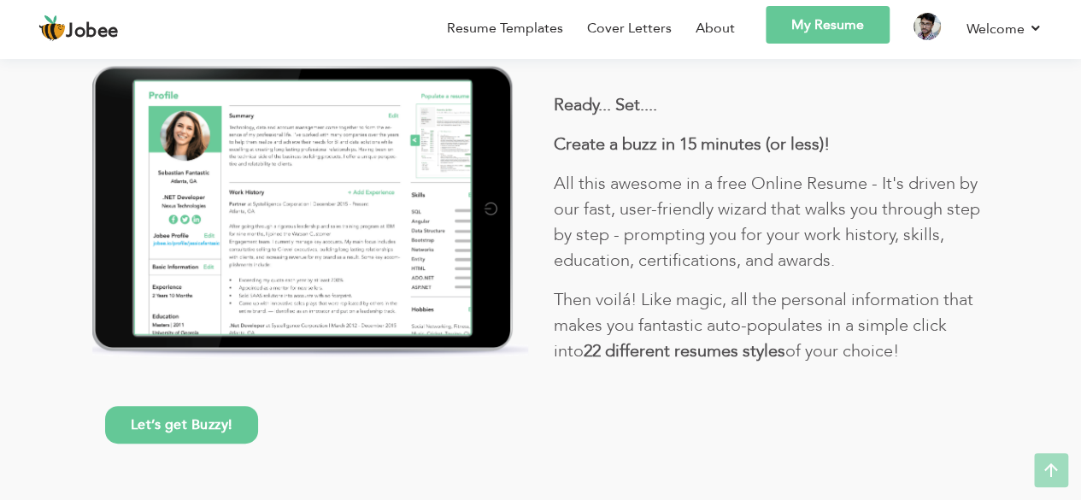
scroll to position [302, 0]
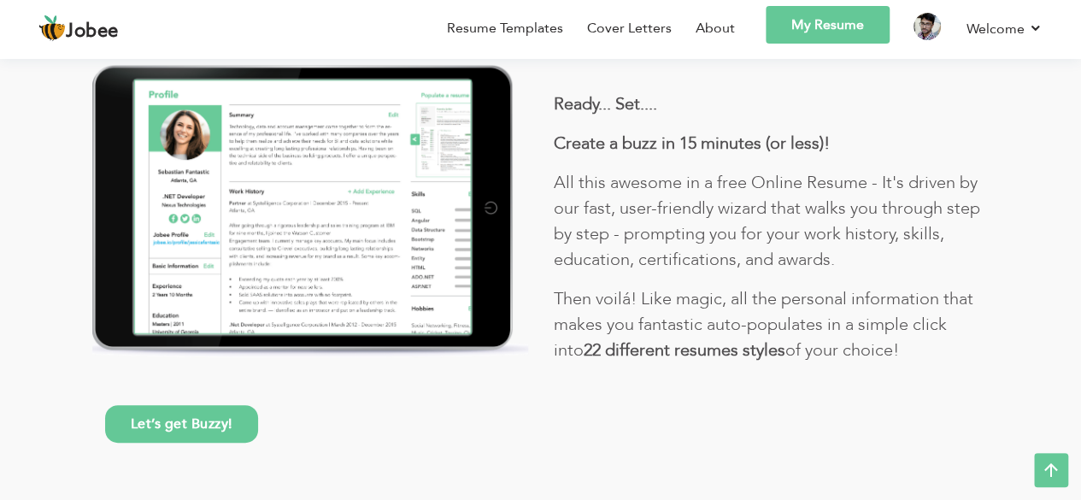
click at [150, 405] on link "Let’s get Buzzy!" at bounding box center [181, 424] width 153 height 38
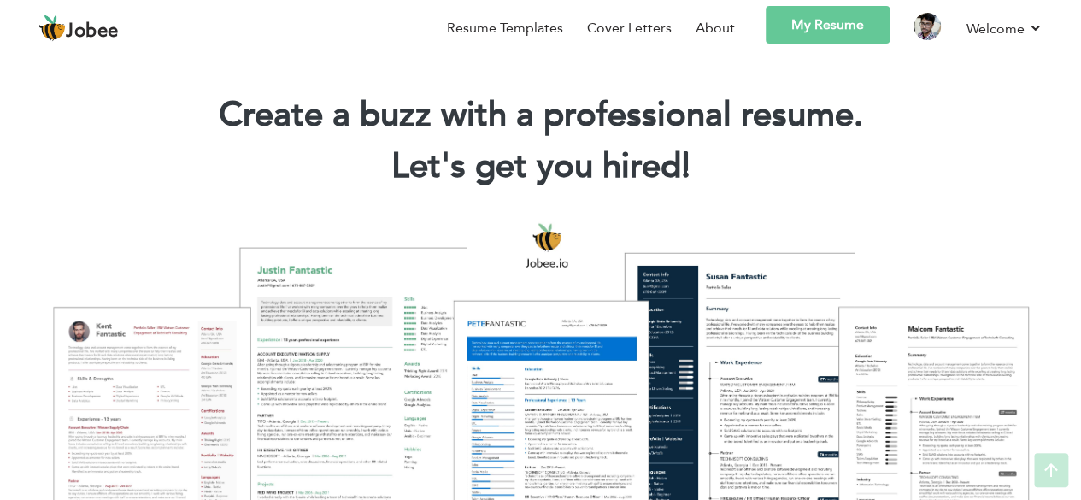
scroll to position [19, 0]
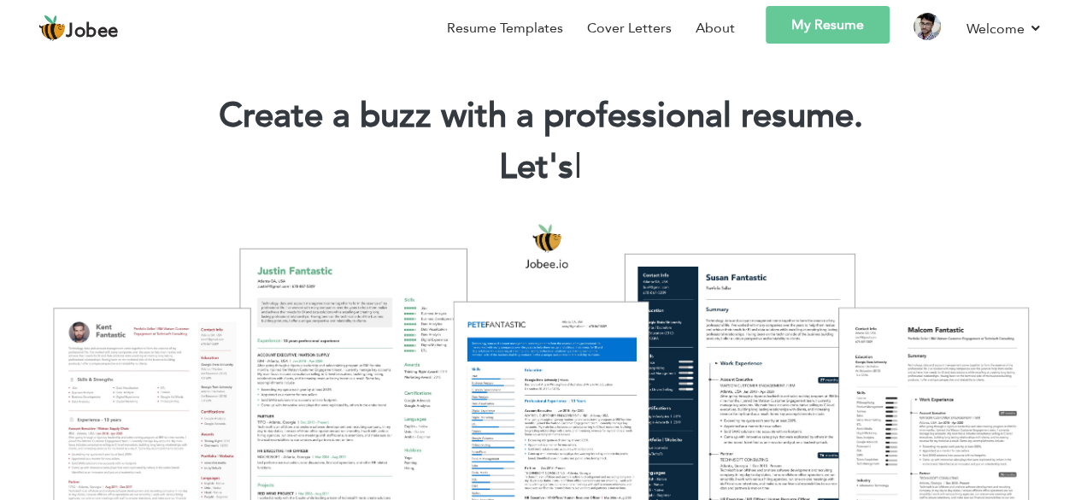
click at [844, 16] on link "My Resume" at bounding box center [828, 25] width 124 height 38
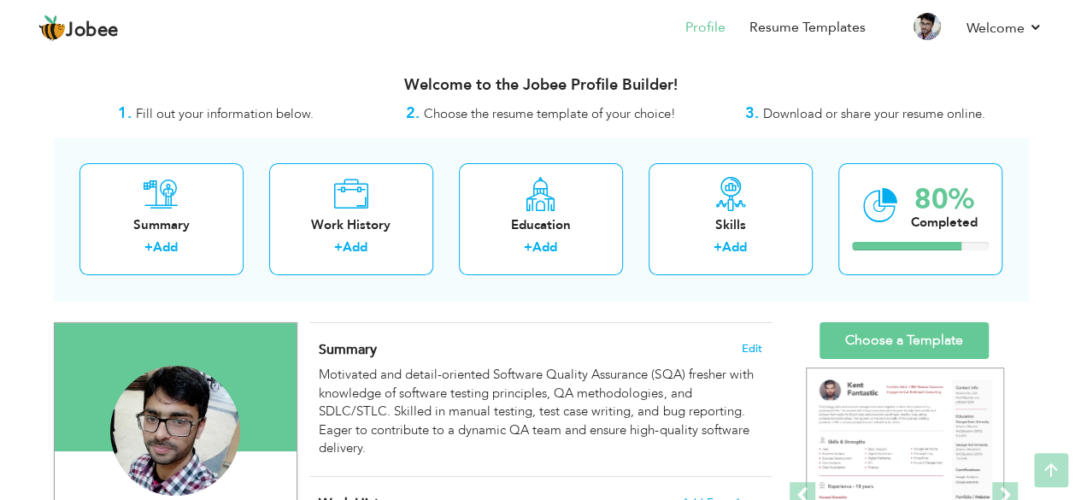
scroll to position [1, 0]
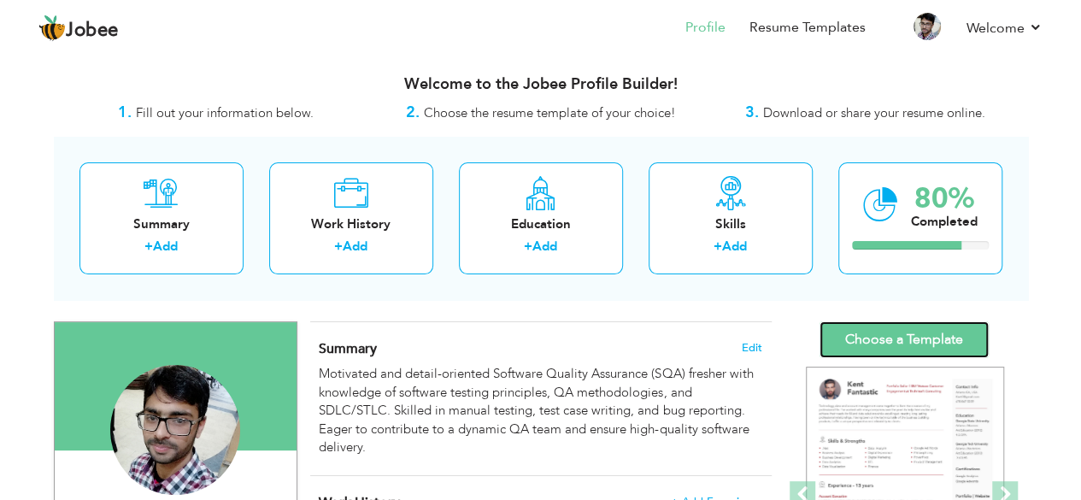
click at [881, 343] on link "Choose a Template" at bounding box center [904, 339] width 169 height 37
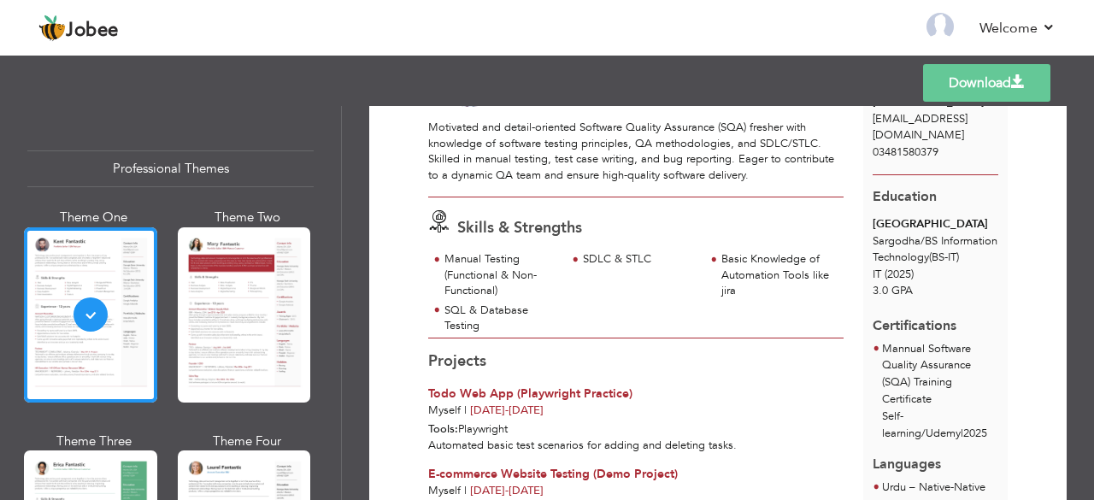
scroll to position [162, 0]
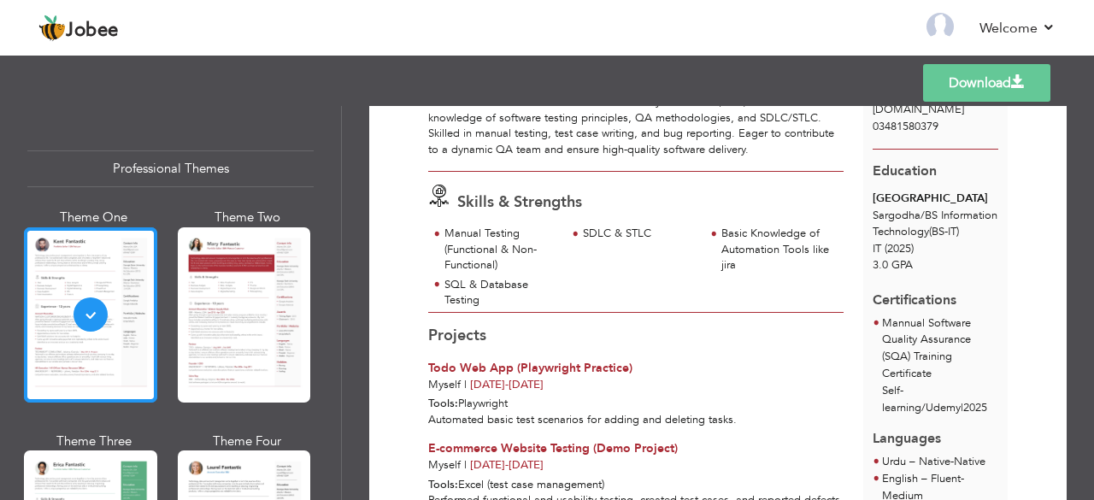
click at [114, 342] on div at bounding box center [90, 314] width 133 height 175
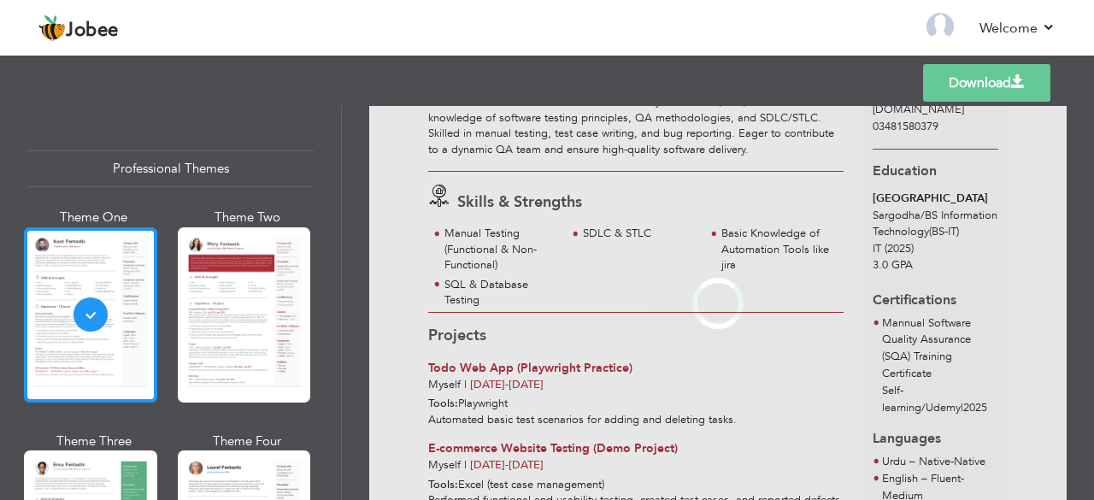
scroll to position [0, 0]
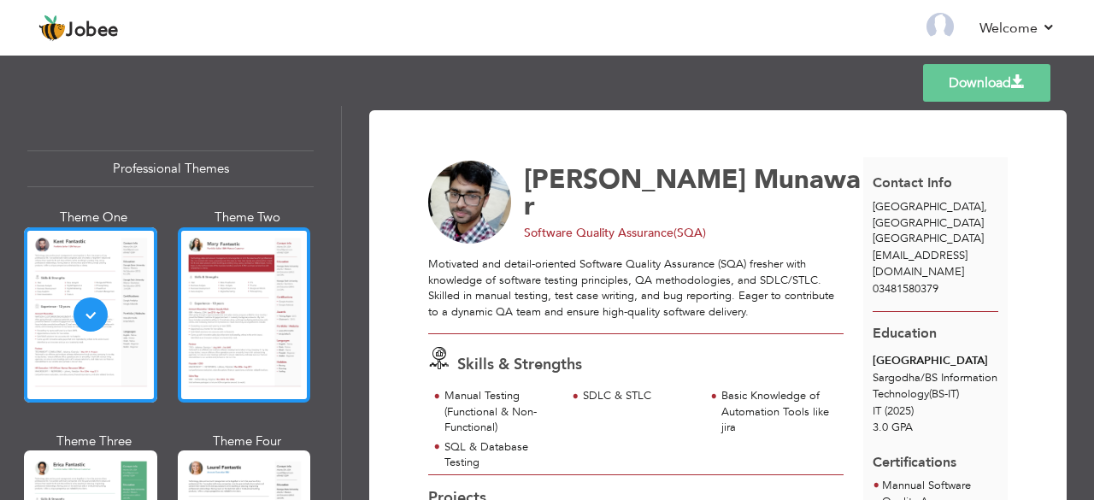
click at [262, 317] on div at bounding box center [244, 314] width 133 height 175
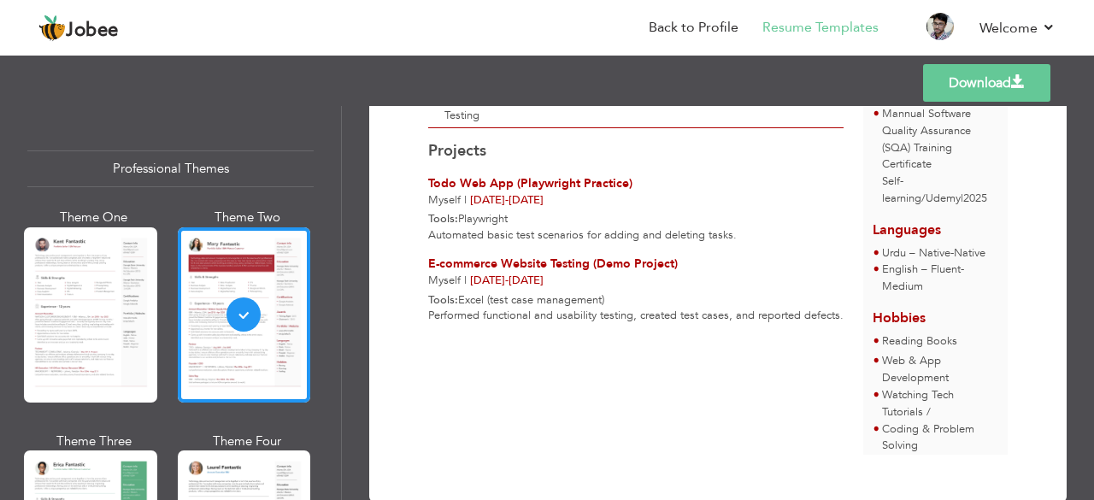
scroll to position [397, 0]
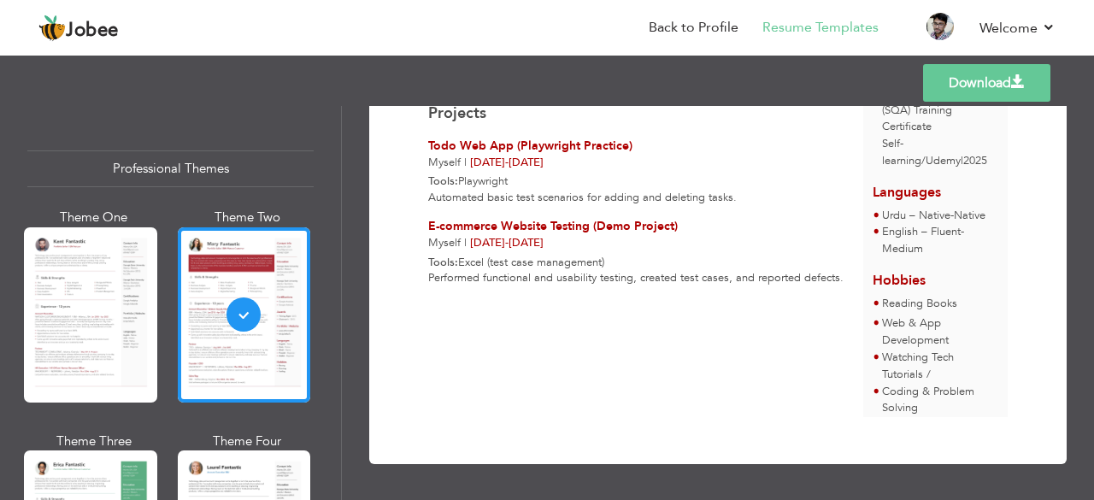
click at [776, 370] on div "[PERSON_NAME] Software Quality Assurance(SQA) Motivated and detail-oriented Sof…" at bounding box center [645, 89] width 435 height 656
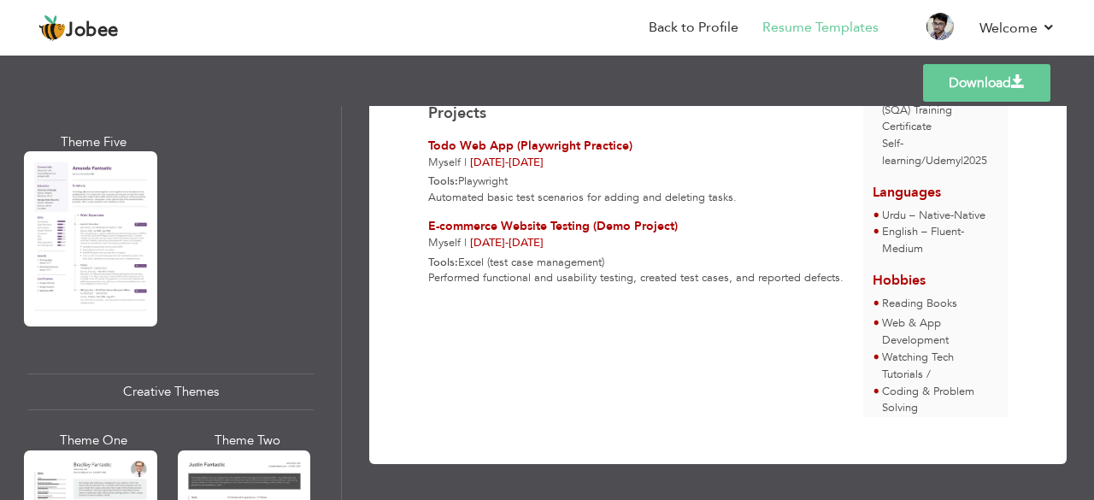
scroll to position [1816, 0]
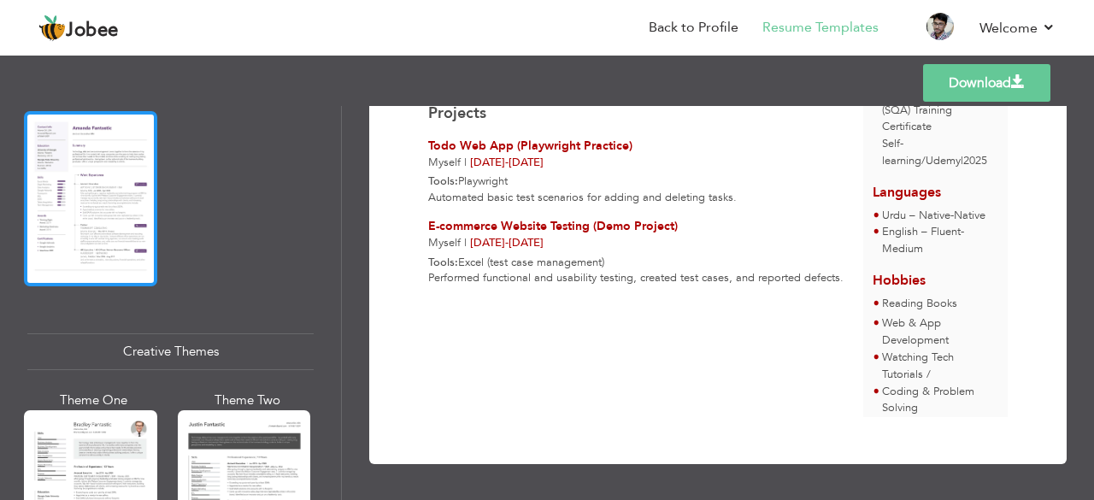
click at [91, 210] on div at bounding box center [90, 198] width 133 height 175
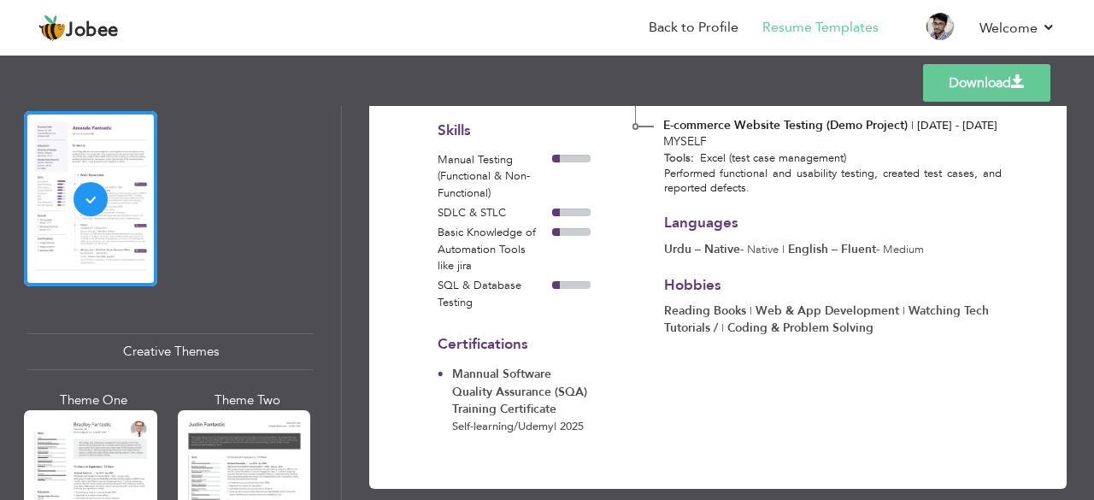
scroll to position [380, 0]
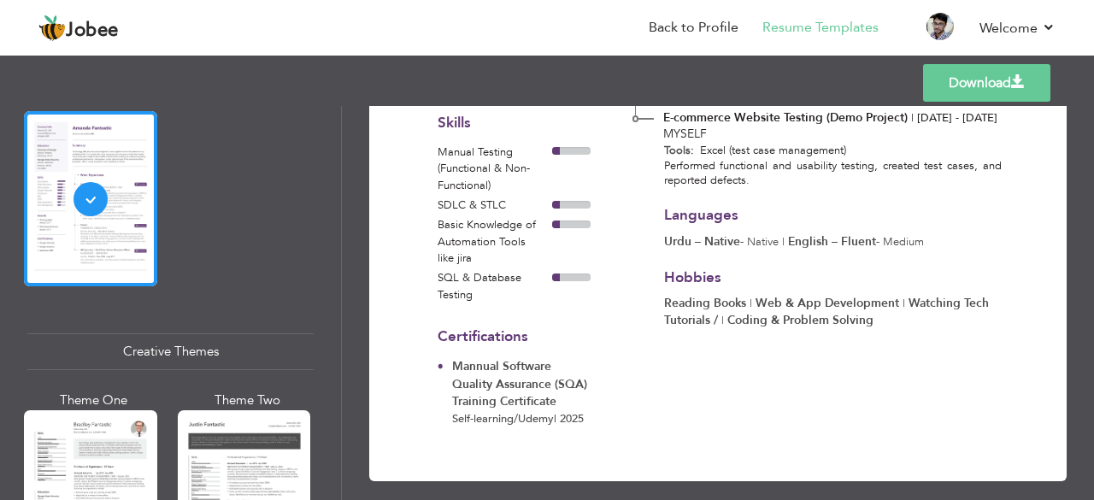
click at [327, 461] on div "Professional Themes Theme One Theme Two Theme Three Theme Six" at bounding box center [170, 303] width 341 height 394
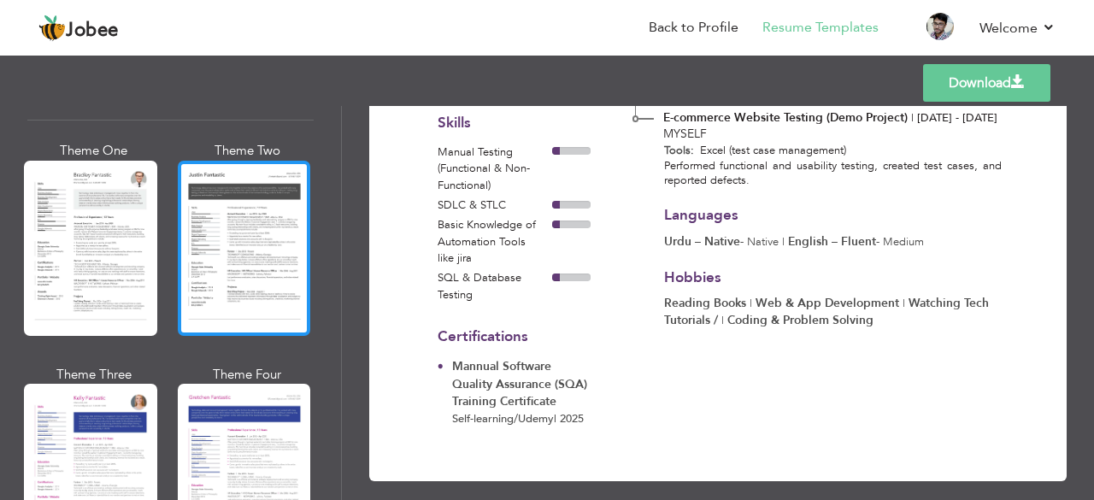
scroll to position [2068, 0]
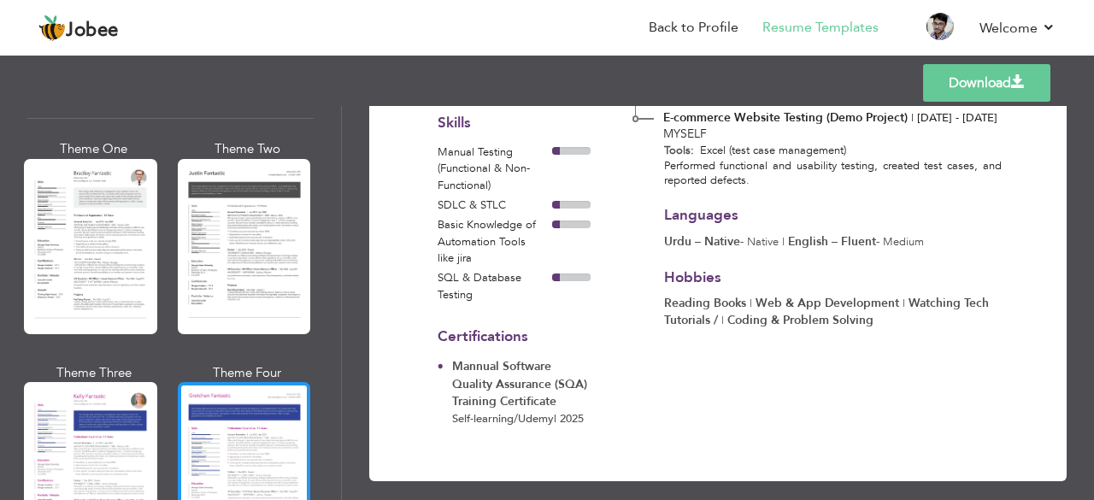
click at [250, 446] on div at bounding box center [244, 469] width 133 height 175
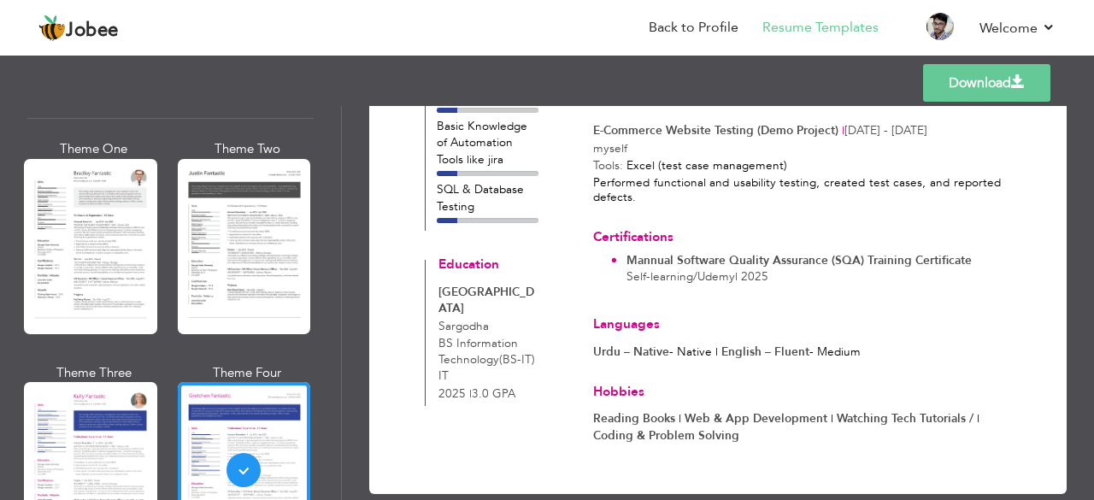
scroll to position [389, 0]
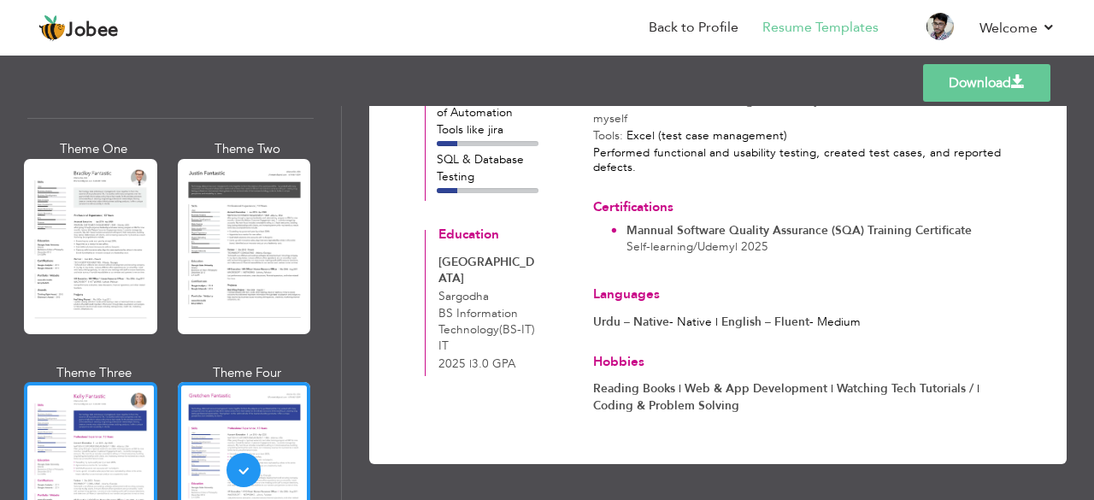
click at [127, 462] on div at bounding box center [90, 469] width 133 height 175
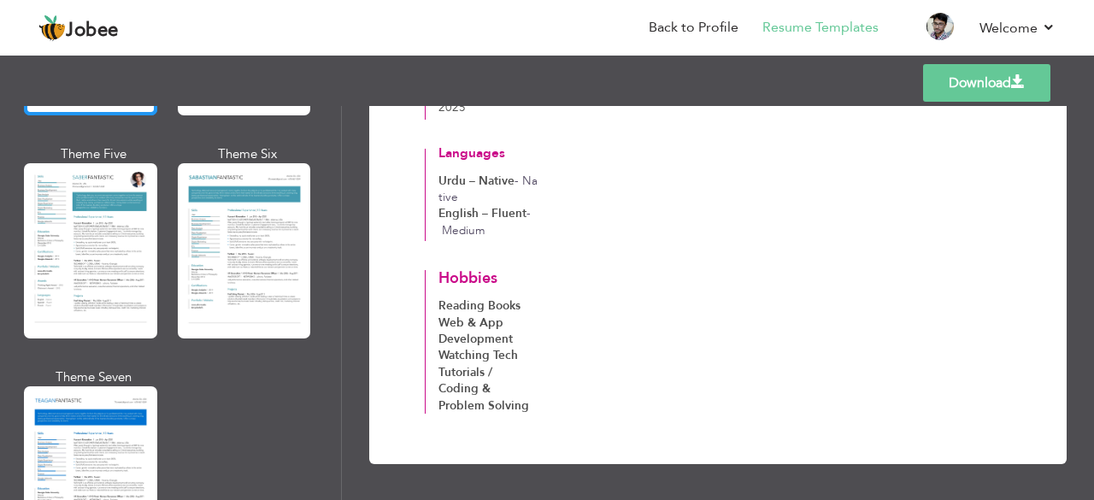
scroll to position [2511, 0]
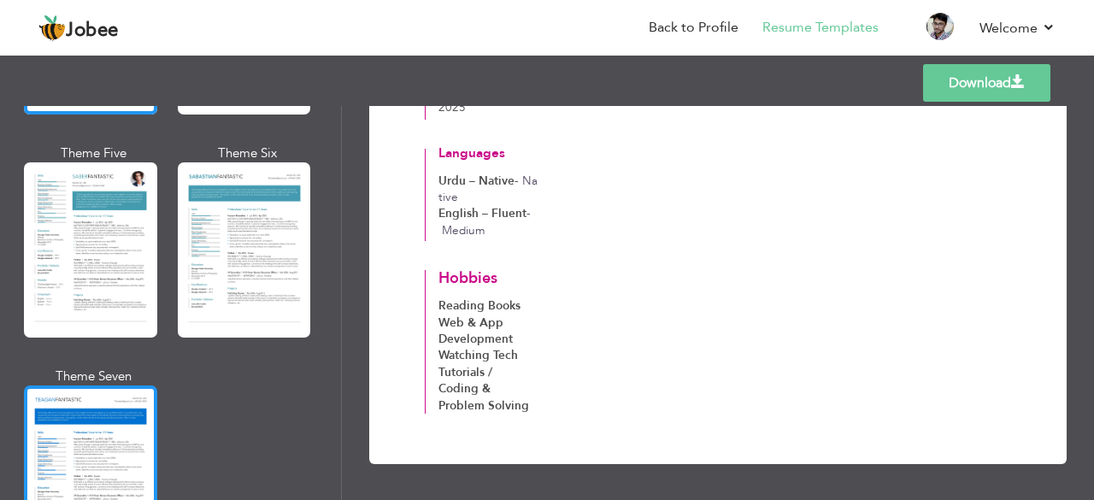
click at [74, 452] on div at bounding box center [90, 473] width 133 height 175
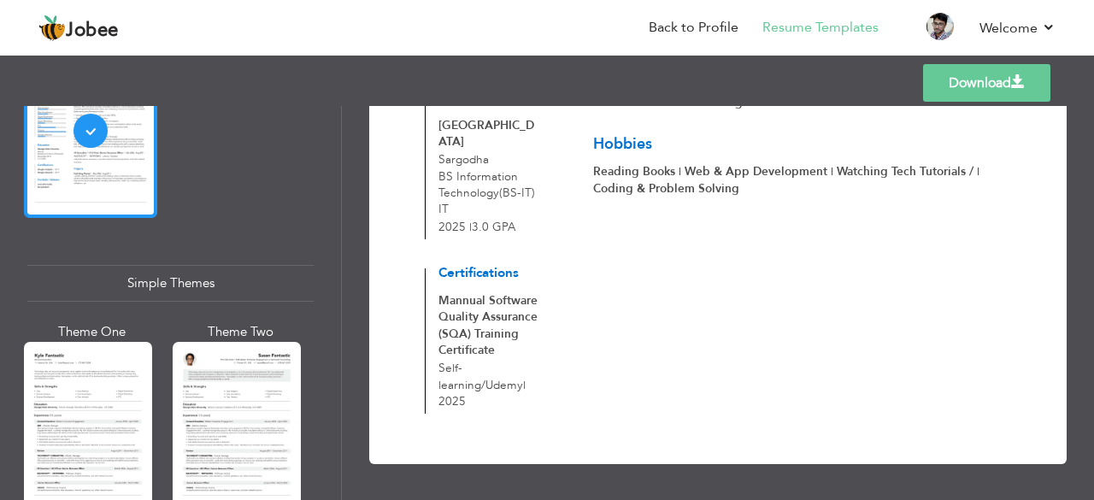
scroll to position [2855, 0]
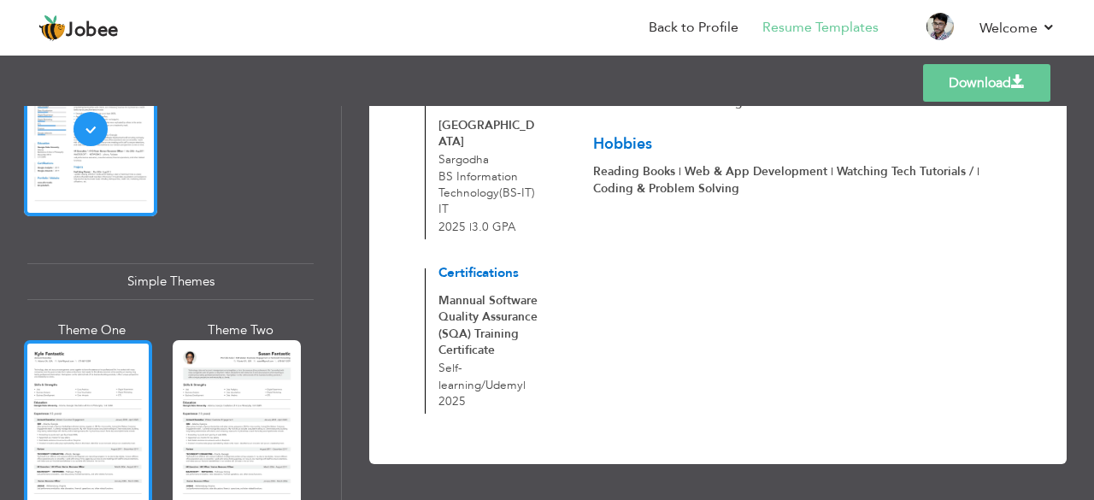
click at [106, 374] on div at bounding box center [88, 424] width 128 height 169
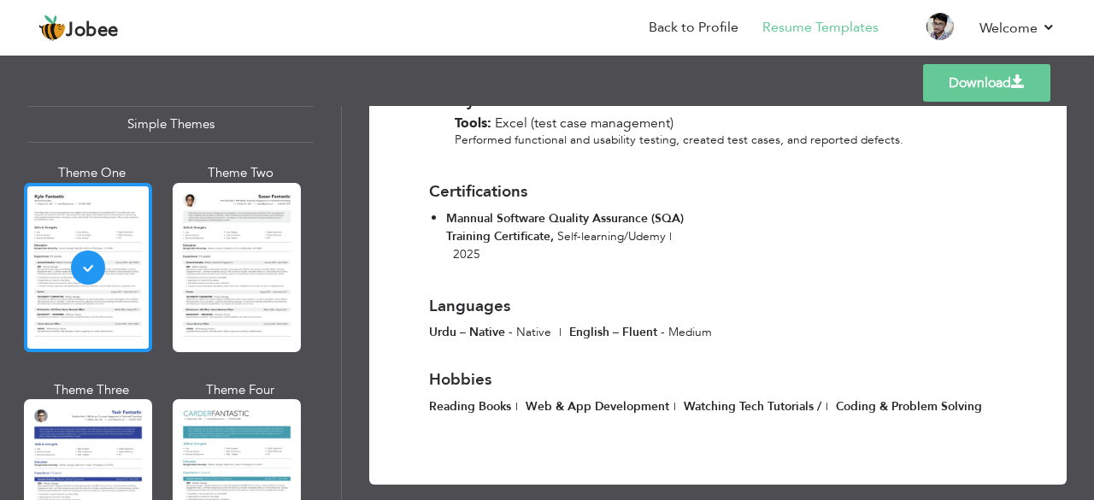
scroll to position [3014, 0]
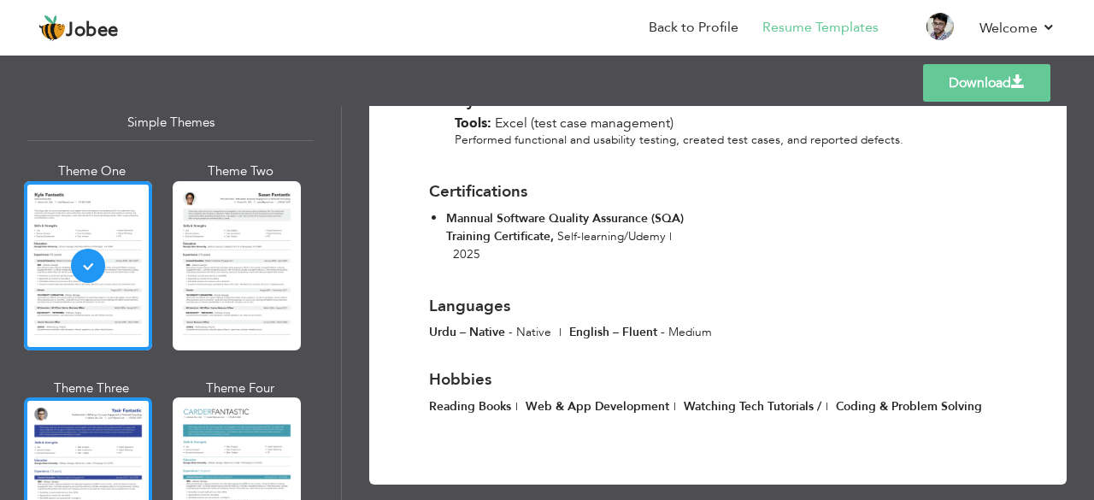
click at [91, 460] on div at bounding box center [88, 481] width 128 height 169
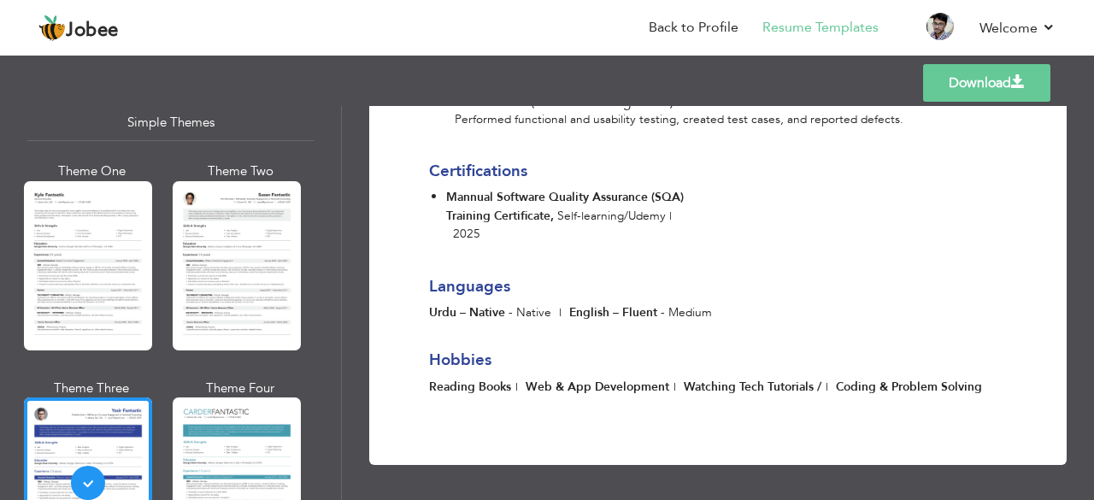
scroll to position [698, 0]
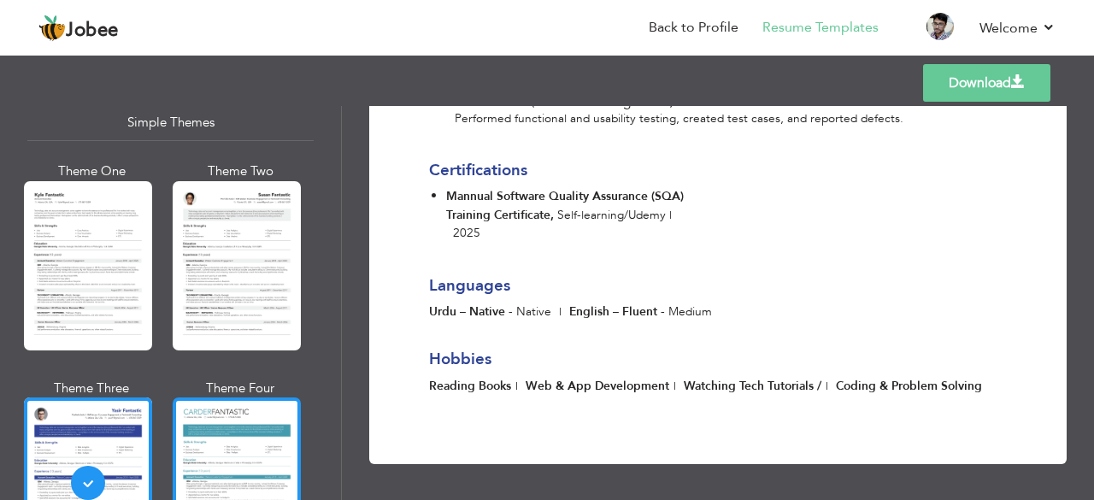
click at [252, 452] on div at bounding box center [237, 481] width 128 height 169
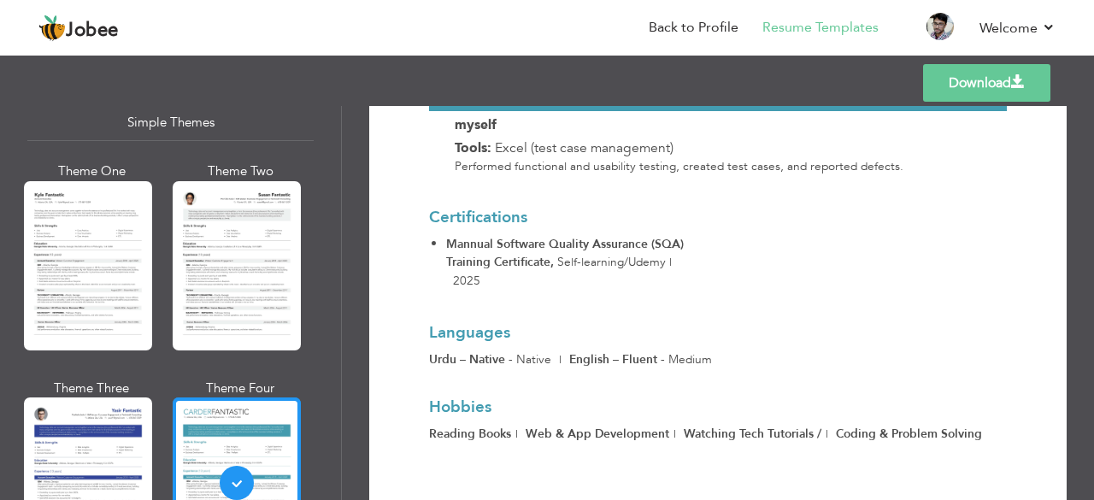
scroll to position [3089, 0]
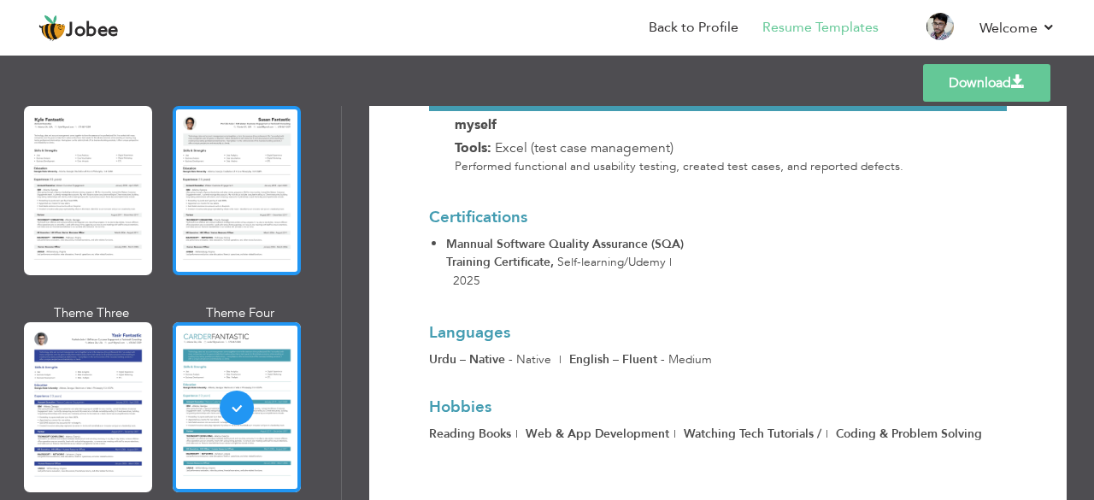
click at [231, 178] on div at bounding box center [237, 190] width 128 height 169
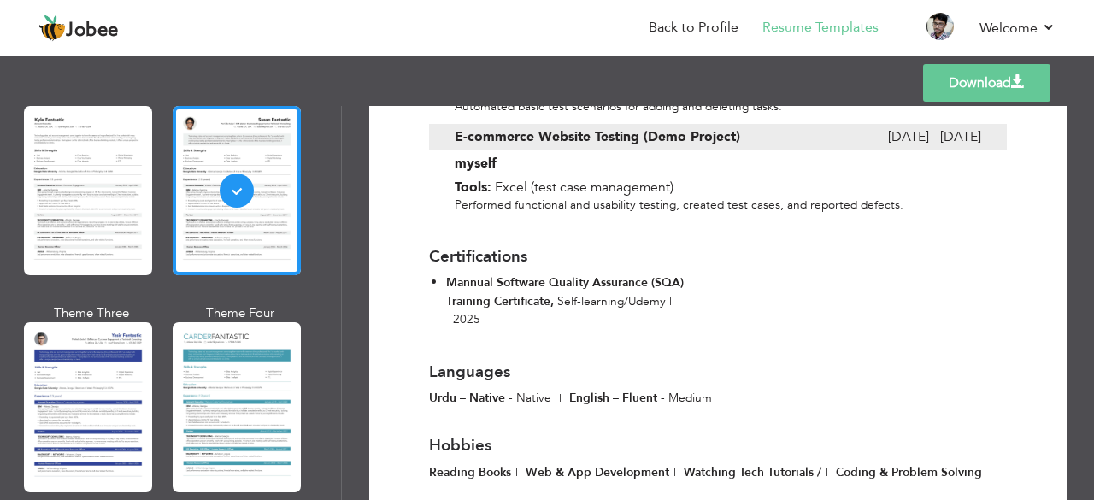
scroll to position [698, 0]
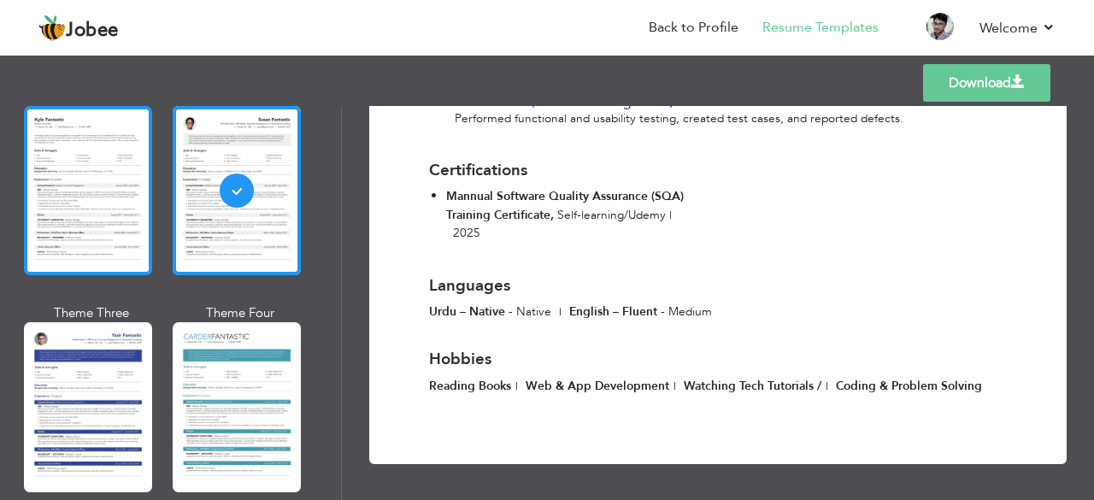
click at [64, 166] on div at bounding box center [88, 190] width 128 height 169
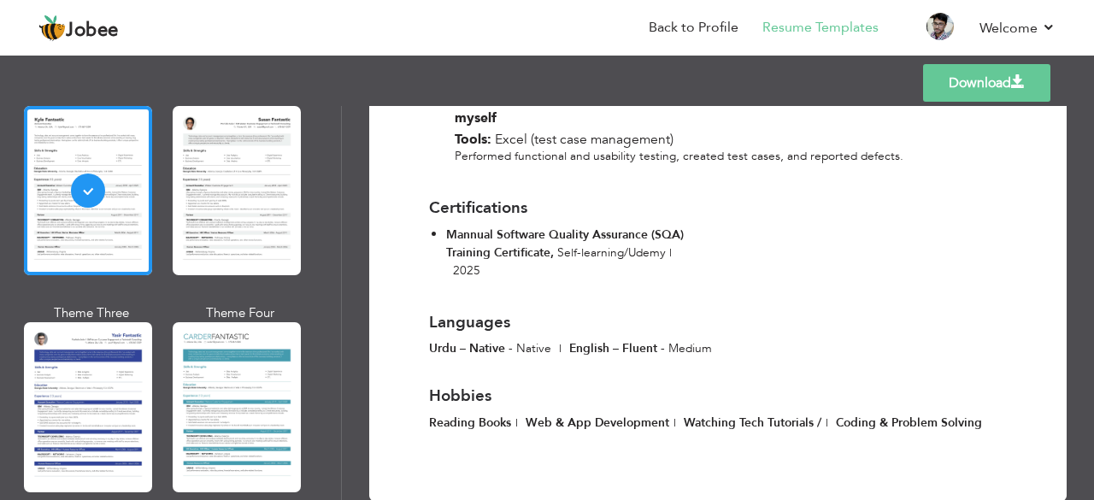
scroll to position [638, 0]
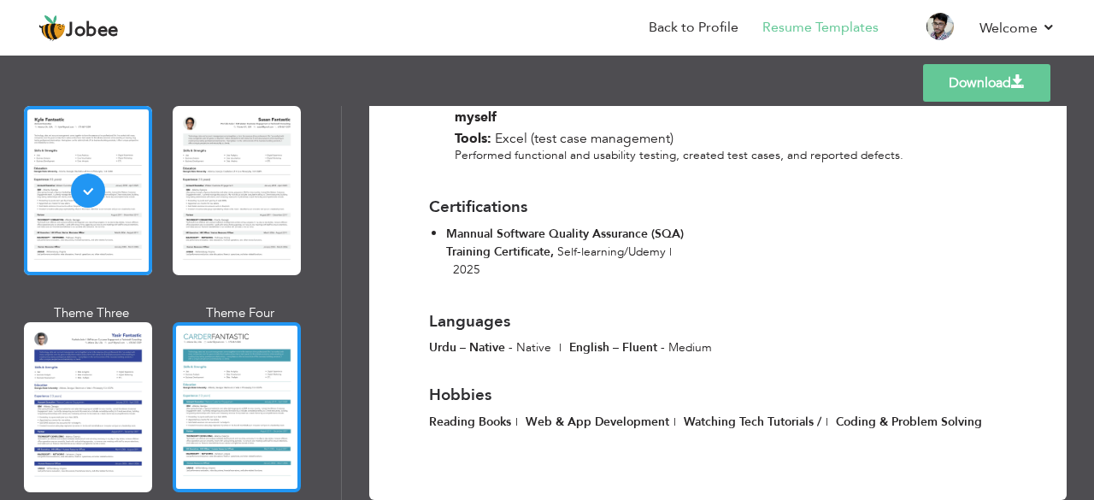
click at [246, 379] on div at bounding box center [237, 406] width 128 height 169
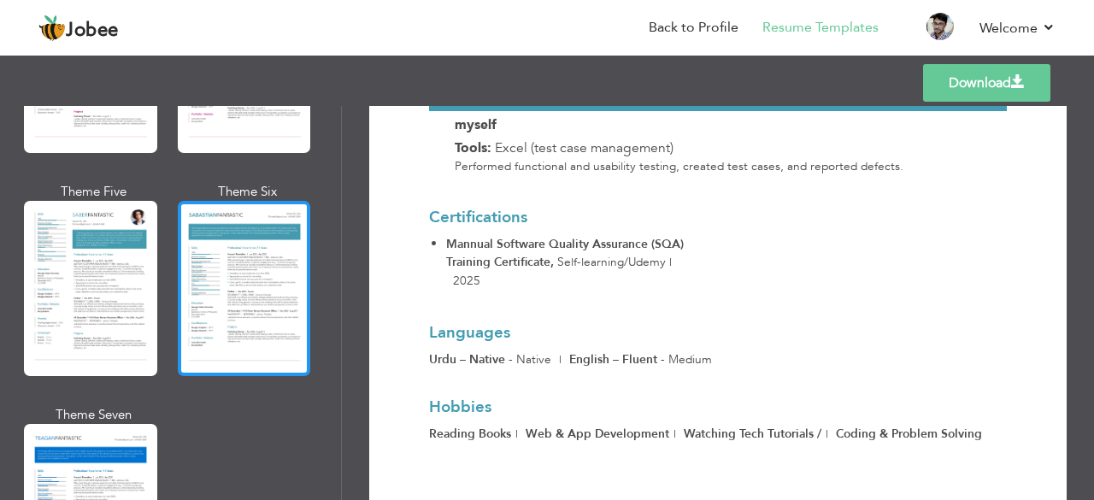
scroll to position [2471, 0]
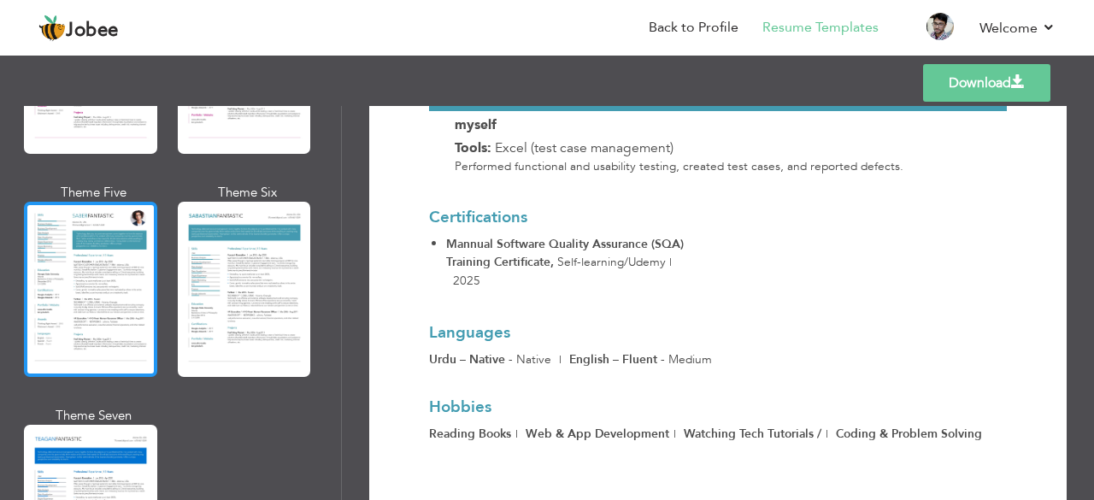
click at [50, 268] on div at bounding box center [90, 289] width 133 height 175
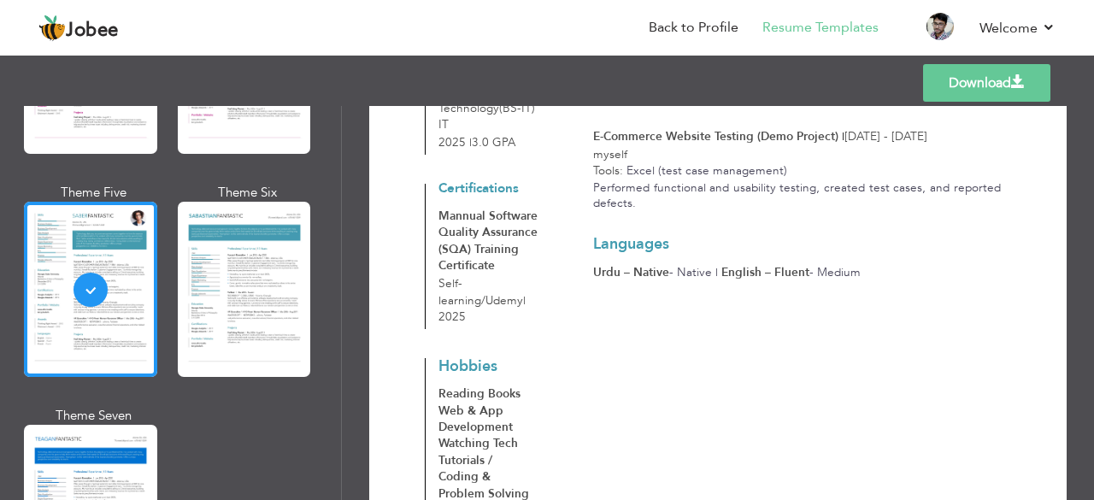
scroll to position [509, 0]
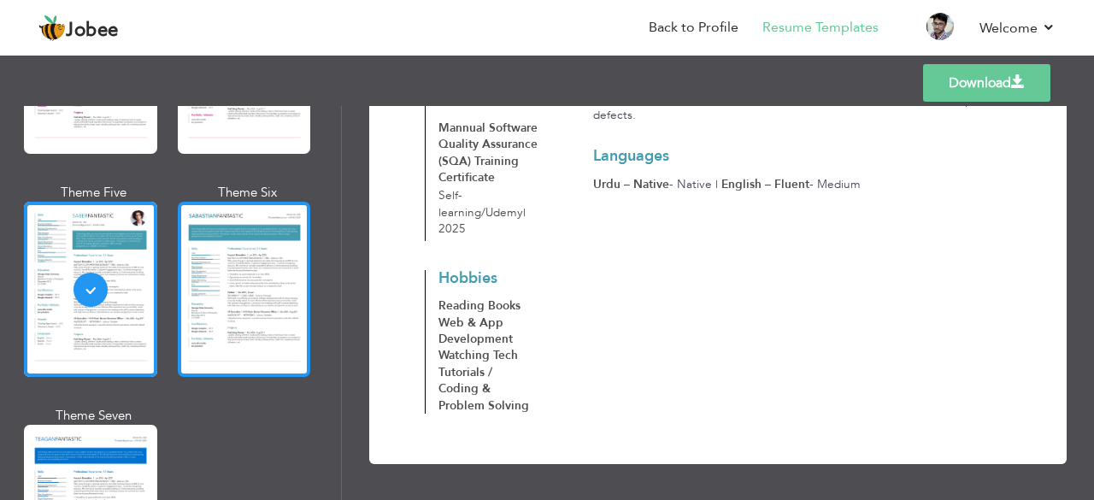
click at [267, 332] on div at bounding box center [244, 289] width 133 height 175
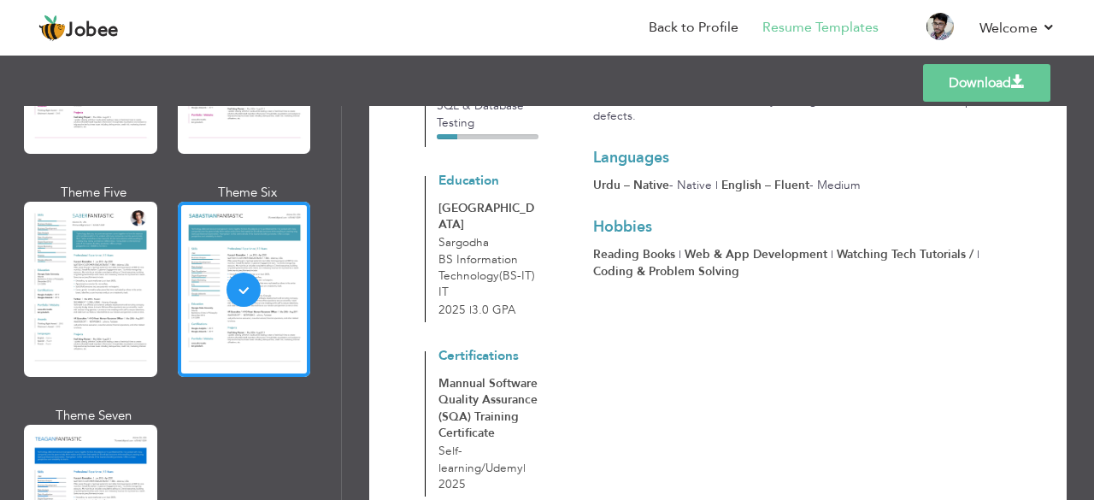
scroll to position [526, 0]
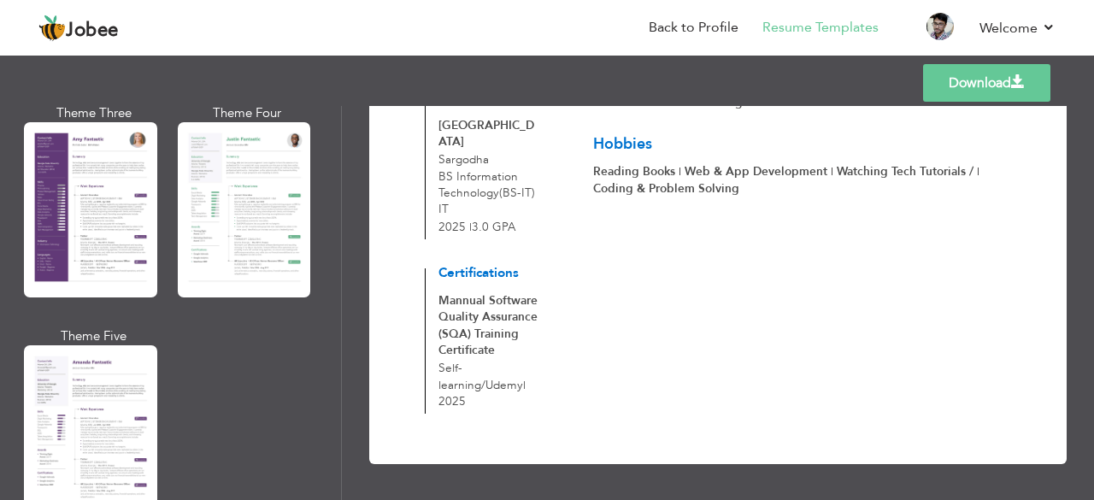
scroll to position [1581, 0]
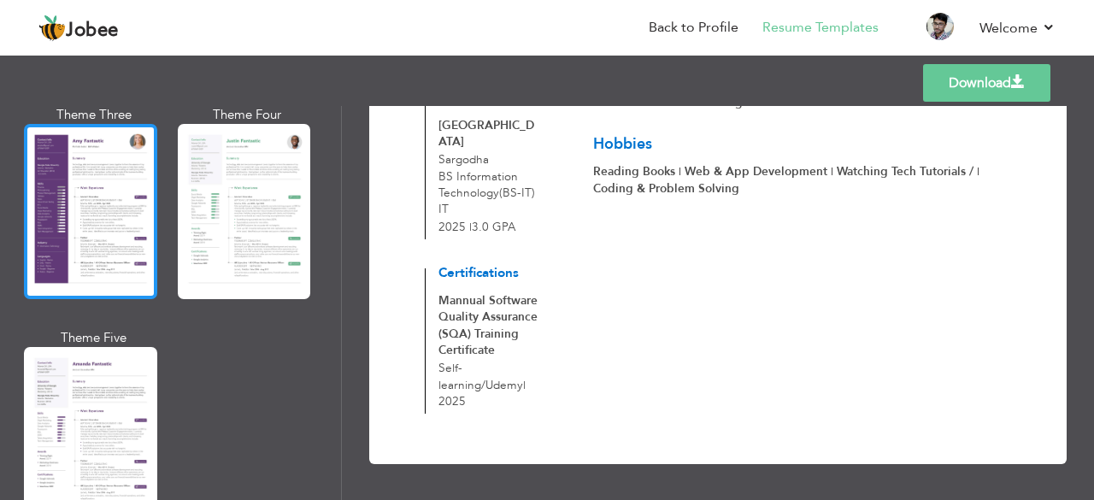
click at [82, 223] on div at bounding box center [90, 211] width 133 height 175
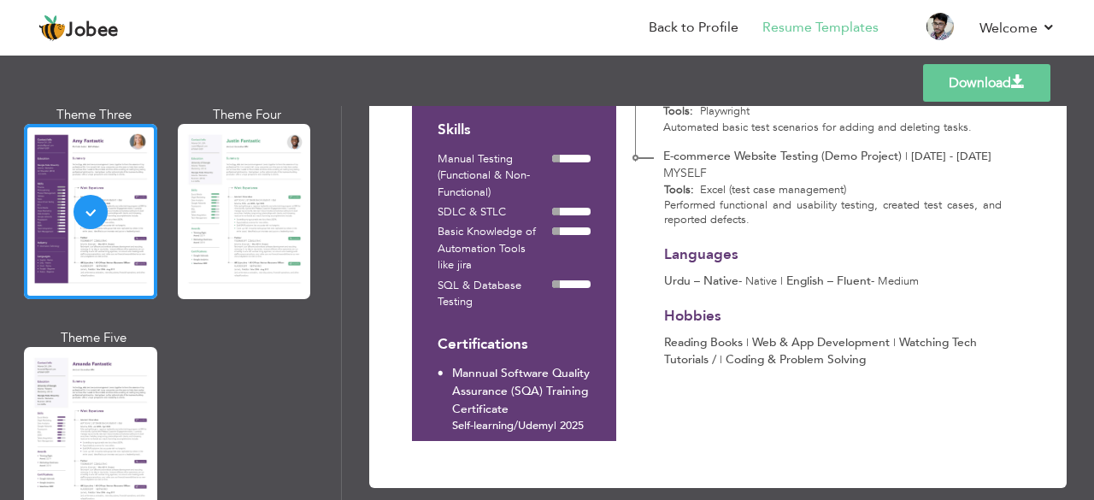
scroll to position [374, 0]
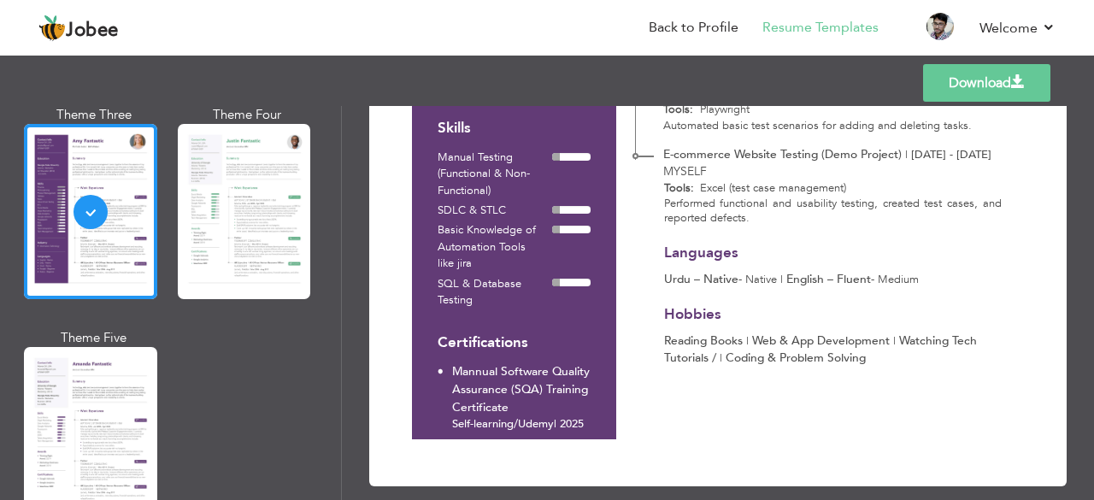
click at [974, 88] on link "Download" at bounding box center [986, 83] width 127 height 38
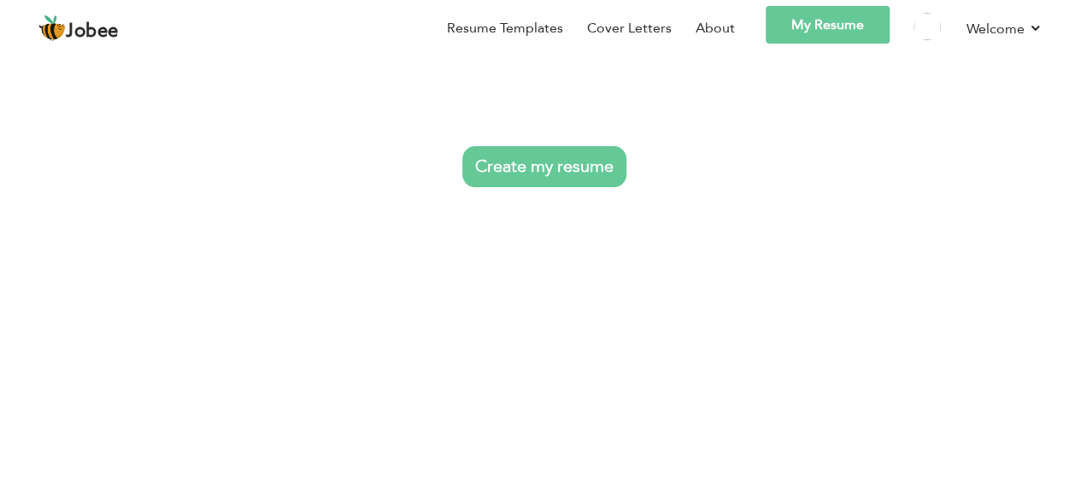
click at [534, 156] on link "Create my resume" at bounding box center [544, 166] width 164 height 41
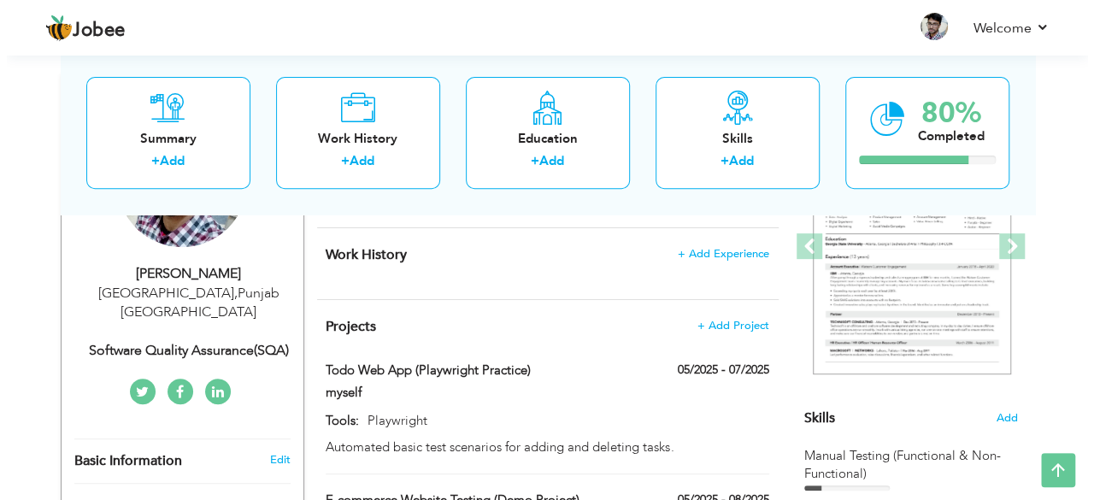
scroll to position [246, 0]
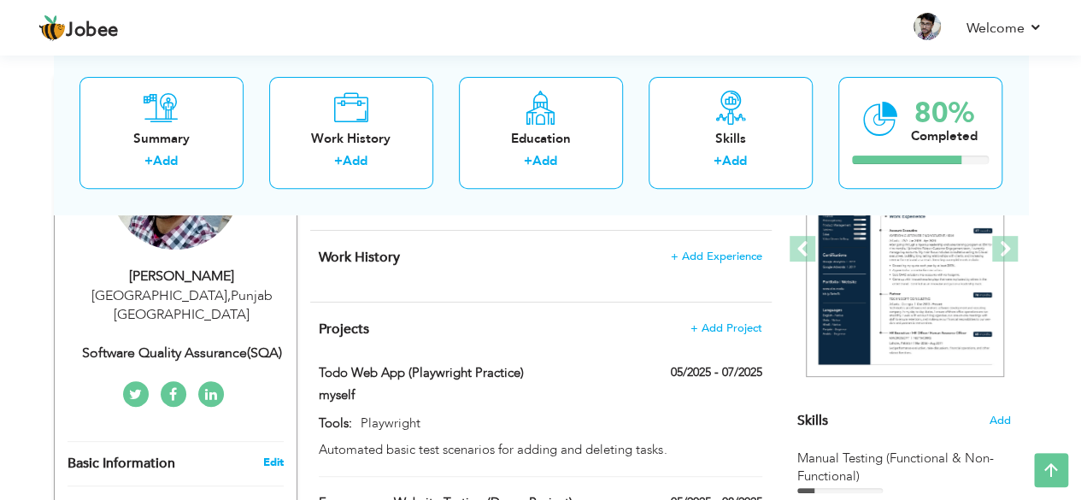
click at [275, 455] on link "Edit" at bounding box center [272, 462] width 21 height 15
type input "[PERSON_NAME]"
type input "Munawar"
type input "03481580379"
select select "number:166"
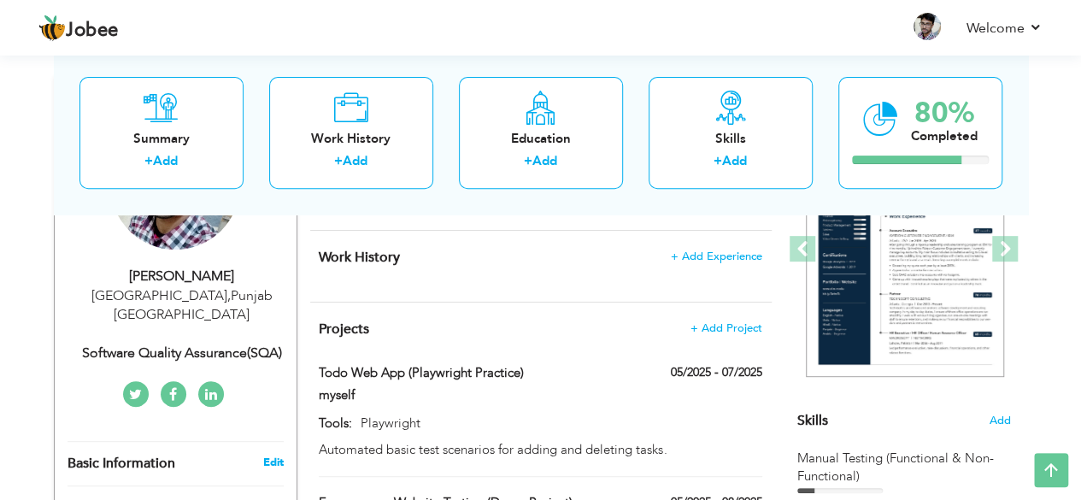
type input "[GEOGRAPHIC_DATA]"
select select "number:1"
type input "Software Quality Assurance(SQA)"
type input "[URL][DOMAIN_NAME]"
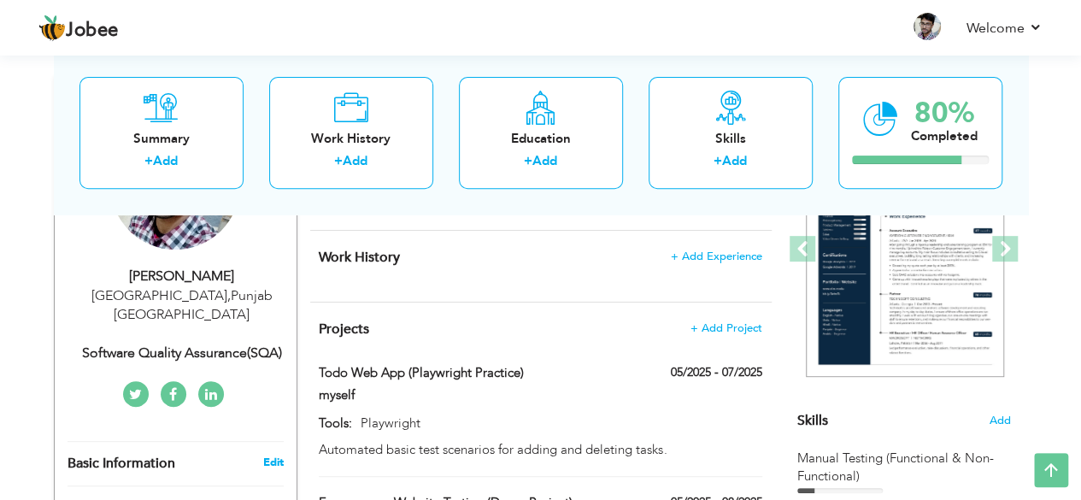
type input "[URL][DOMAIN_NAME][DOMAIN_NAME]"
type input "[URL][DOMAIN_NAME]"
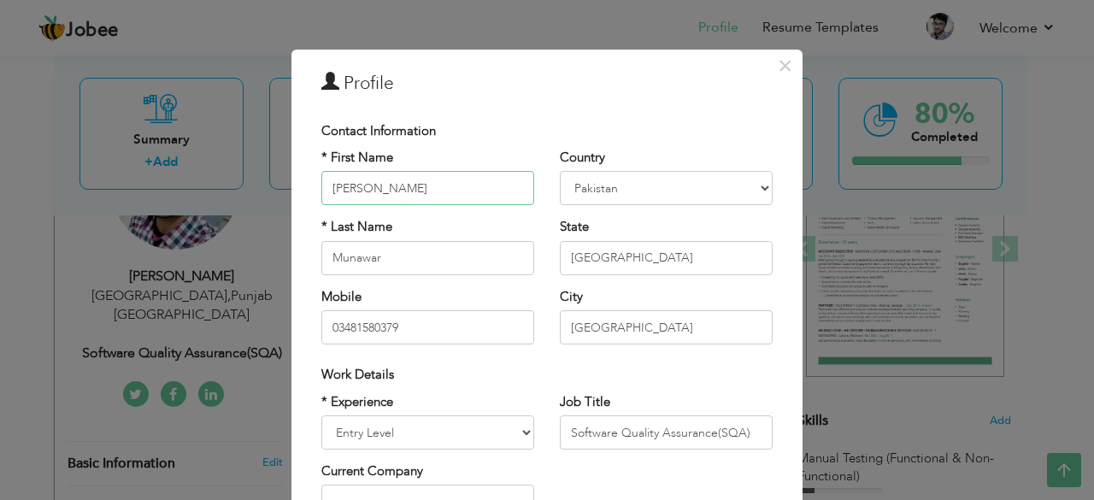
scroll to position [3, 0]
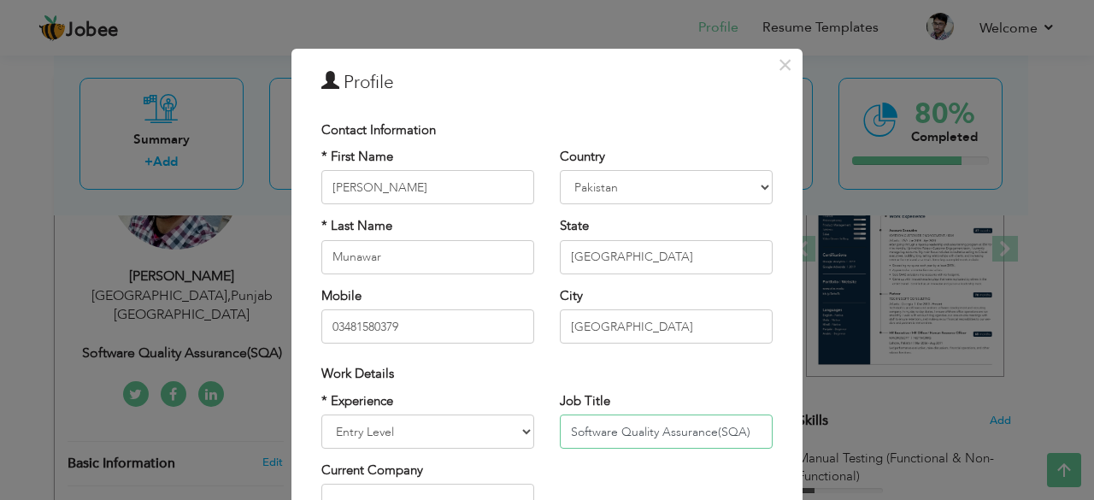
drag, startPoint x: 738, startPoint y: 433, endPoint x: 538, endPoint y: 449, distance: 200.7
click at [538, 449] on div "* Experience Entry Level Less than 1 Year 1 Year 2 Years 3 Years 4 Years 5 Year…" at bounding box center [547, 461] width 477 height 139
paste input ".NET Develope"
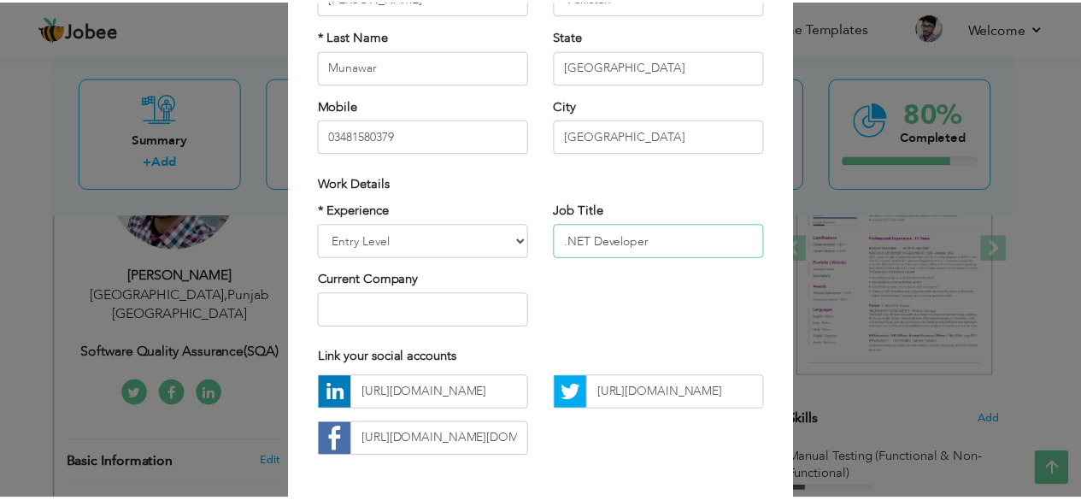
scroll to position [266, 0]
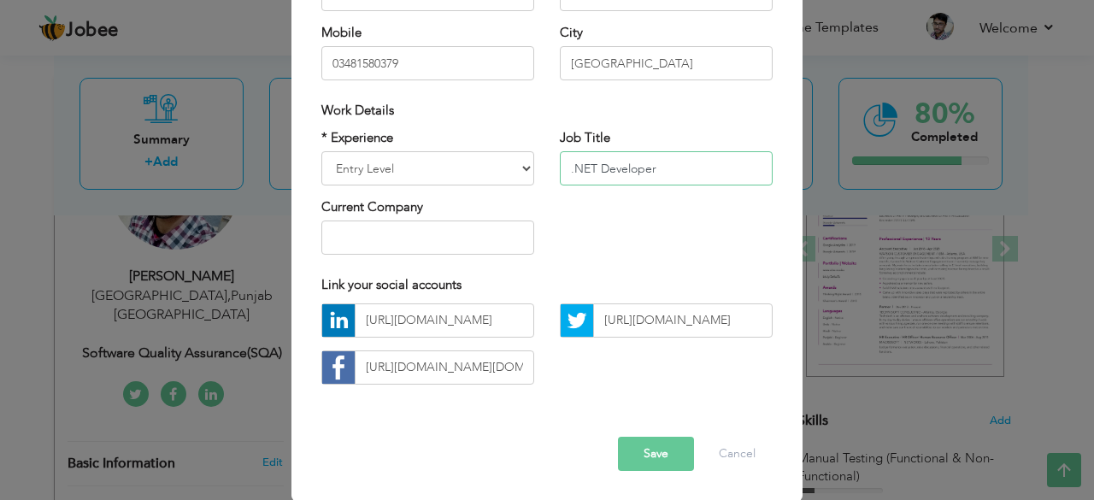
type input ".NET Developer"
click at [639, 456] on button "Save" at bounding box center [656, 454] width 76 height 34
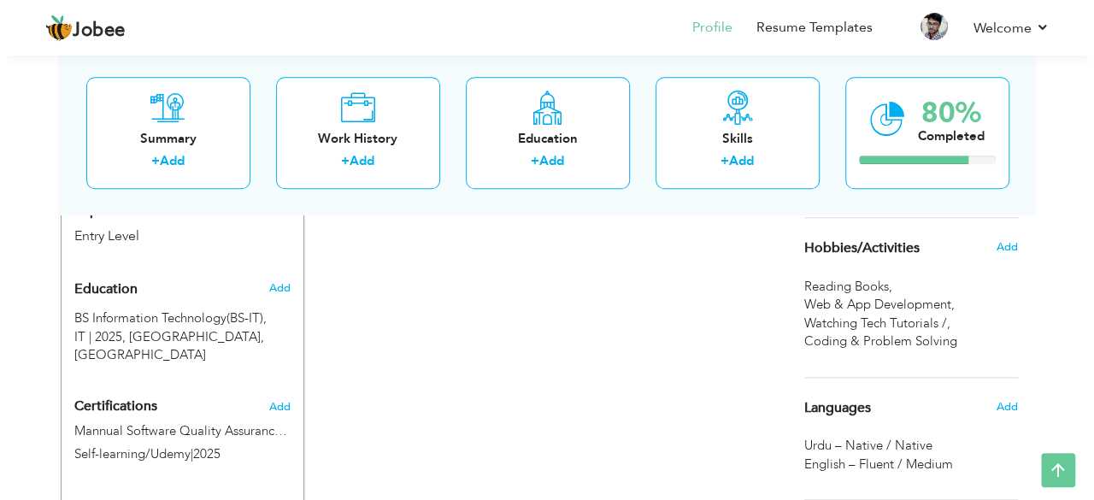
scroll to position [672, 0]
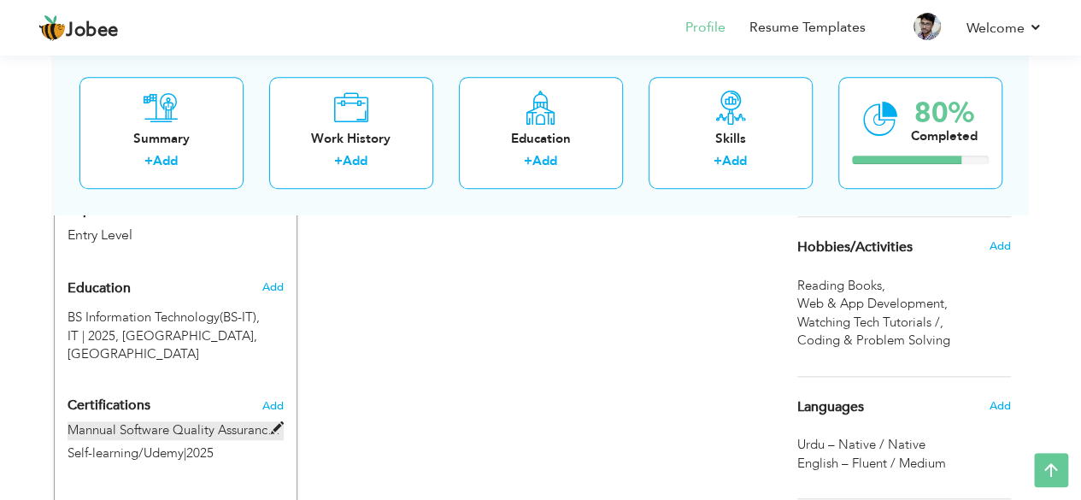
click at [278, 422] on span at bounding box center [277, 428] width 13 height 13
type input "Mannual Software Quality Assurance (SQA) Training Certificate"
type input "Self-learning/Udemy"
type input "2025"
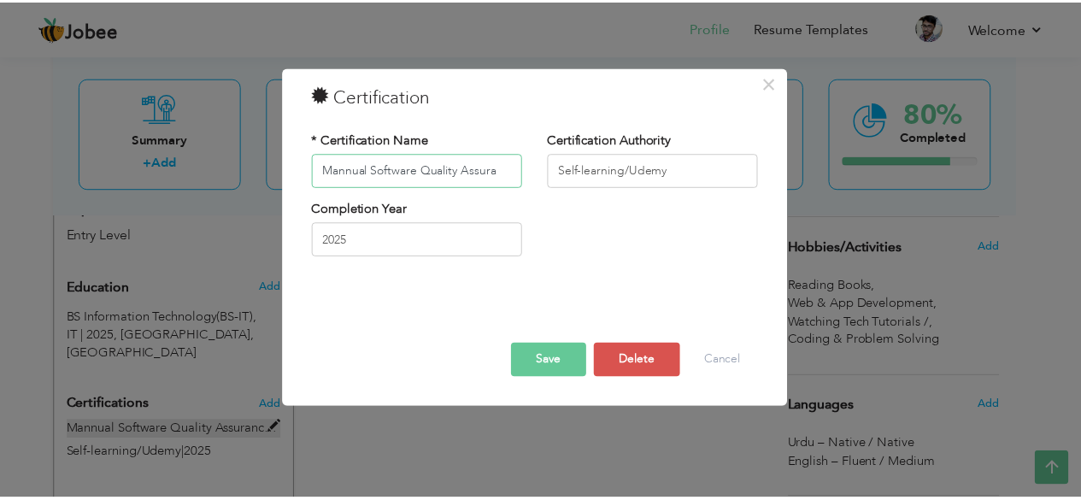
scroll to position [0, 0]
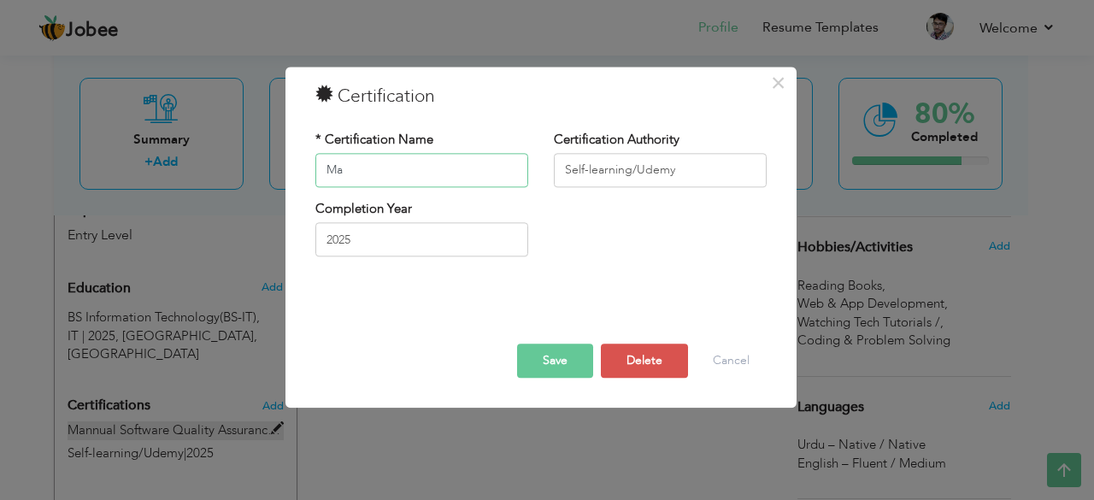
type input "M"
paste input ".NET Core Fundamentals"
type input ".NET Core Fundamentals"
click at [568, 350] on button "Save" at bounding box center [555, 361] width 76 height 34
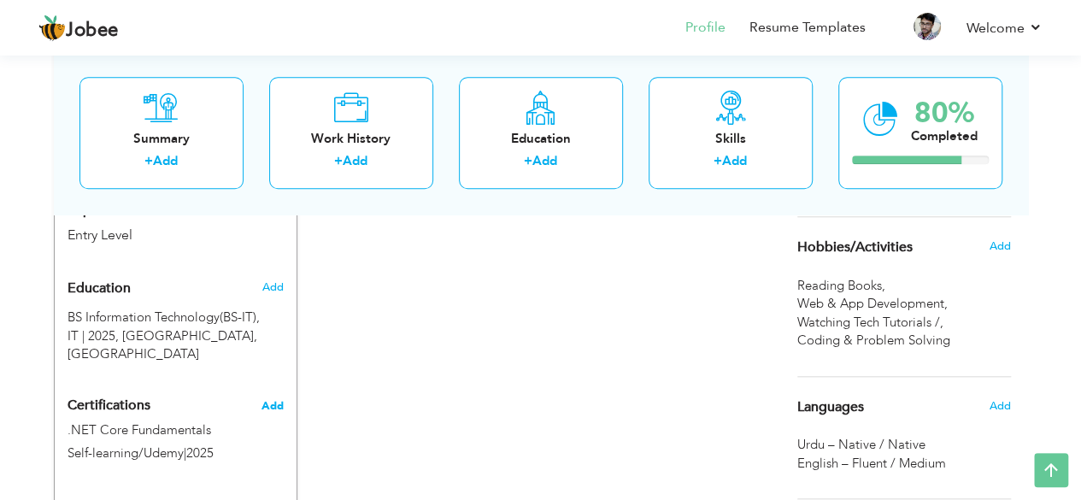
click at [274, 400] on span "Add" at bounding box center [273, 406] width 22 height 12
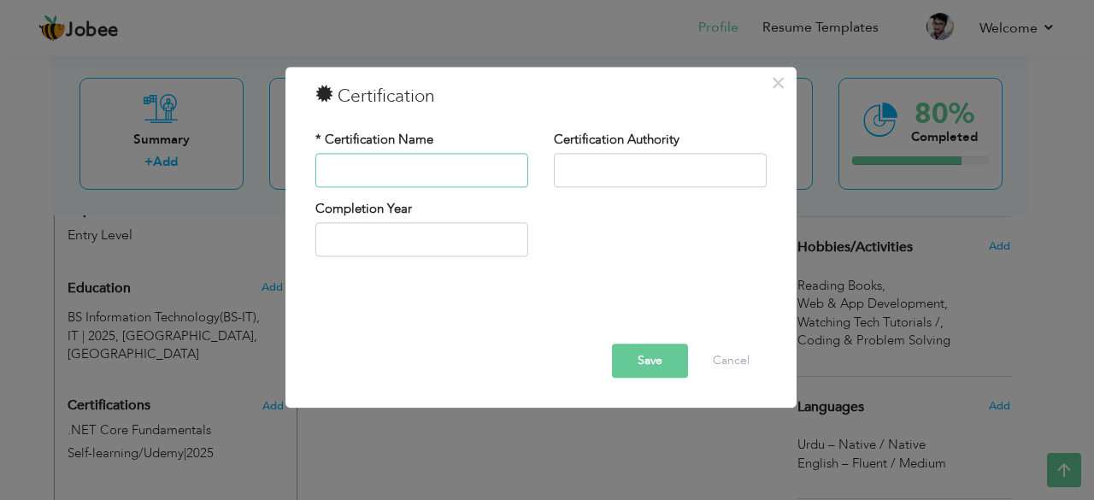
click at [430, 177] on input "text" at bounding box center [421, 170] width 213 height 34
paste input "SQL for Beginners"
type input "SQL for Beginners"
click at [647, 168] on input "text" at bounding box center [660, 170] width 213 height 34
paste input "Coursera"
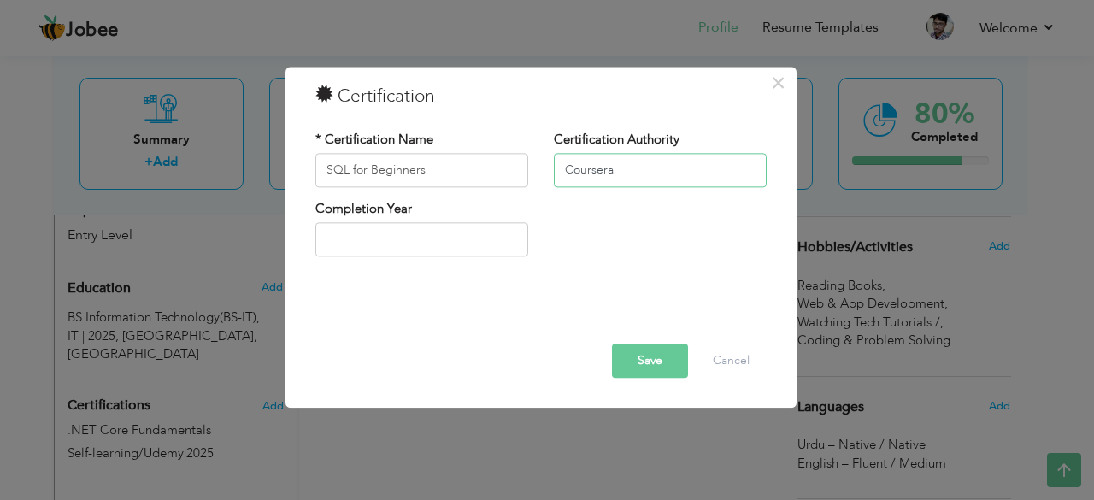
type input "Coursera"
type input "2025"
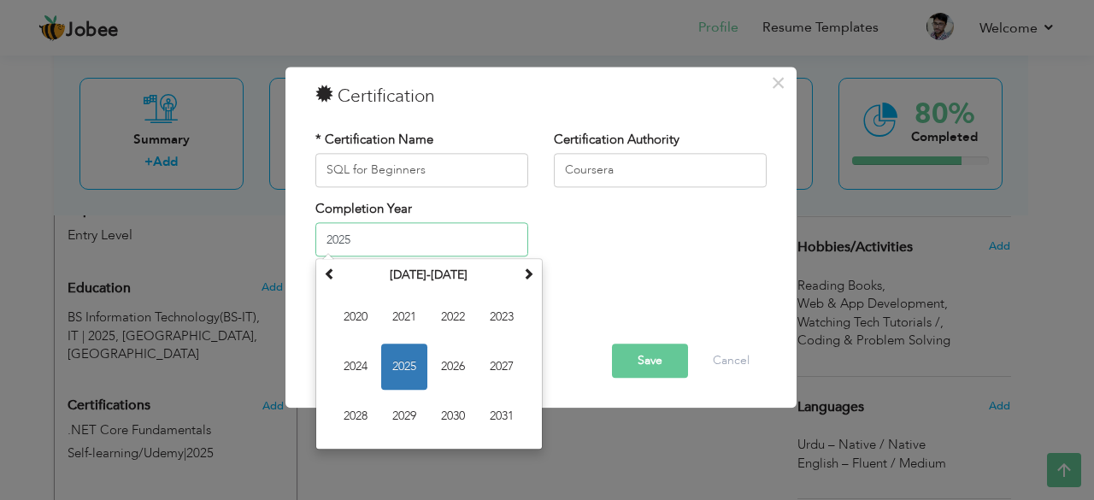
click at [374, 242] on input "2025" at bounding box center [421, 240] width 213 height 34
click at [398, 357] on span "2025" at bounding box center [404, 367] width 46 height 46
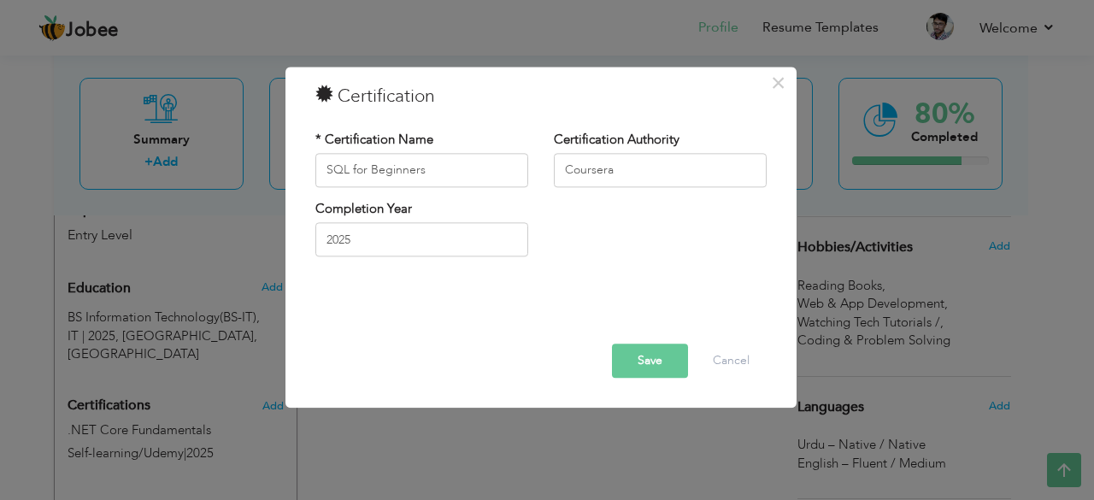
click at [656, 365] on button "Save" at bounding box center [650, 361] width 76 height 34
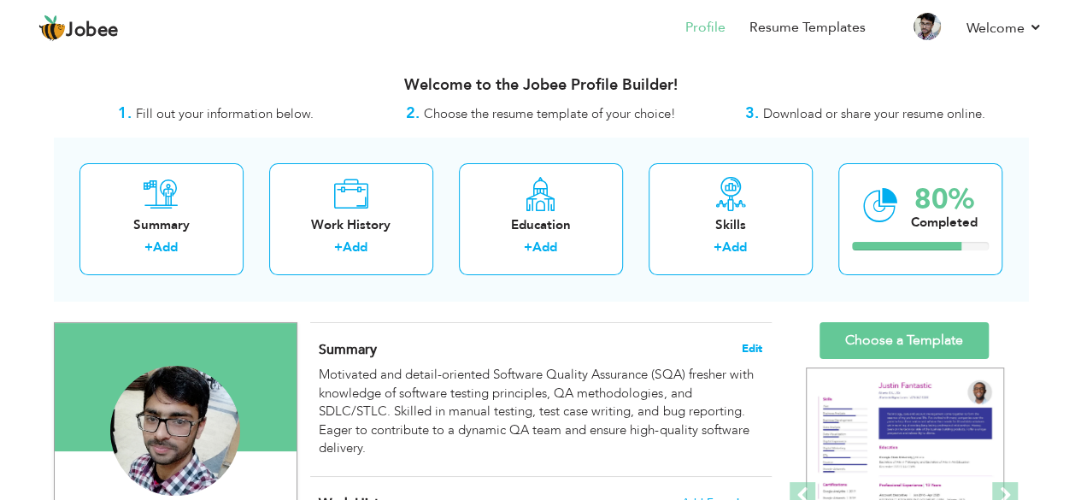
click at [749, 349] on span "Edit" at bounding box center [752, 349] width 21 height 12
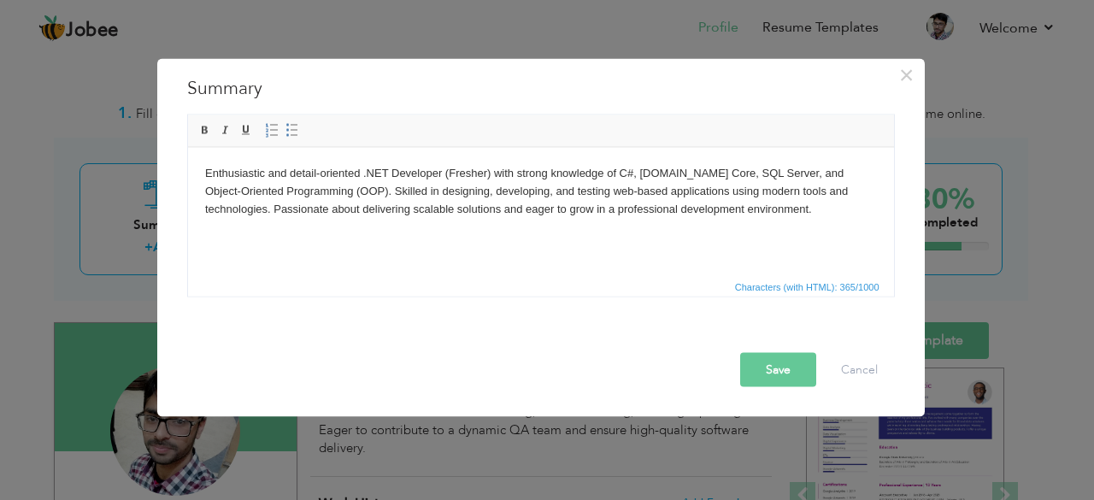
click at [786, 372] on button "Save" at bounding box center [778, 369] width 76 height 34
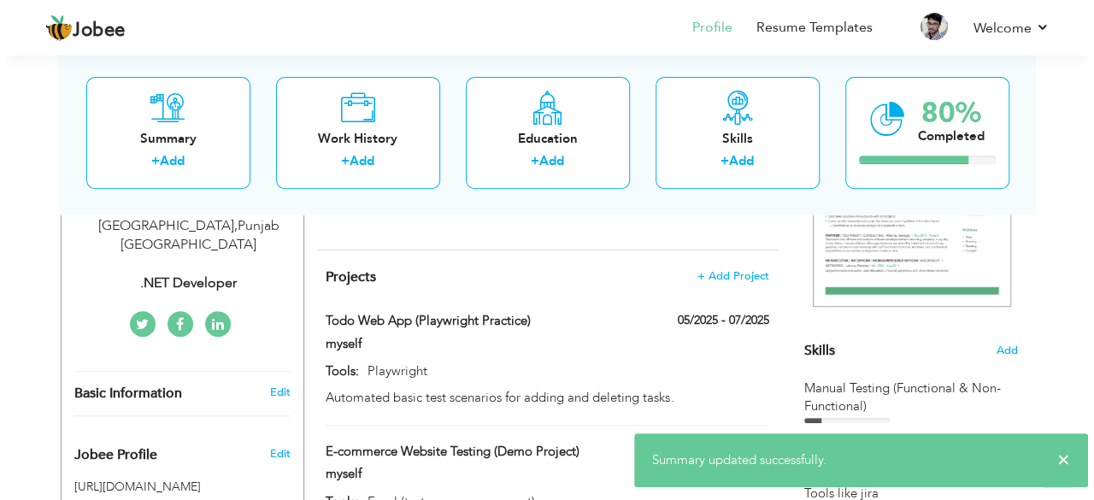
scroll to position [317, 0]
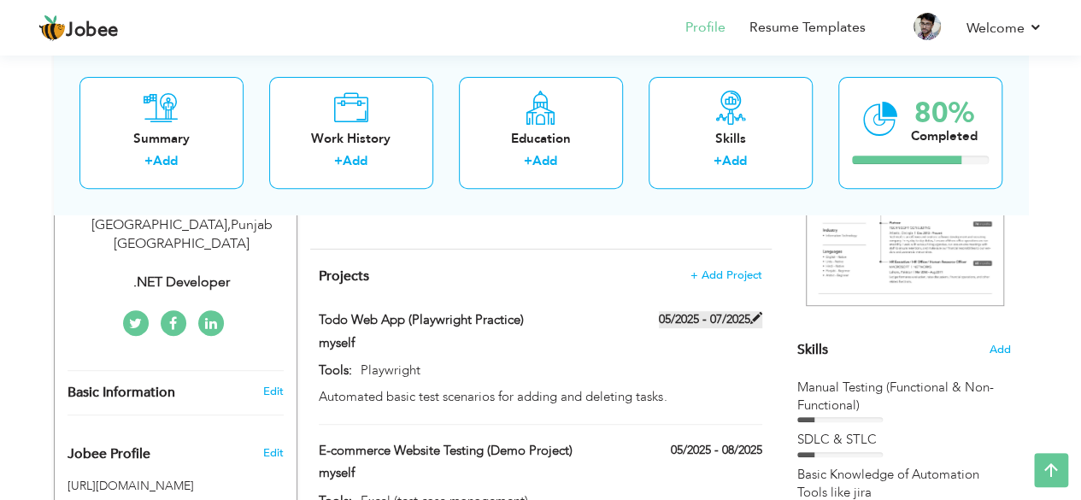
click at [682, 319] on label "05/2025 - 07/2025" at bounding box center [710, 319] width 103 height 17
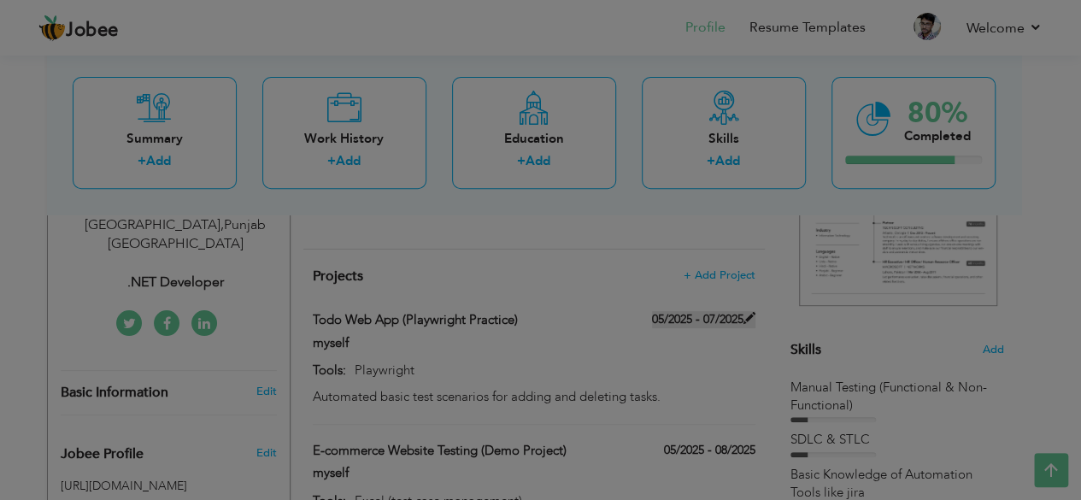
type input "Todo Web App (Playwright Practice)"
type input "myself"
type input "05/2025"
type input "07/2025"
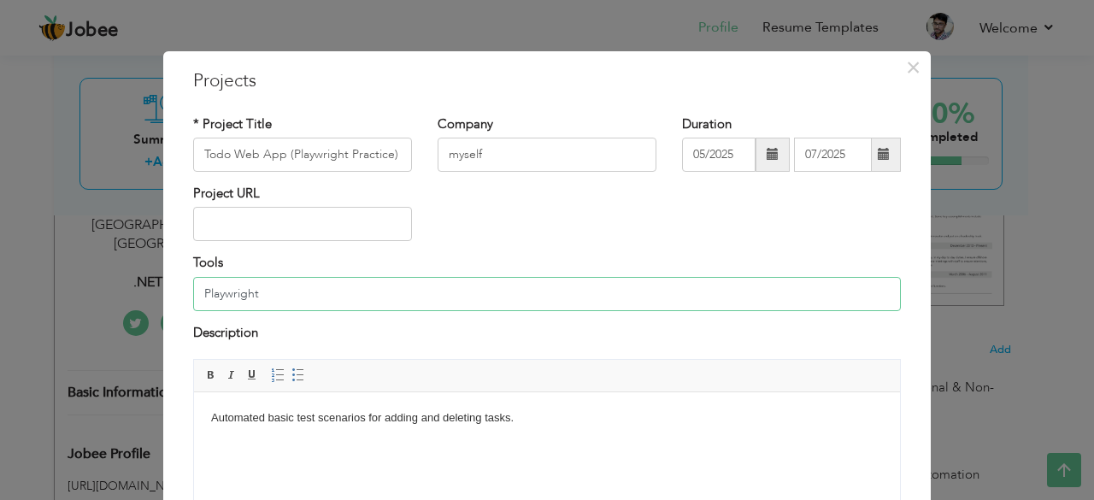
click at [455, 282] on input "Playwright" at bounding box center [547, 294] width 708 height 34
type input "P"
click at [386, 158] on input "Todo Web App (Playwright Practice)" at bounding box center [302, 155] width 219 height 34
type input "T"
paste input "Student Management System"
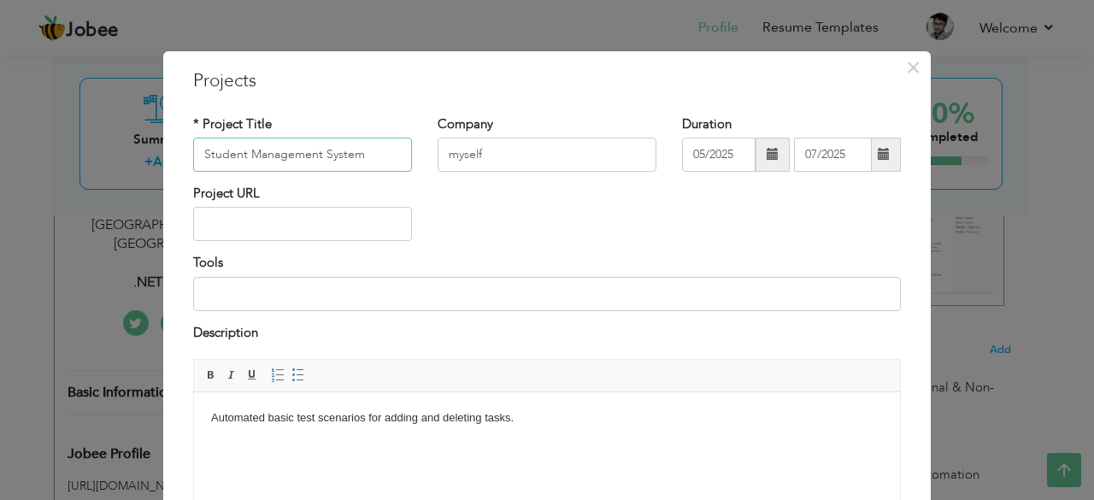
type input "Student Management System"
click at [530, 160] on input "myself" at bounding box center [547, 155] width 219 height 34
type input "m"
type input "Selflearning"
click at [303, 291] on input at bounding box center [547, 294] width 708 height 34
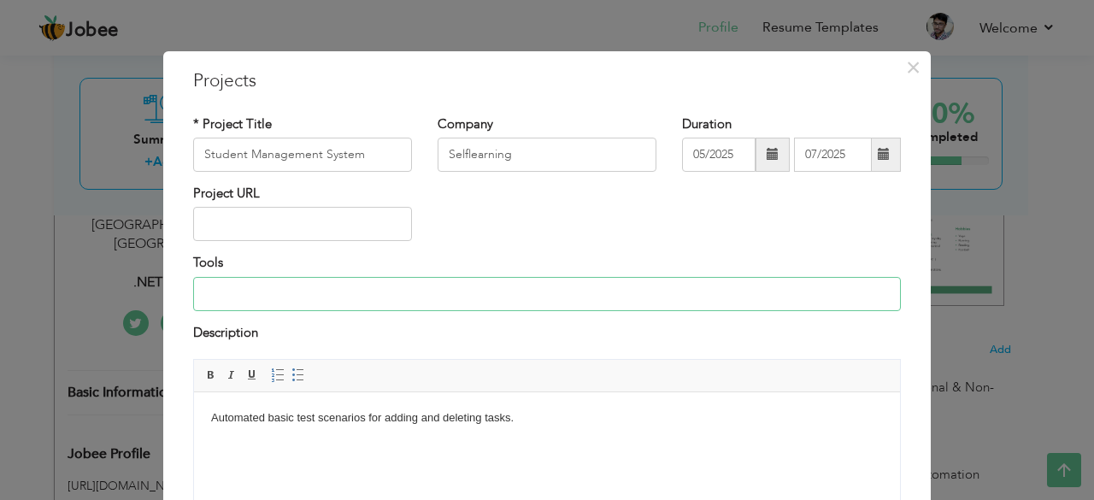
paste input "[DOMAIN_NAME] Core MVC, C#, SQL Server, Entity Framework, Visual Studio, Bootst…"
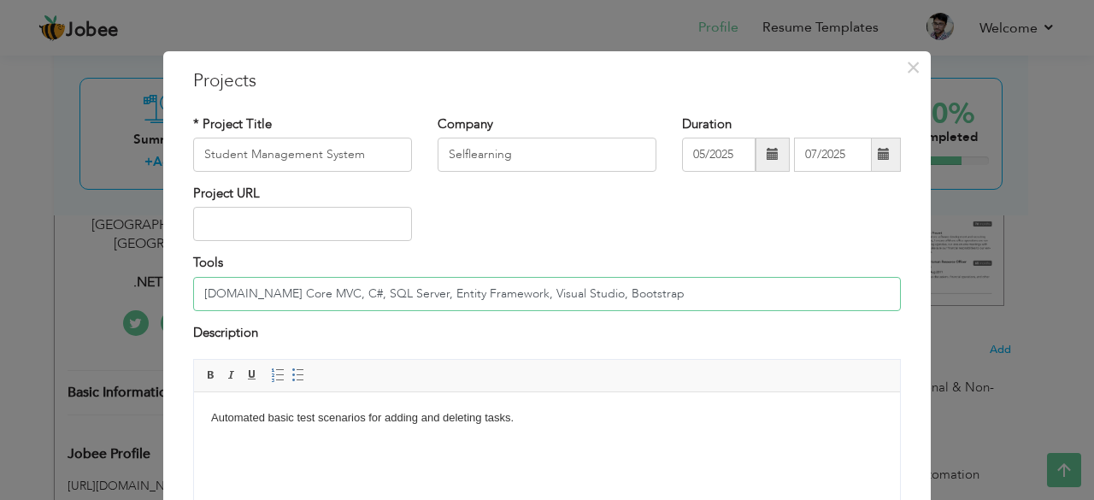
type input "[DOMAIN_NAME] Core MVC, C#, SQL Server, Entity Framework, Visual Studio, Bootst…"
click at [544, 421] on body "Automated basic test scenarios for adding and deleting tasks." at bounding box center [547, 418] width 672 height 18
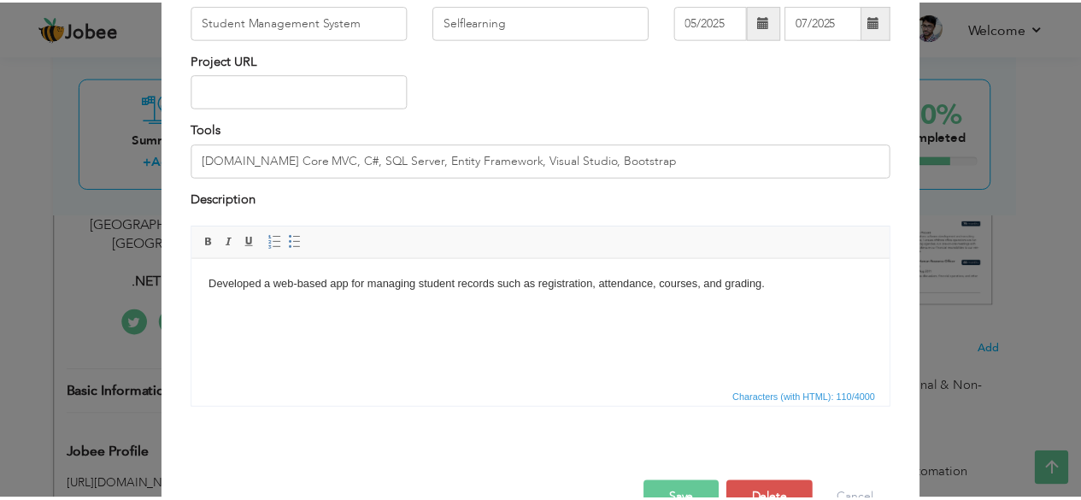
scroll to position [180, 0]
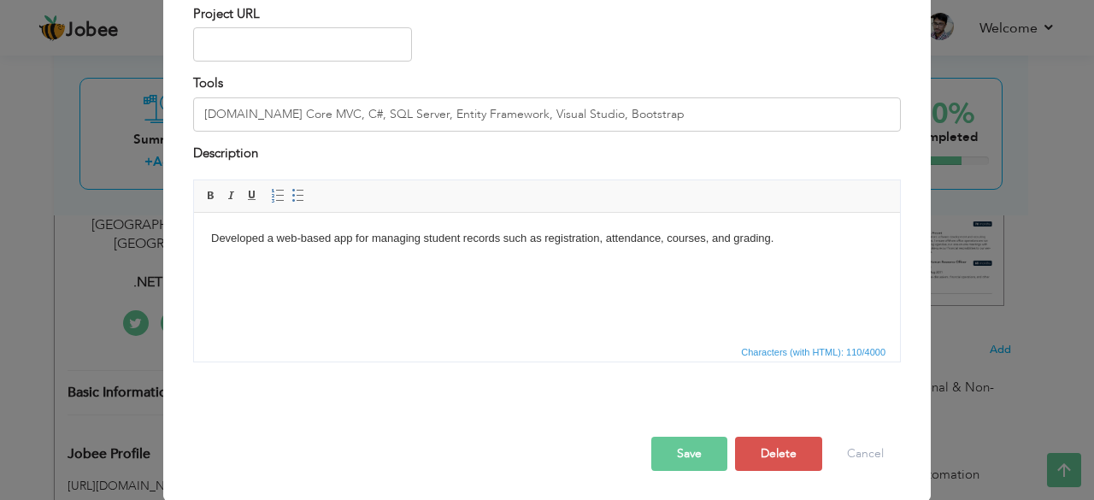
click at [680, 454] on button "Save" at bounding box center [689, 454] width 76 height 34
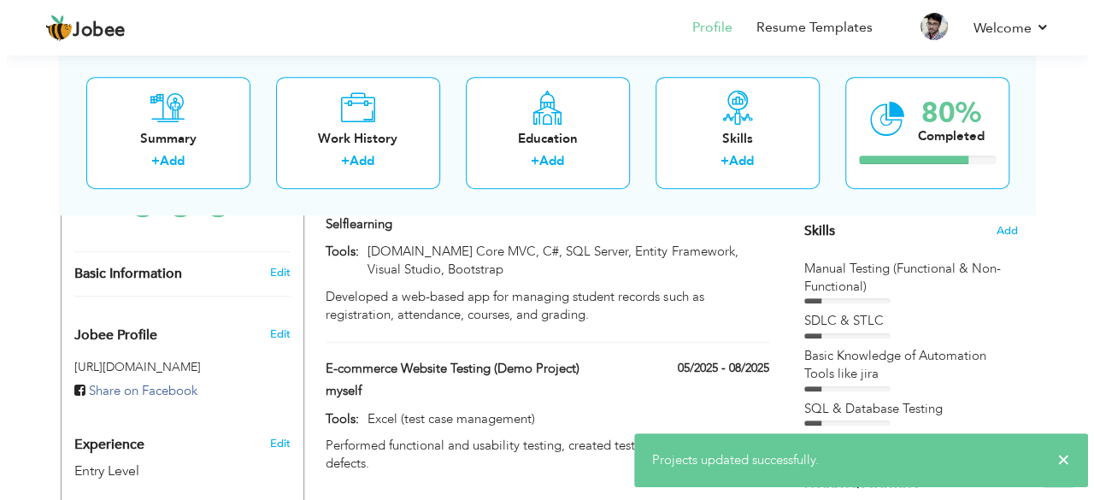
scroll to position [437, 0]
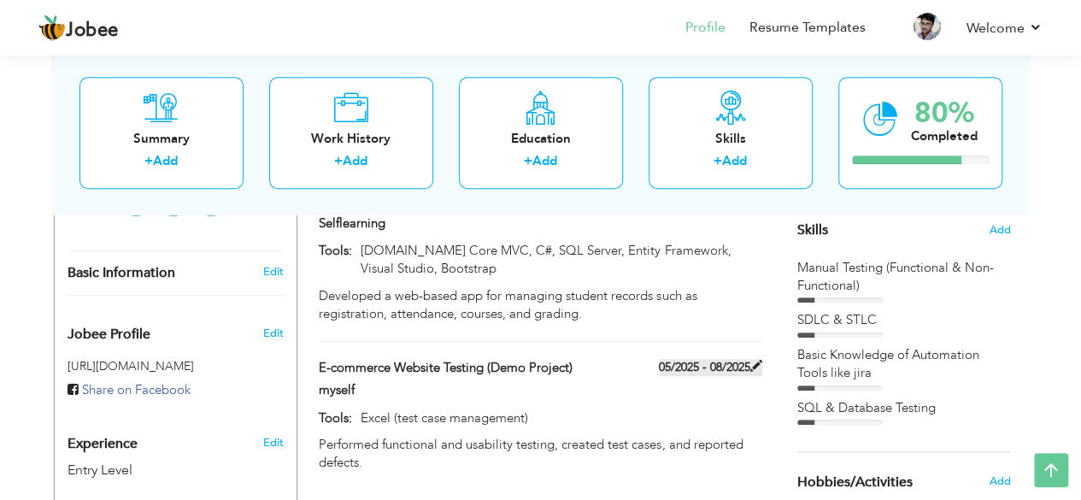
click at [759, 365] on span at bounding box center [757, 366] width 12 height 12
type input "E-commerce Website Testing (Demo Project)"
type input "myself"
type input "08/2025"
type input "Excel (test case management)"
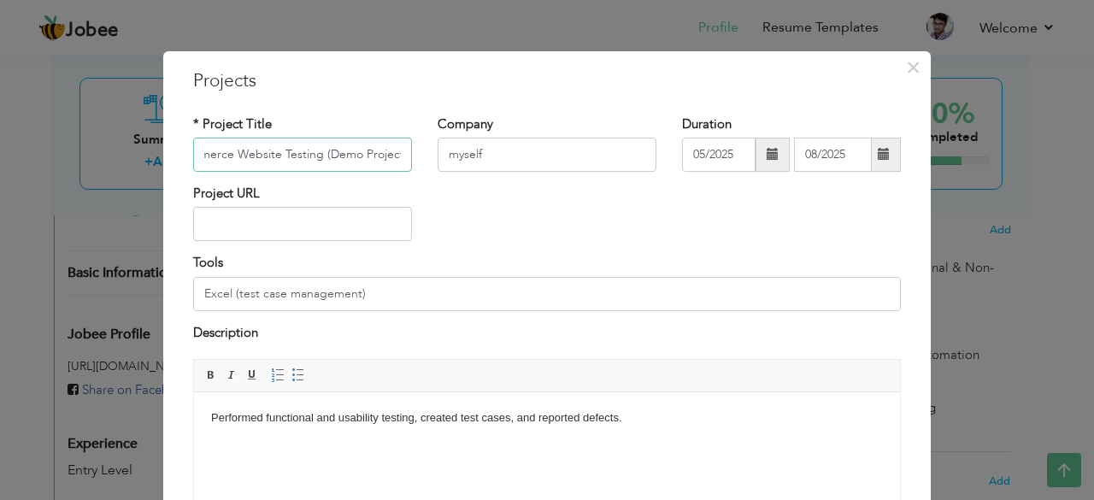
scroll to position [0, 0]
click at [393, 155] on input "E-commerce Website Testing (Demo Project)" at bounding box center [302, 155] width 219 height 34
paste input "mployeeLeaveSystem"
type input "EmployeeLeaveSystem"
click at [503, 150] on input "myself" at bounding box center [547, 155] width 219 height 34
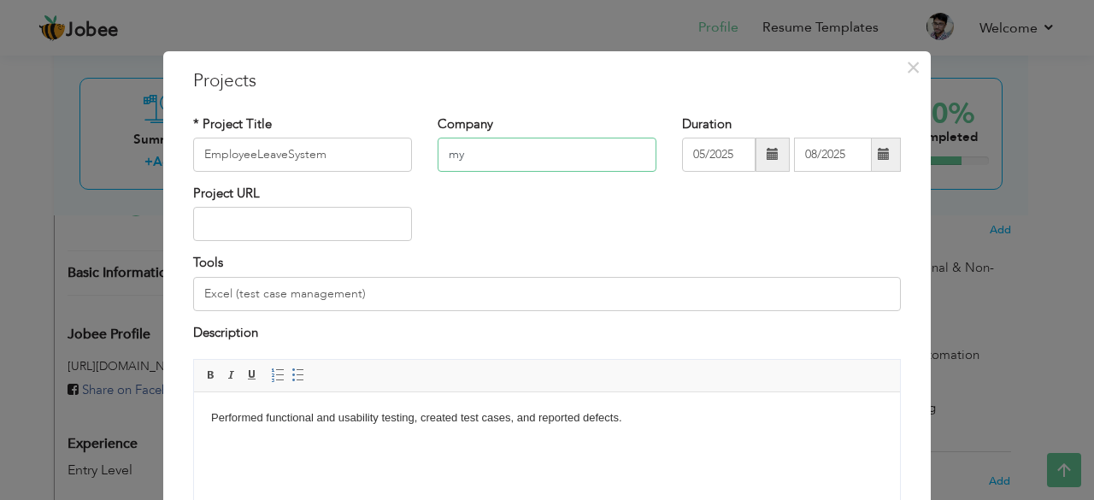
type input "m"
type input "Selflearning"
click at [392, 300] on input "Excel (test case management)" at bounding box center [547, 294] width 708 height 34
paste input "[DOMAIN_NAME] Core MVC, C#, SQL Server, Bootstrap, Visual Studio"
type input "[DOMAIN_NAME] Core MVC, C#, SQL Server, Bootstrap, Visual Studio"
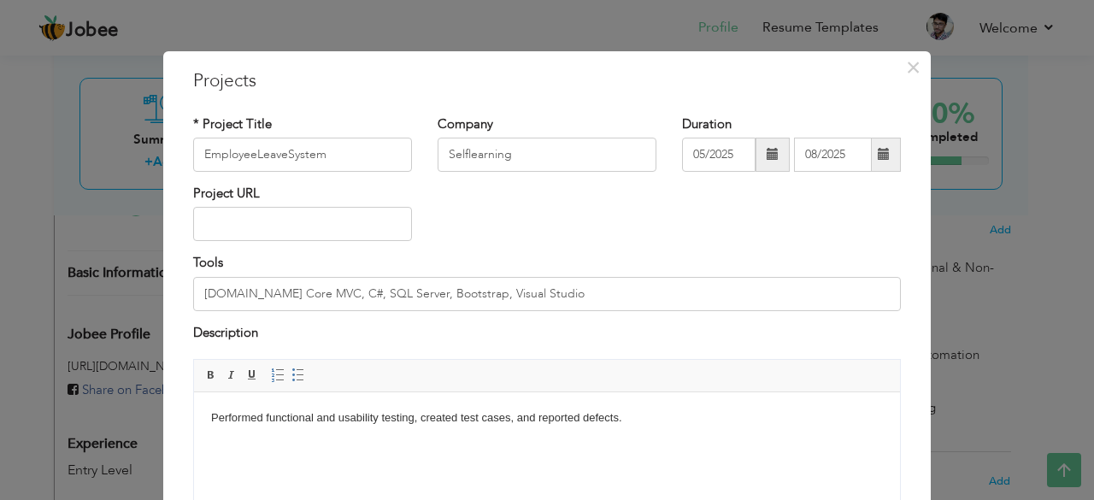
click at [629, 432] on html "Performed functional and usability testing, created test cases, and reported de…" at bounding box center [547, 418] width 706 height 52
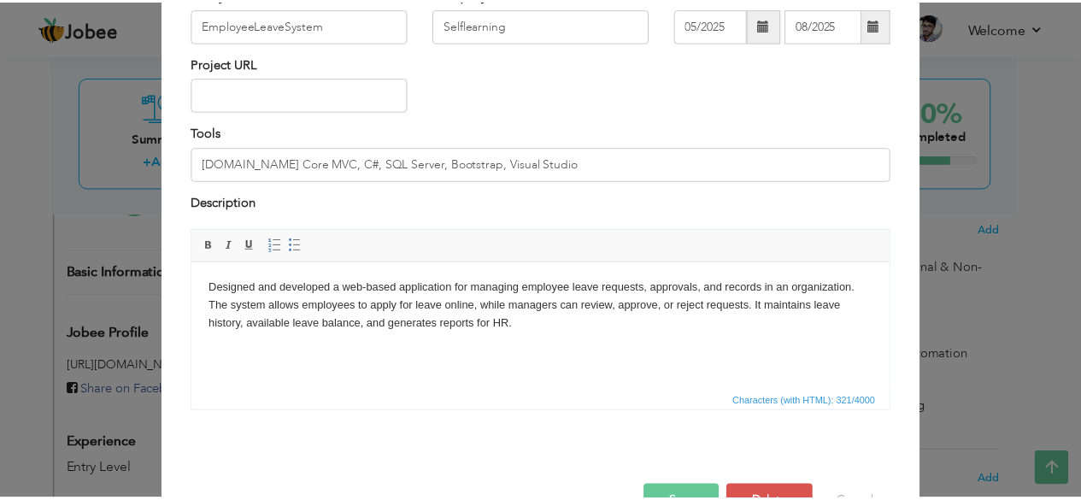
scroll to position [180, 0]
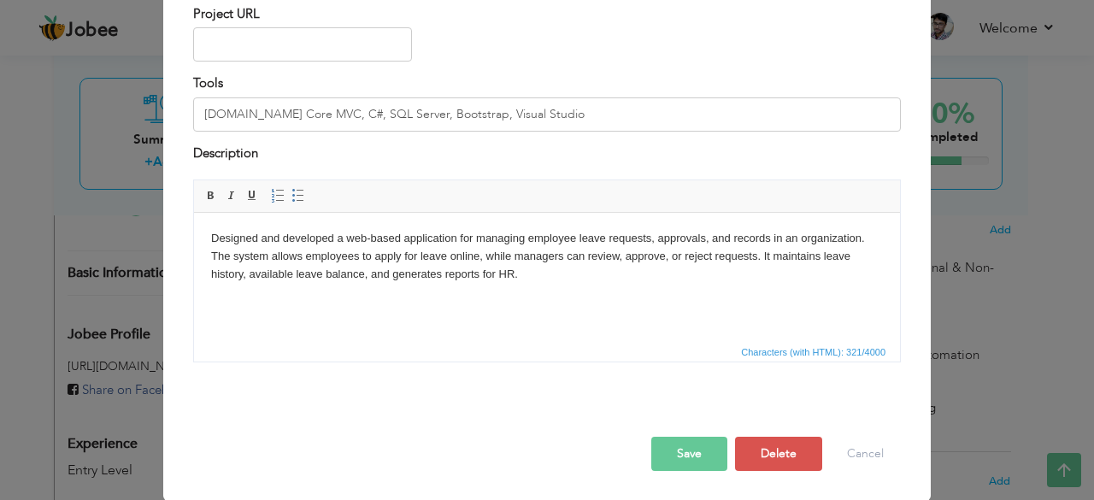
click at [680, 452] on button "Save" at bounding box center [689, 454] width 76 height 34
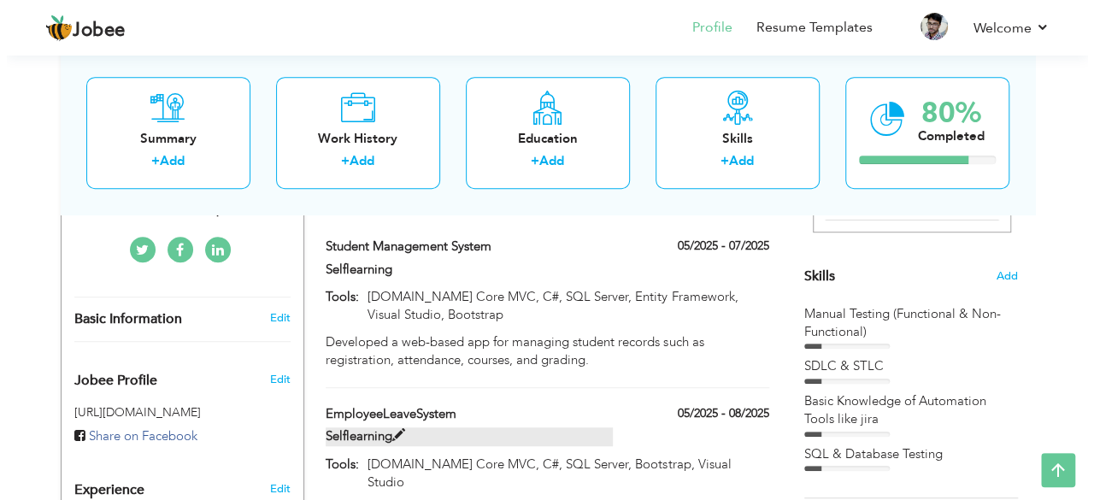
scroll to position [421, 0]
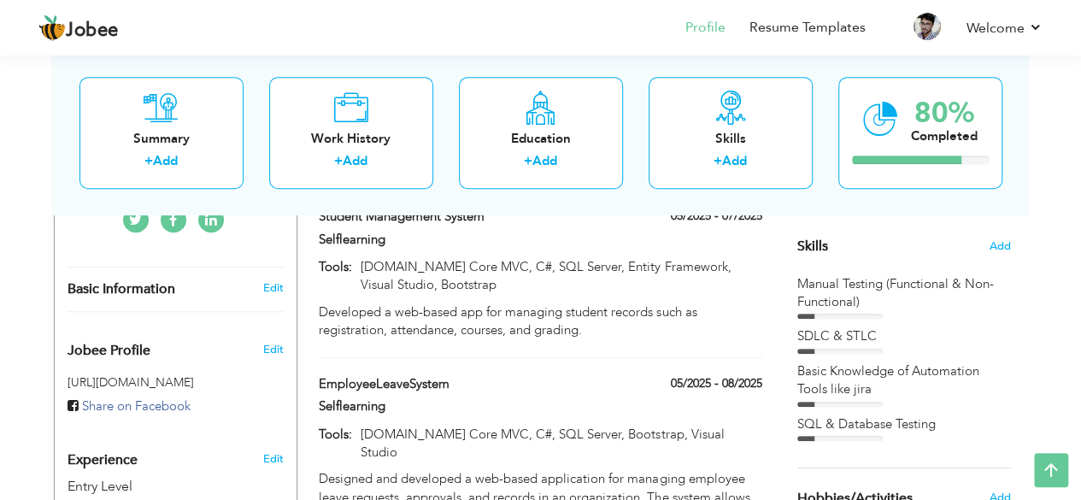
click at [845, 285] on div "Manual Testing (Functional & Non-Functional)" at bounding box center [905, 293] width 214 height 37
click at [1009, 249] on span "Add" at bounding box center [1000, 246] width 22 height 16
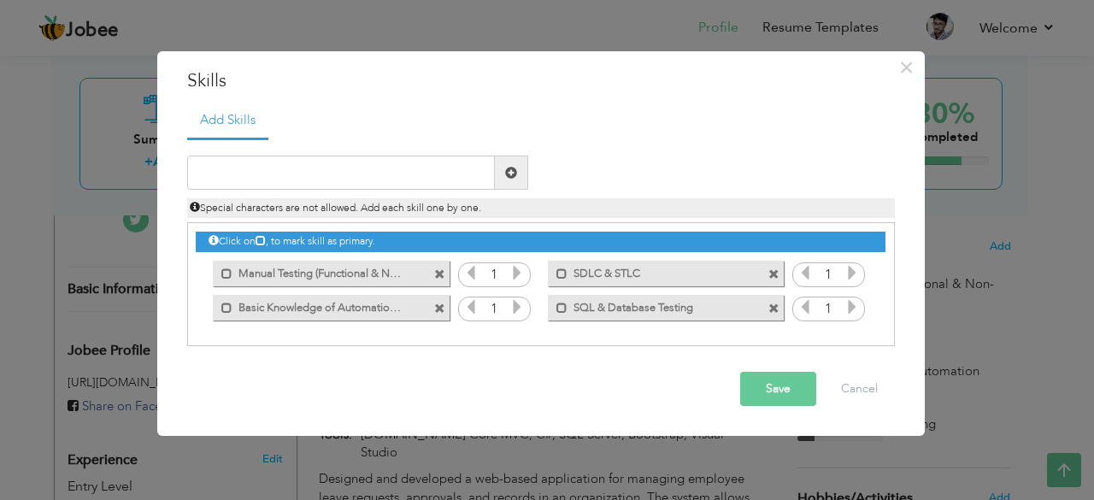
click at [438, 278] on span at bounding box center [439, 274] width 11 height 11
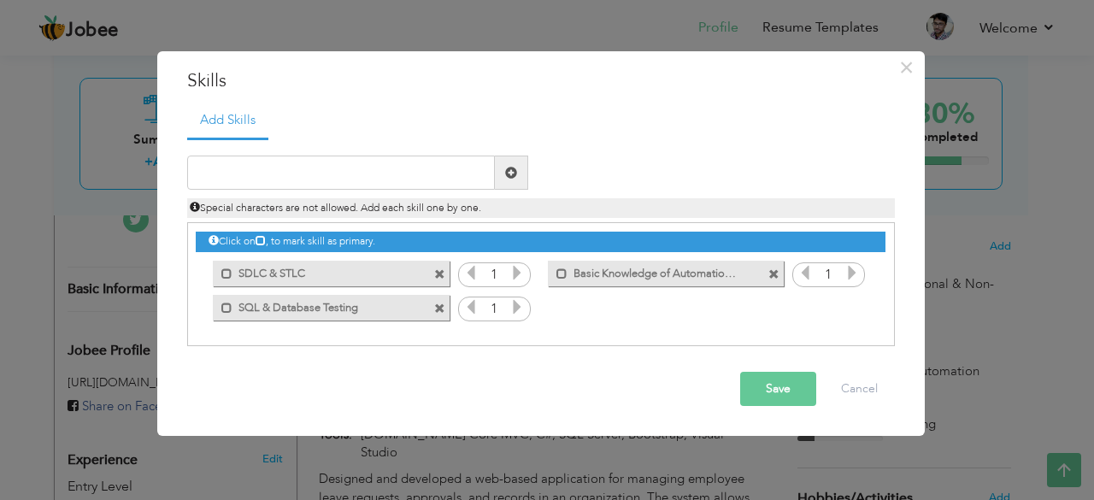
click at [438, 278] on span at bounding box center [439, 274] width 11 height 11
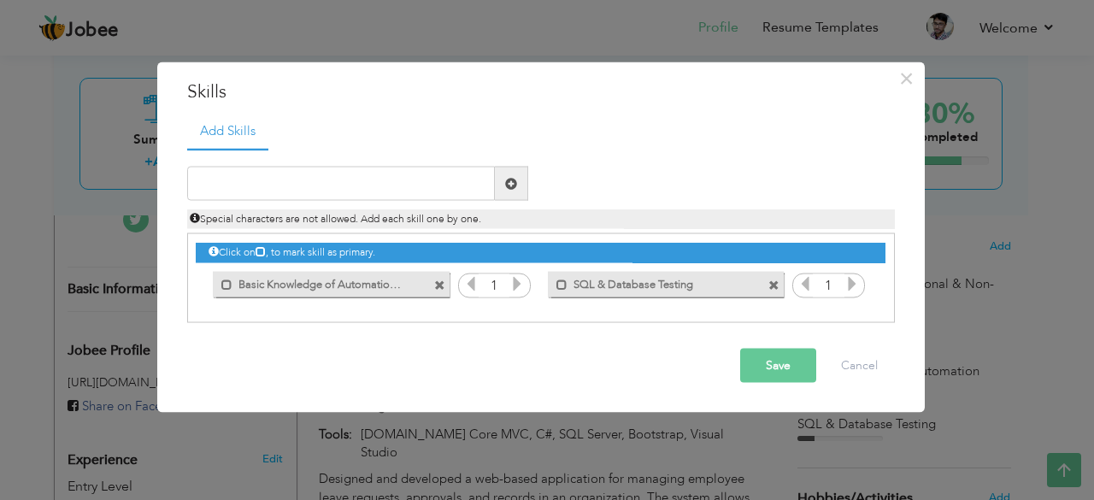
click at [444, 291] on span at bounding box center [439, 285] width 11 height 11
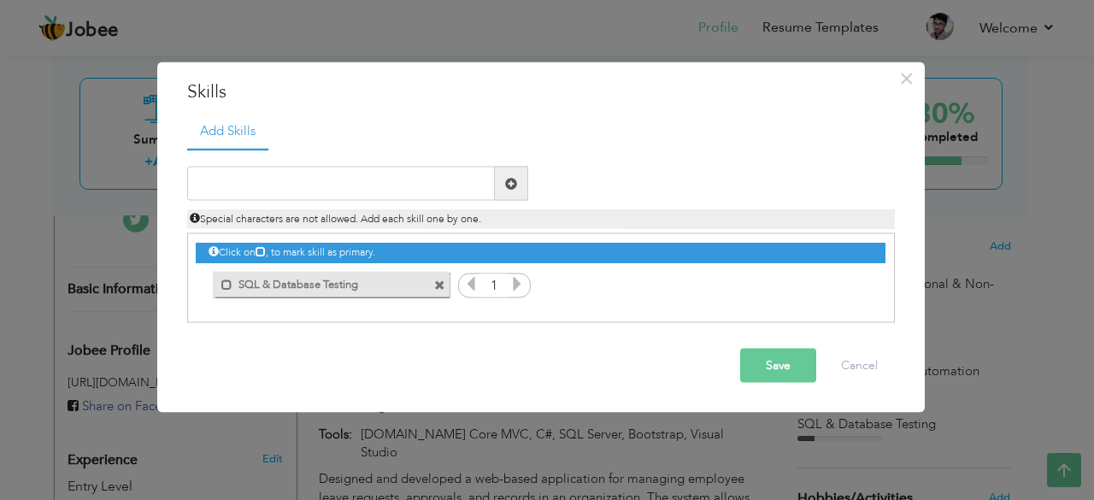
click at [442, 288] on span at bounding box center [439, 285] width 11 height 11
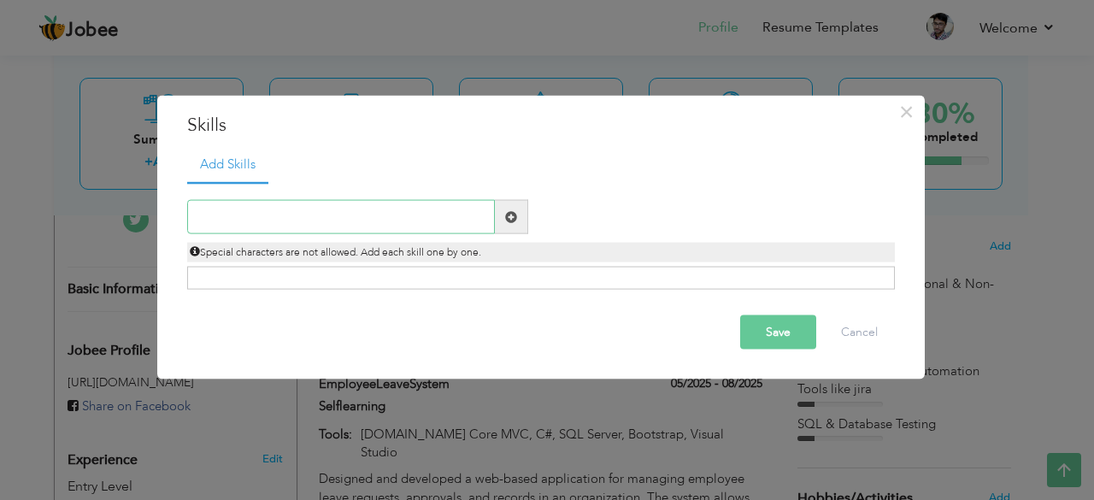
click at [380, 217] on input "text" at bounding box center [341, 217] width 308 height 34
paste input "C#, JavaScript, HTML, CSS, SQL"
type input "C#, JavaScript, HTML, CSS, SQL"
click at [509, 225] on span at bounding box center [511, 217] width 33 height 34
click at [407, 213] on input "text" at bounding box center [341, 217] width 308 height 34
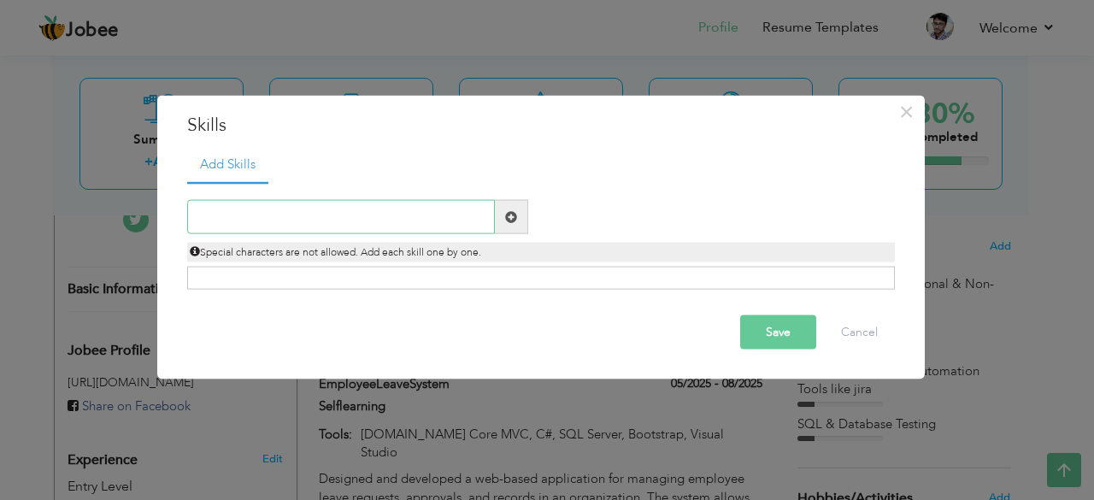
paste input "C#, JavaScript, HTML, CSS, SQL"
type input "C# JavaScript HTML CSS SQL"
click at [512, 227] on span at bounding box center [511, 217] width 33 height 34
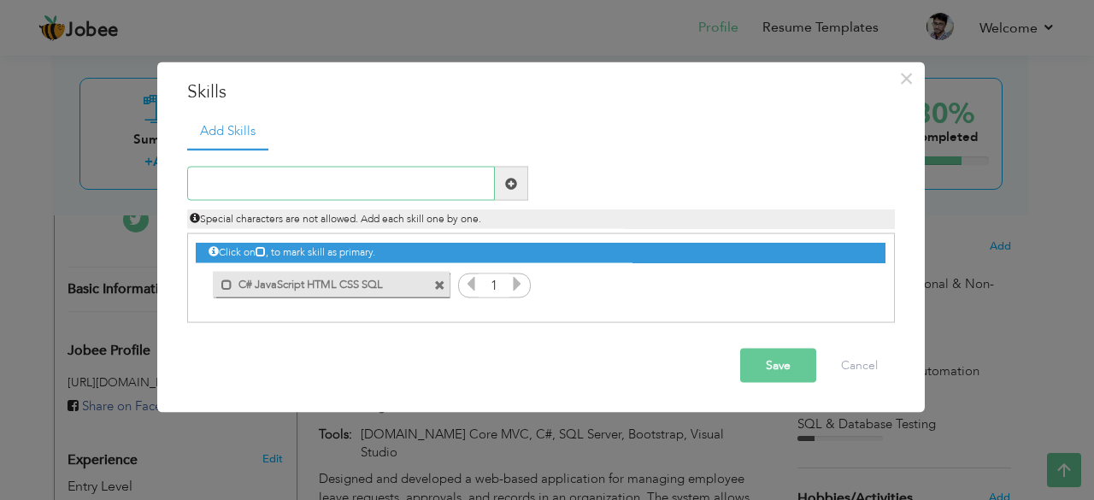
click at [380, 188] on input "text" at bounding box center [341, 184] width 308 height 34
paste input "OOP (Encapsulation, Inheritance, Polymorphism, Abs"
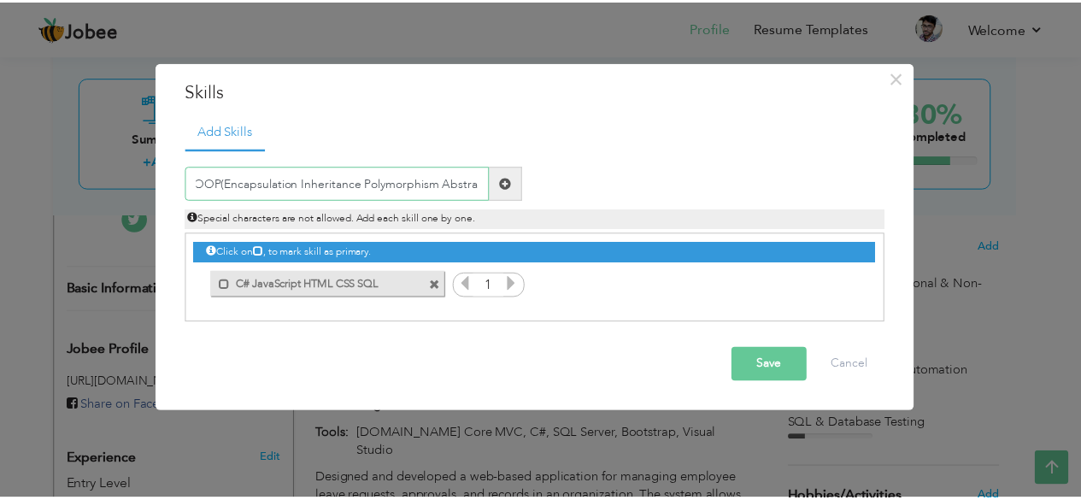
scroll to position [0, 0]
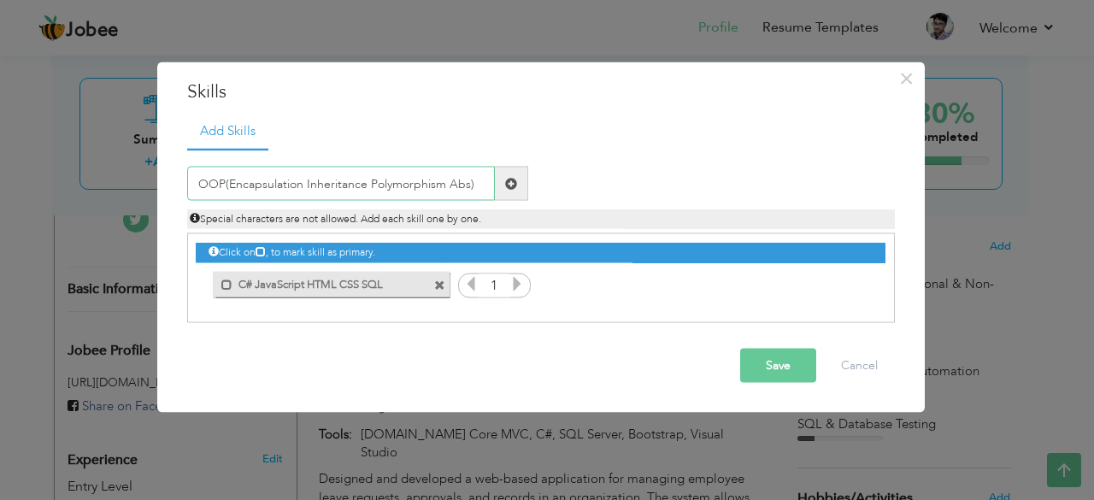
type input "OOP(Encapsulation Inheritance Polymorphism Abs)"
click at [516, 189] on span at bounding box center [511, 183] width 12 height 12
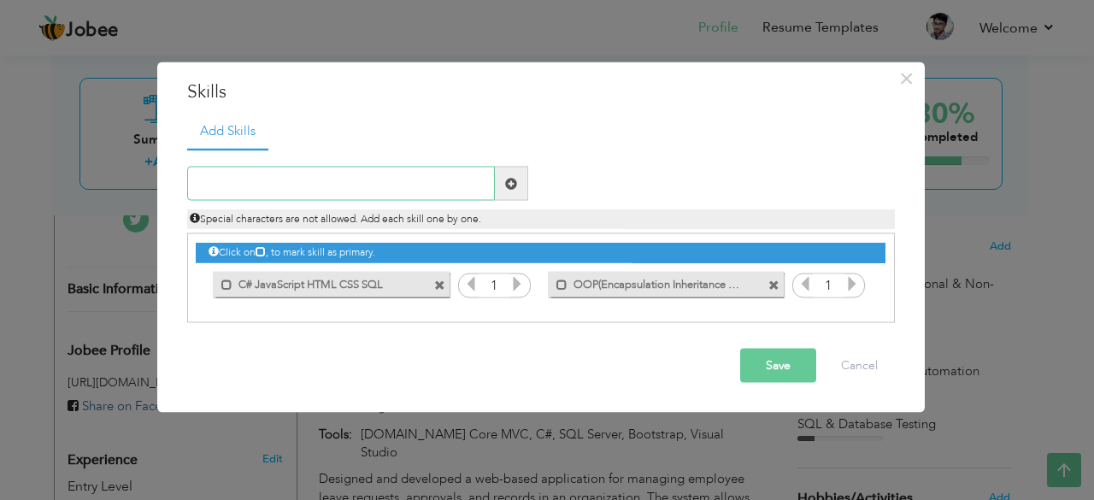
click at [344, 174] on input "text" at bounding box center [341, 184] width 308 height 34
paste input "Microsoft SQL Server"
type input "Microsoft SQL Server"
click at [506, 191] on span at bounding box center [511, 184] width 33 height 34
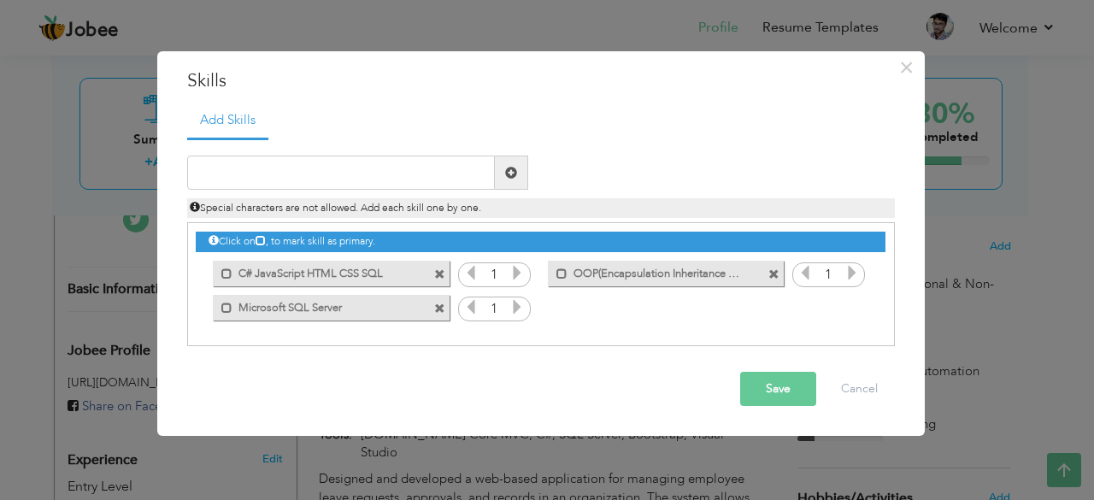
click at [756, 393] on button "Save" at bounding box center [778, 389] width 76 height 34
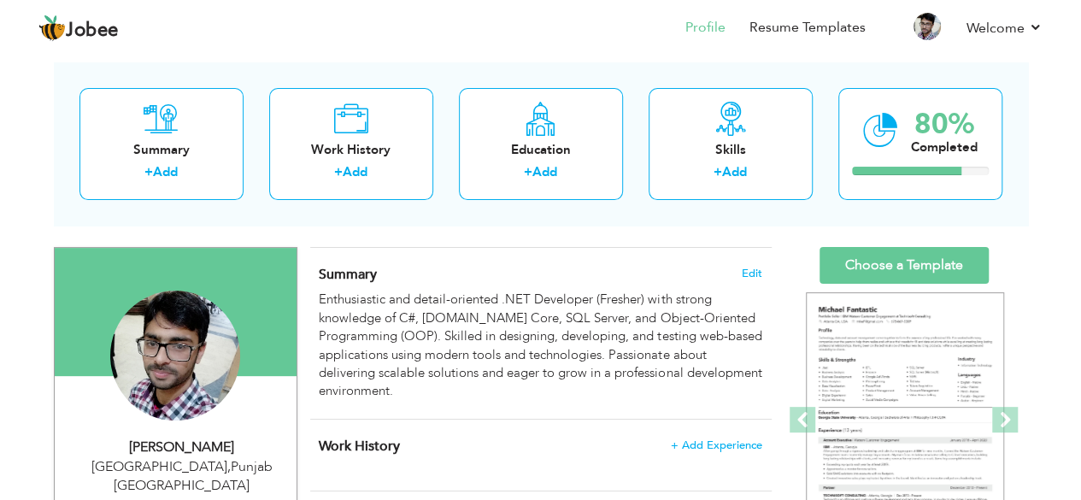
scroll to position [79, 0]
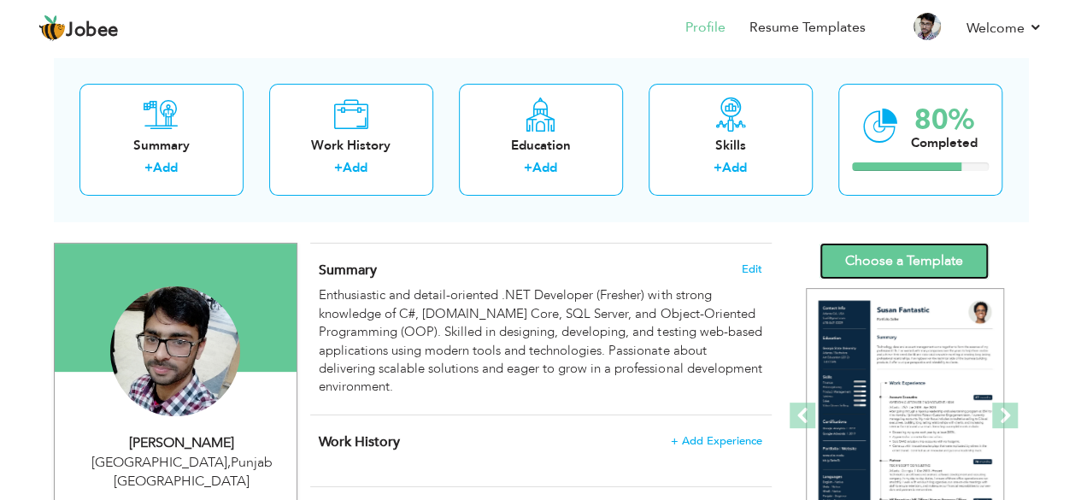
click at [911, 254] on link "Choose a Template" at bounding box center [904, 261] width 169 height 37
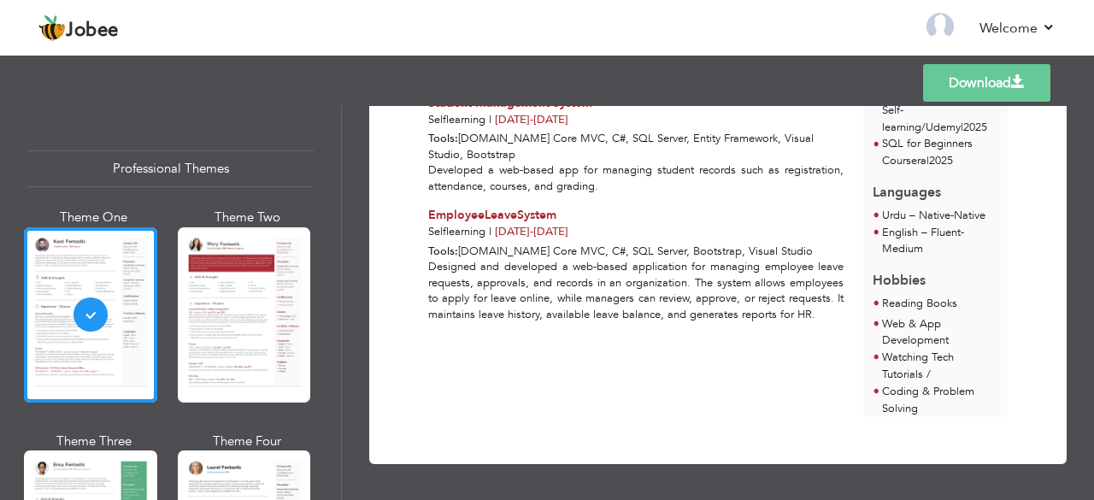
scroll to position [409, 0]
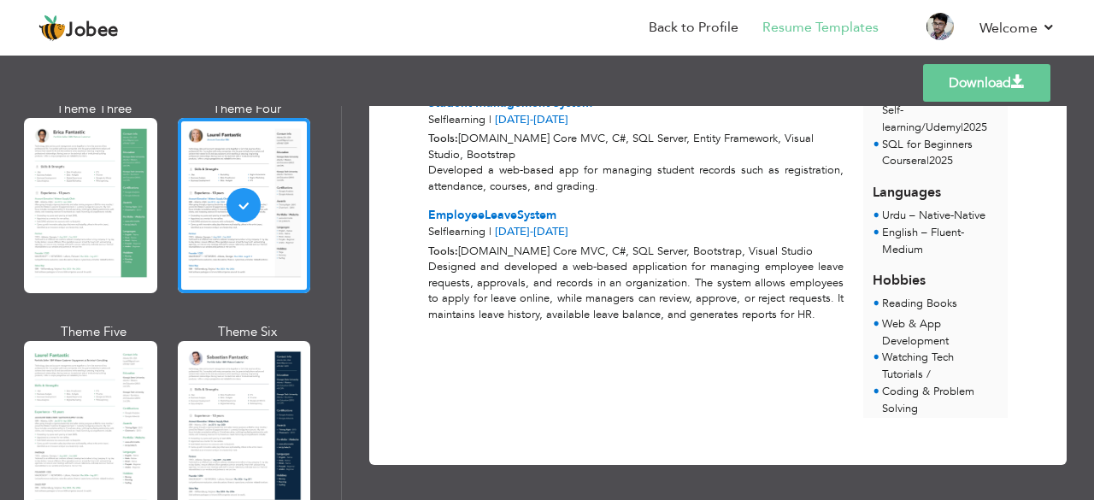
scroll to position [341, 0]
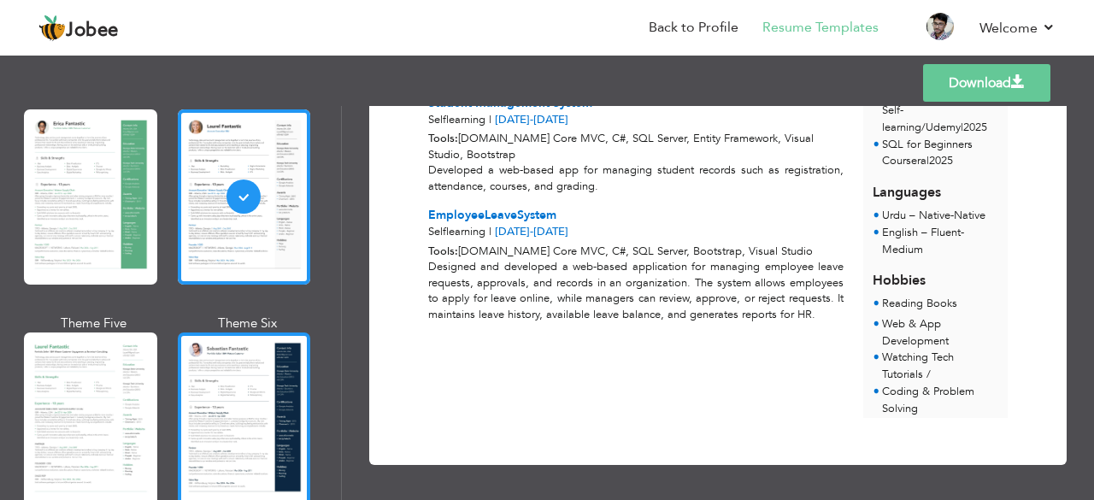
click at [224, 423] on div at bounding box center [244, 420] width 133 height 175
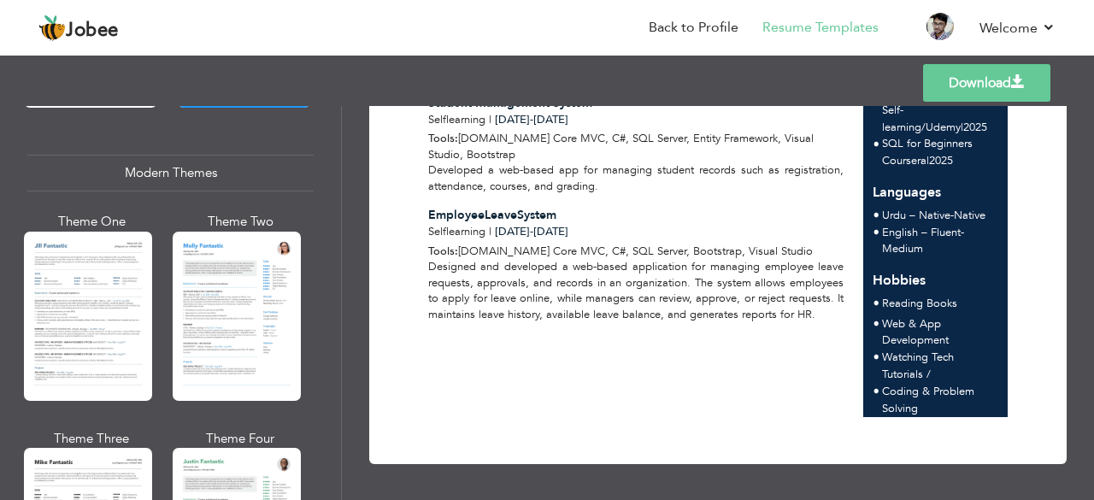
scroll to position [745, 0]
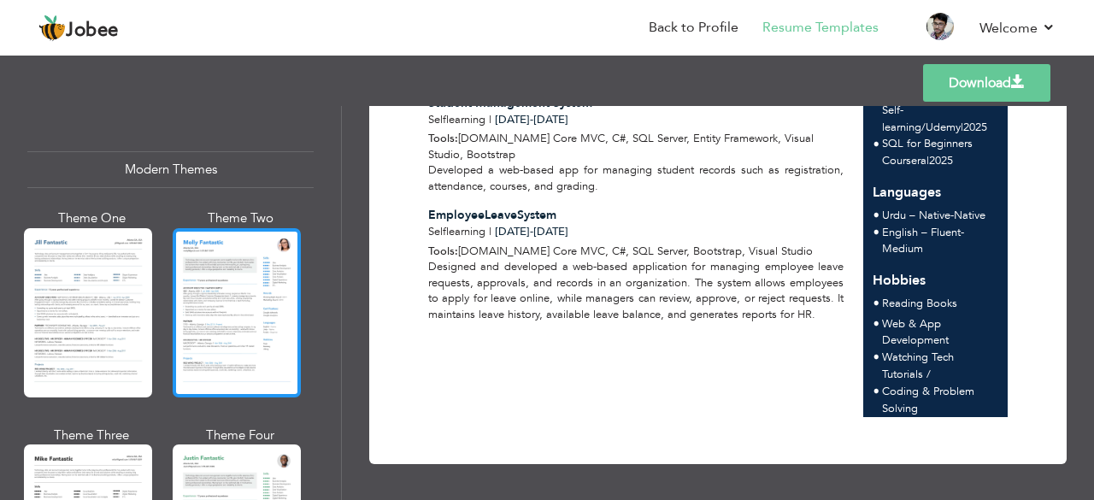
click at [198, 329] on div at bounding box center [237, 312] width 128 height 169
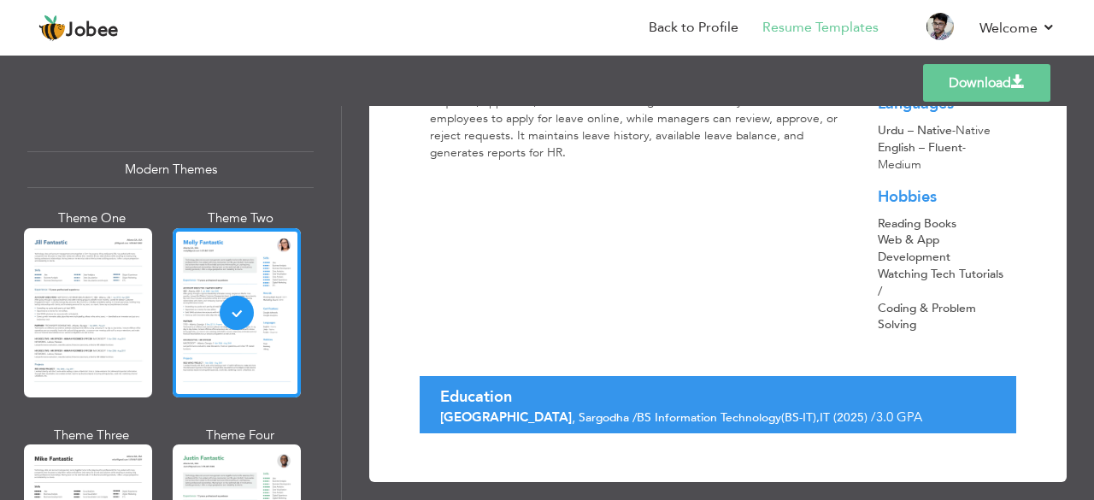
scroll to position [570, 0]
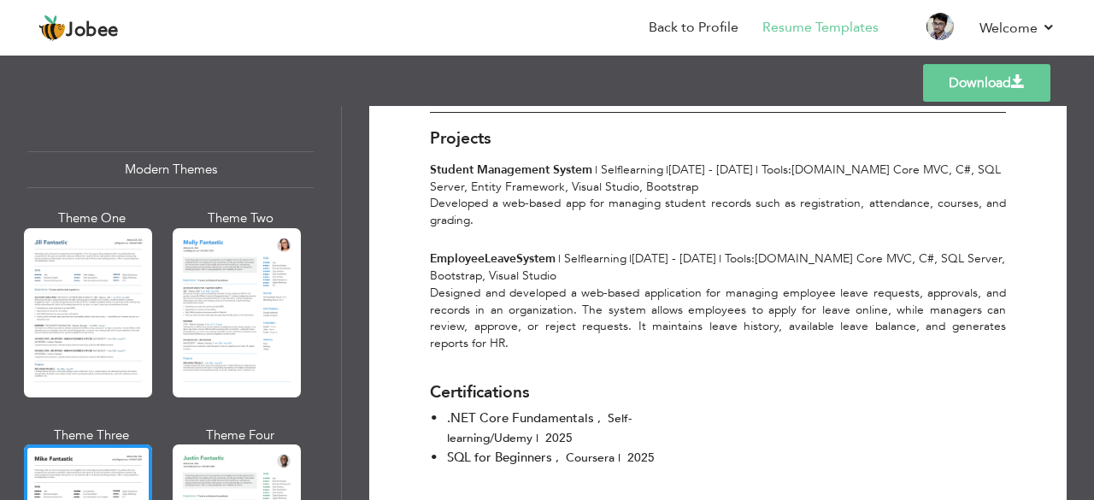
scroll to position [652, 0]
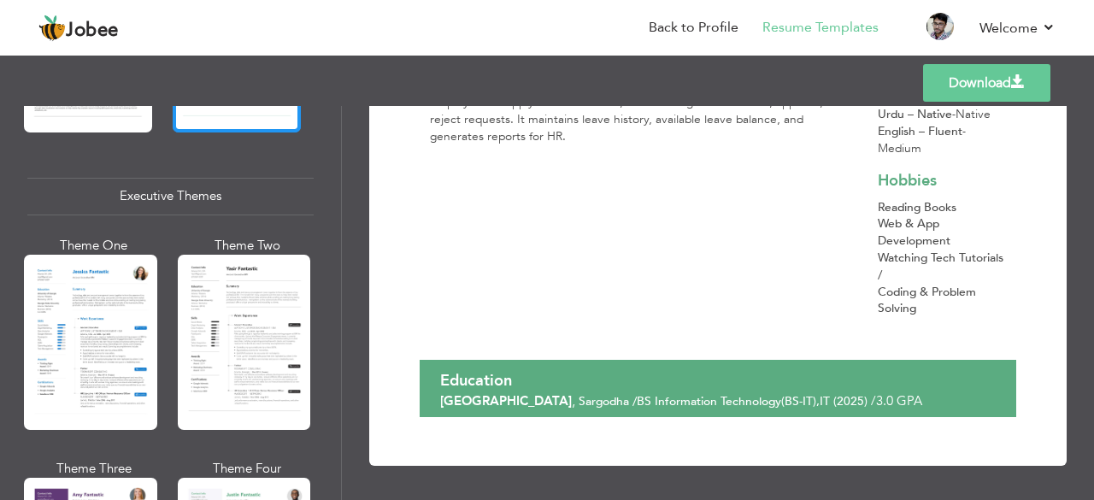
scroll to position [1231, 0]
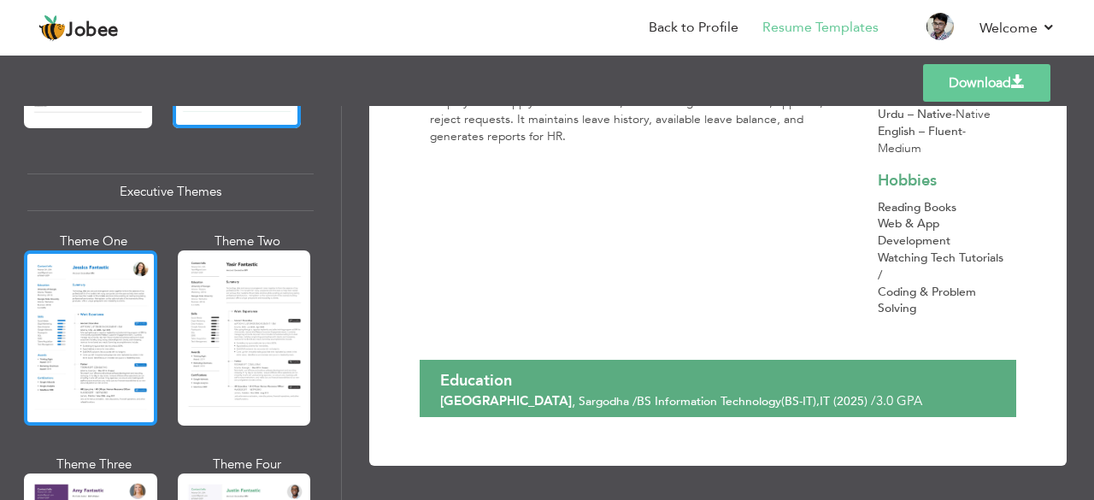
click at [103, 362] on div at bounding box center [90, 337] width 133 height 175
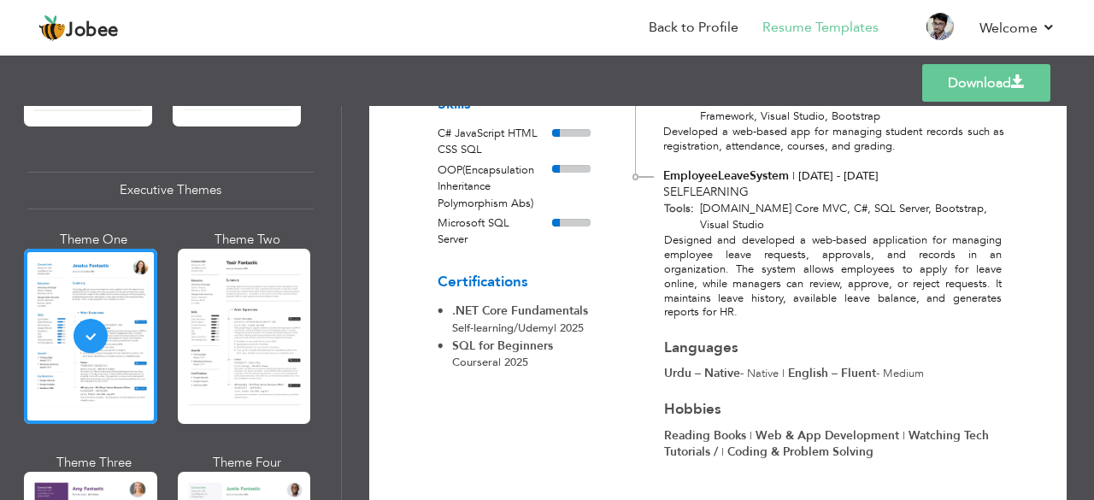
scroll to position [441, 0]
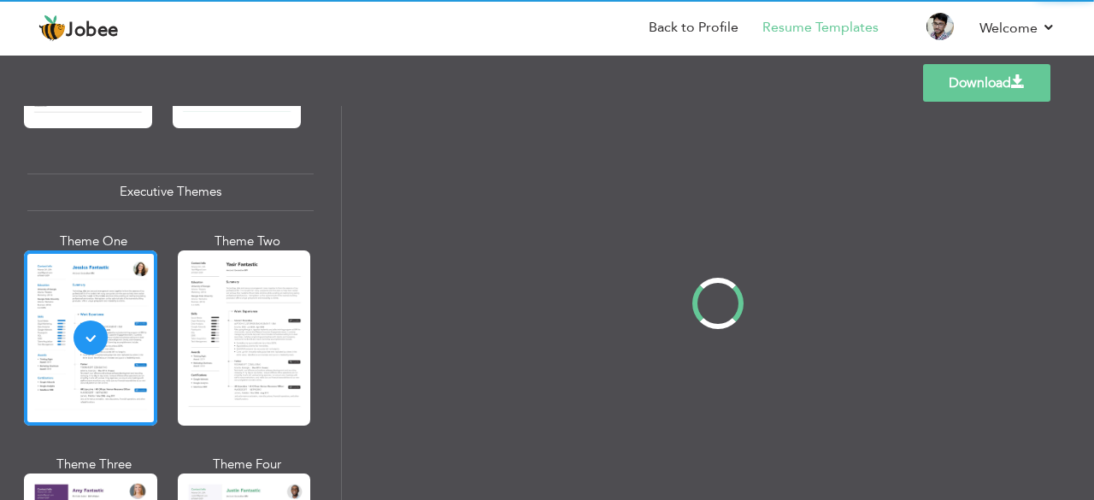
scroll to position [0, 0]
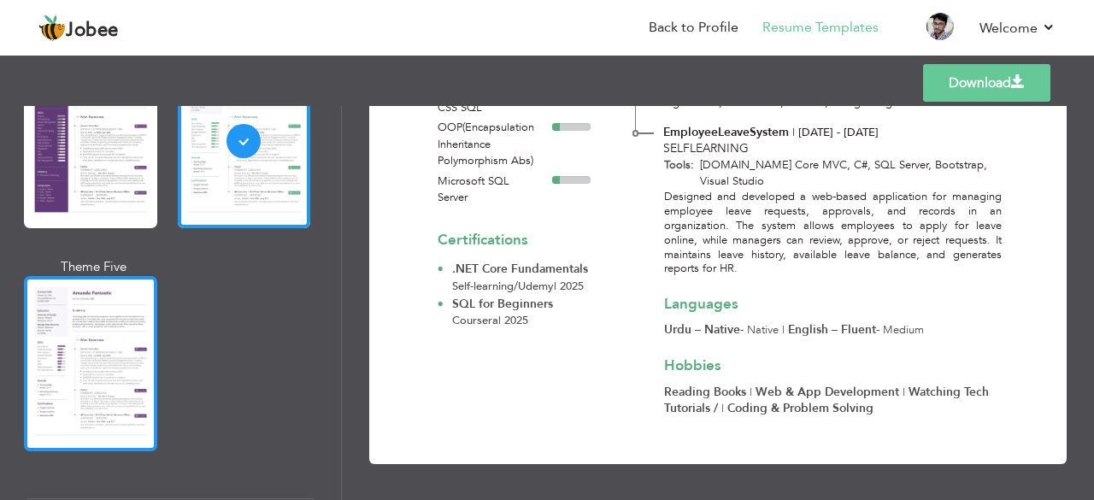
click at [133, 341] on div at bounding box center [90, 363] width 133 height 175
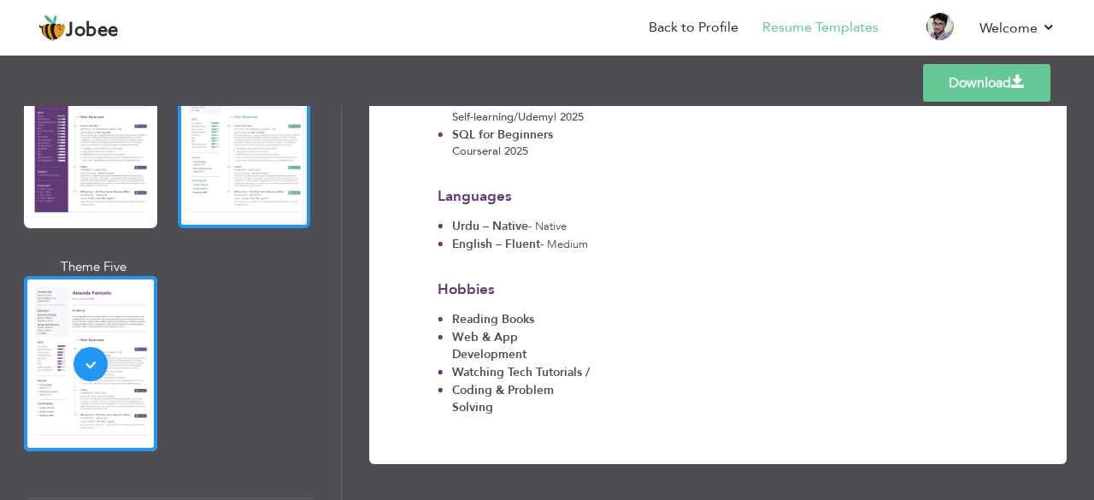
click at [246, 175] on div at bounding box center [244, 140] width 133 height 175
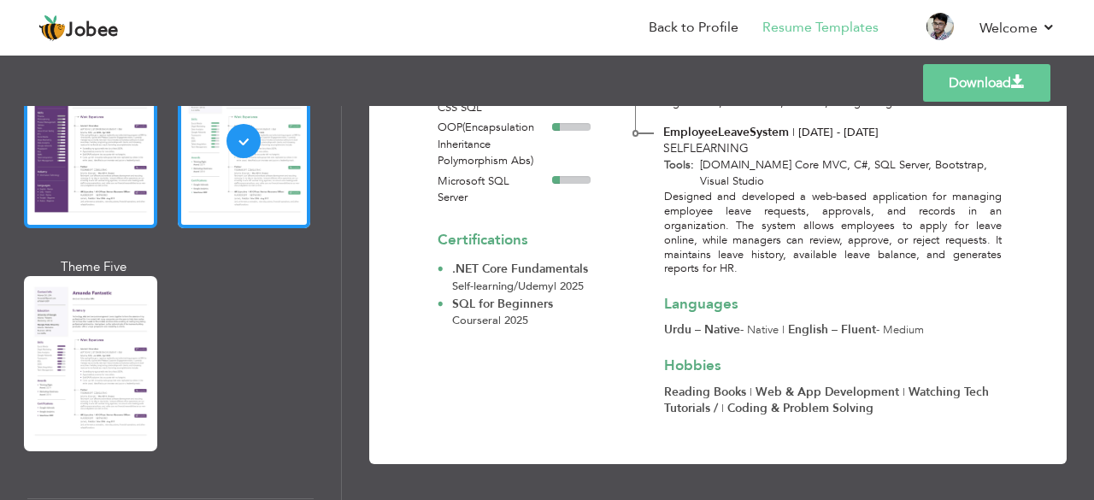
click at [64, 147] on div at bounding box center [90, 140] width 133 height 175
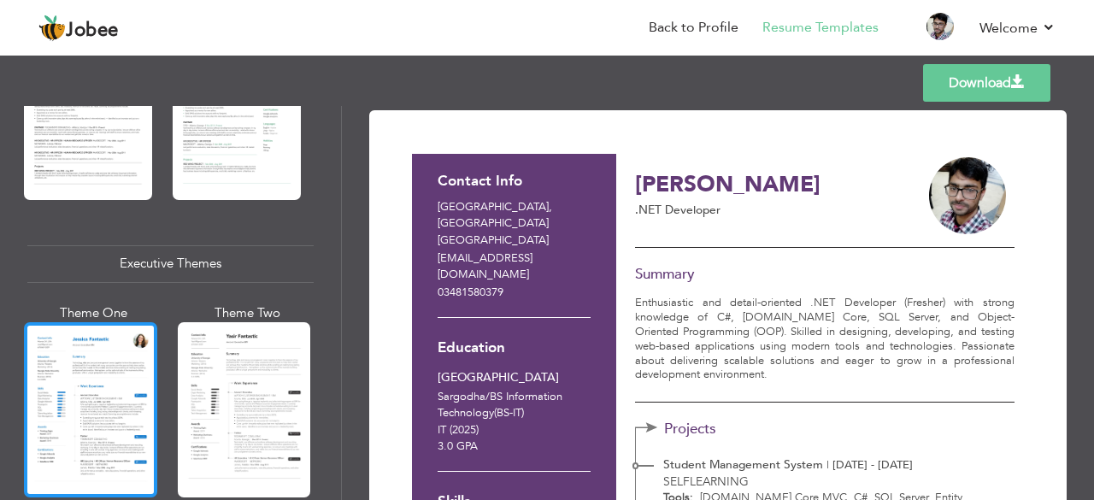
click at [44, 339] on div at bounding box center [90, 409] width 133 height 175
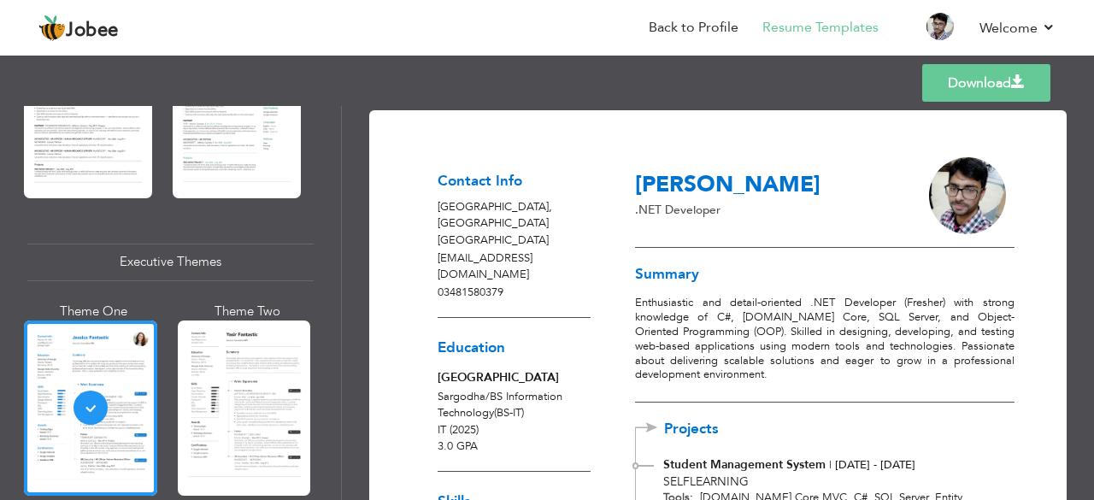
click at [964, 73] on link "Download" at bounding box center [986, 83] width 128 height 38
